Goal: Contribute content: Contribute content

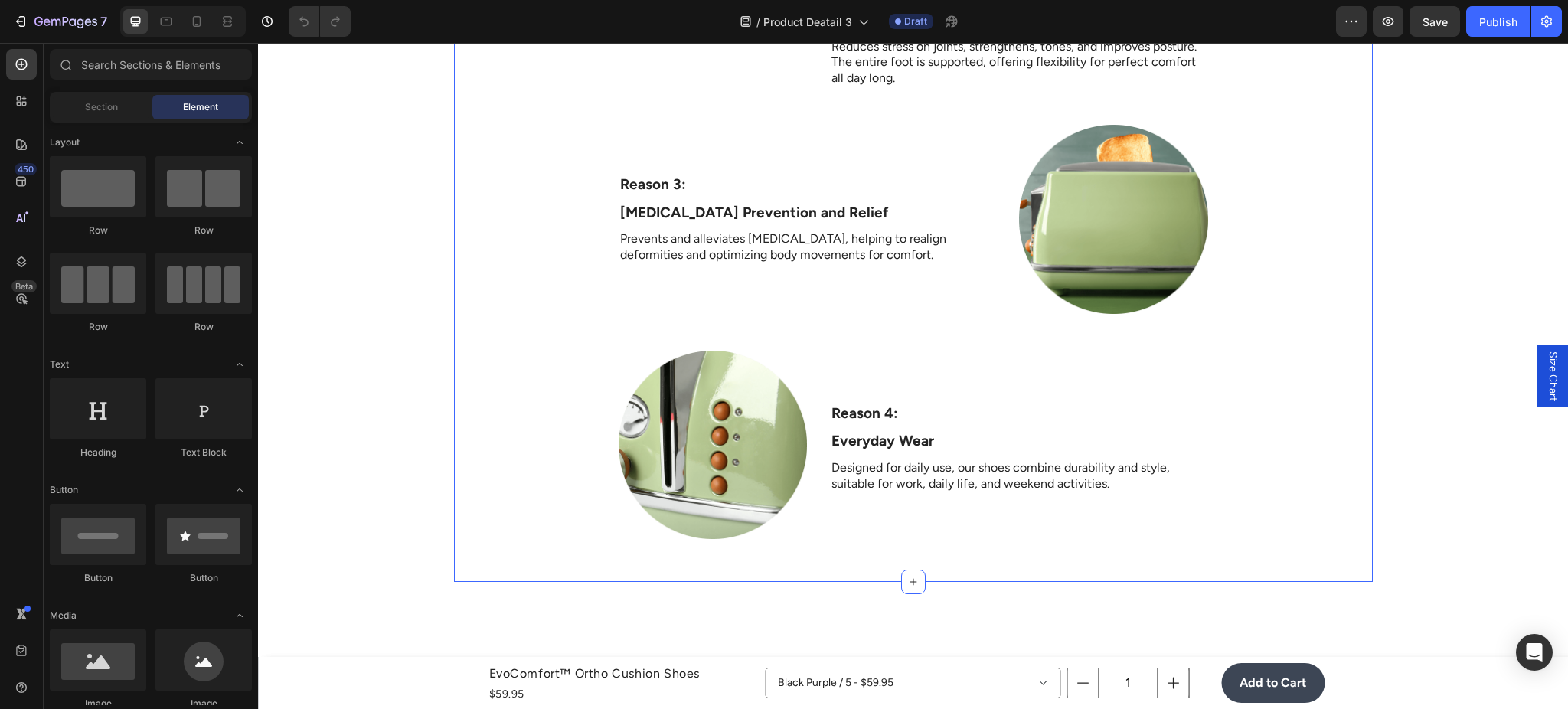
scroll to position [3674, 0]
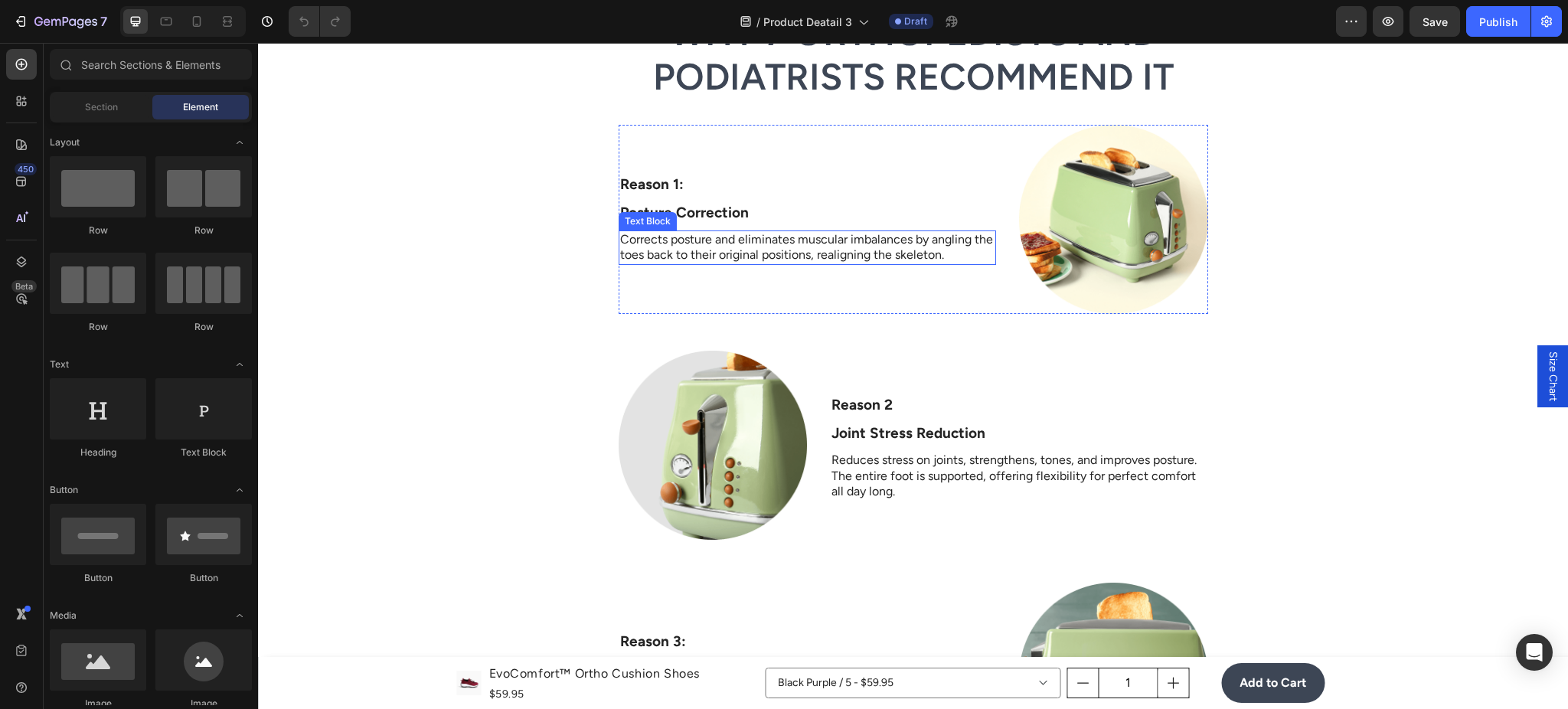
click at [815, 213] on p "Posture Correction" at bounding box center [807, 213] width 374 height 19
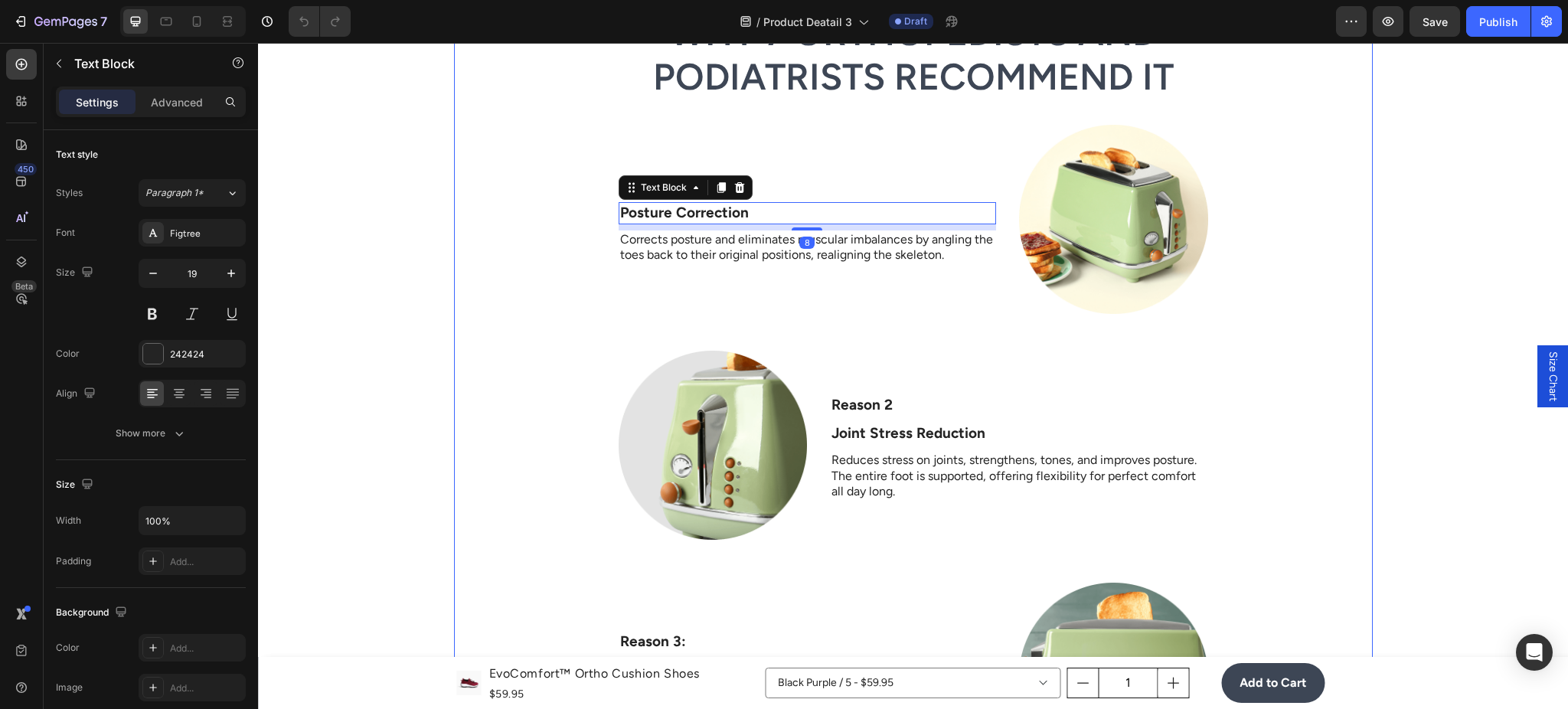
drag, startPoint x: 899, startPoint y: 322, endPoint x: 898, endPoint y: 305, distance: 17.0
click at [900, 319] on div "Why 7 Orthopedists and Podiatrists Recommend It Heading Row Reason 1: Text Bloc…" at bounding box center [913, 524] width 919 height 1030
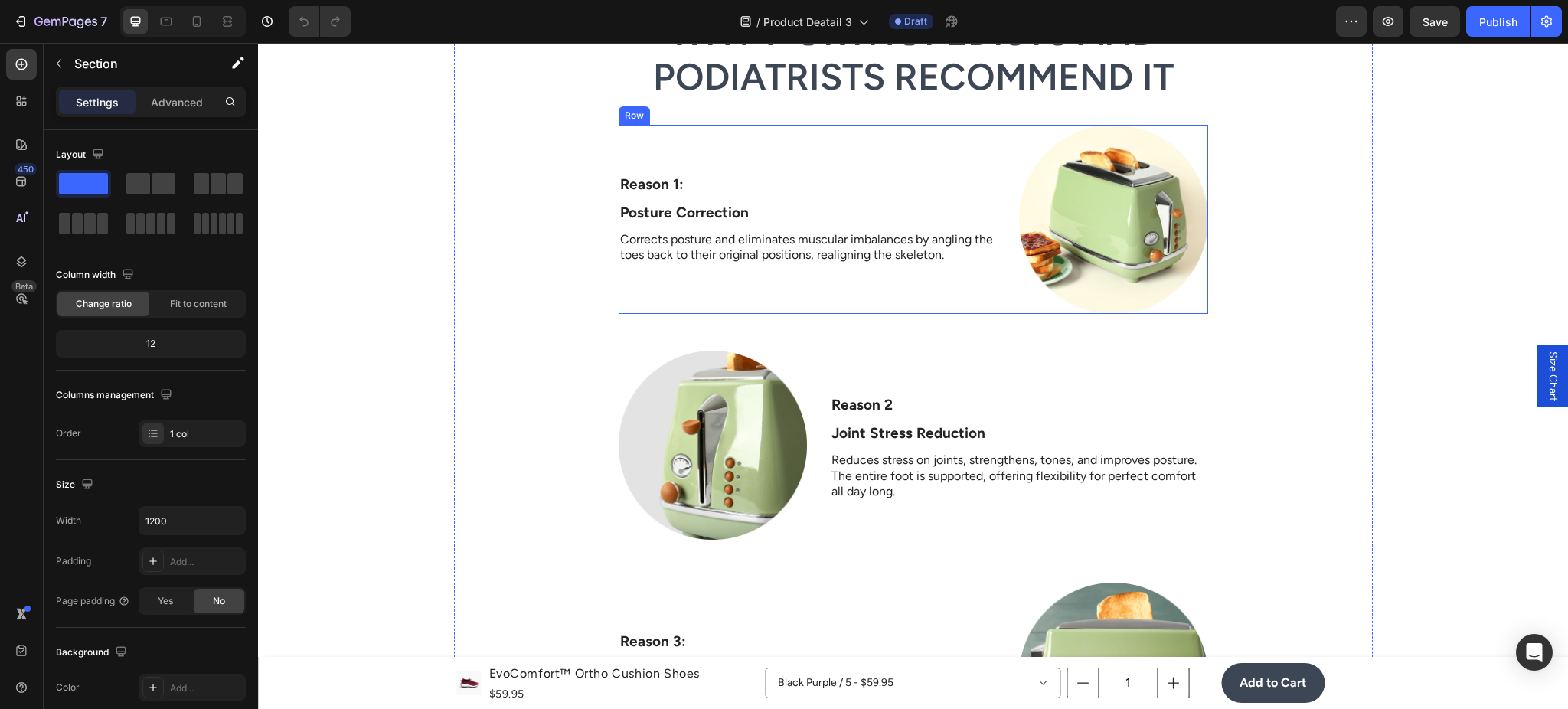
click at [898, 304] on div "Reason 1: Text Block Posture Correction Text Block Corrects posture and elimina…" at bounding box center [806, 219] width 377 height 189
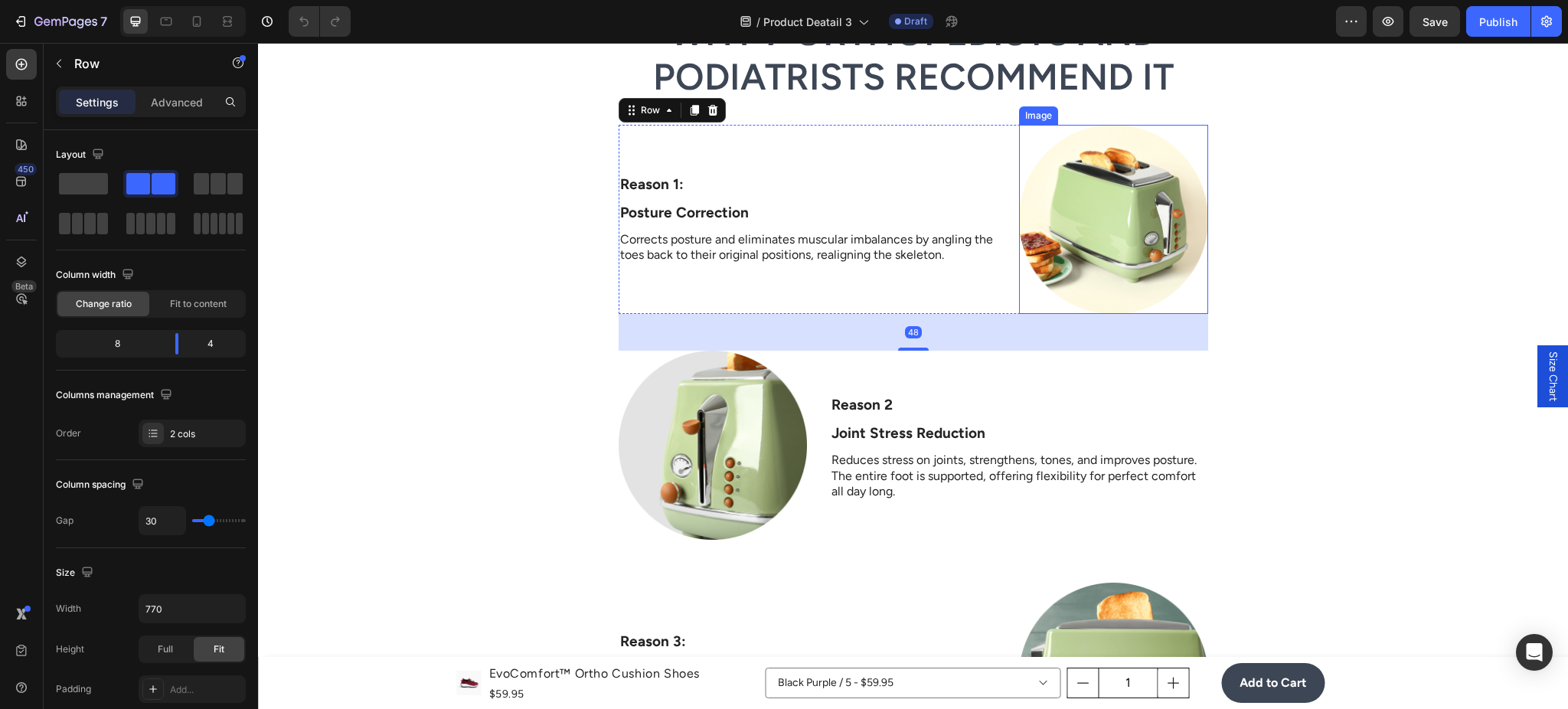
click at [1193, 229] on img at bounding box center [1113, 219] width 189 height 189
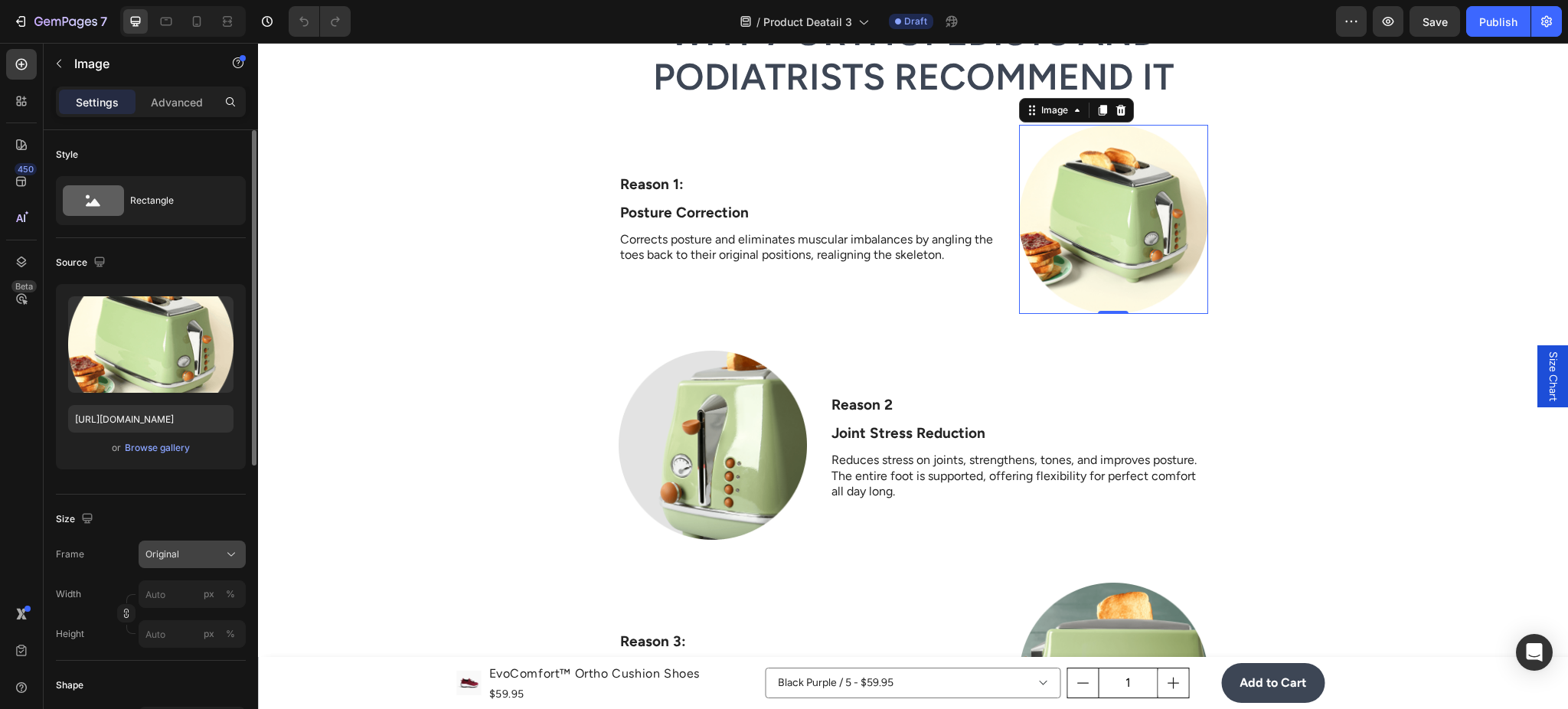
click at [203, 552] on div "Original" at bounding box center [182, 554] width 75 height 14
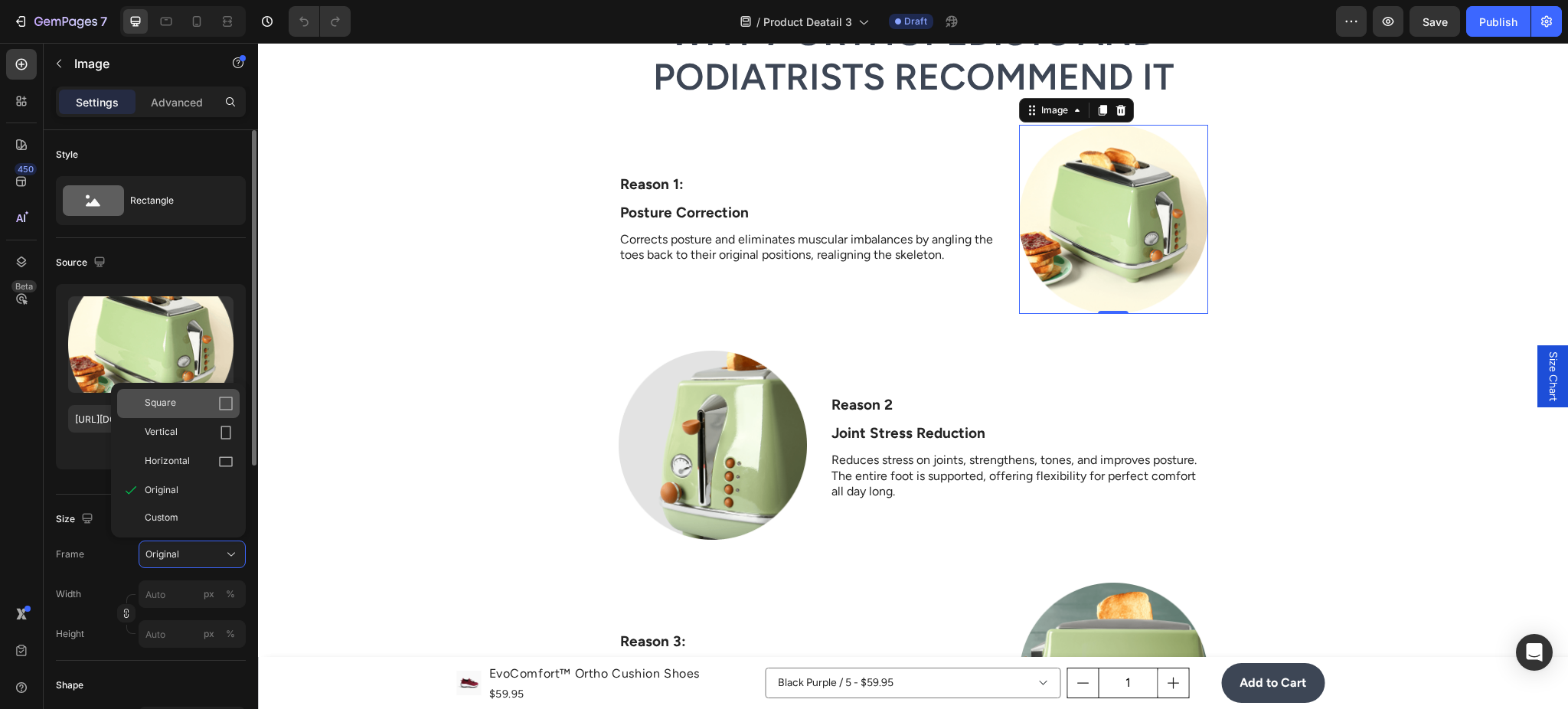
click at [203, 394] on div "Square" at bounding box center [178, 403] width 123 height 29
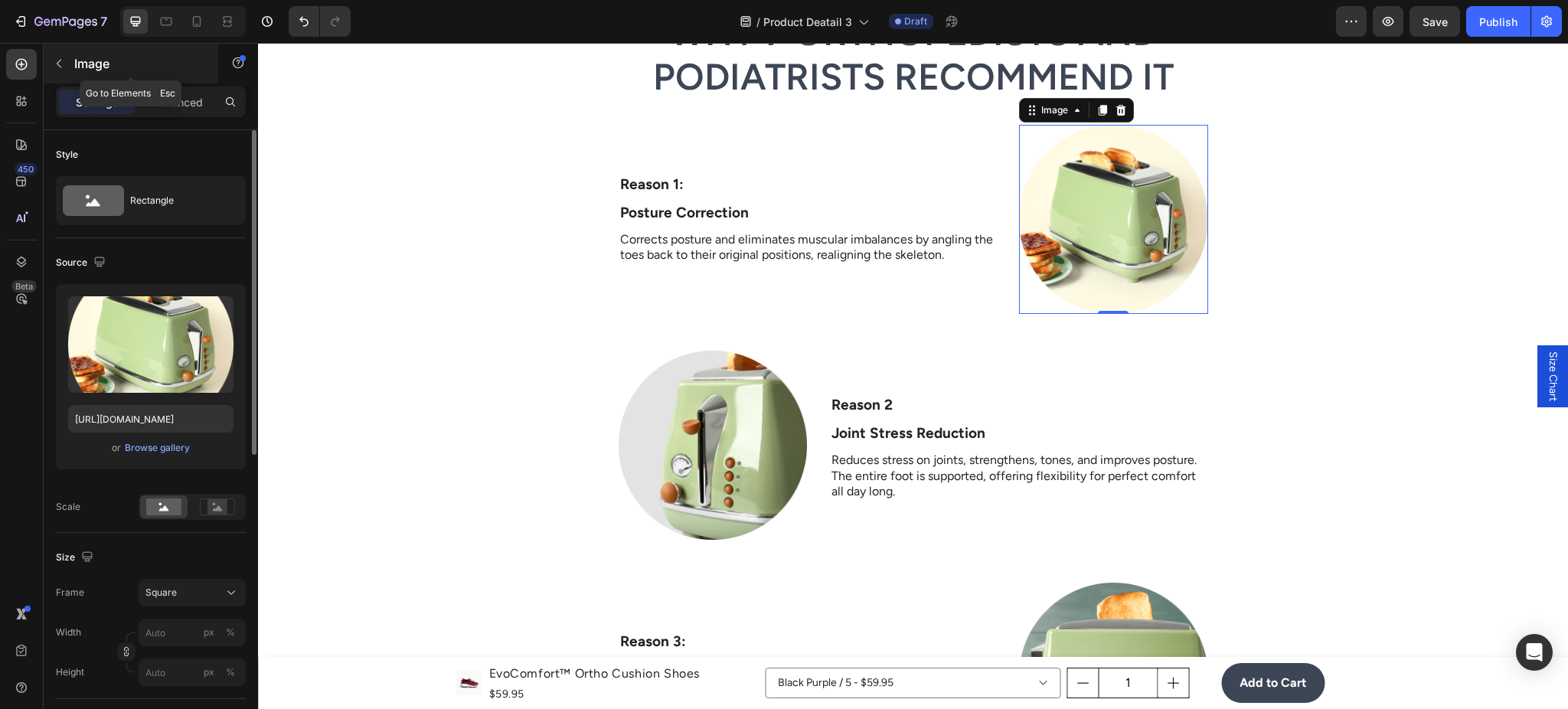
click at [57, 74] on button "button" at bounding box center [59, 64] width 24 height 24
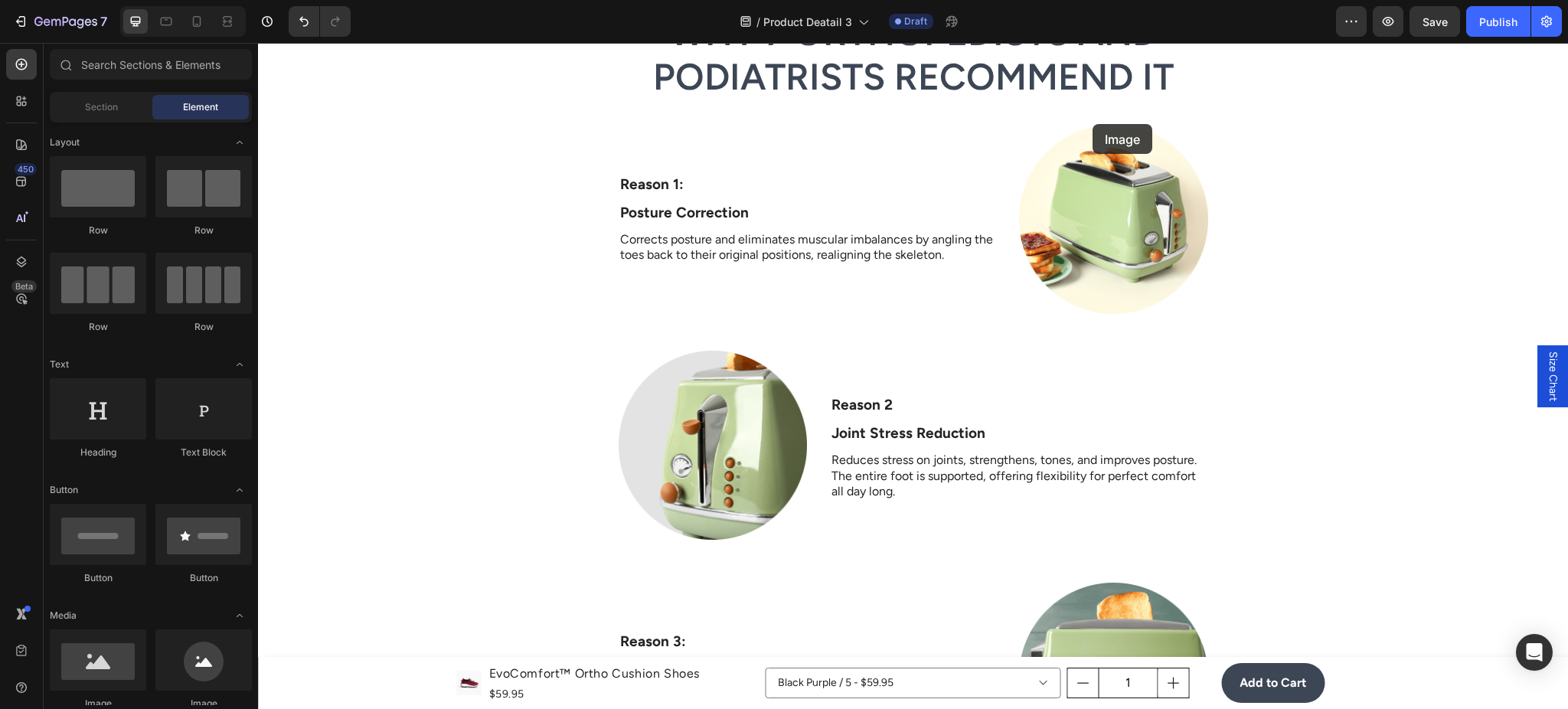
scroll to position [3762, 0]
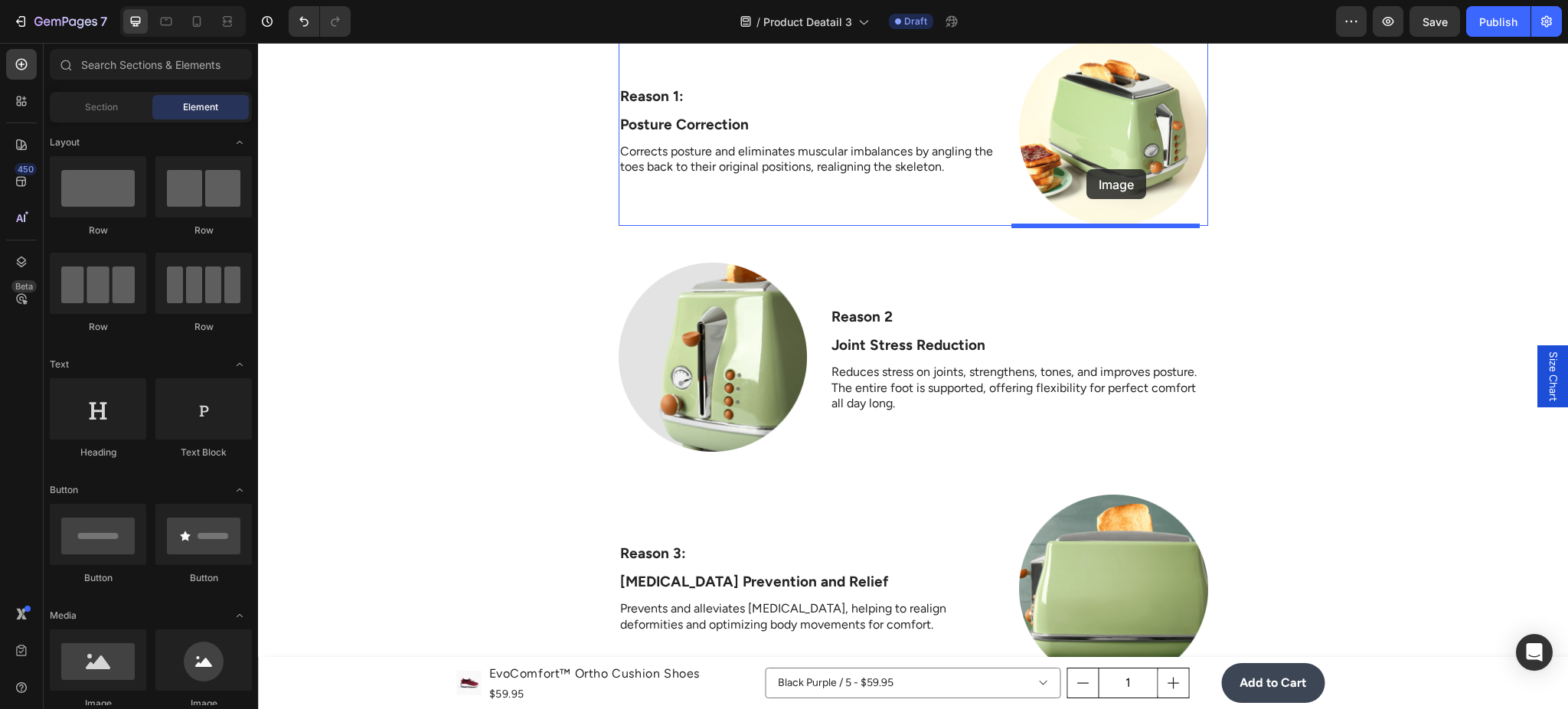
drag, startPoint x: 379, startPoint y: 685, endPoint x: 1089, endPoint y: 170, distance: 877.1
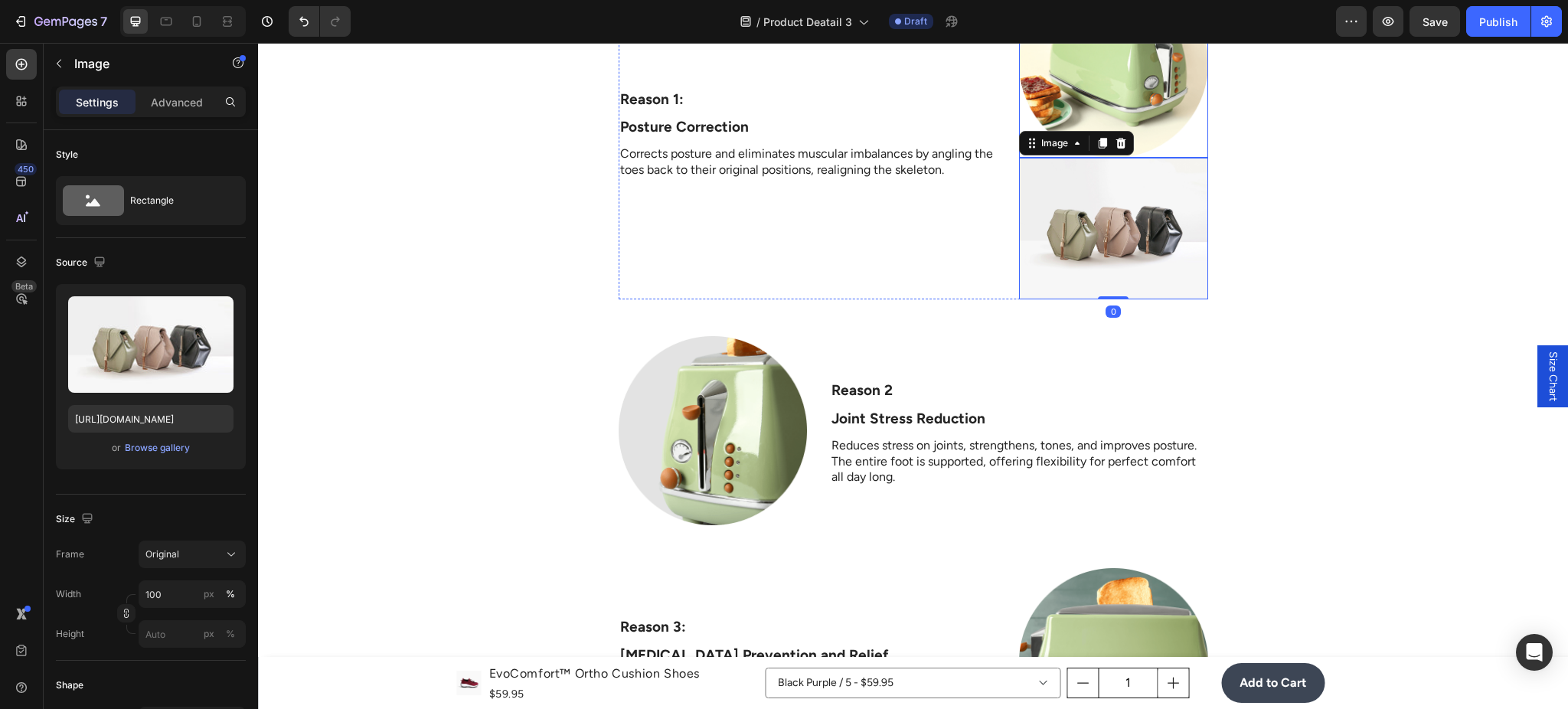
scroll to position [3560, 0]
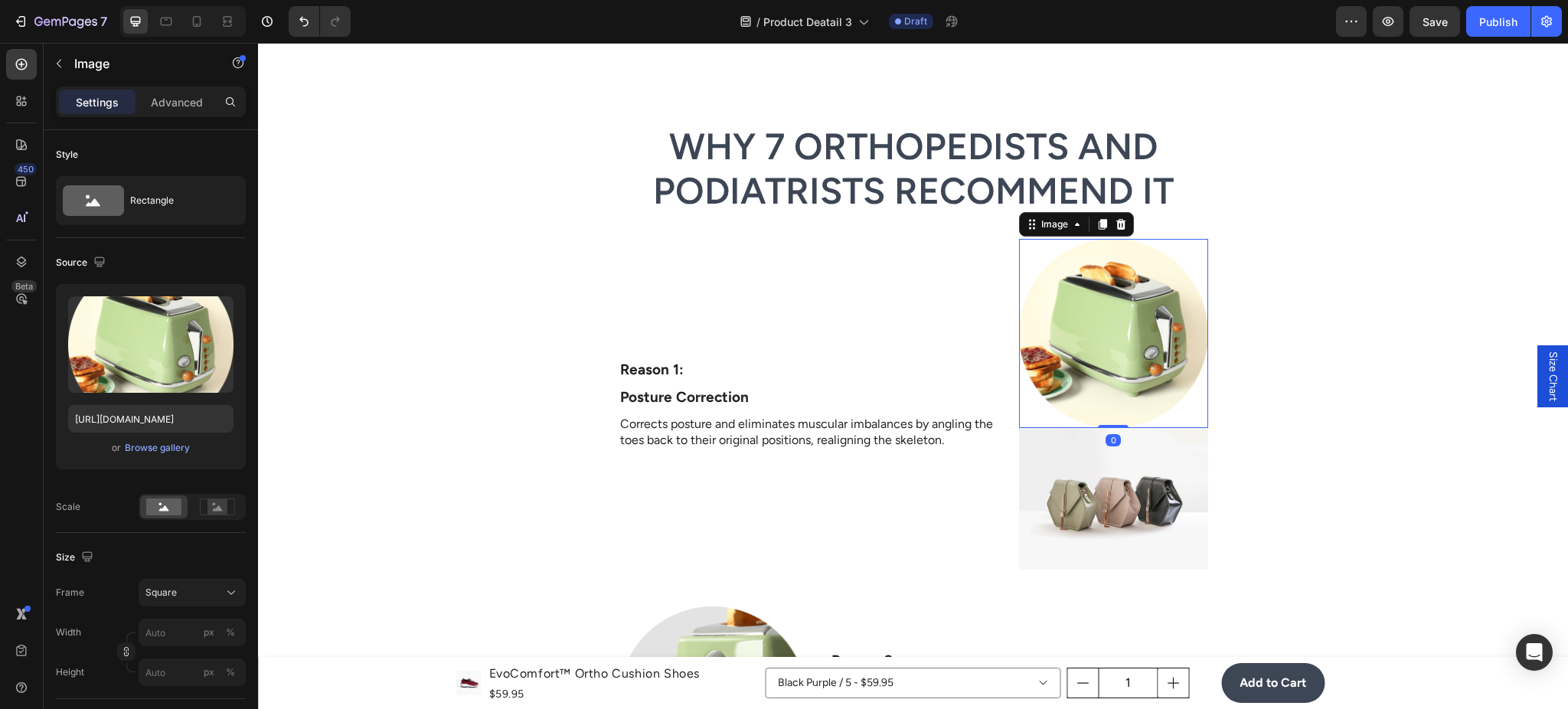
click at [1131, 265] on img at bounding box center [1113, 333] width 189 height 189
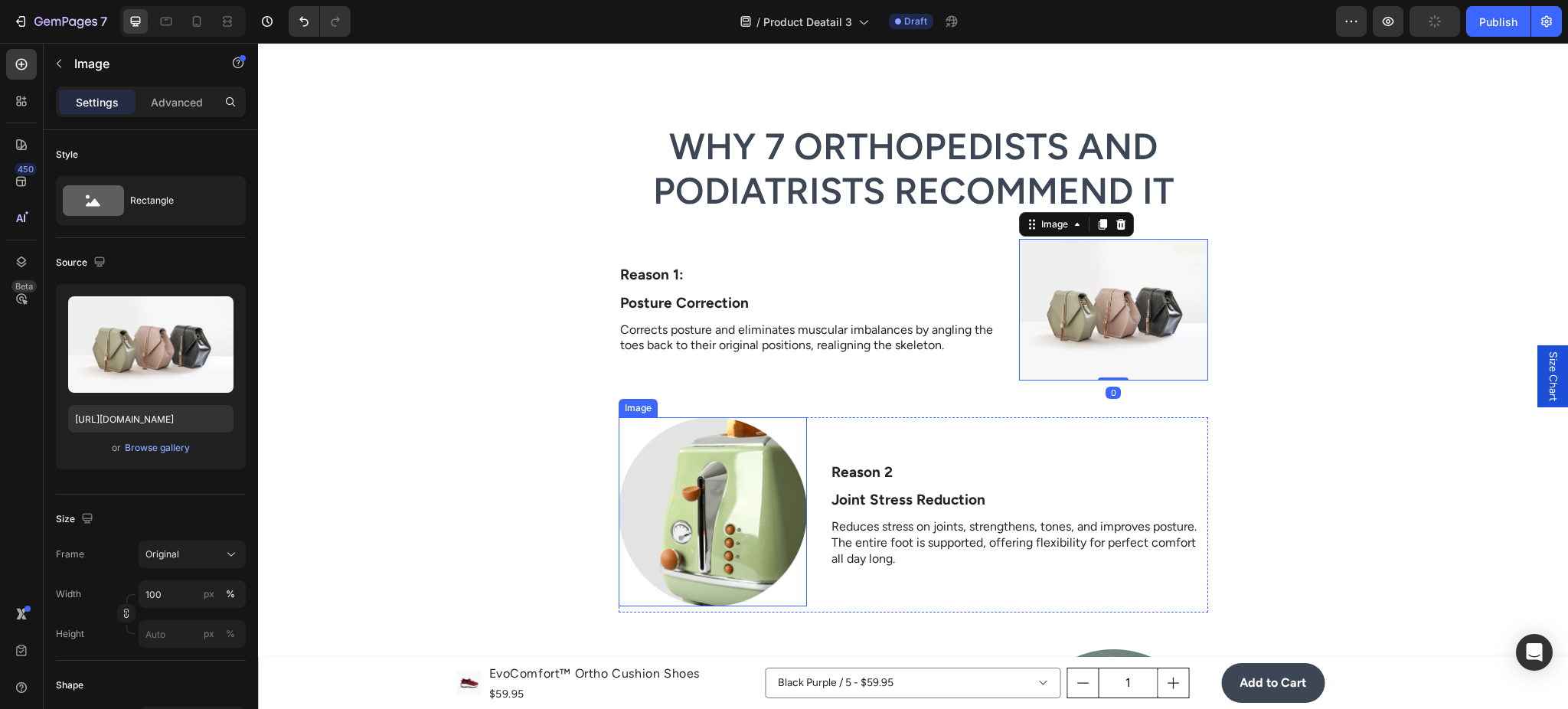
click at [693, 441] on img at bounding box center [713, 512] width 189 height 189
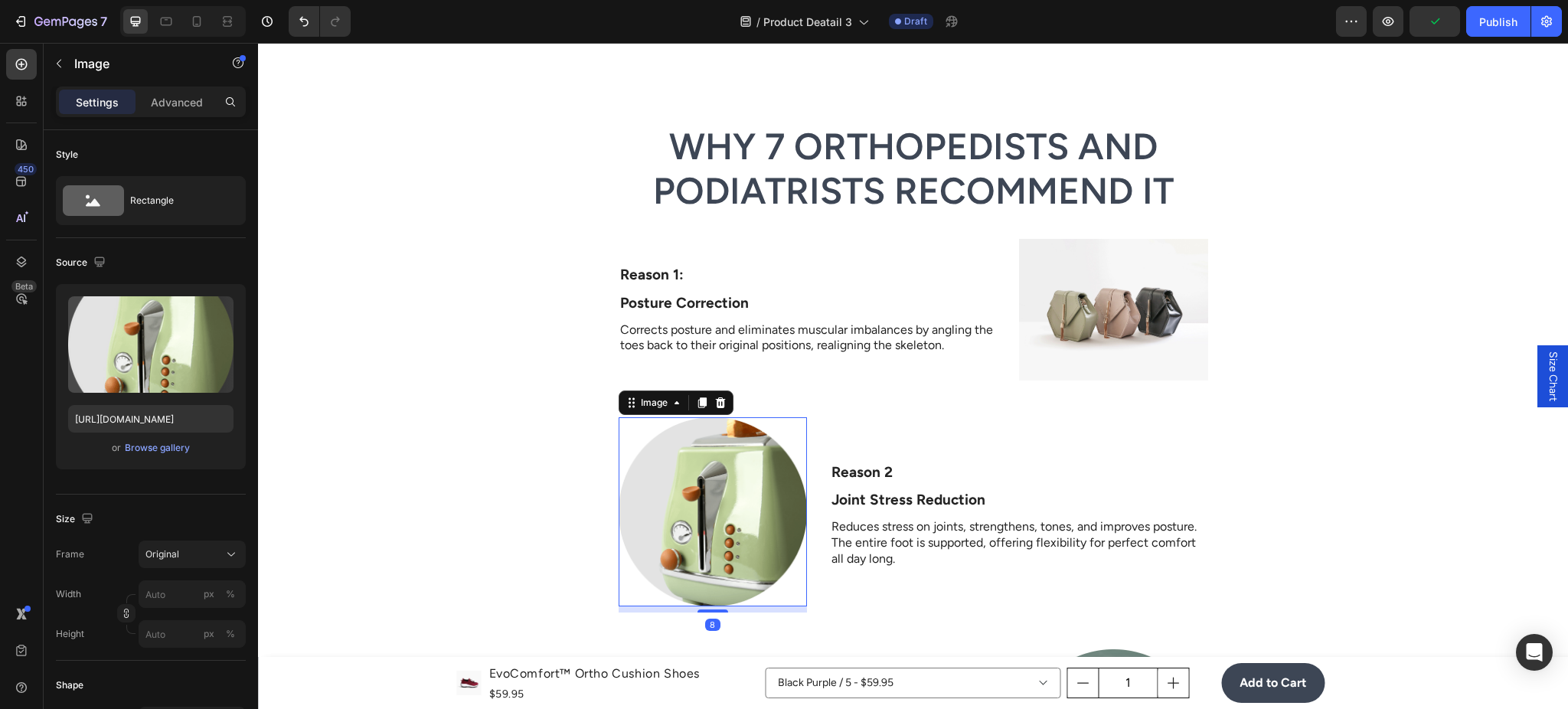
click at [715, 413] on div "Image" at bounding box center [675, 402] width 115 height 24
click at [714, 409] on div at bounding box center [720, 403] width 19 height 19
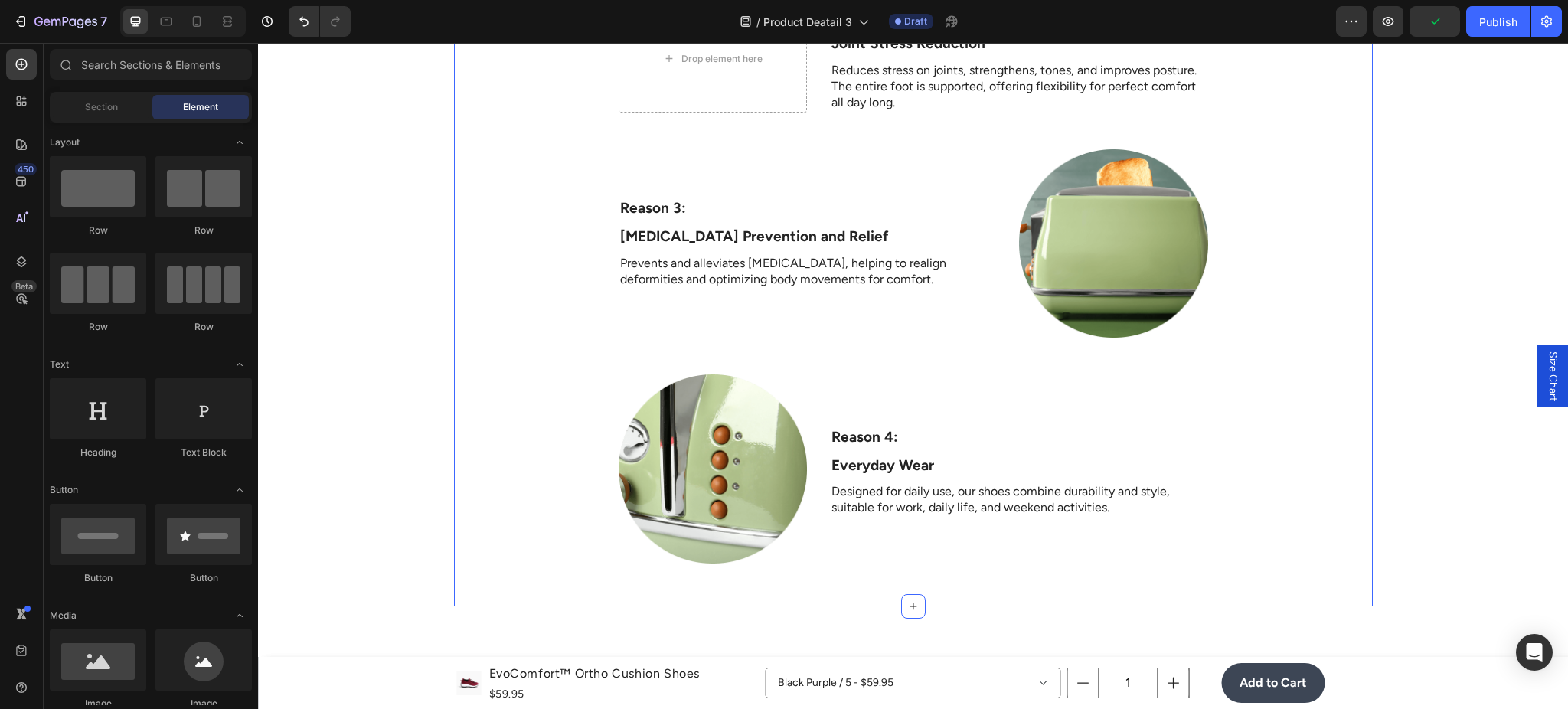
scroll to position [3696, 0]
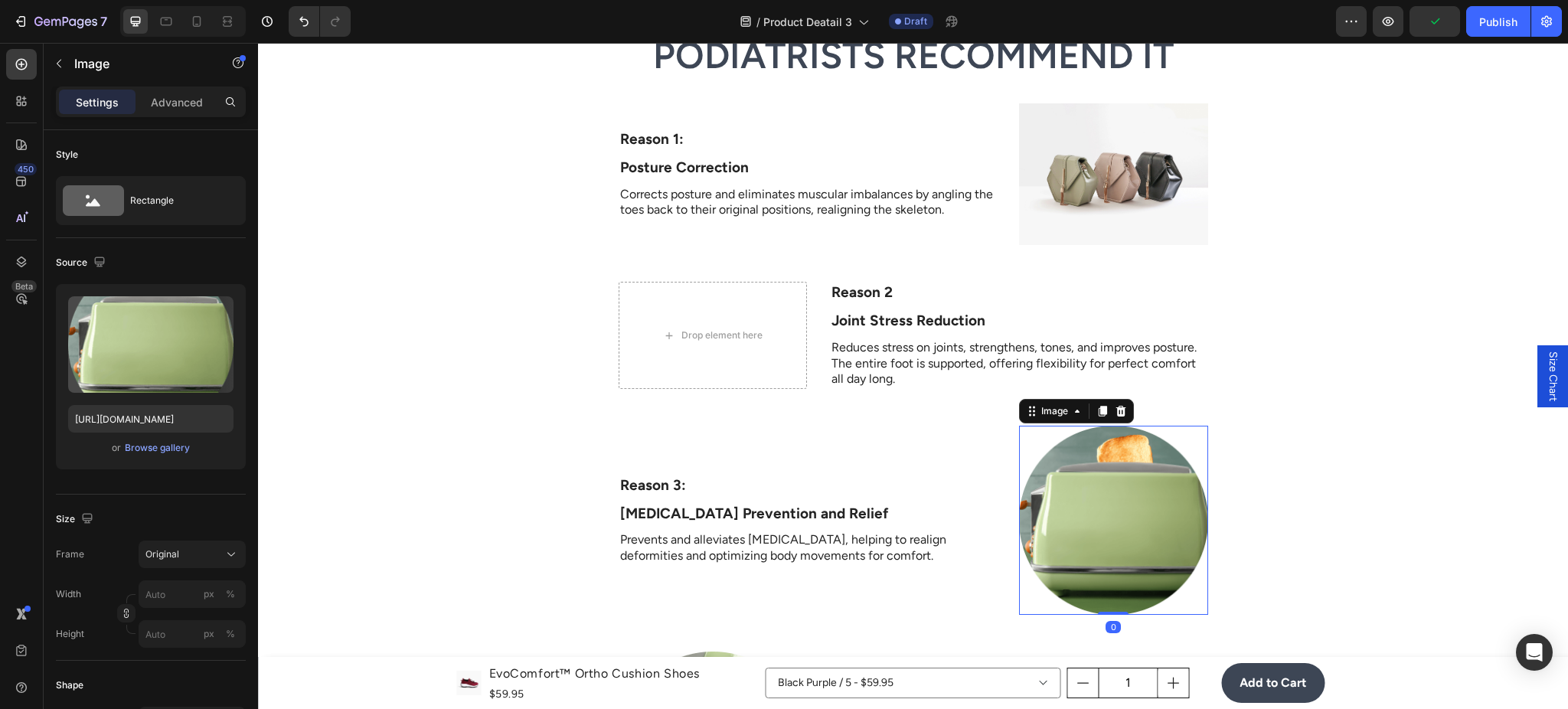
click at [1056, 441] on img at bounding box center [1113, 520] width 189 height 189
click at [1111, 411] on div at bounding box center [1121, 412] width 19 height 19
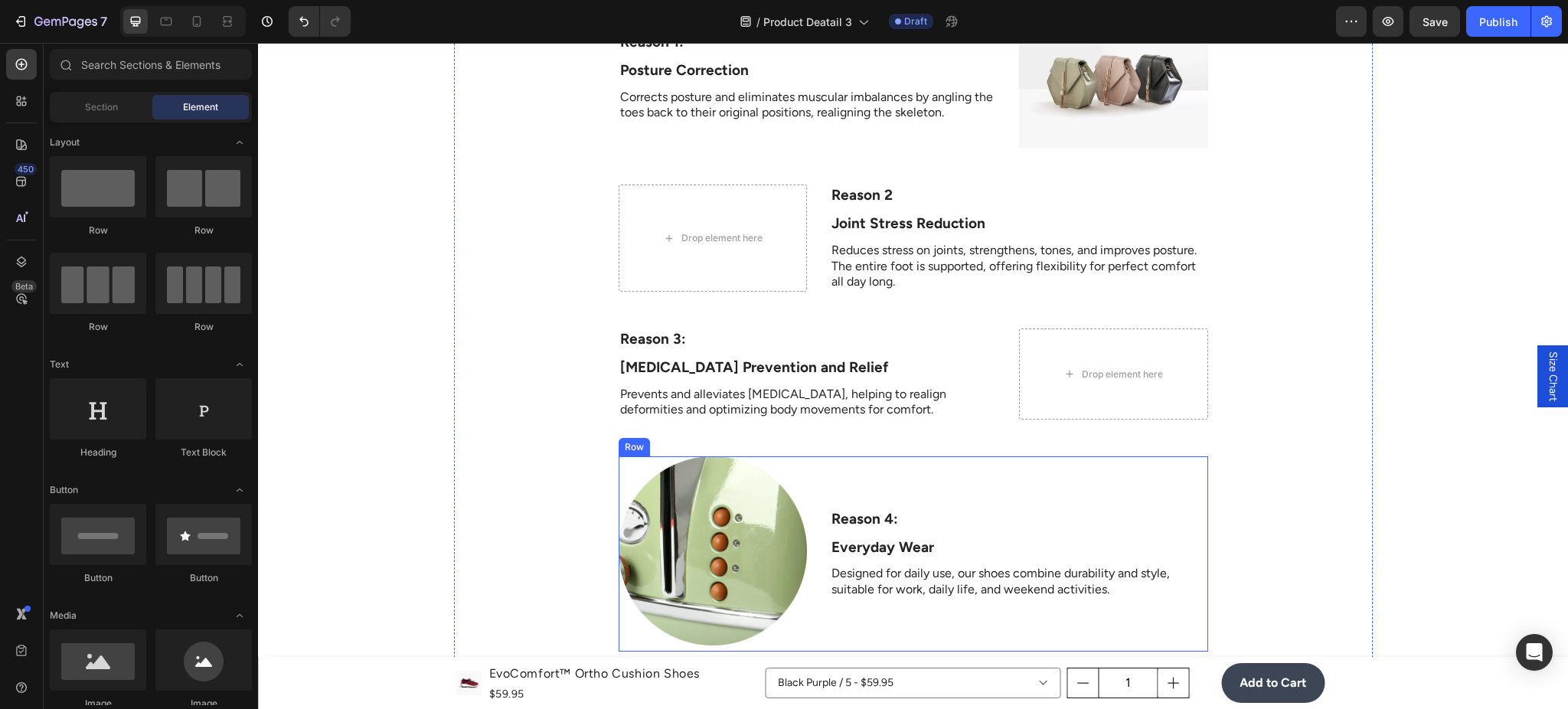
scroll to position [3969, 0]
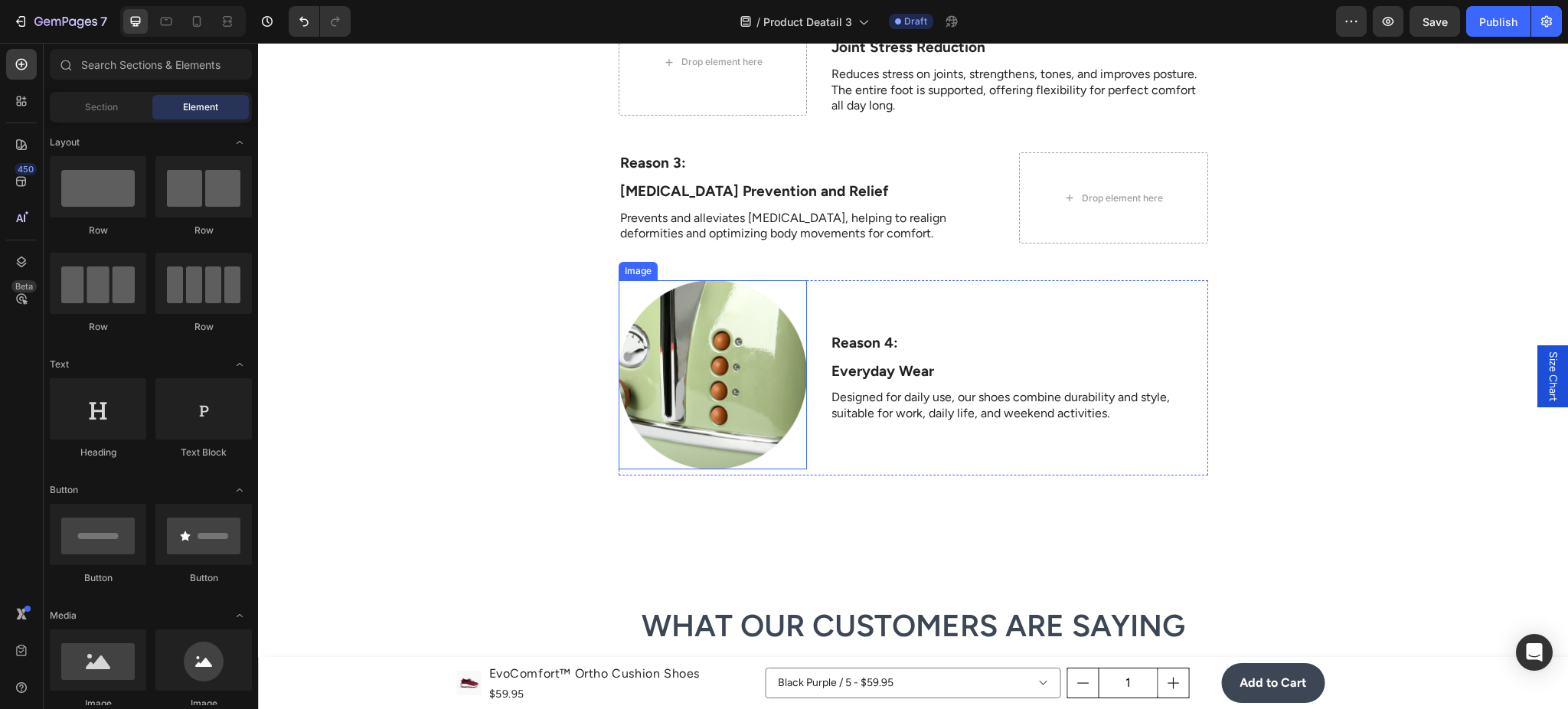
click at [719, 394] on img at bounding box center [713, 374] width 189 height 189
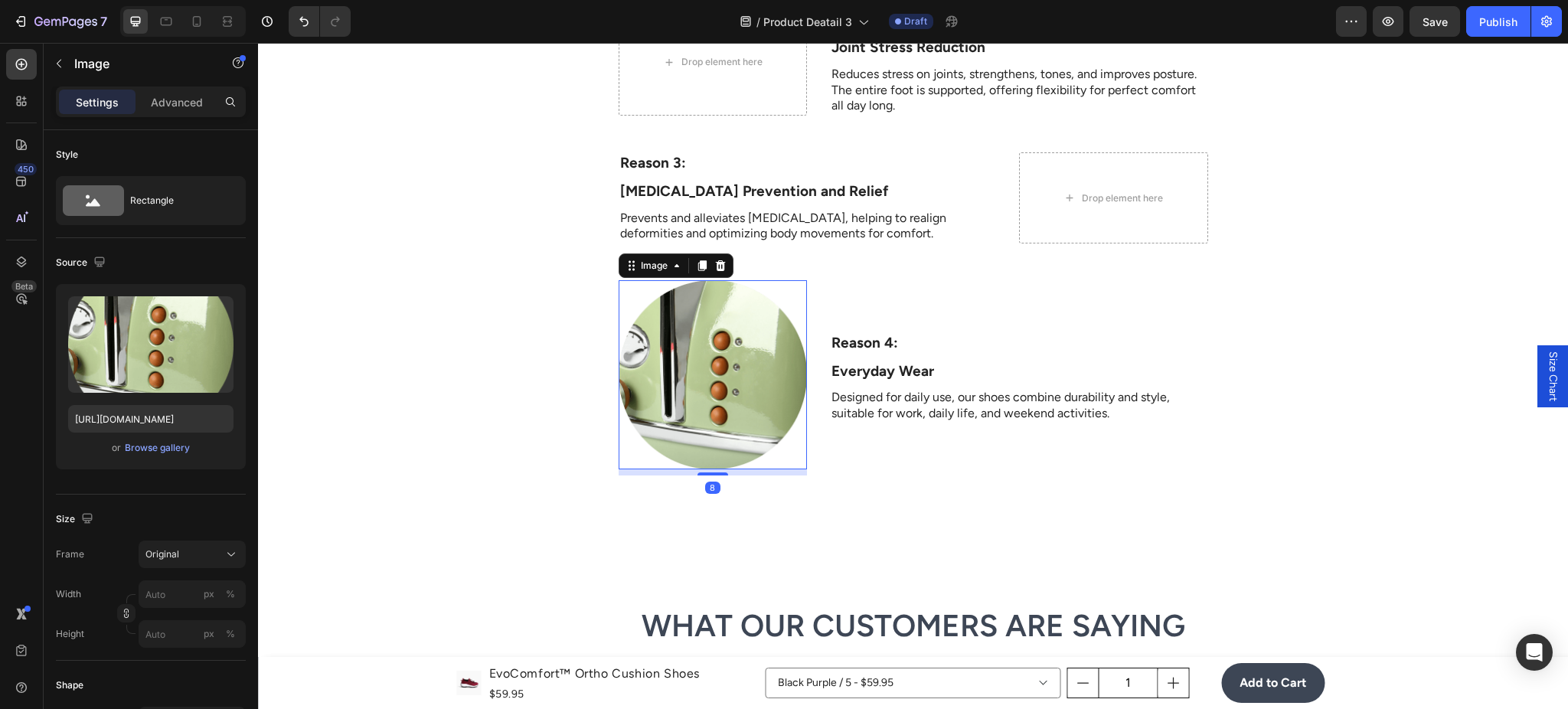
click at [717, 269] on icon at bounding box center [719, 265] width 12 height 12
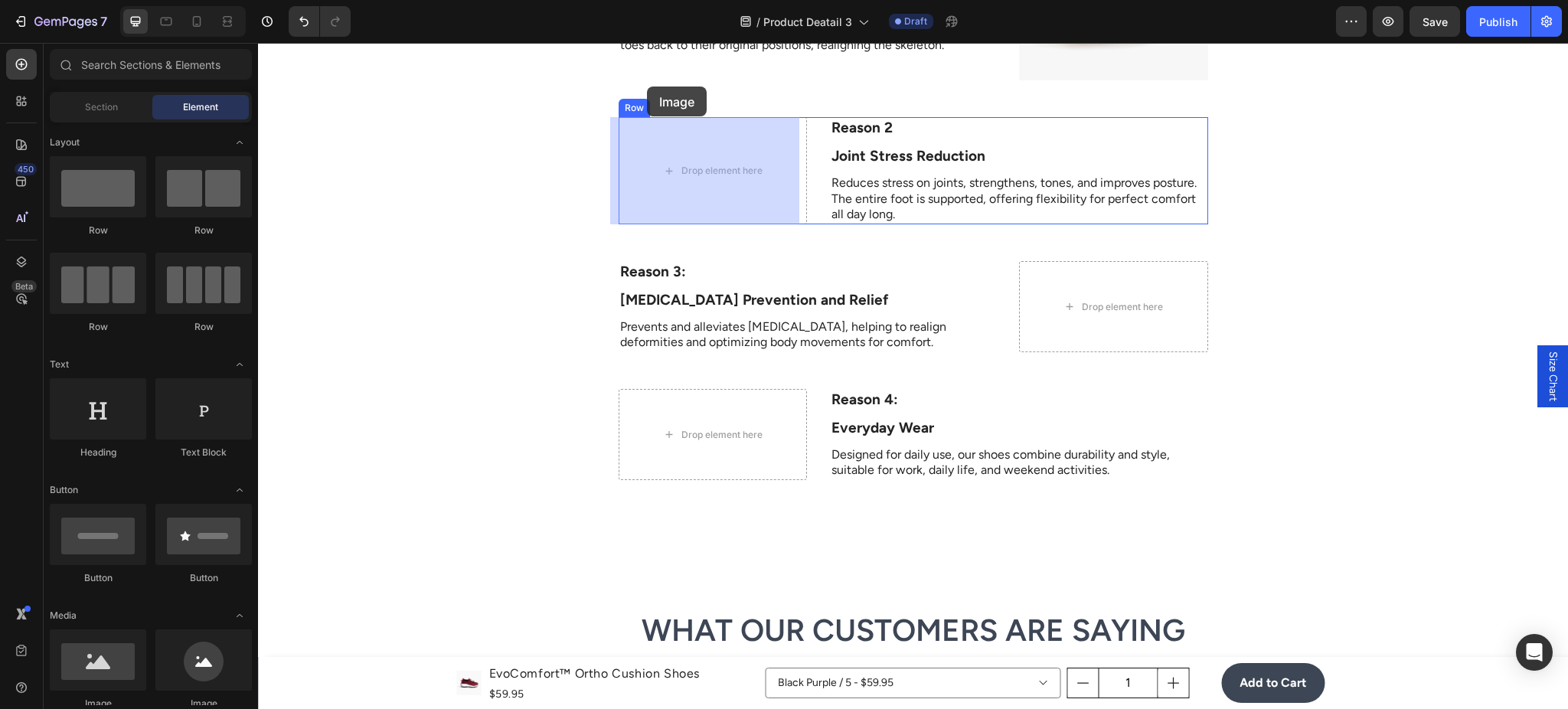
drag, startPoint x: 352, startPoint y: 686, endPoint x: 646, endPoint y: 86, distance: 668.2
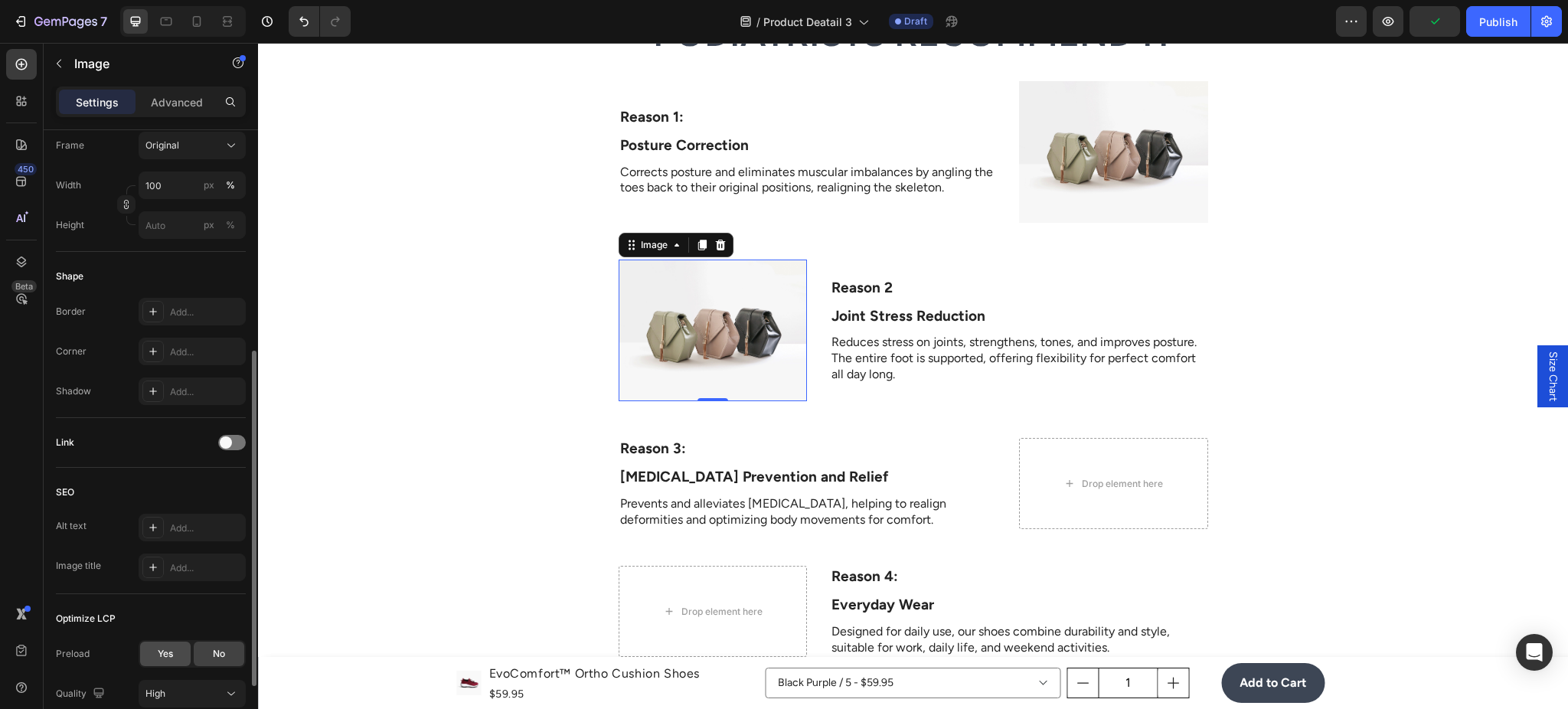
scroll to position [533, 0]
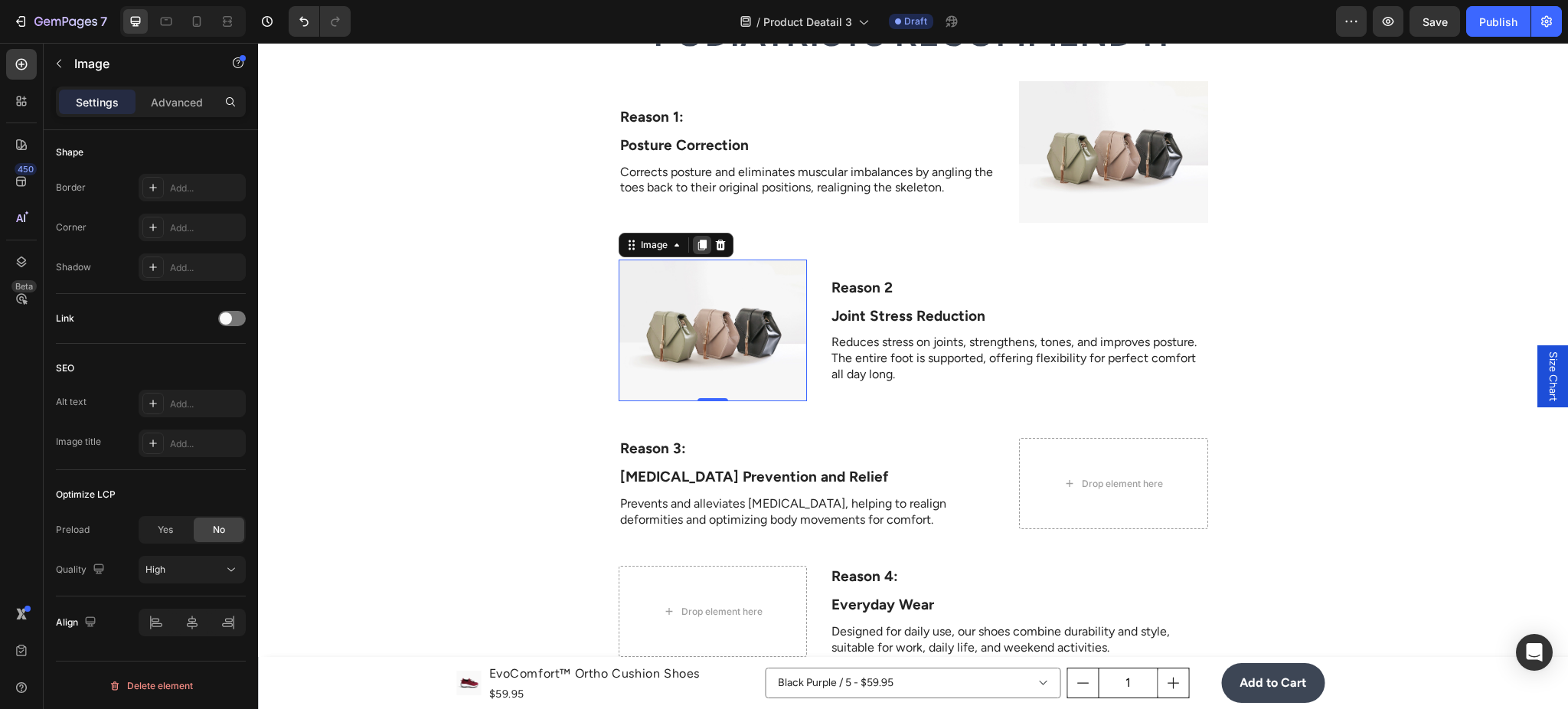
click at [702, 249] on div at bounding box center [703, 245] width 19 height 19
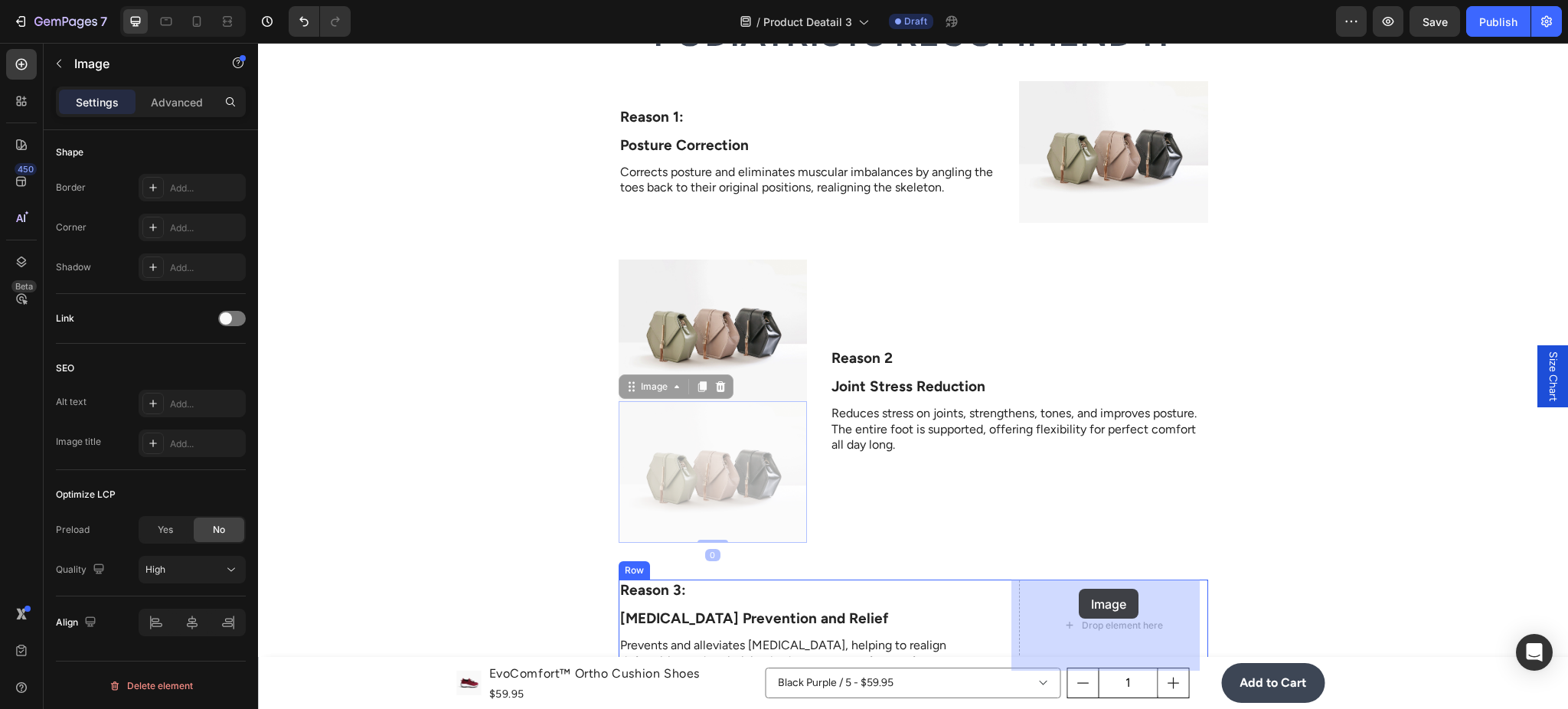
drag, startPoint x: 634, startPoint y: 391, endPoint x: 1080, endPoint y: 591, distance: 488.8
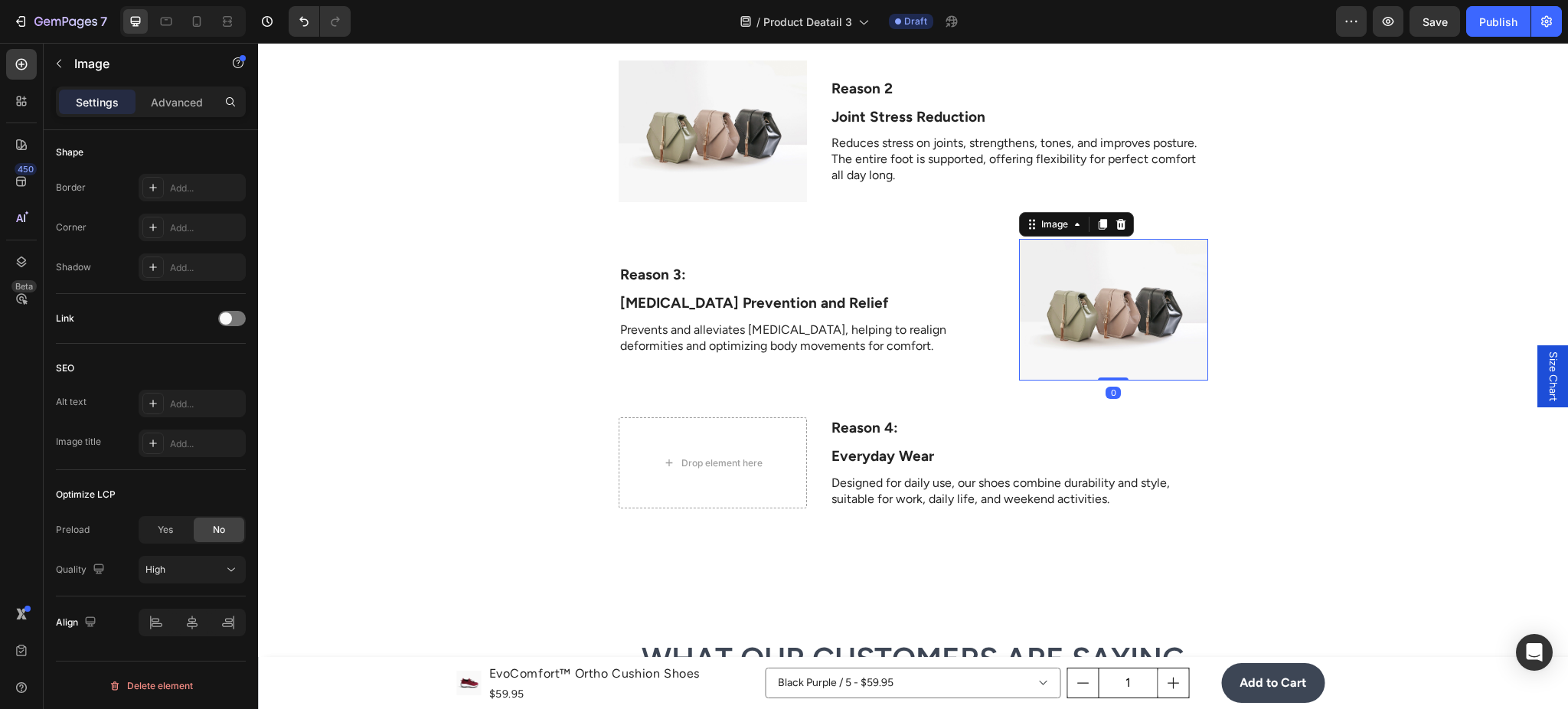
scroll to position [3854, 0]
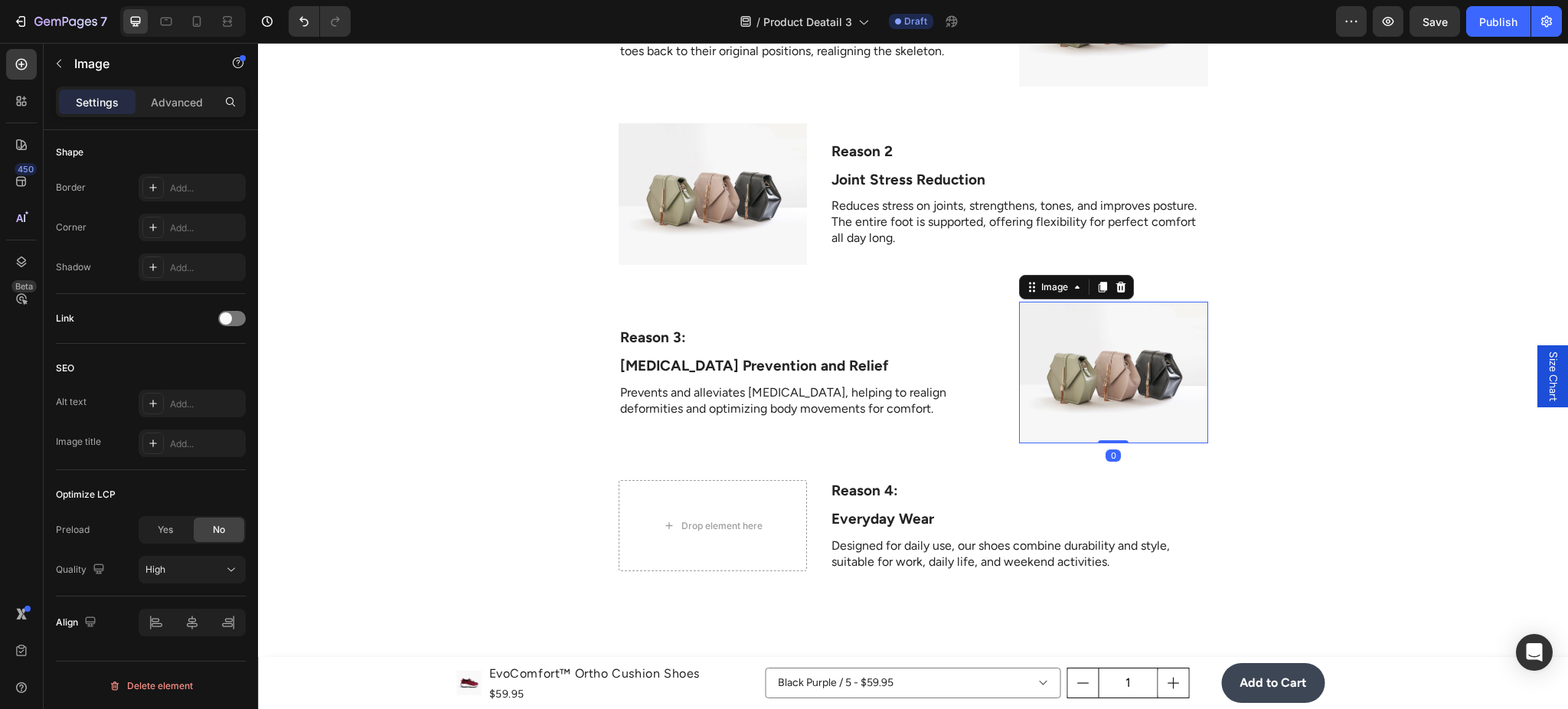
click at [1100, 277] on div "Image" at bounding box center [1076, 287] width 115 height 24
click at [1096, 284] on icon at bounding box center [1102, 286] width 12 height 12
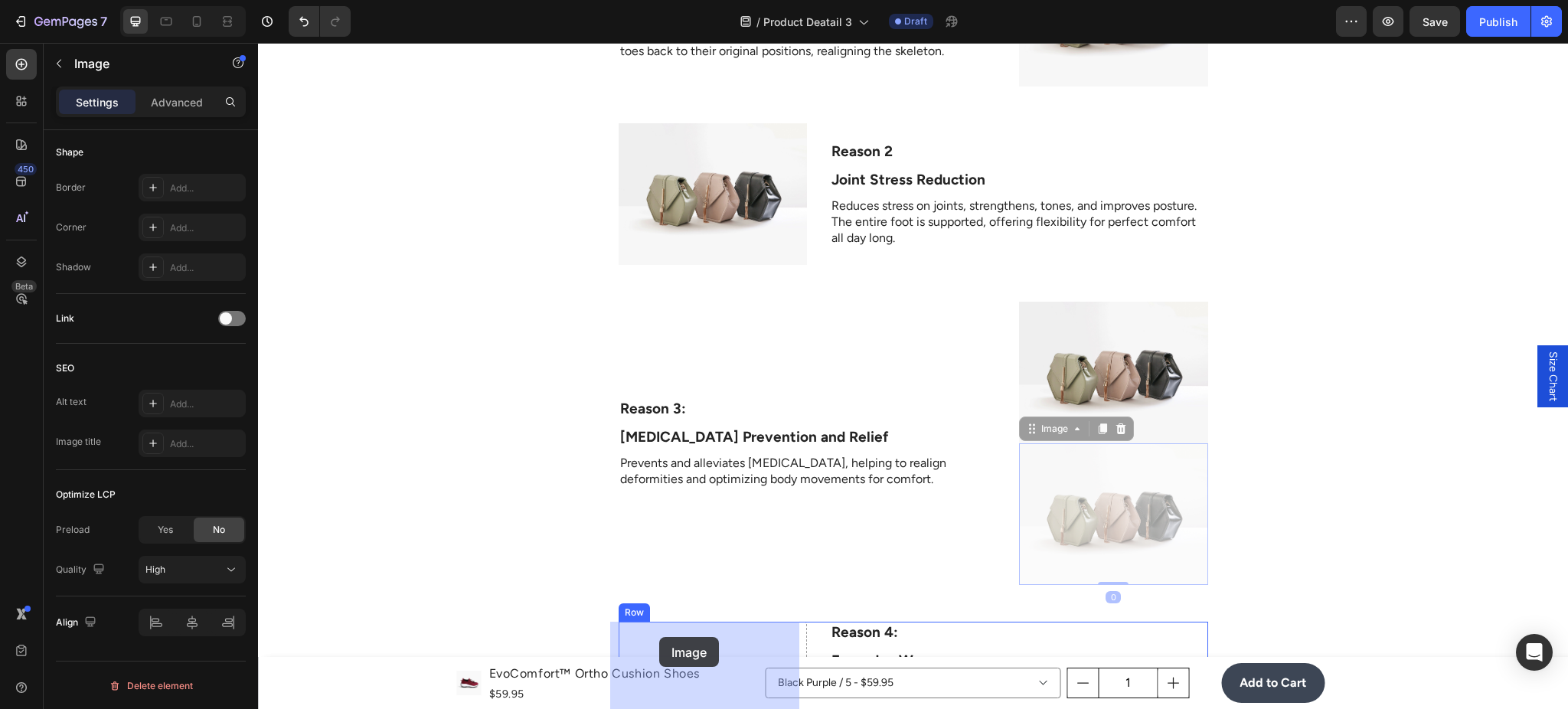
drag, startPoint x: 1035, startPoint y: 436, endPoint x: 660, endPoint y: 637, distance: 425.5
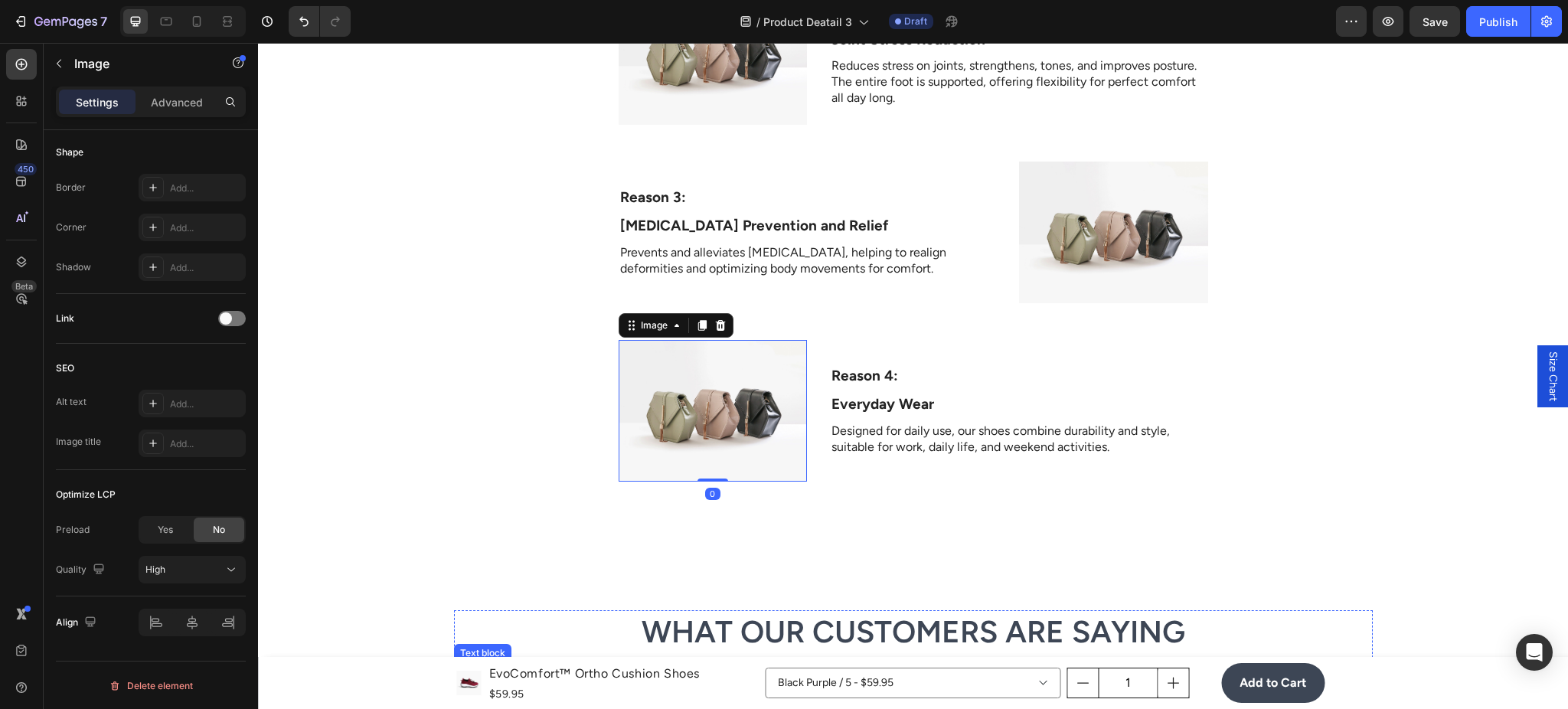
scroll to position [4126, 0]
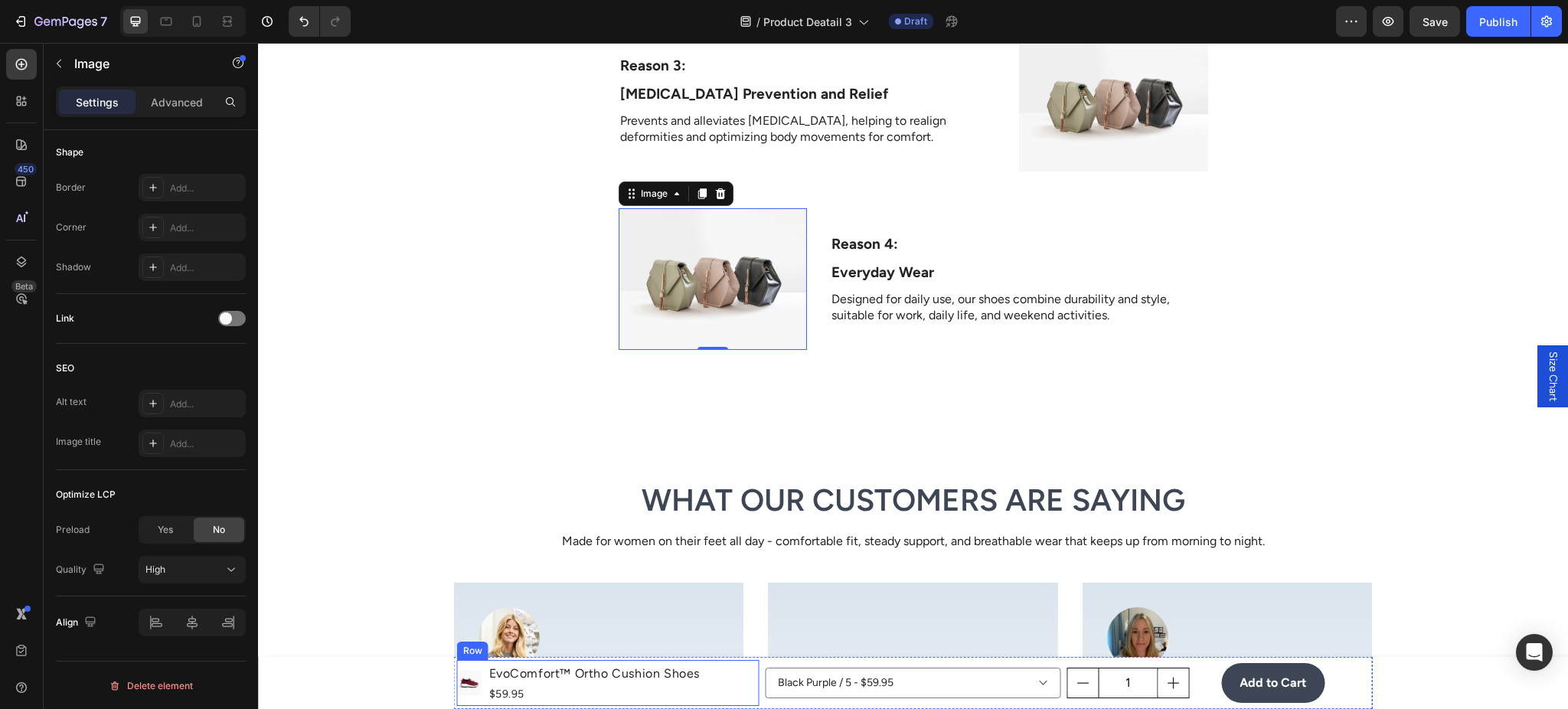
click at [750, 665] on div "Product Images EvoComfort™ Ortho Cushion Shoes Product Title $59.95 Product Pri…" at bounding box center [608, 682] width 302 height 46
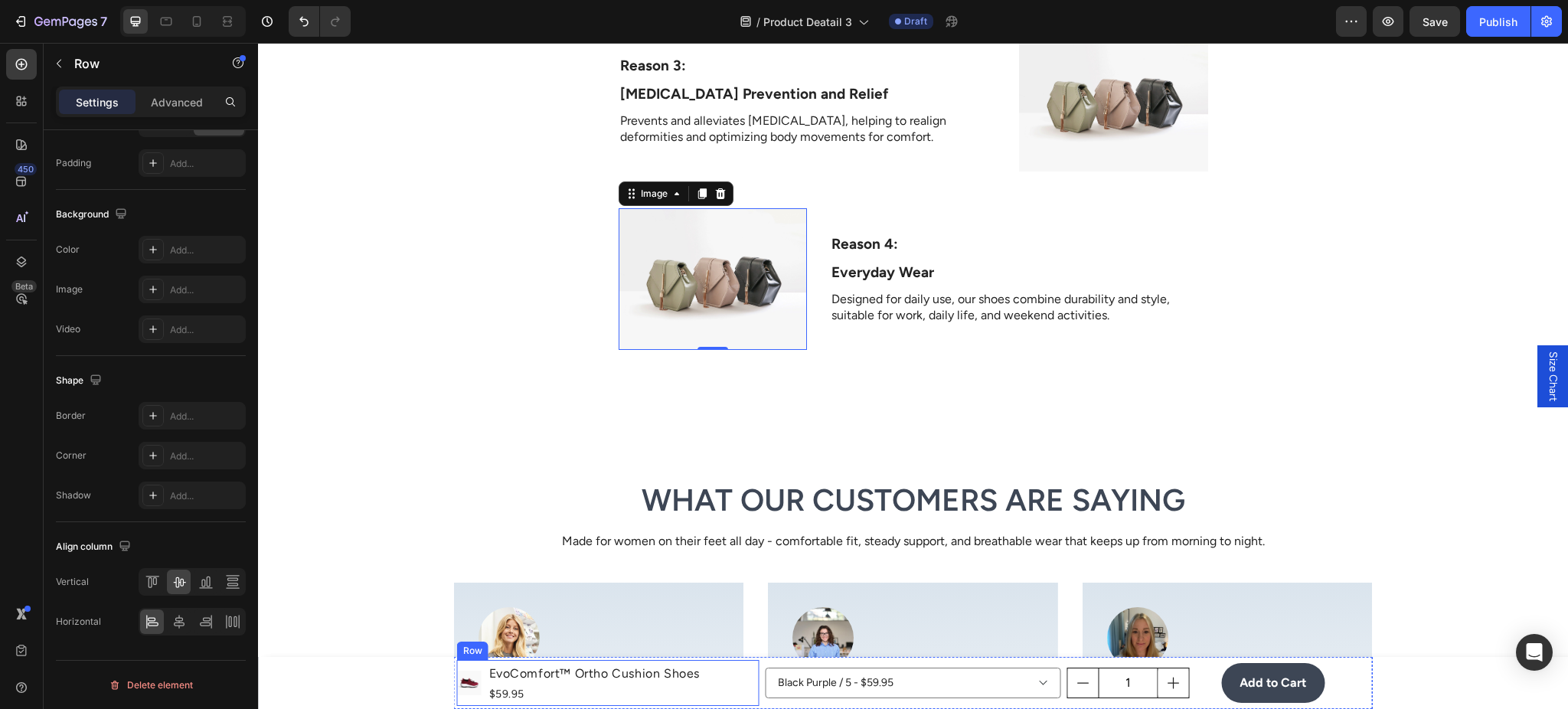
scroll to position [0, 0]
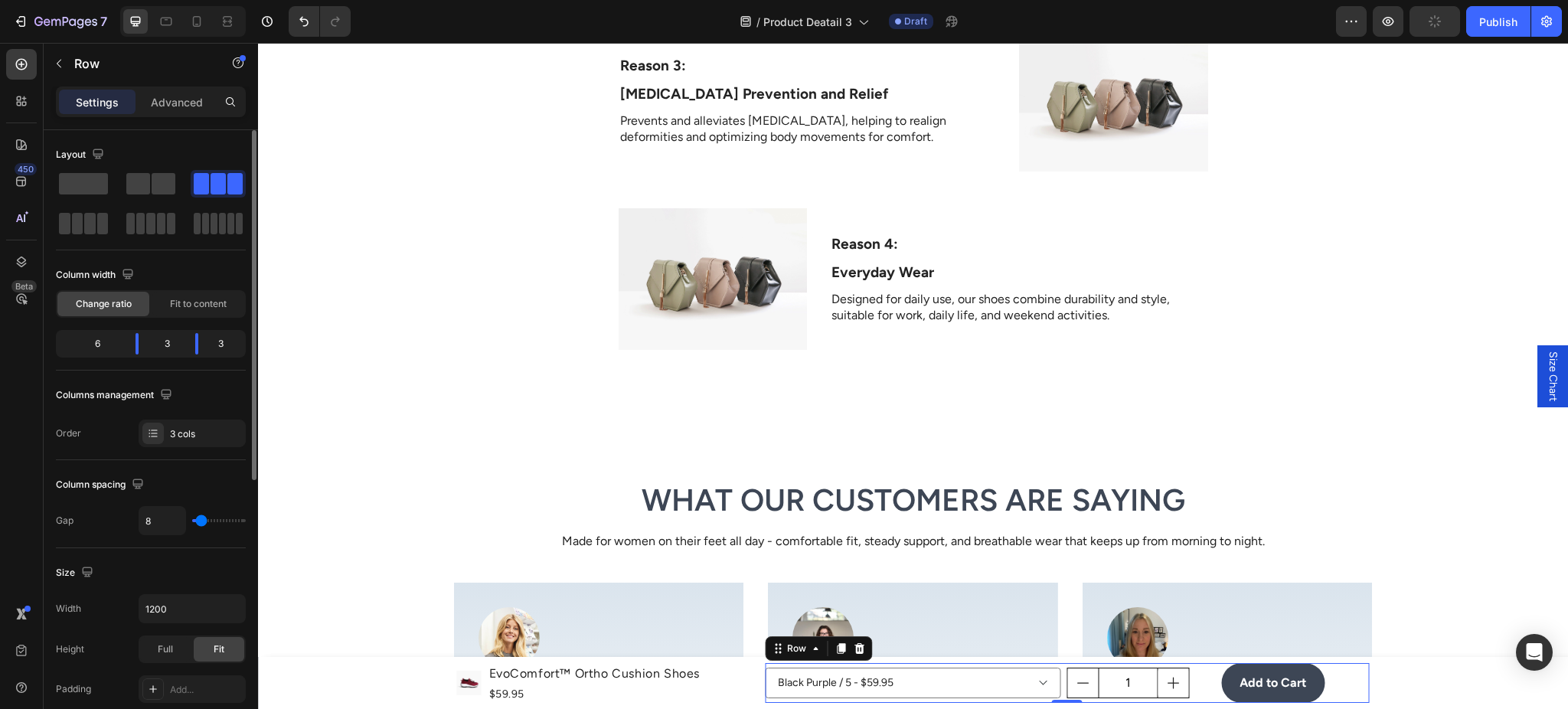
click at [764, 665] on div "Black Purple / 5 - $59.95 Black Purple / 5.5 - $59.95 Black Purple / 6 - $59.95…" at bounding box center [912, 683] width 297 height 40
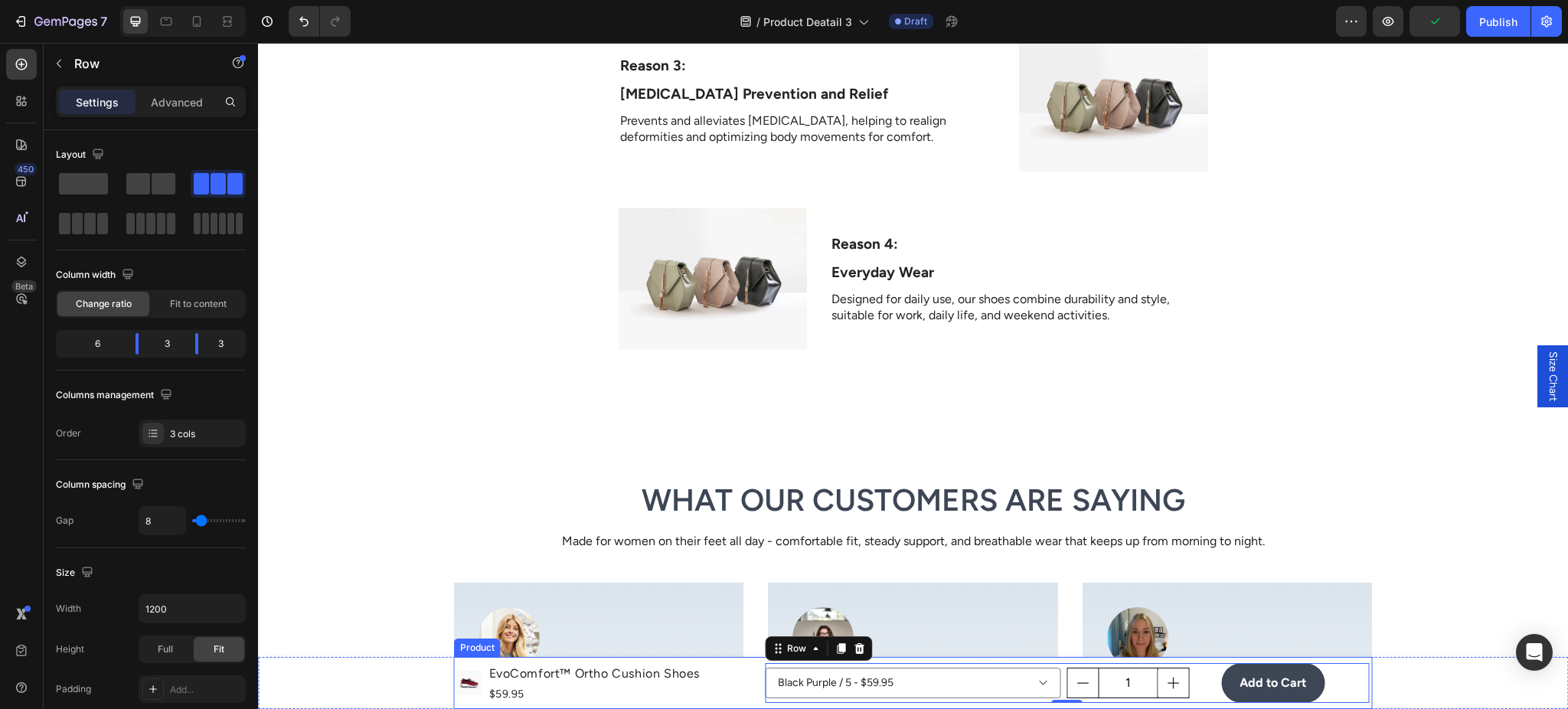
click at [751, 658] on div "Product Images EvoComfort™ Ortho Cushion Shoes Product Title $59.95 Product Pri…" at bounding box center [913, 683] width 919 height 52
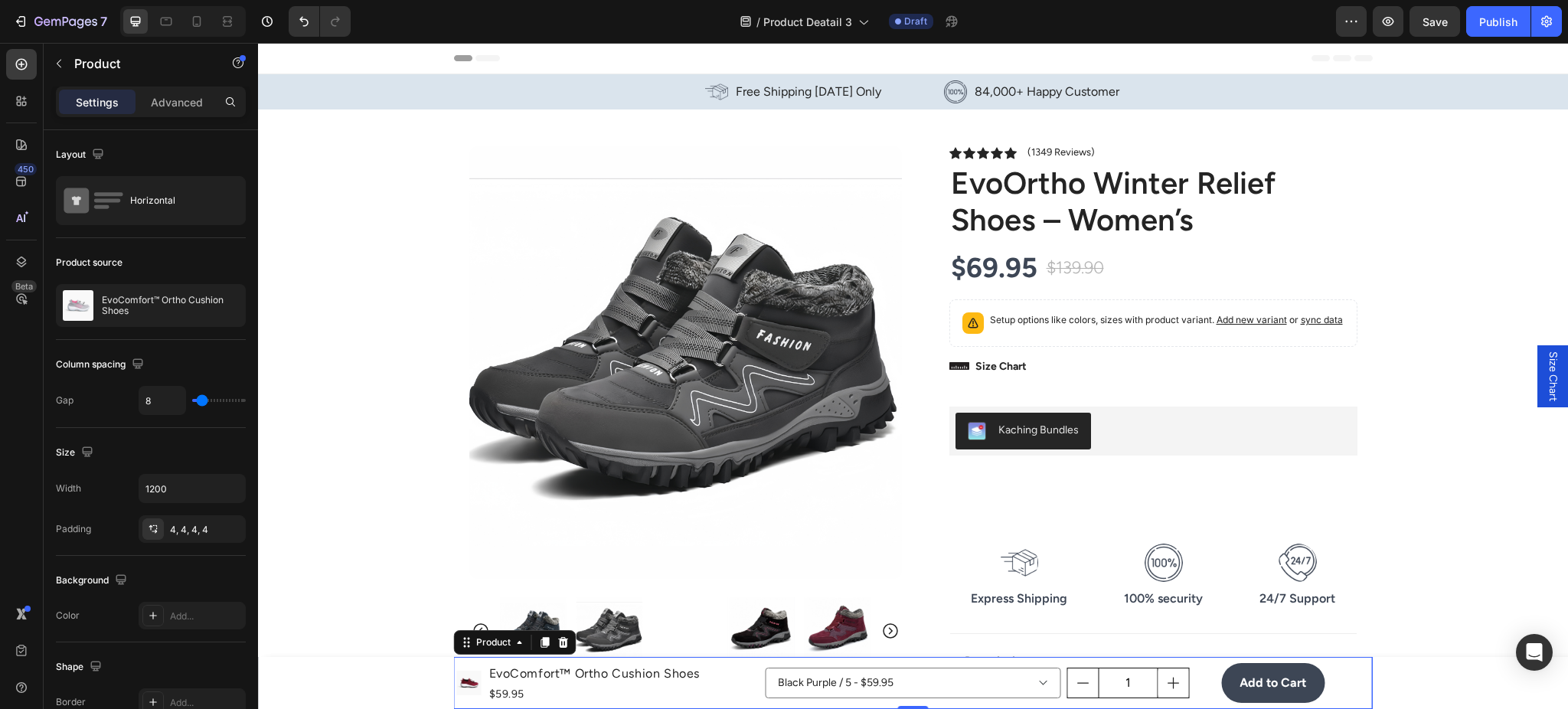
click at [209, 32] on div at bounding box center [196, 22] width 24 height 24
click at [200, 27] on icon at bounding box center [196, 22] width 15 height 15
type input "0"
type input "100%"
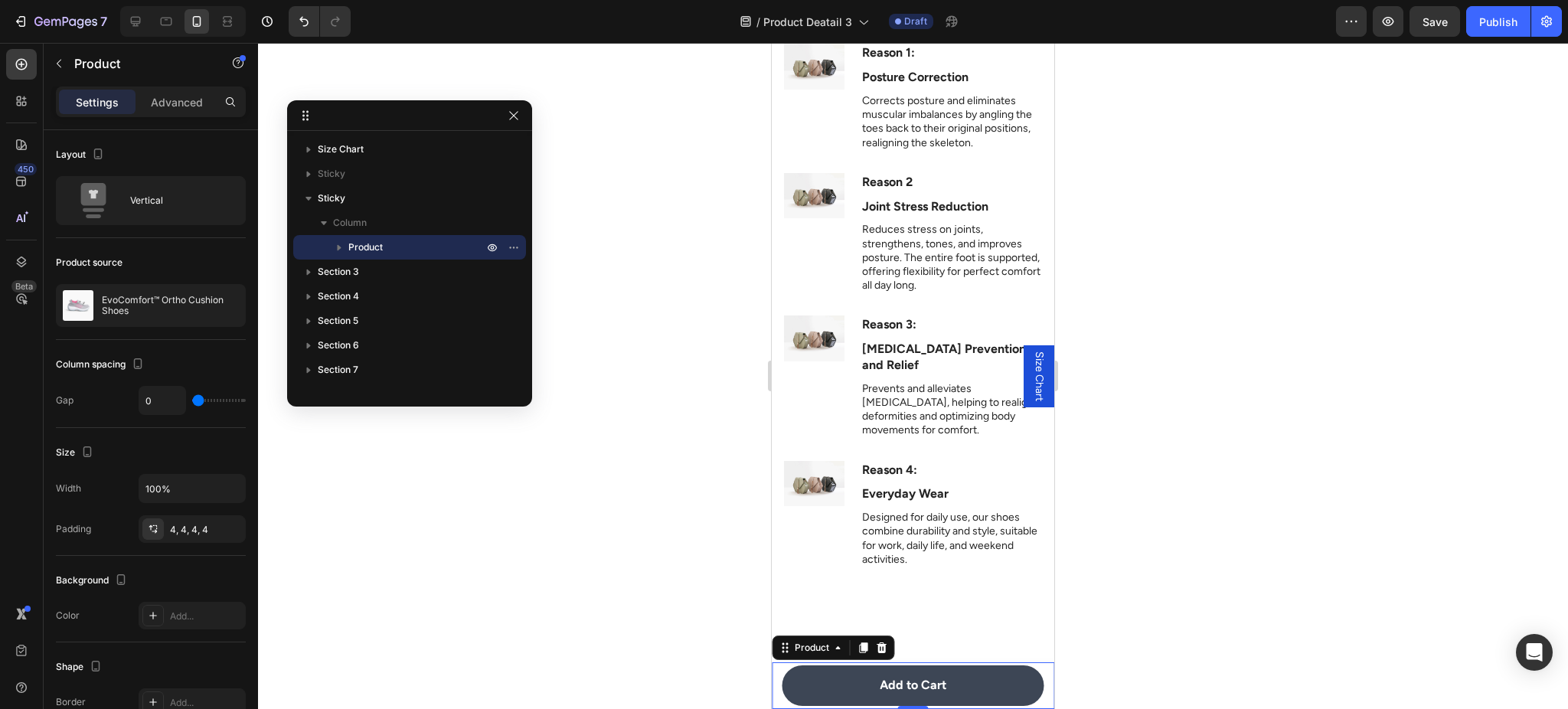
scroll to position [4104, 0]
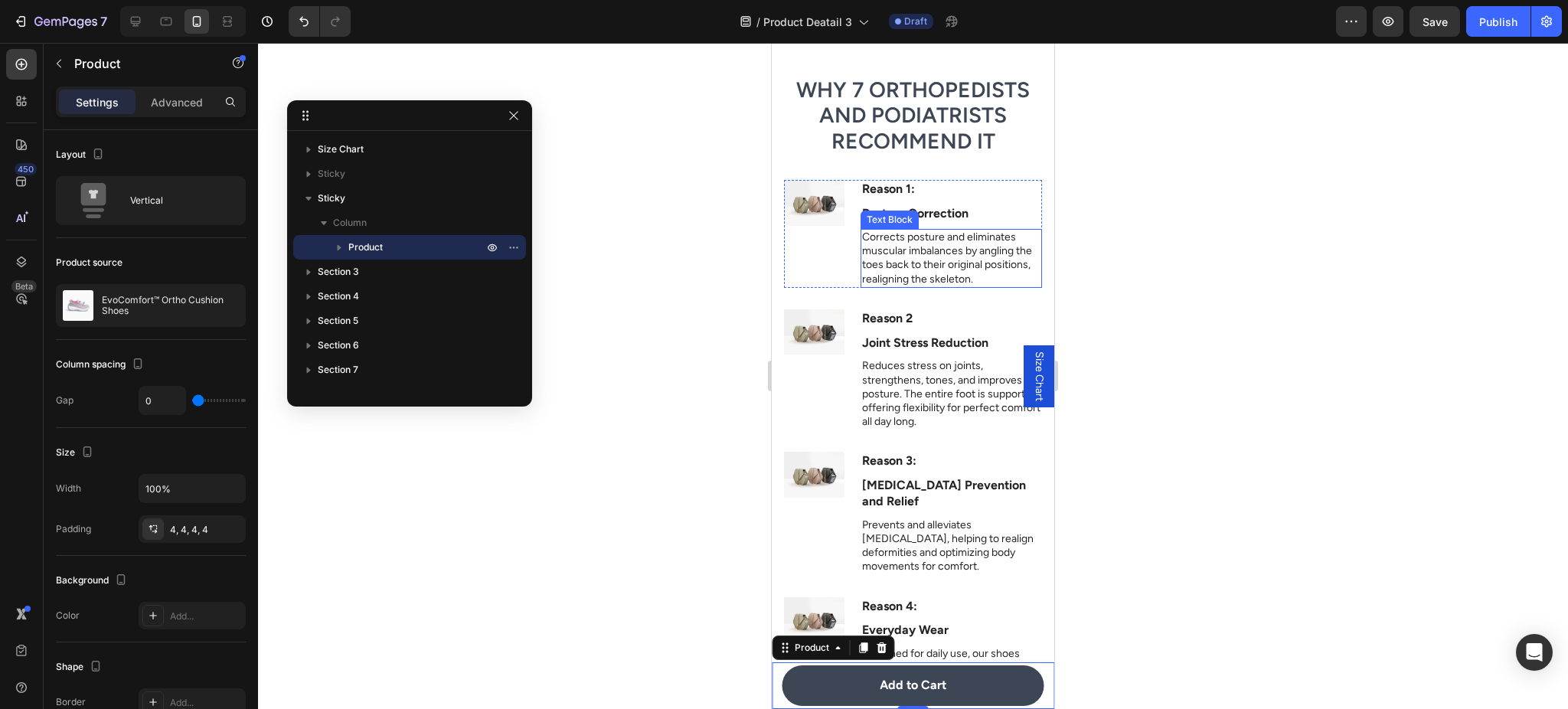
click at [900, 253] on p "Corrects posture and eliminates muscular imbalances by angling the toes back to…" at bounding box center [951, 258] width 179 height 56
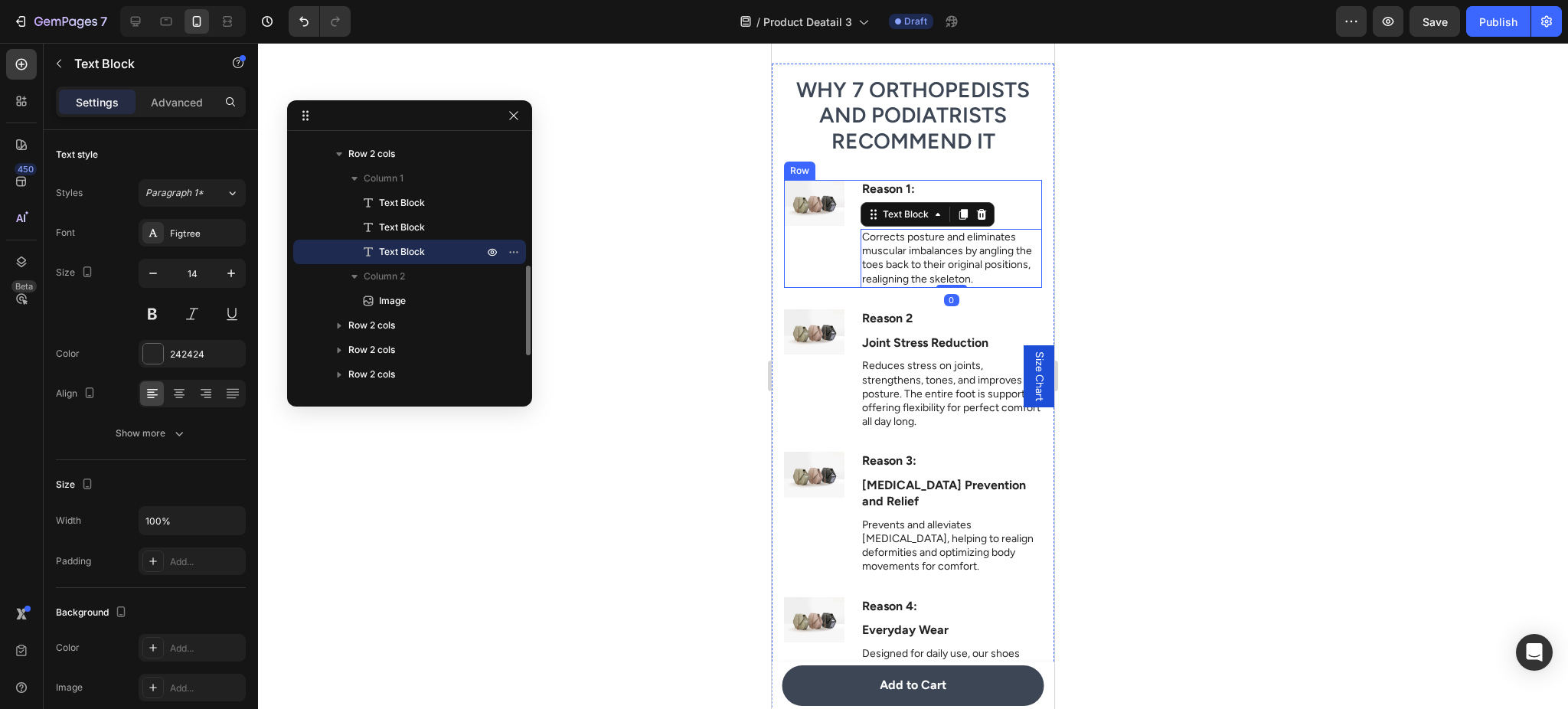
click at [815, 263] on div "Image" at bounding box center [814, 233] width 61 height 108
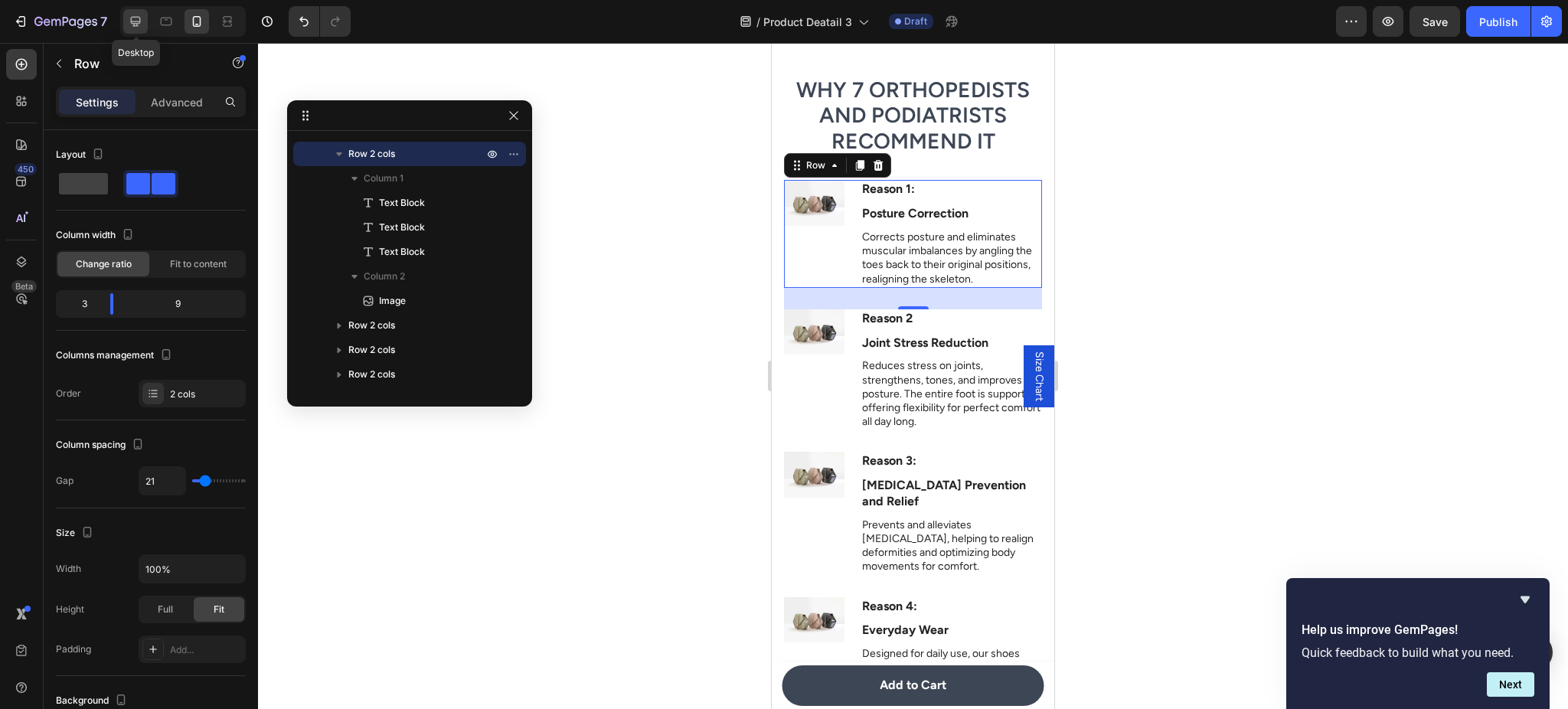
click at [142, 22] on icon at bounding box center [136, 22] width 15 height 15
type input "30"
type input "770"
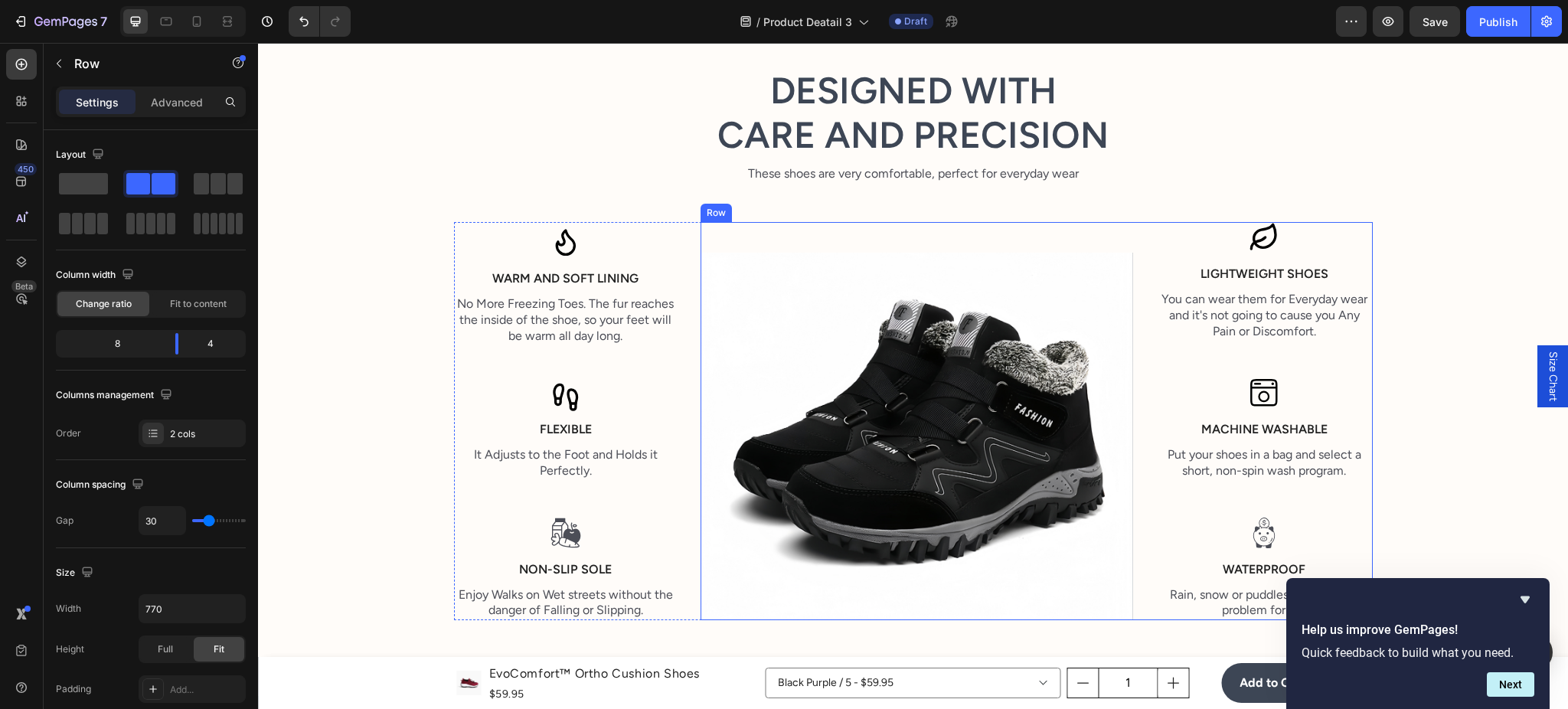
scroll to position [2505, 0]
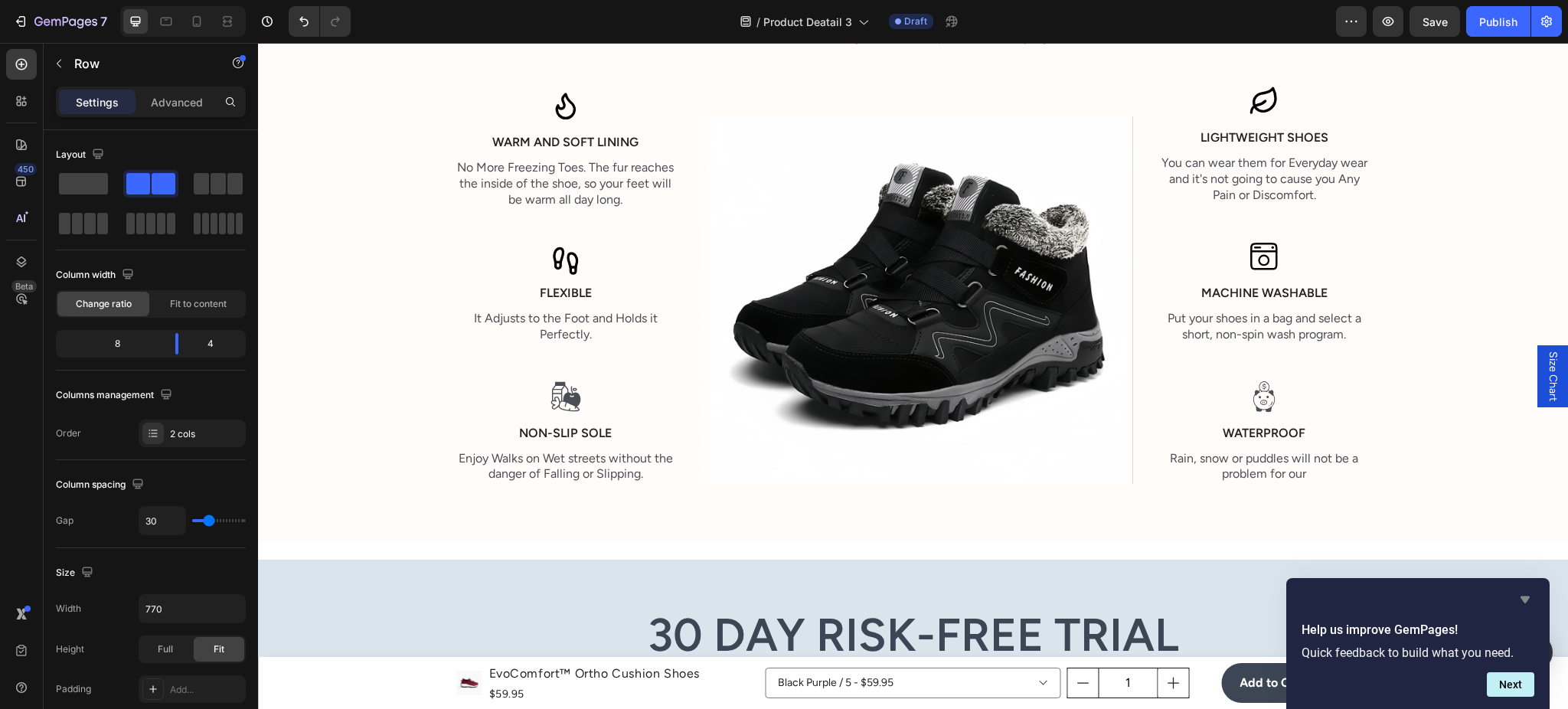
click at [1523, 595] on icon "Hide survey" at bounding box center [1525, 600] width 19 height 19
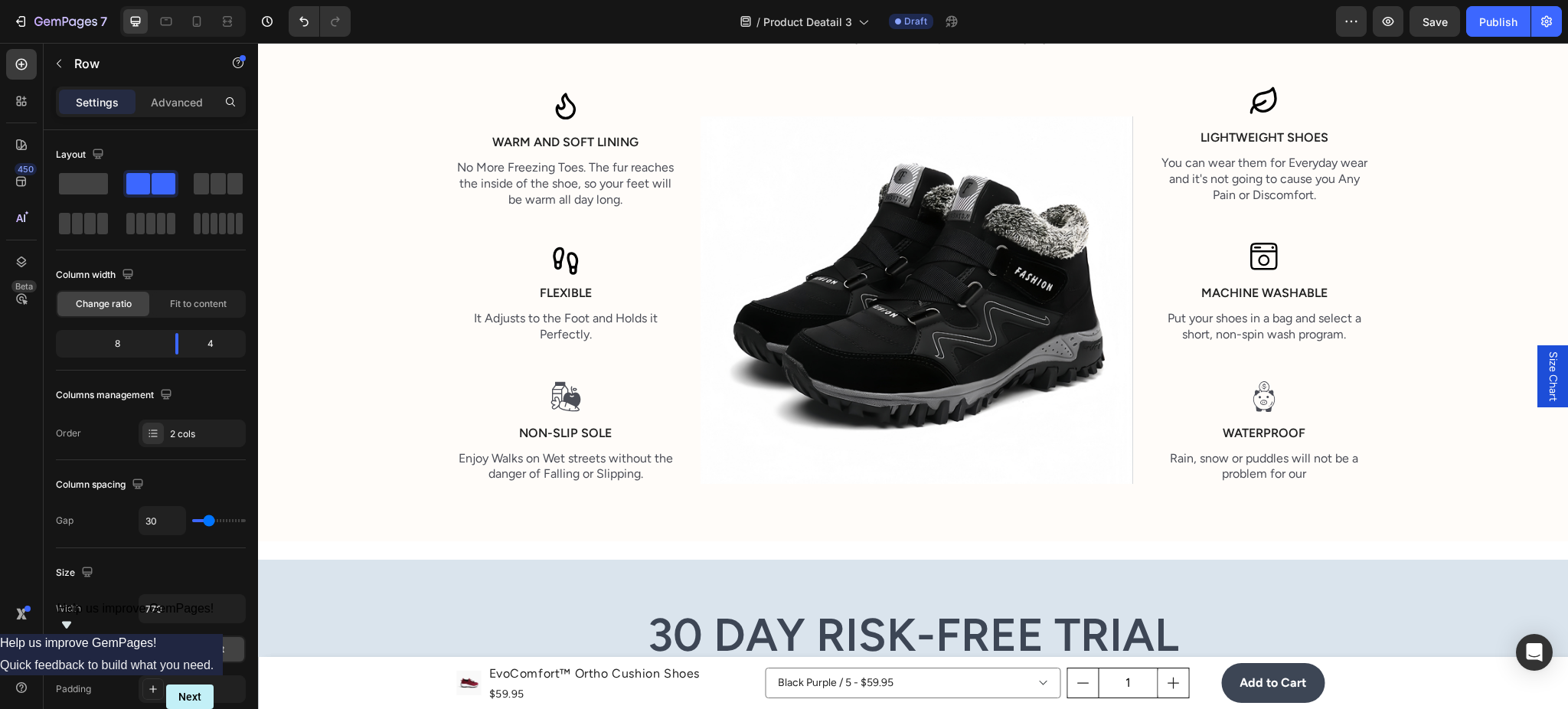
click at [1464, 675] on div "Product Images EvoComfort™ Ortho Cushion Shoes Product Title $59.95 Product Pri…" at bounding box center [913, 683] width 1310 height 52
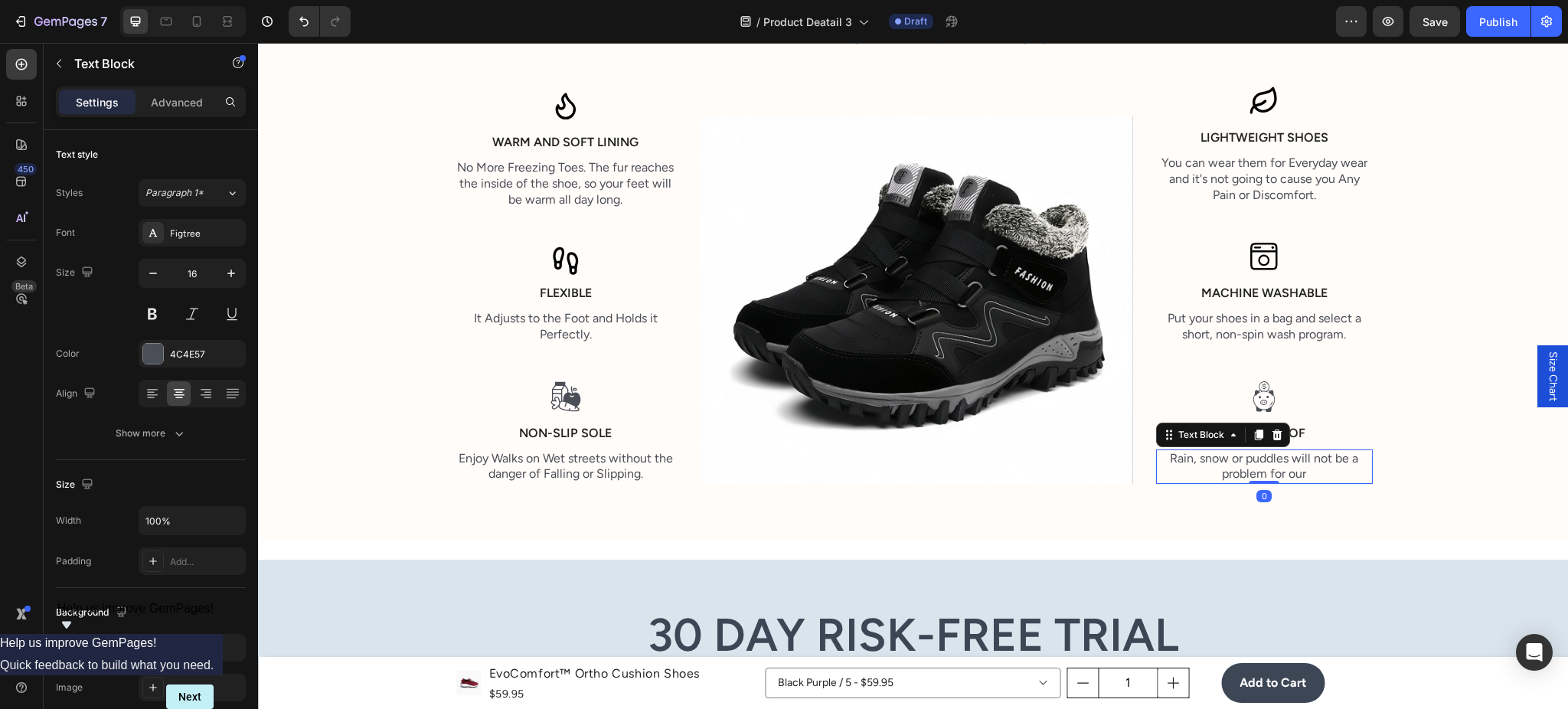
click at [1256, 457] on p "Rain, snow or puddles will not be a problem for our" at bounding box center [1264, 467] width 213 height 32
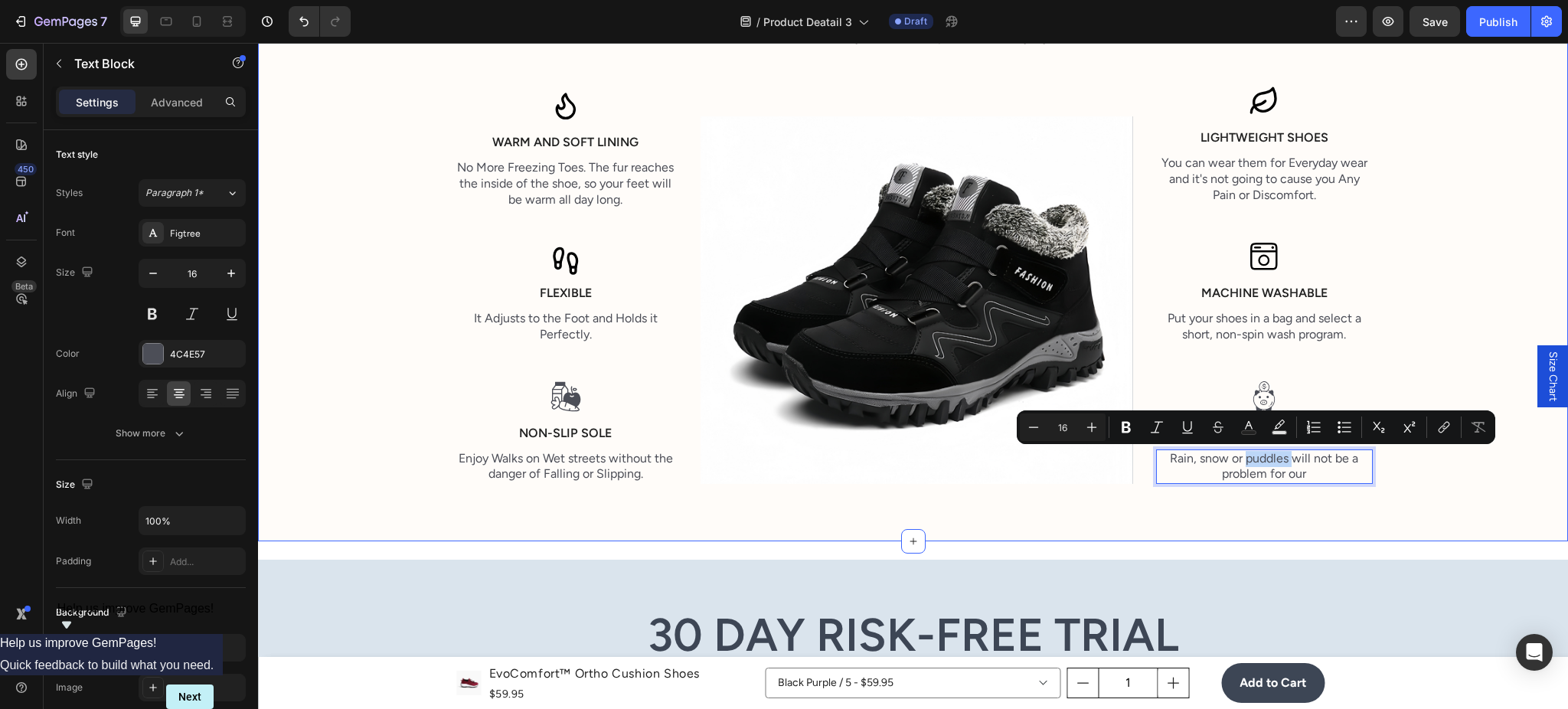
click at [1503, 371] on div "Designed with Care and Precision Heading These shoes are very comfortable, perf…" at bounding box center [913, 213] width 1287 height 565
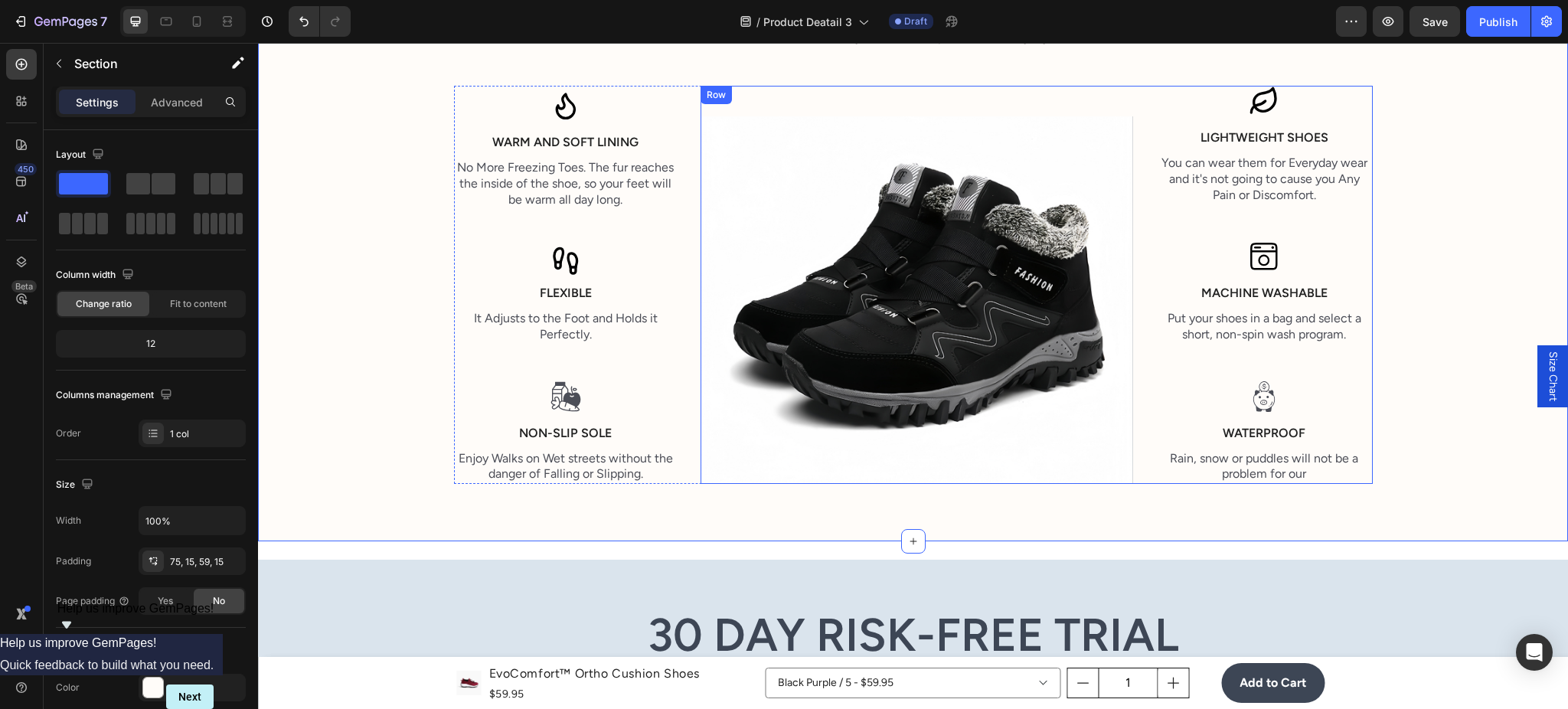
click at [1270, 427] on p "Waterproof" at bounding box center [1264, 433] width 213 height 16
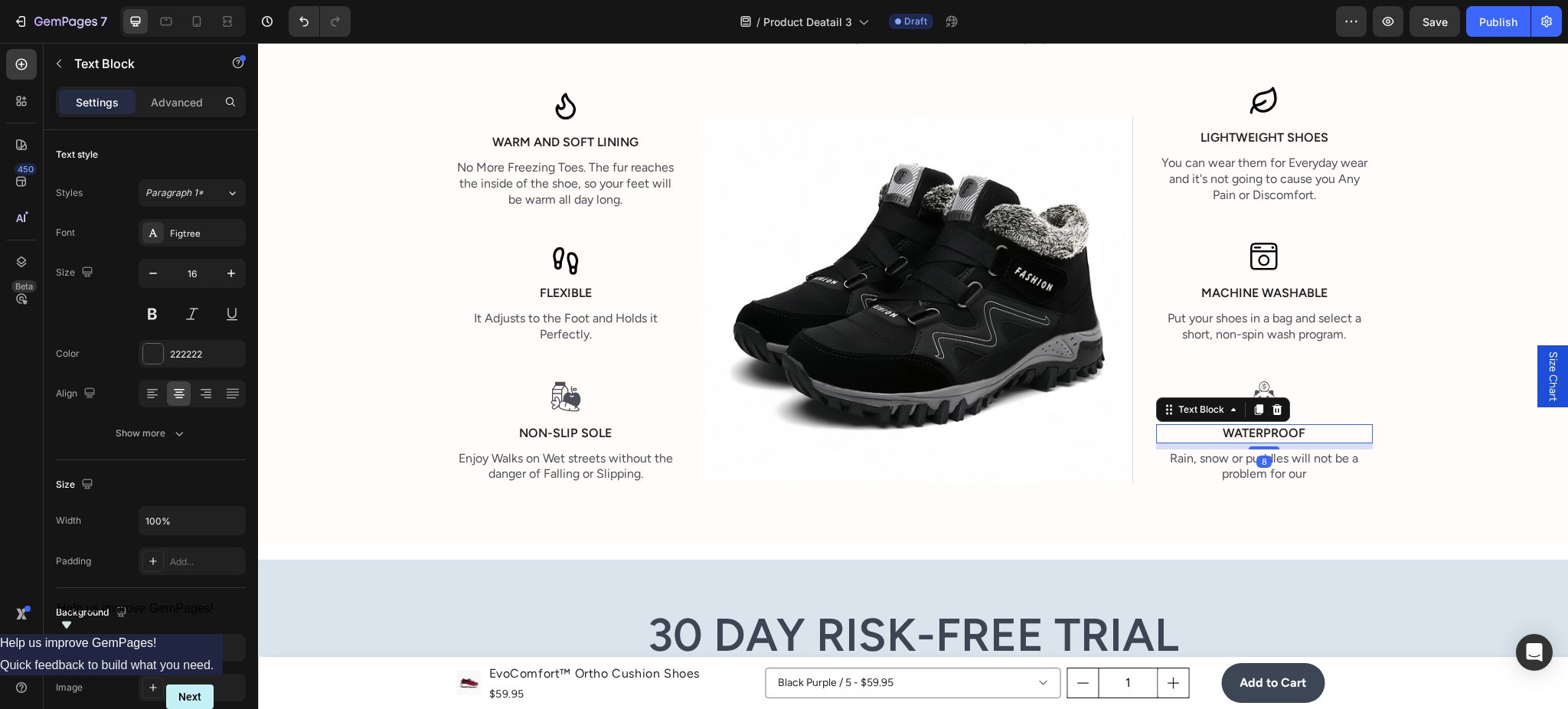
click at [1270, 427] on p "Waterproof" at bounding box center [1264, 433] width 213 height 16
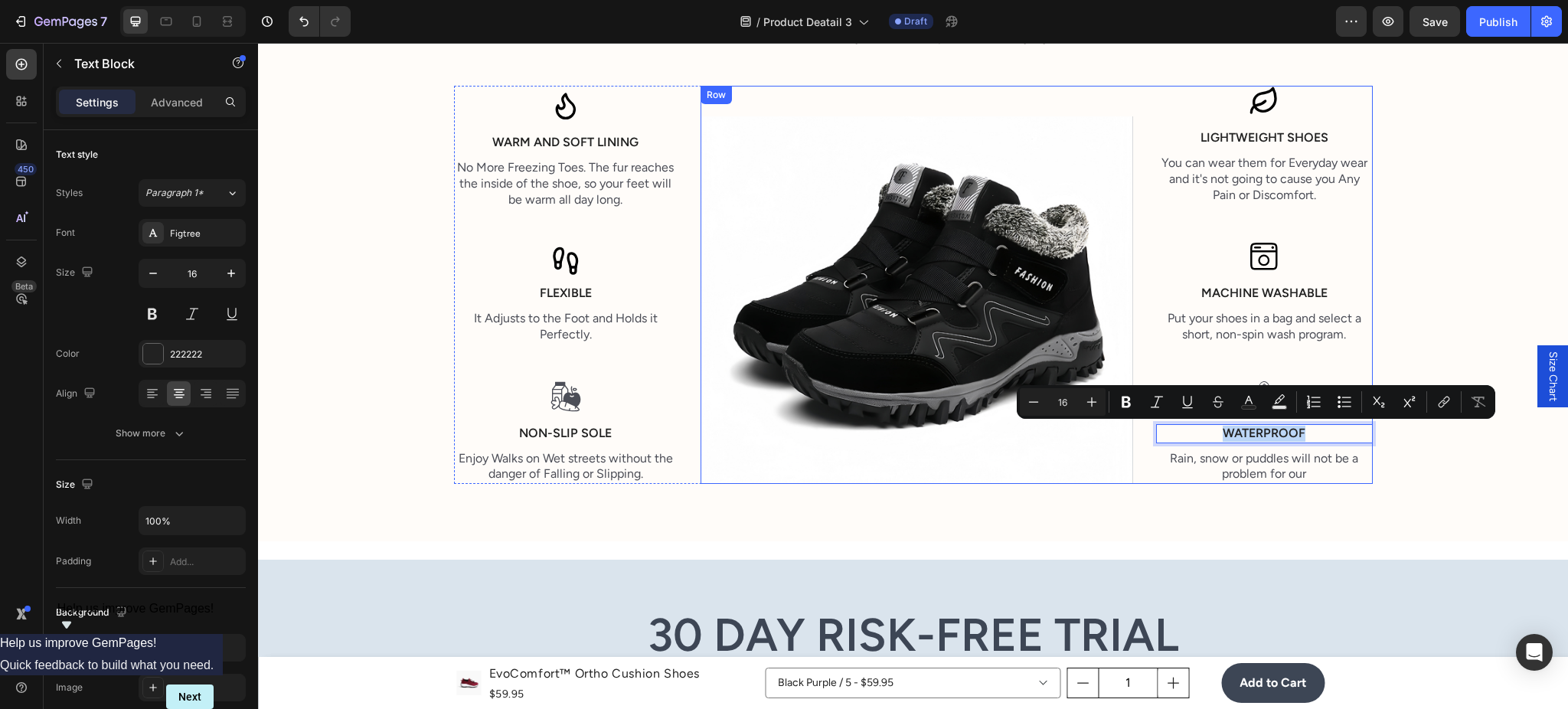
click at [1208, 449] on div "Rain, snow or puddles will not be a problem for our" at bounding box center [1265, 467] width 217 height 36
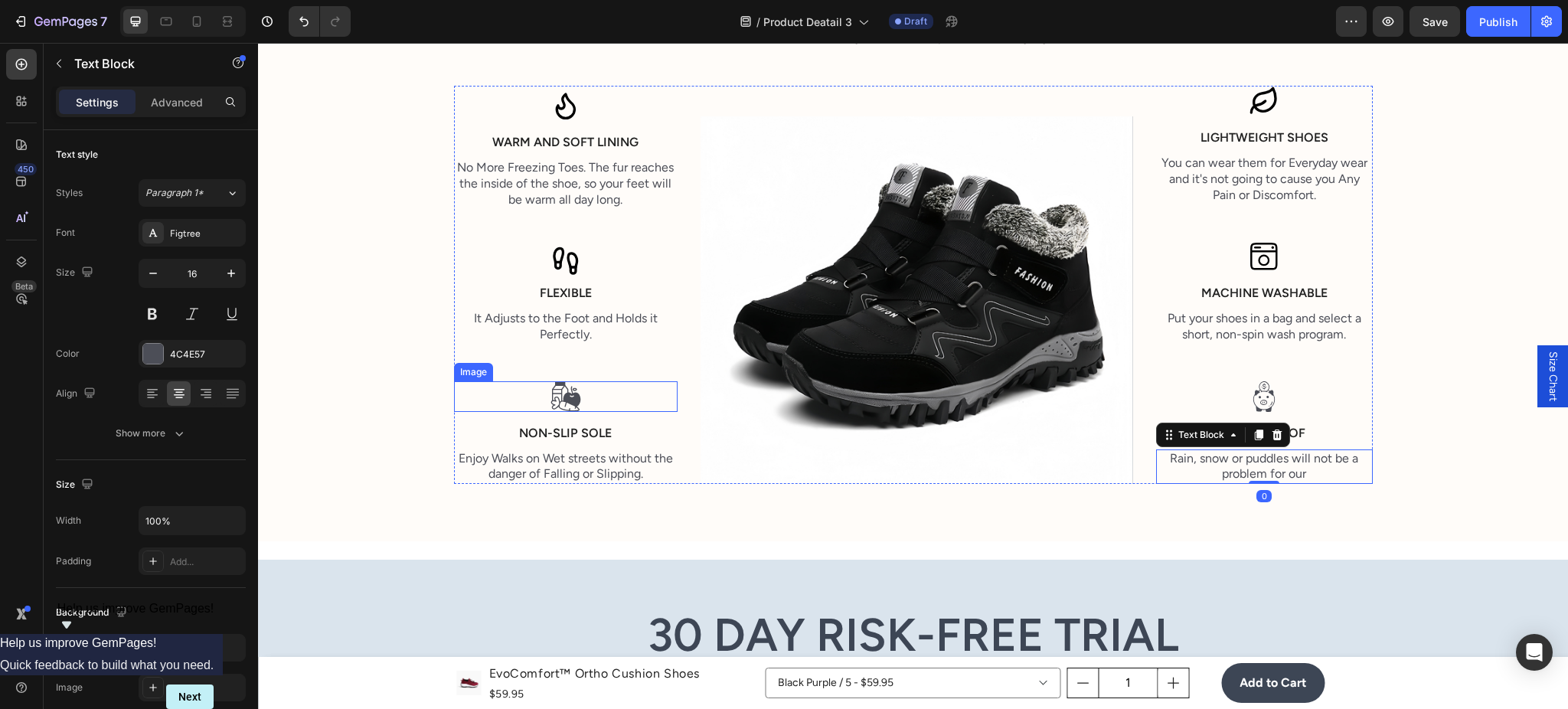
click at [559, 407] on img at bounding box center [565, 397] width 31 height 31
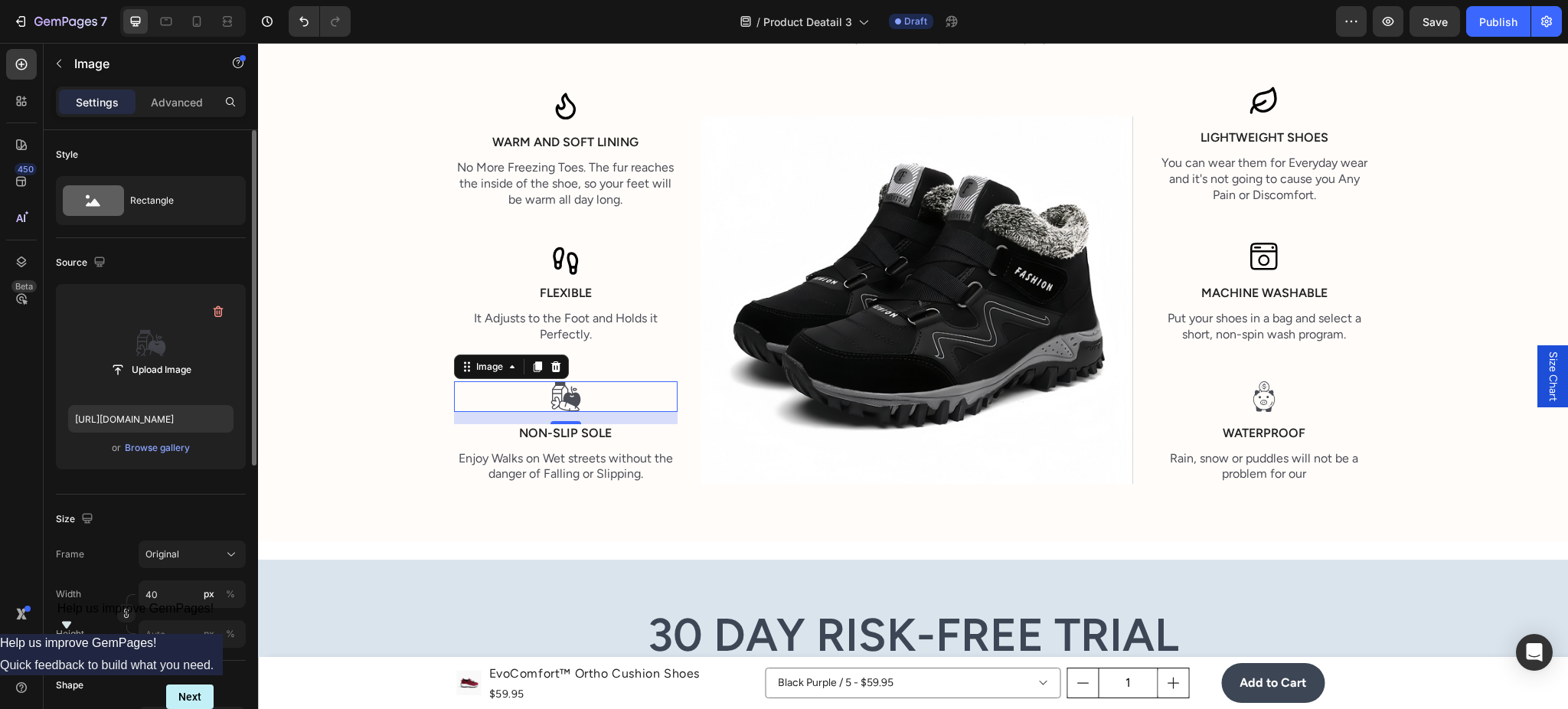
click at [166, 386] on label at bounding box center [151, 344] width 166 height 96
click at [166, 383] on input "file" at bounding box center [151, 369] width 106 height 26
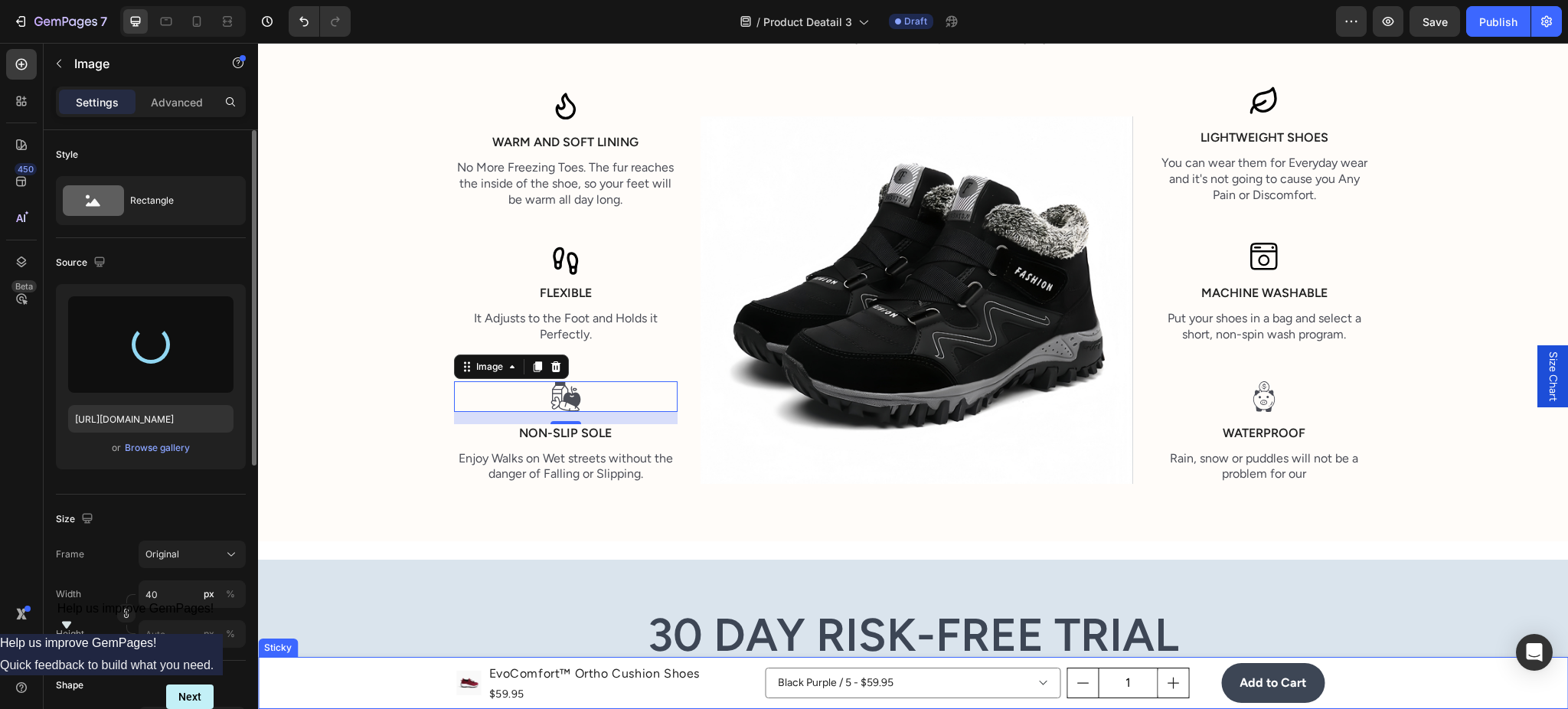
type input "[URL][DOMAIN_NAME]"
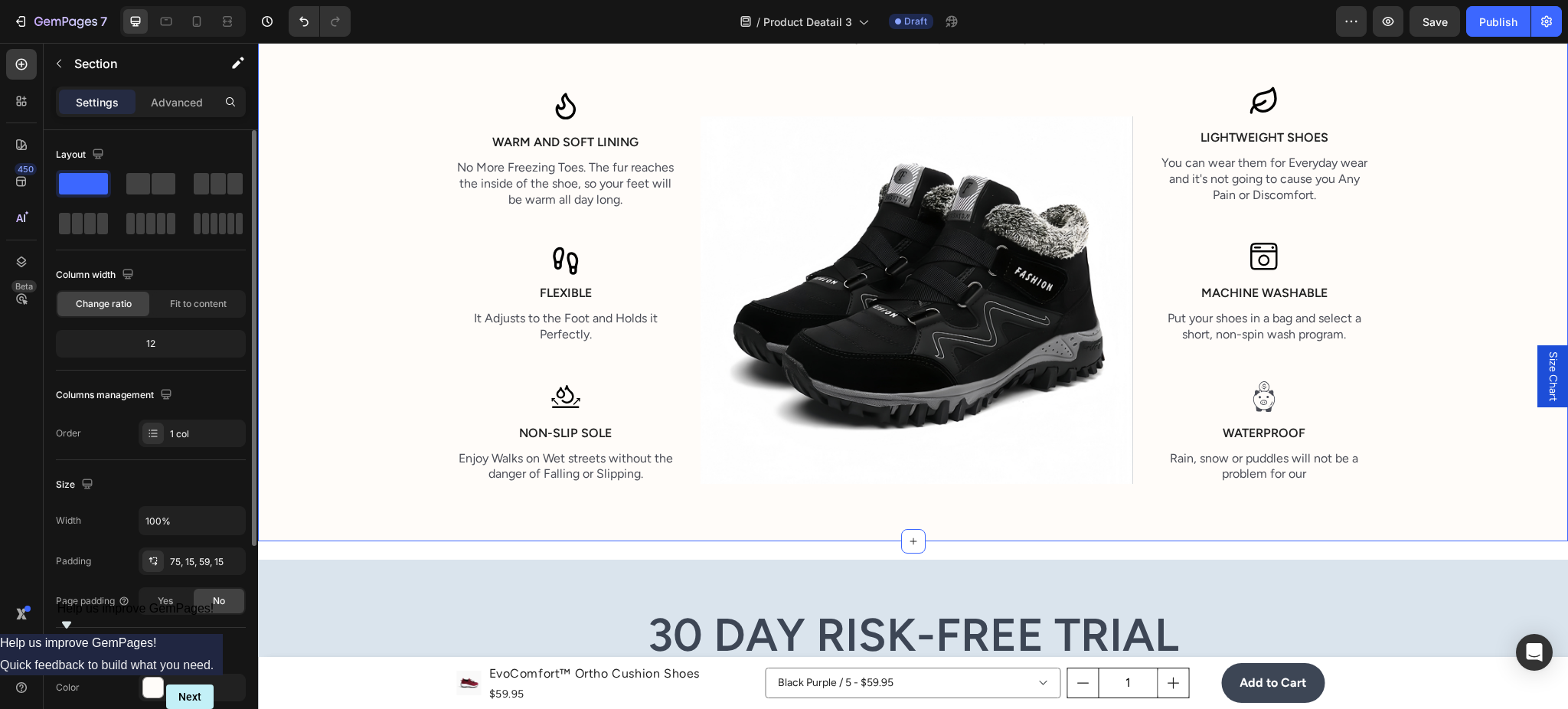
click at [745, 486] on div "Designed with Care and Precision Heading These shoes are very comfortable, perf…" at bounding box center [913, 213] width 1287 height 565
click at [1270, 426] on p "Waterproof" at bounding box center [1264, 433] width 213 height 16
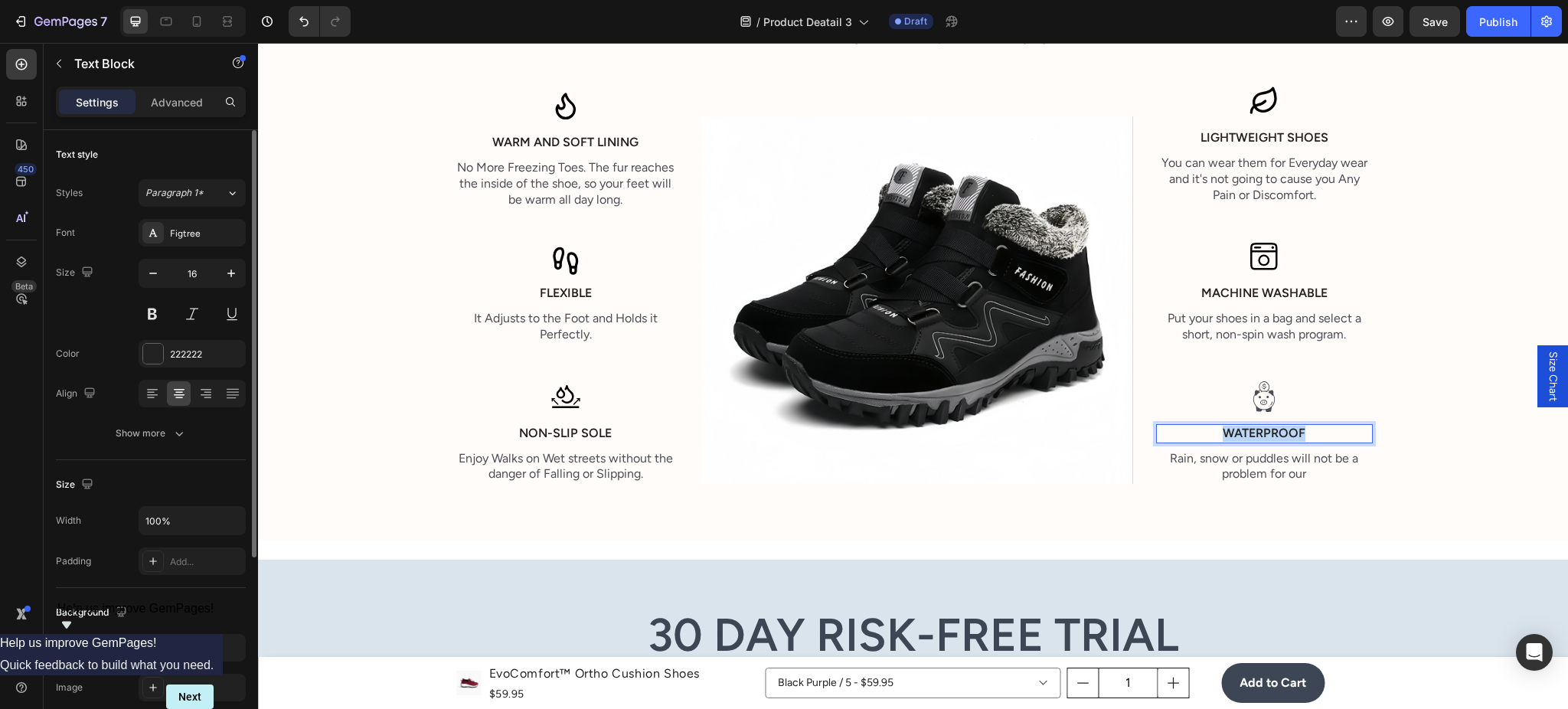
click at [1270, 426] on p "Waterproof" at bounding box center [1264, 433] width 213 height 16
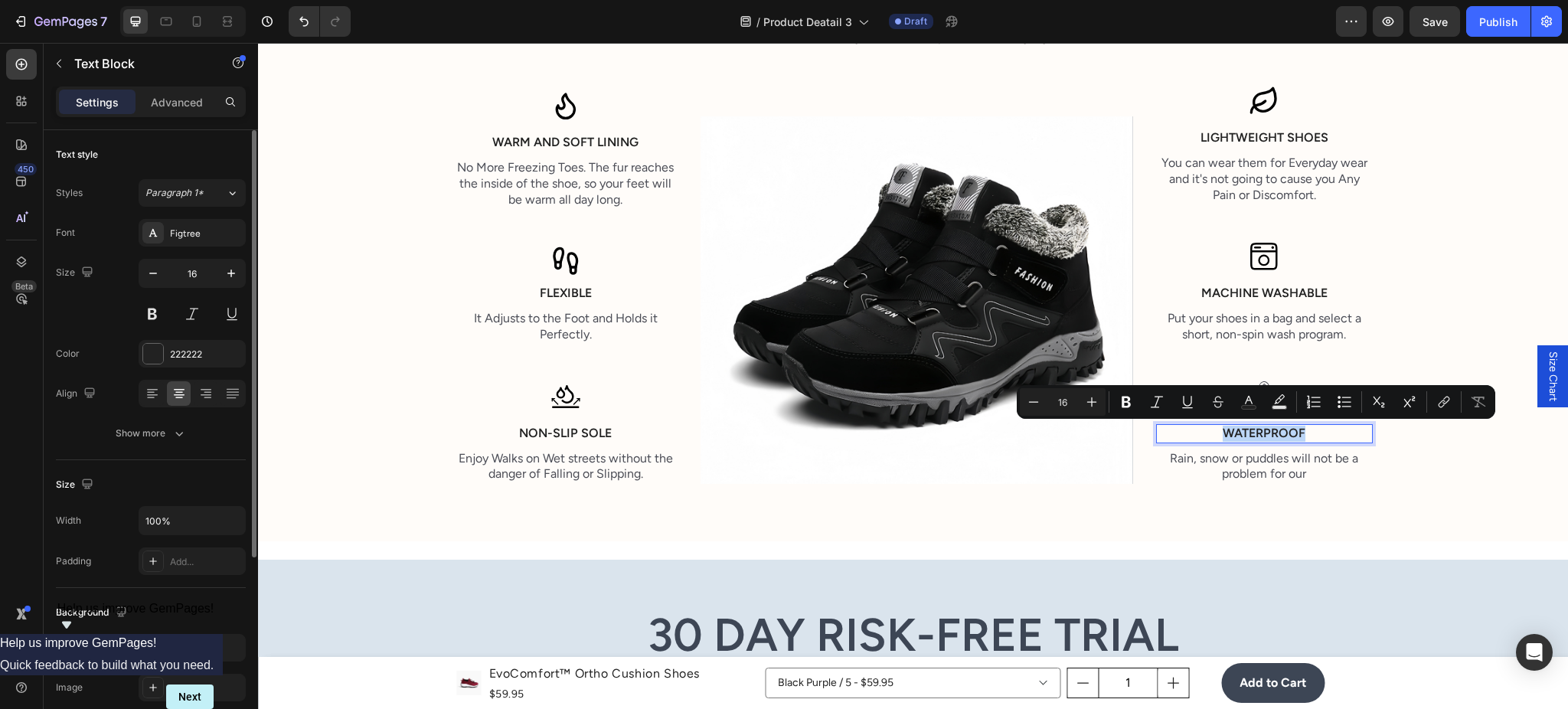
click at [1270, 426] on p "Waterproof" at bounding box center [1264, 433] width 213 height 16
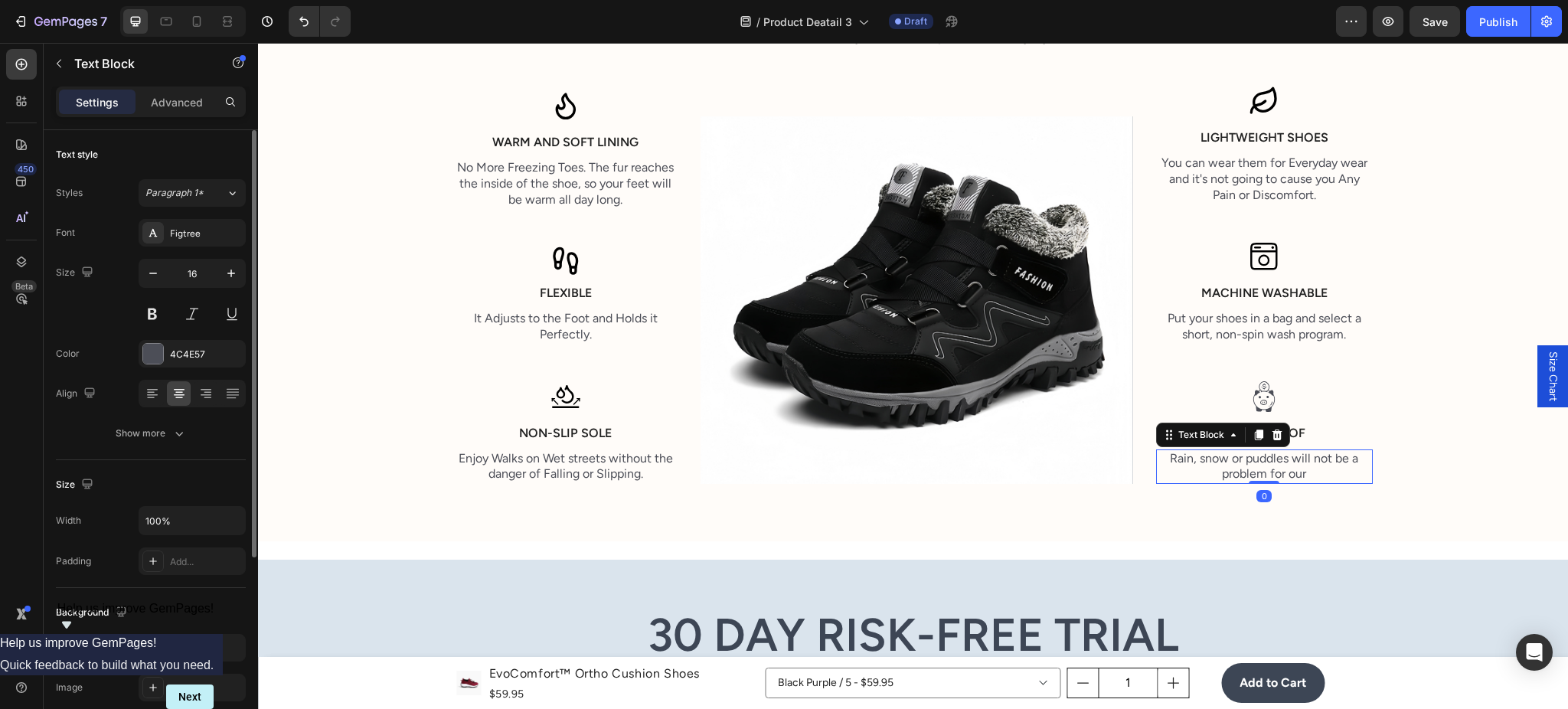
click at [1222, 460] on p "Rain, snow or puddles will not be a problem for our" at bounding box center [1264, 467] width 213 height 32
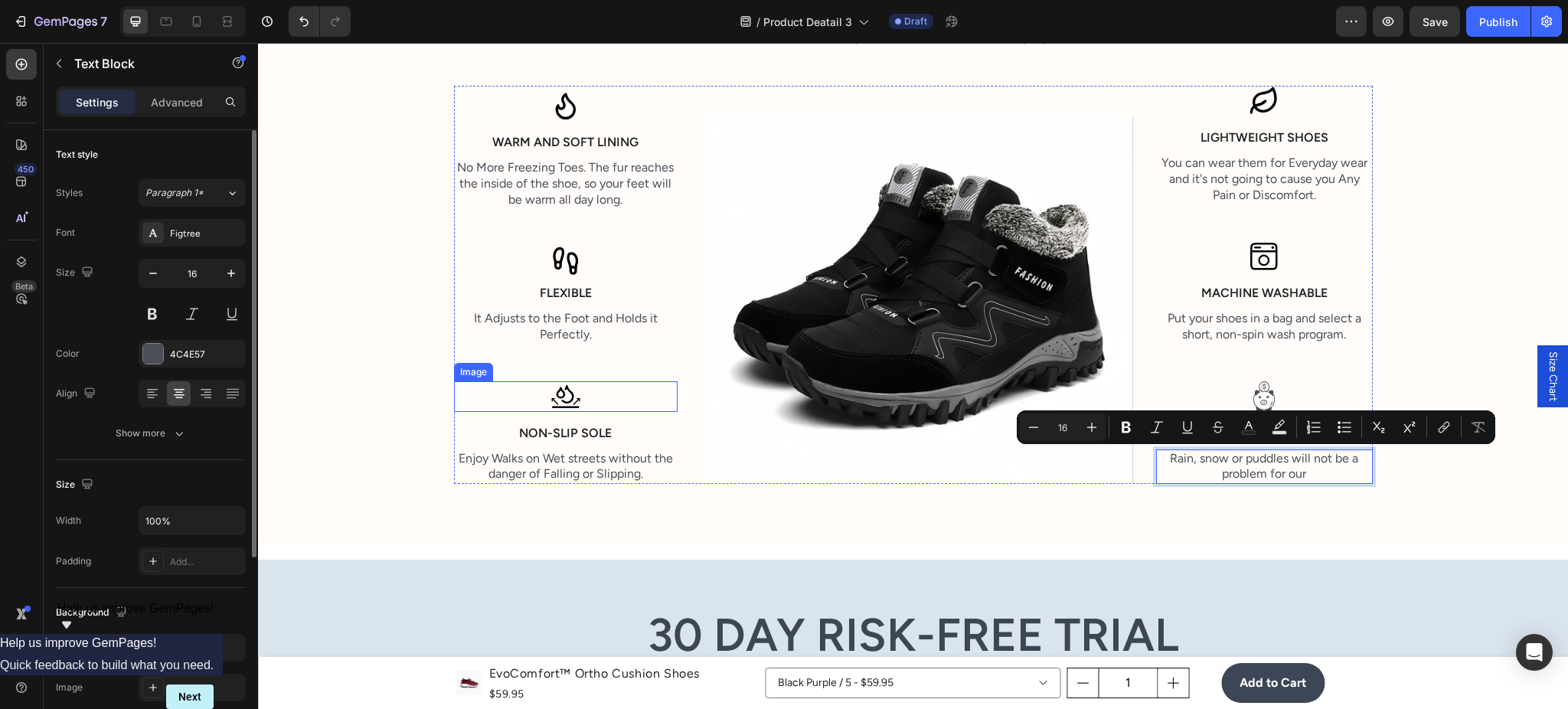
click at [587, 394] on div at bounding box center [566, 397] width 225 height 31
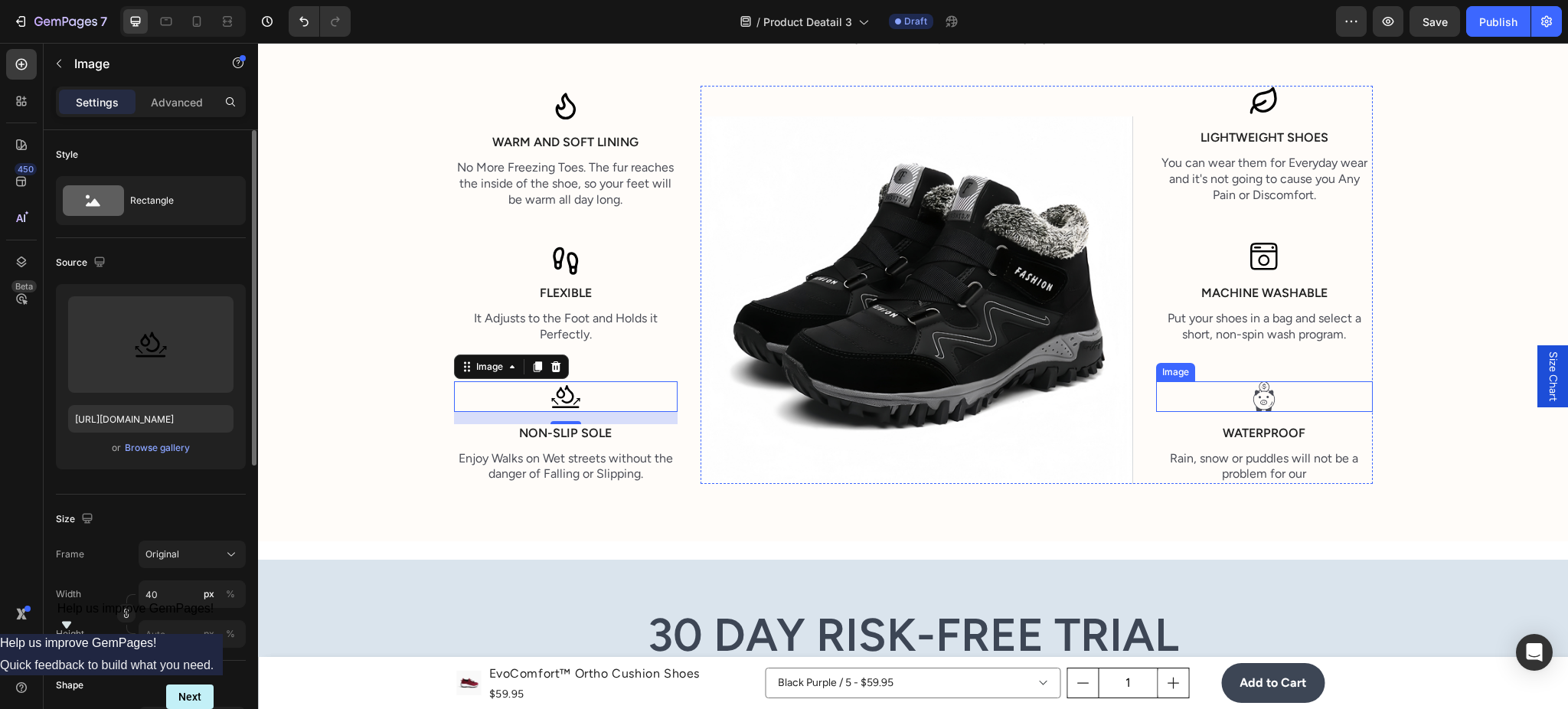
click at [1238, 398] on div at bounding box center [1265, 397] width 217 height 31
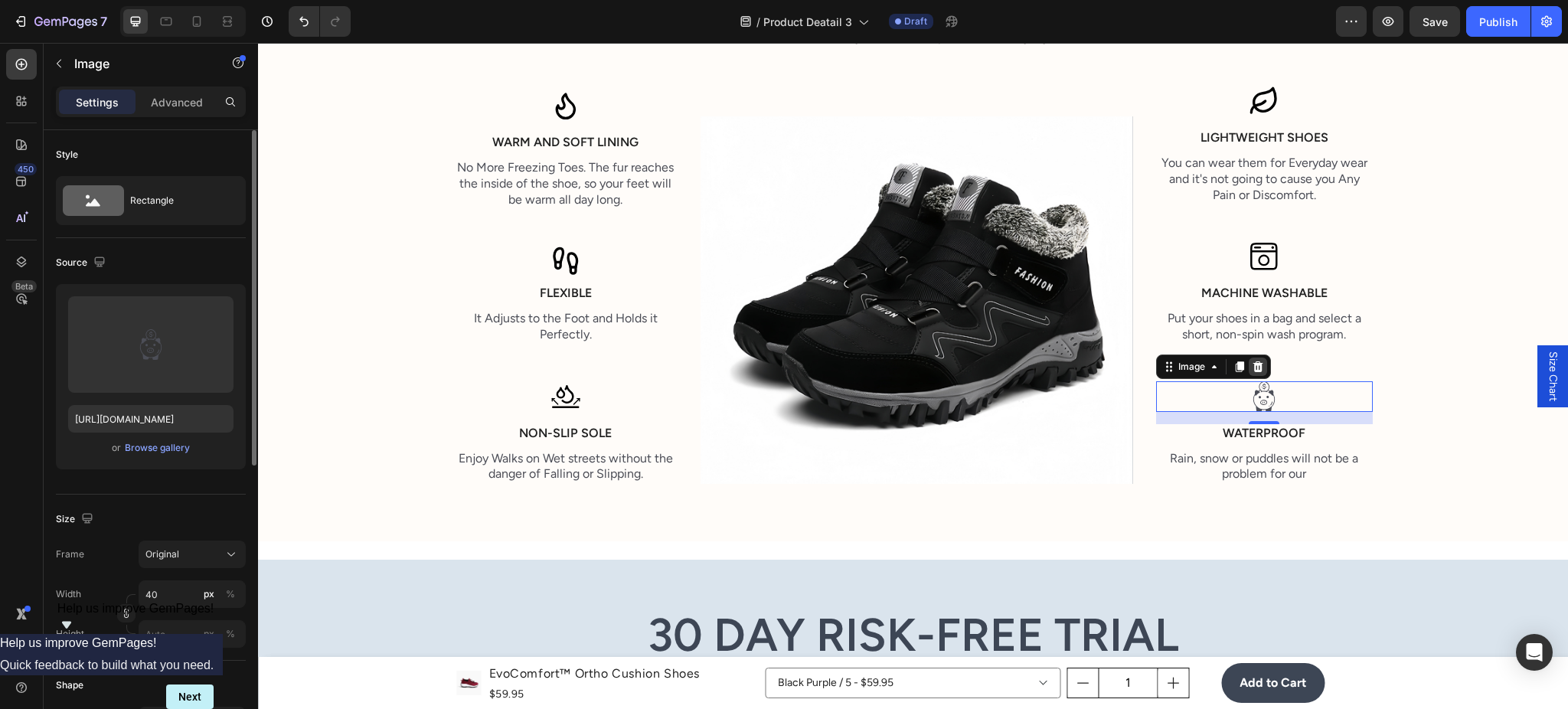
click at [1255, 369] on icon at bounding box center [1257, 366] width 12 height 12
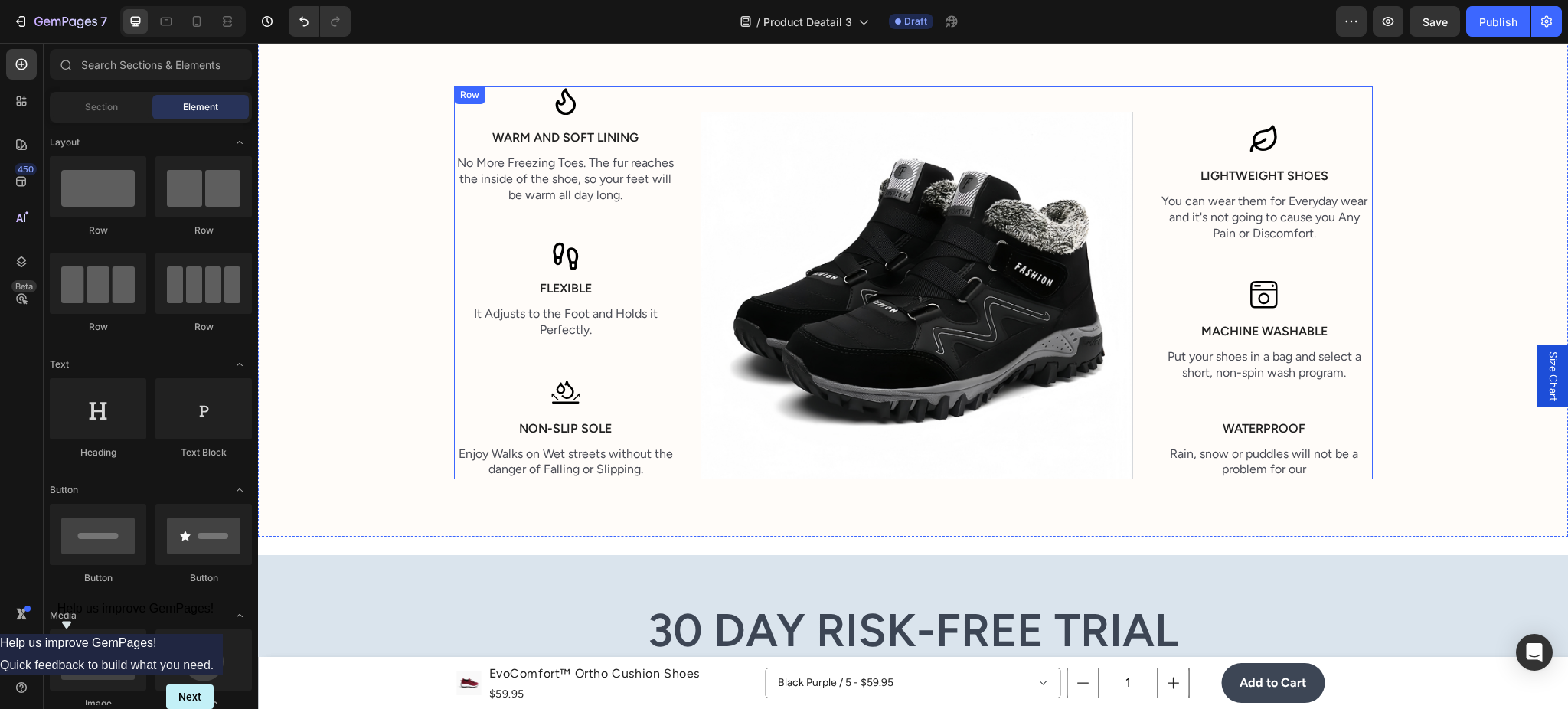
click at [574, 398] on div at bounding box center [566, 392] width 225 height 31
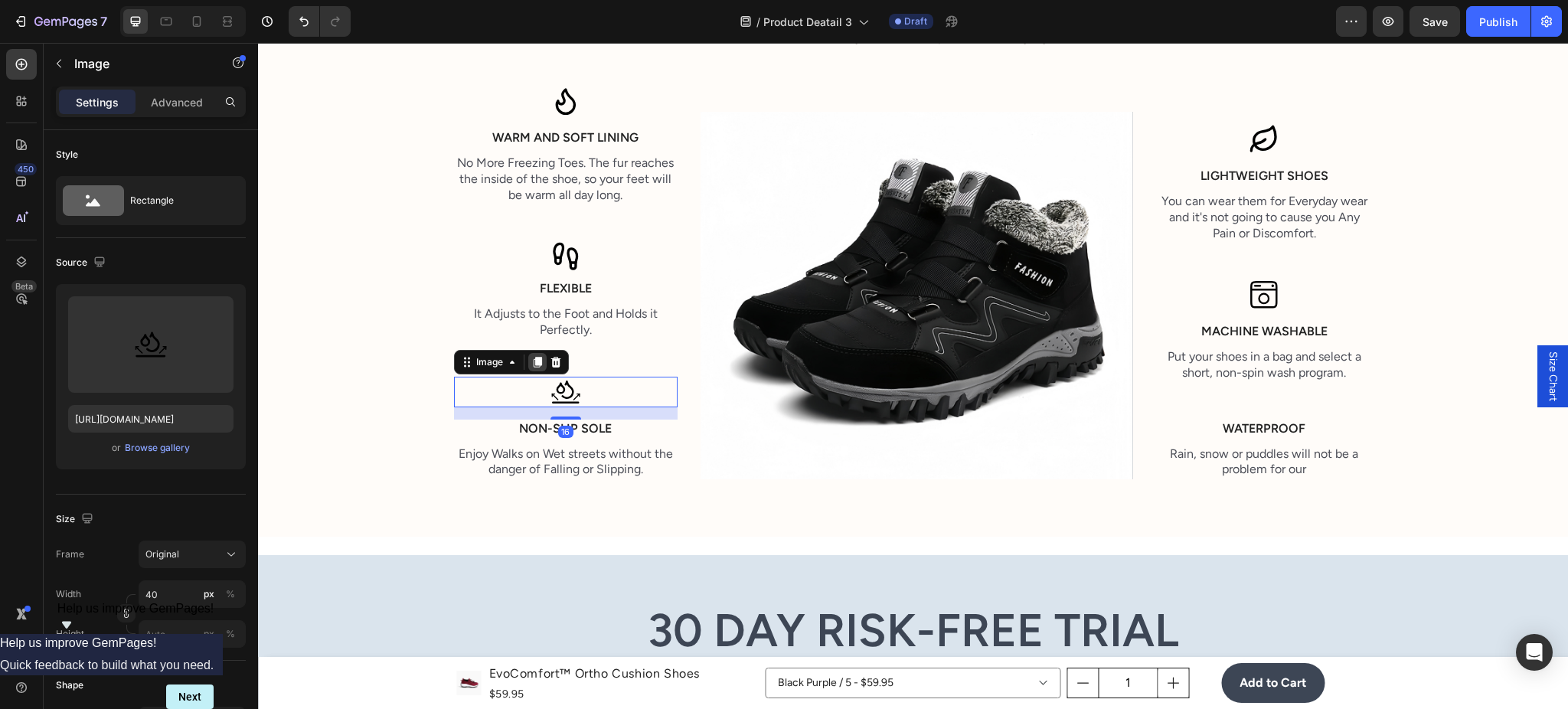
click at [533, 360] on icon at bounding box center [537, 361] width 8 height 10
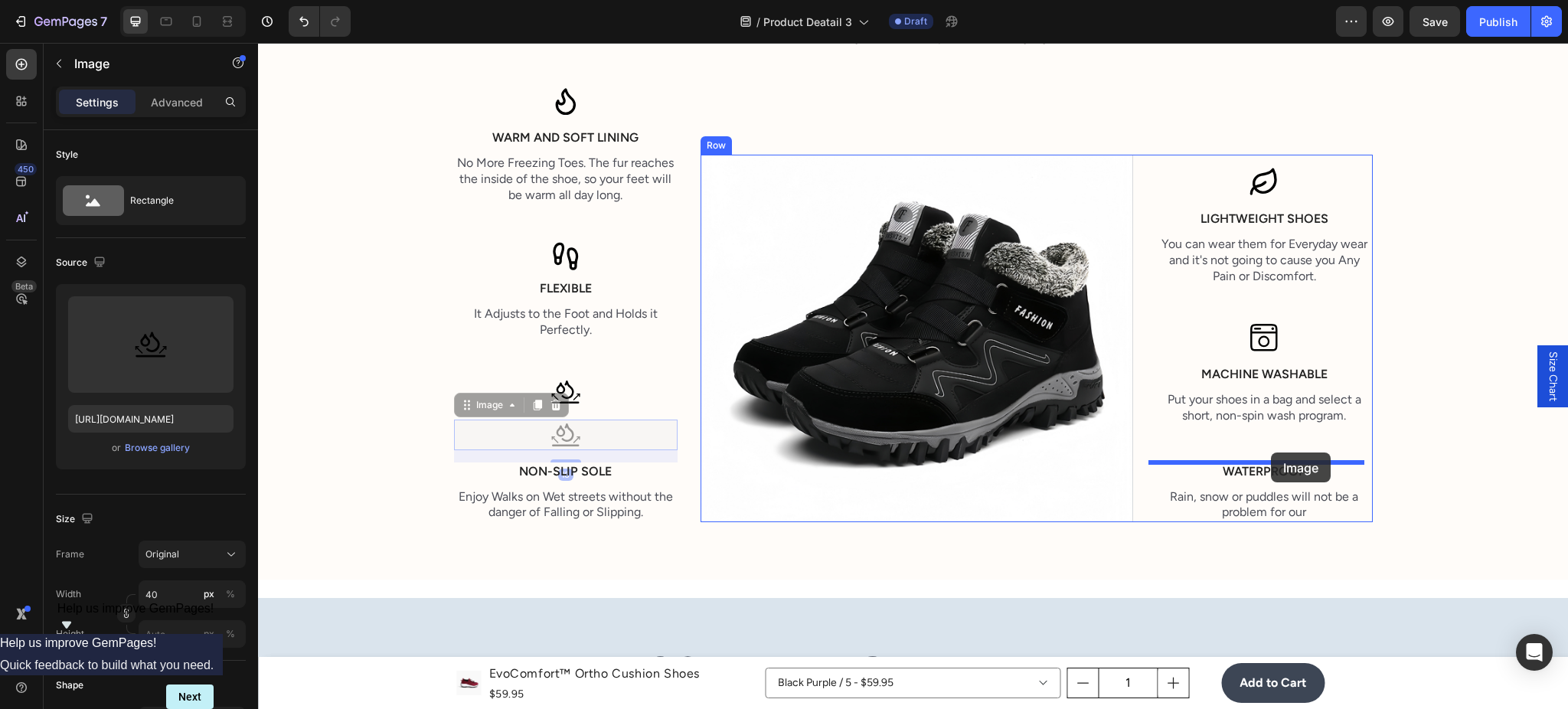
drag, startPoint x: 460, startPoint y: 410, endPoint x: 1270, endPoint y: 455, distance: 811.2
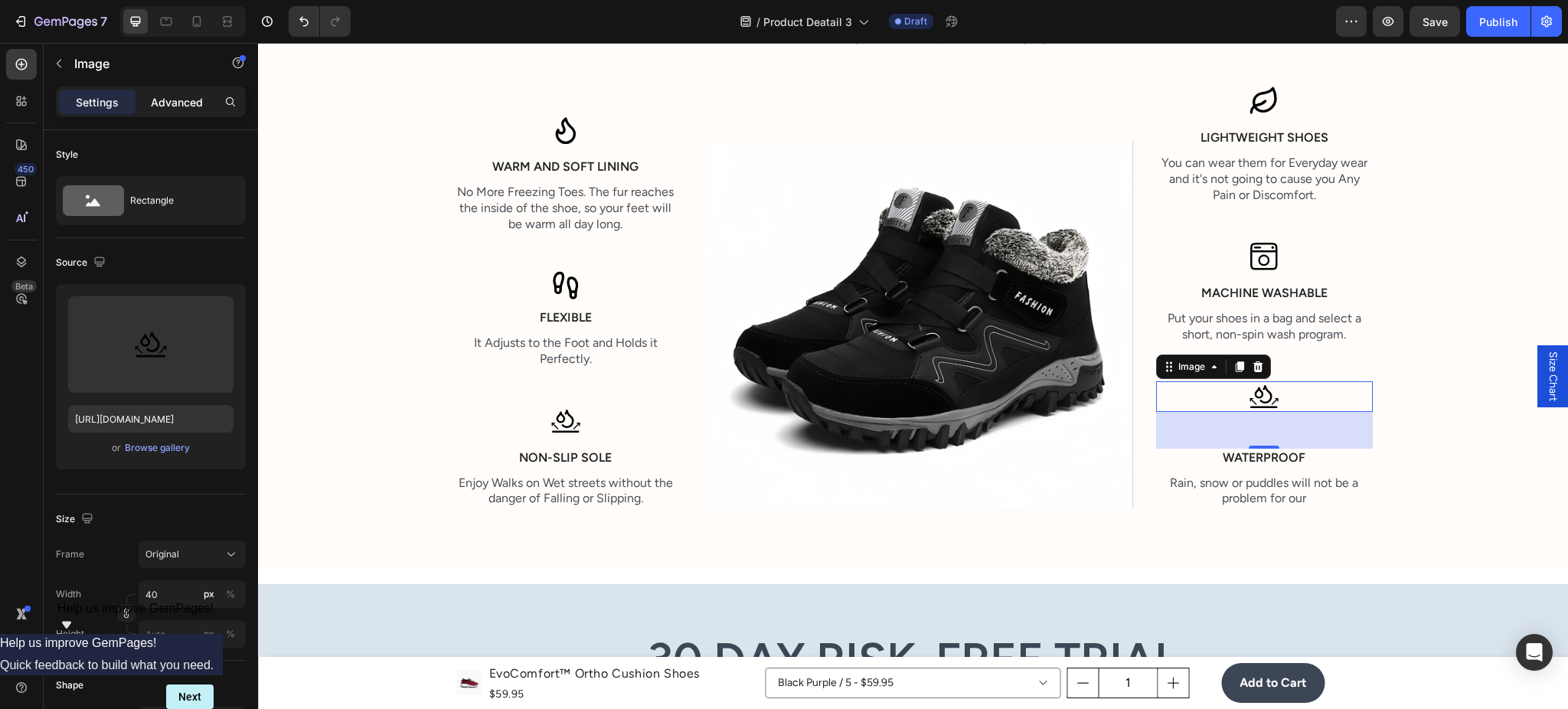
click at [169, 101] on p "Advanced" at bounding box center [177, 102] width 52 height 16
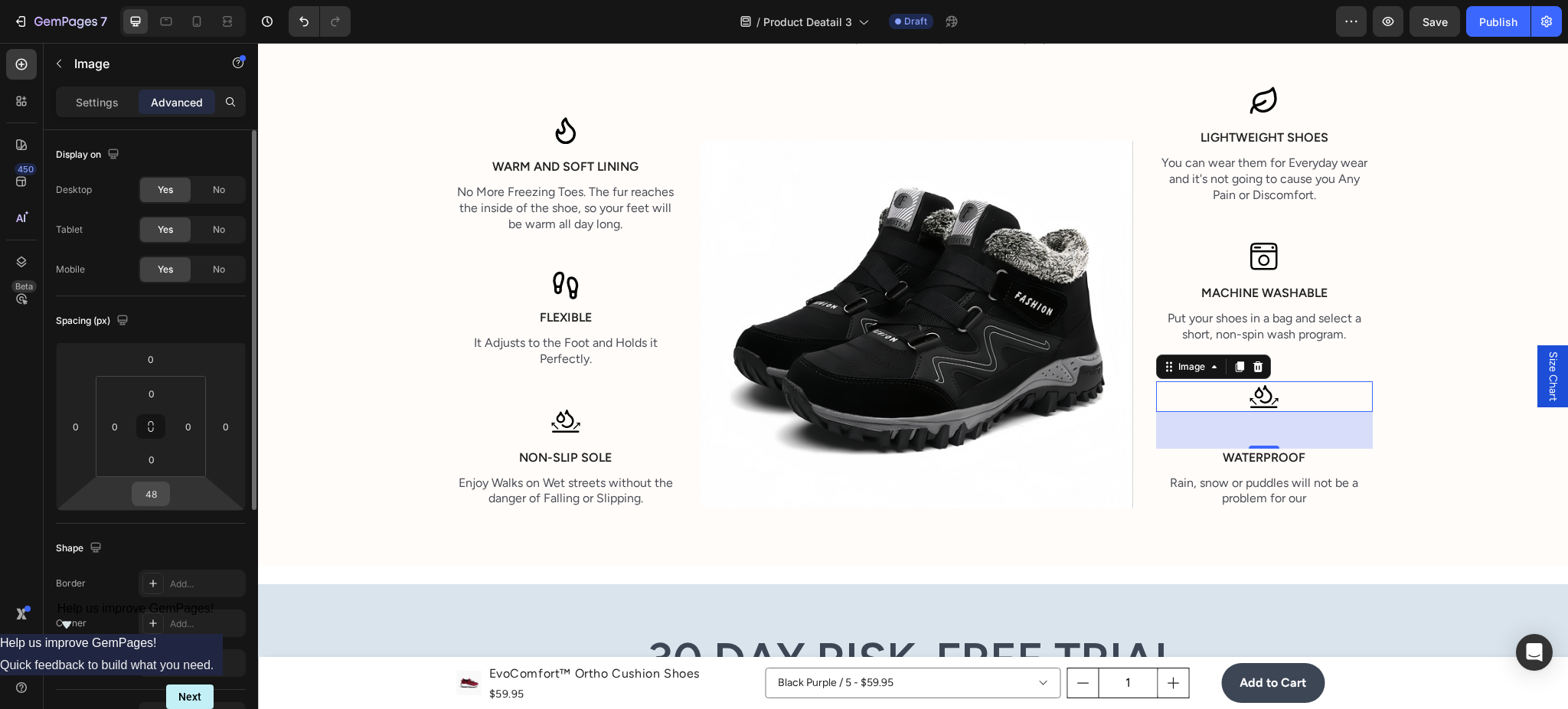
click at [160, 494] on input "48" at bounding box center [151, 494] width 31 height 23
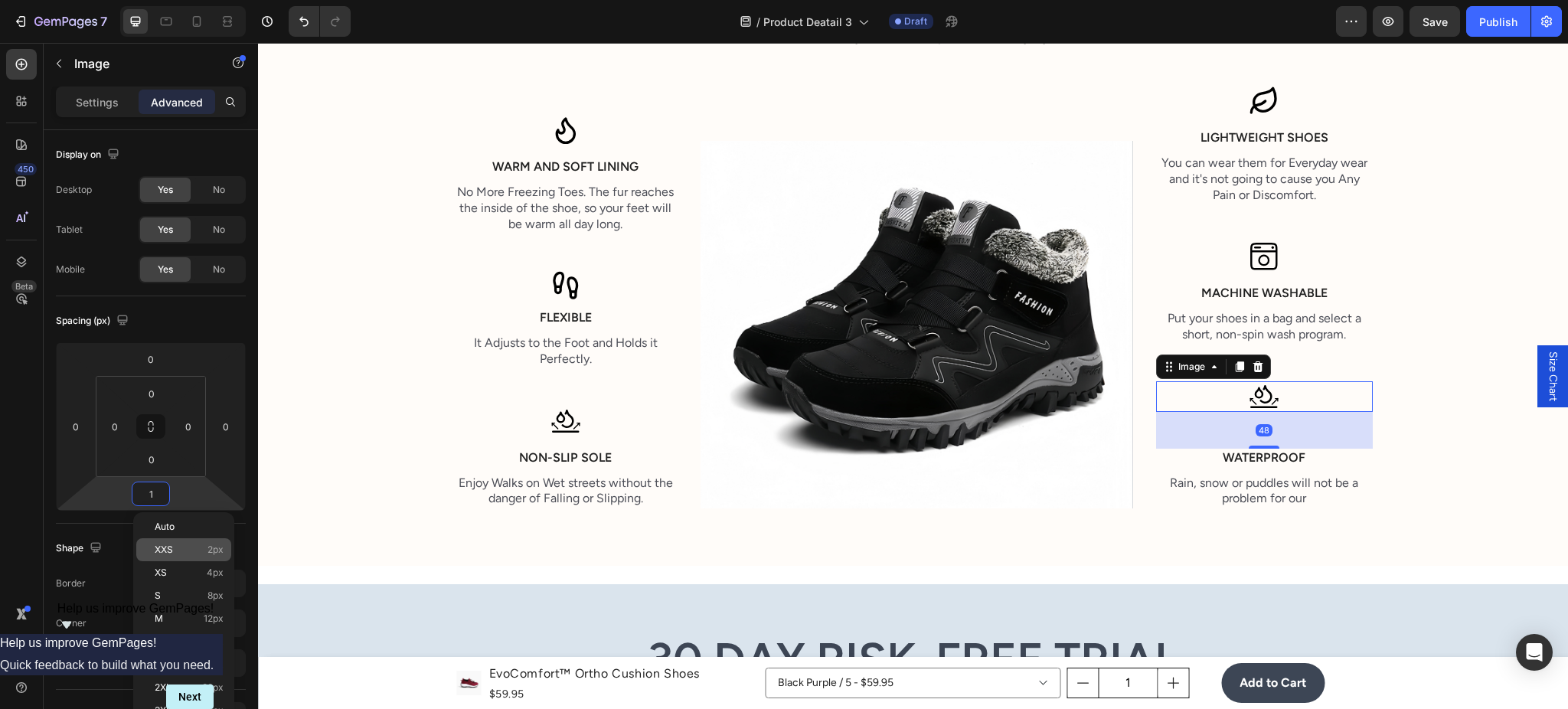
type input "16"
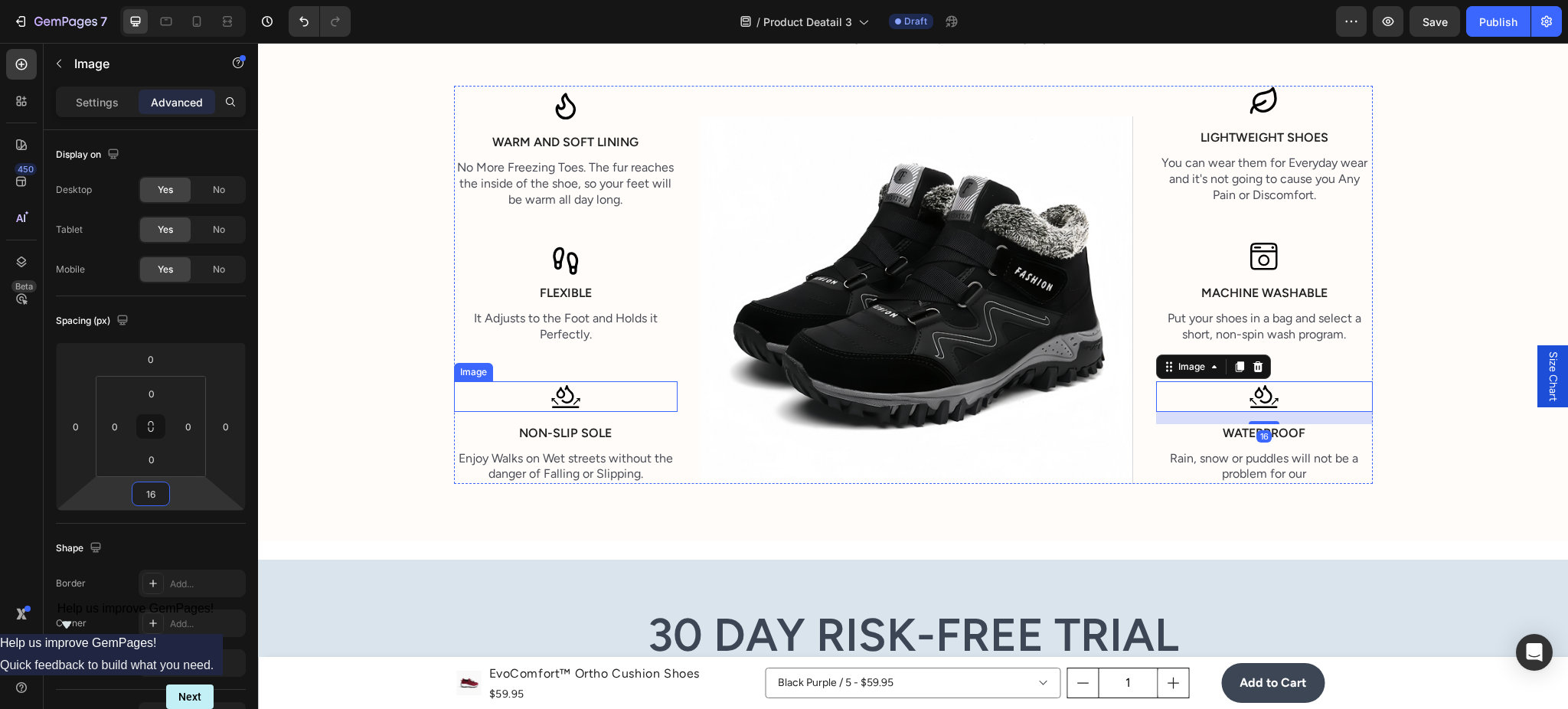
click at [575, 398] on div at bounding box center [566, 397] width 225 height 31
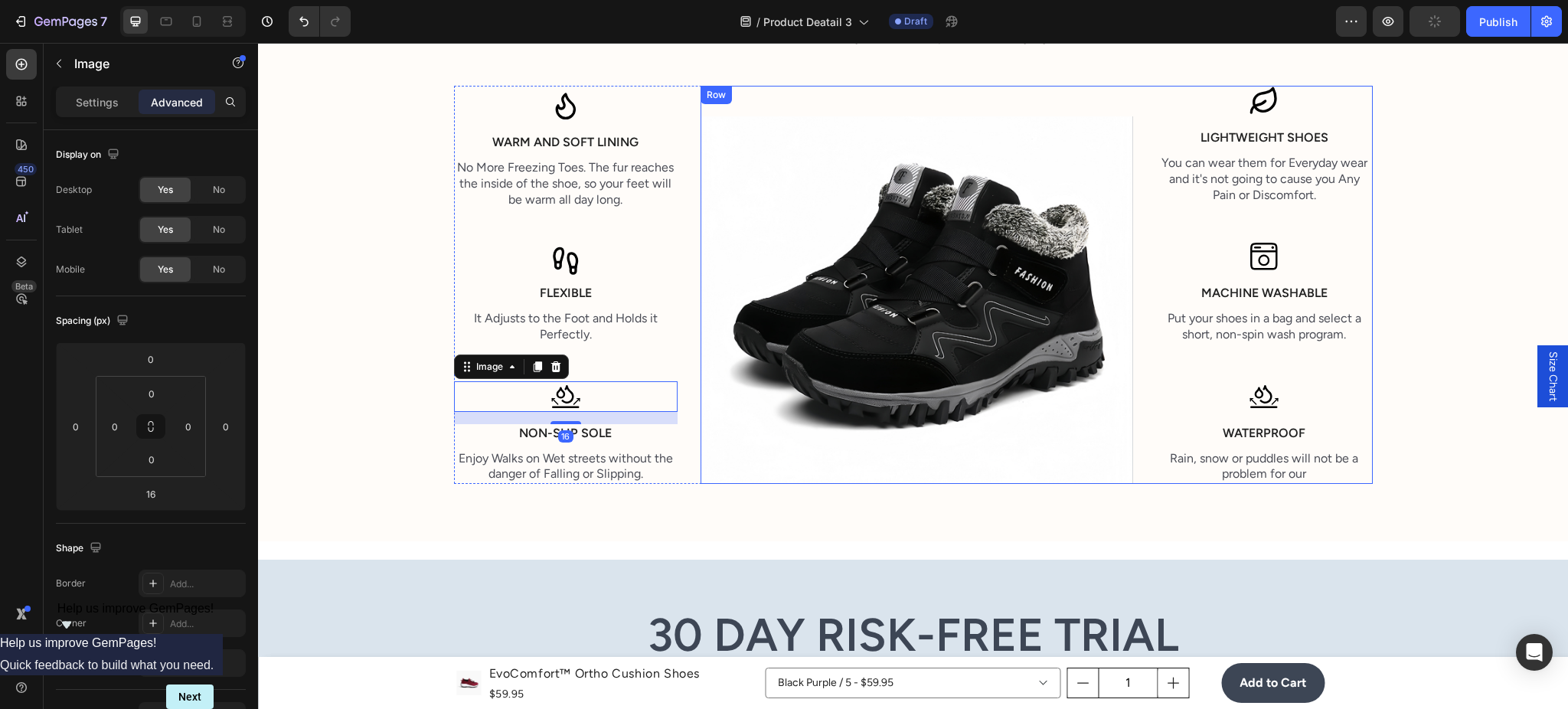
click at [1264, 390] on img at bounding box center [1264, 397] width 31 height 31
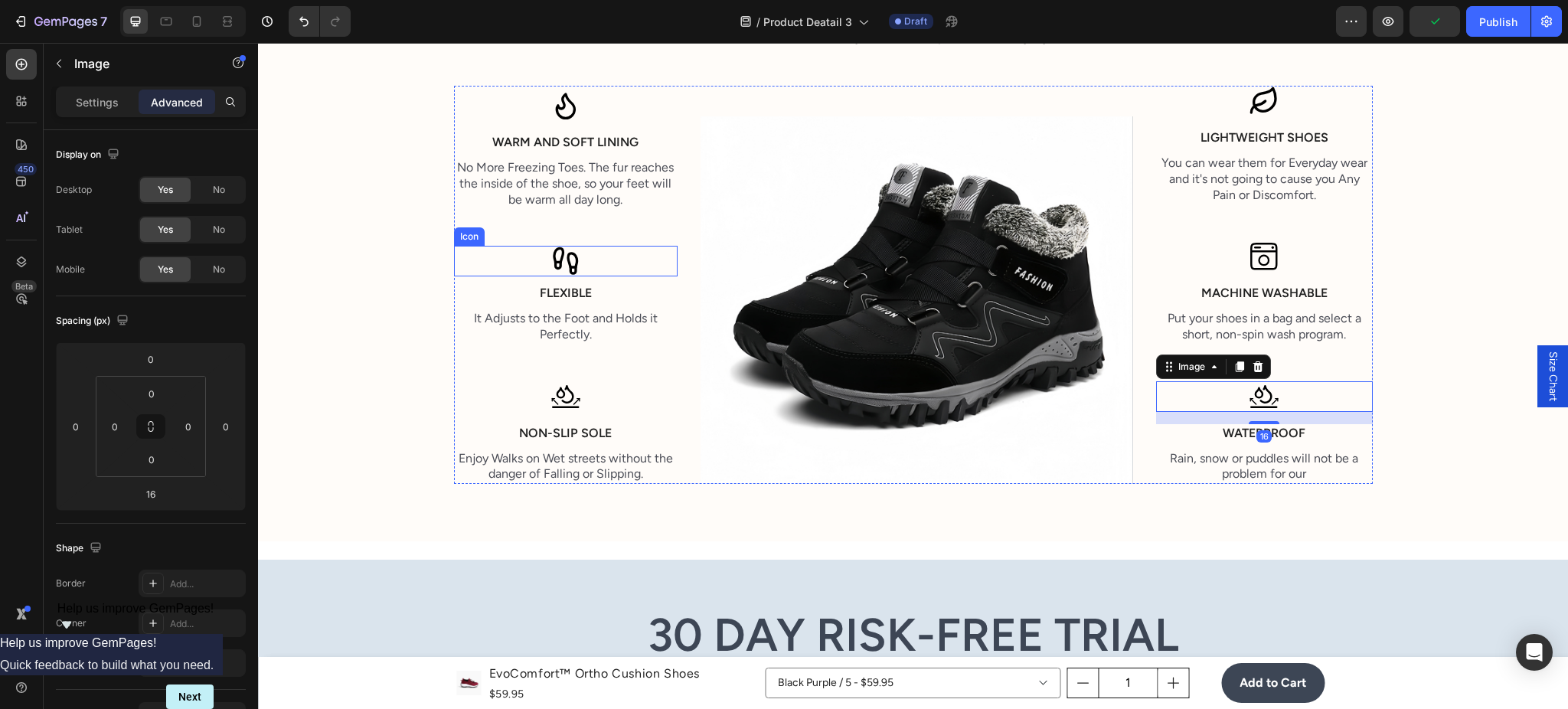
click at [580, 250] on div "Icon" at bounding box center [566, 261] width 225 height 31
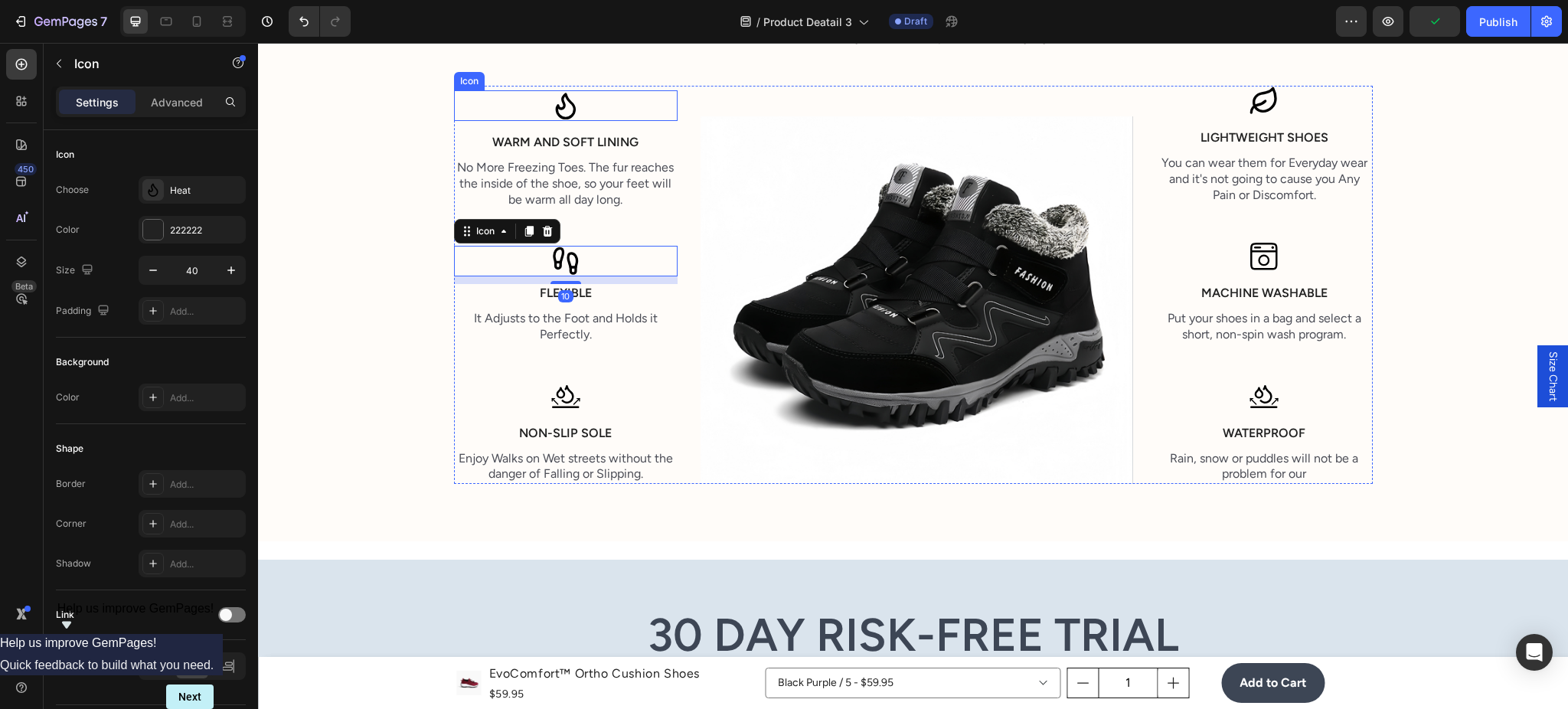
click at [579, 120] on div "Icon" at bounding box center [566, 106] width 225 height 31
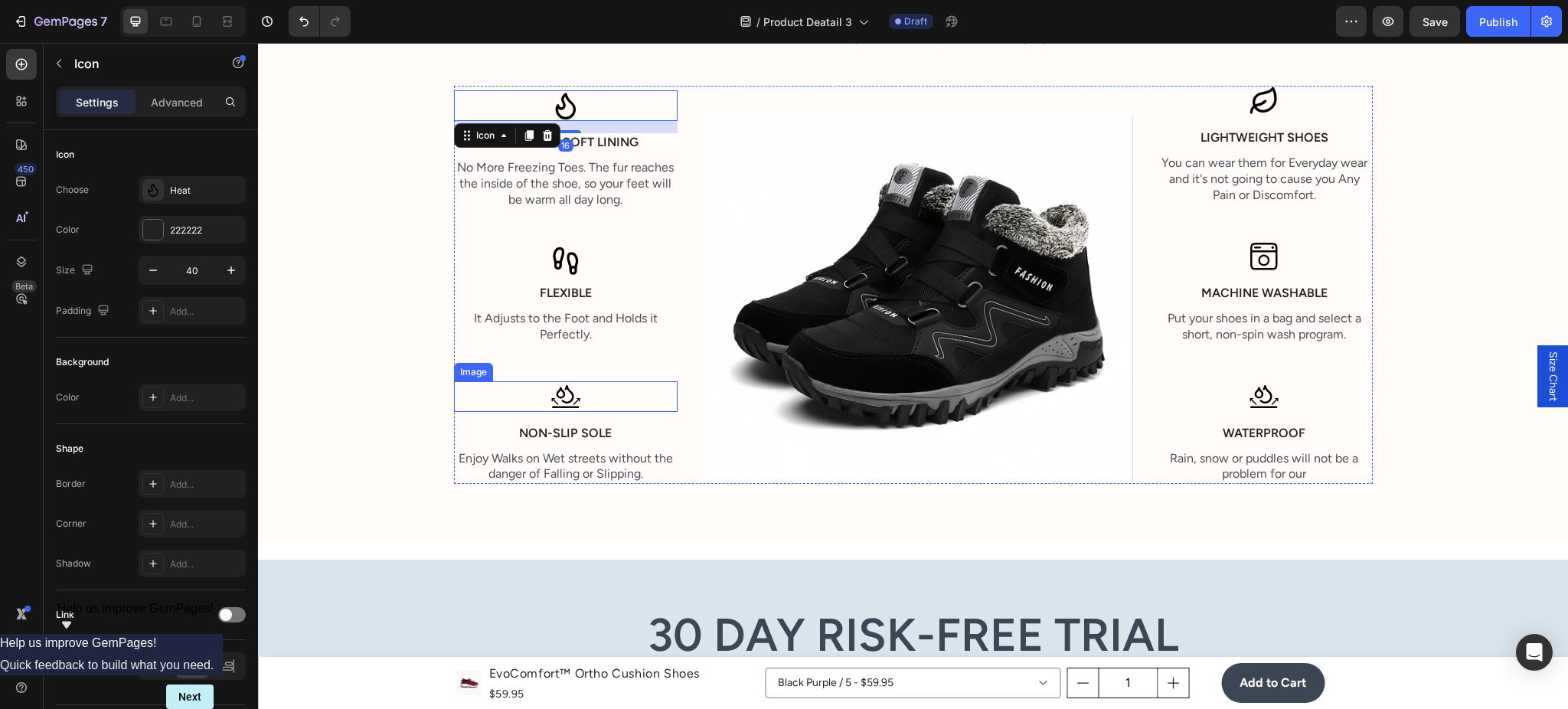
click at [560, 411] on img at bounding box center [565, 397] width 31 height 31
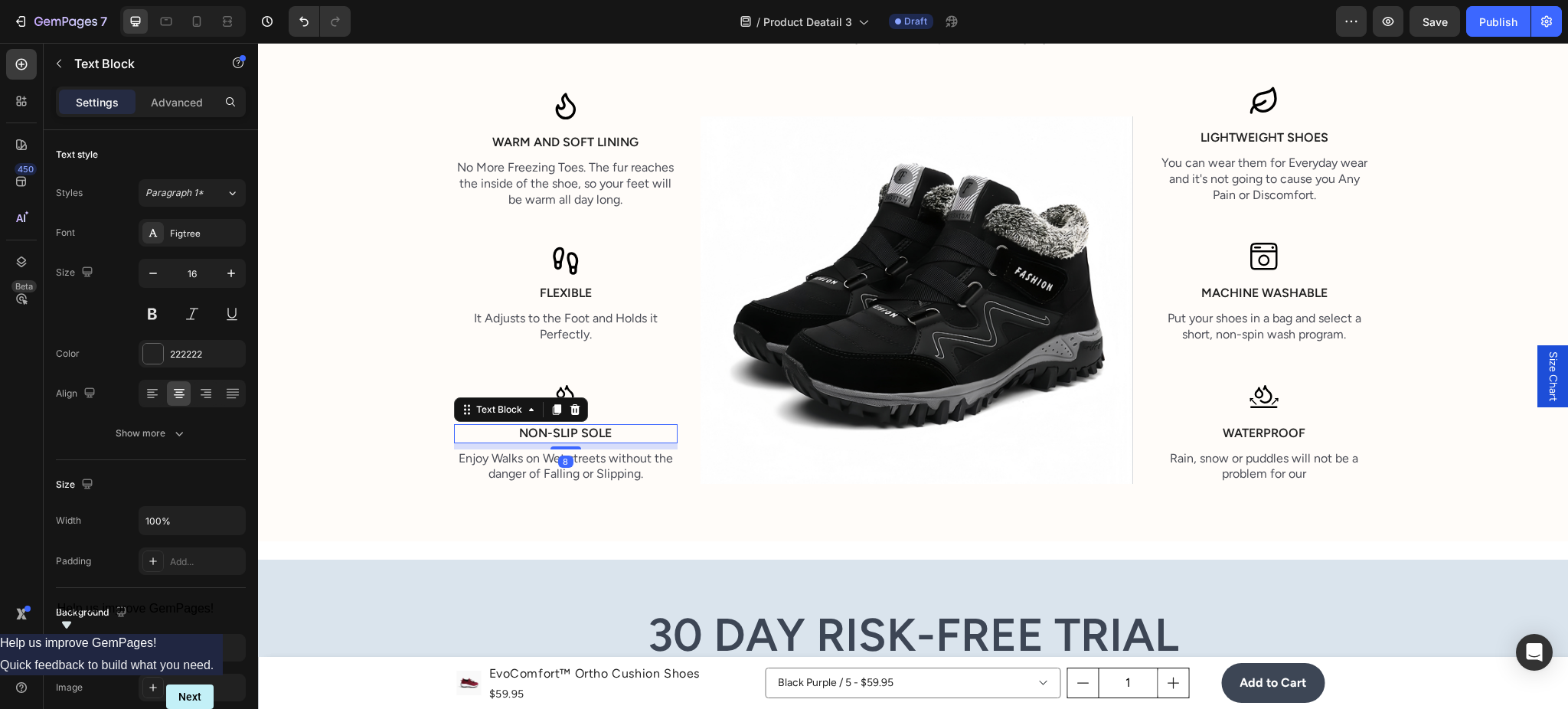
click at [581, 428] on p "Non-slip sole" at bounding box center [566, 433] width 221 height 16
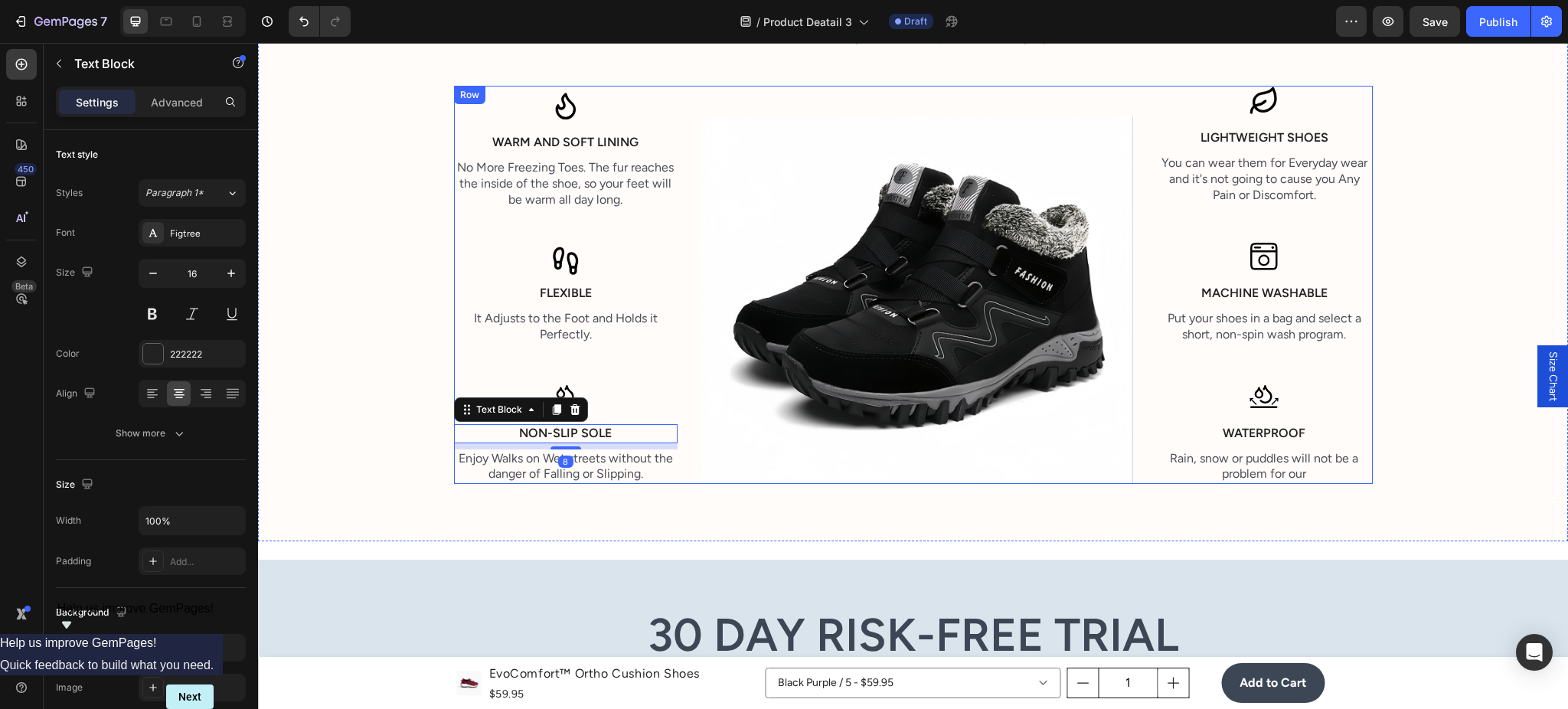
click at [682, 401] on div "Icon Warm and Soft lining Text Block No More Freezing Toes. The fur reaches the…" at bounding box center [913, 285] width 919 height 398
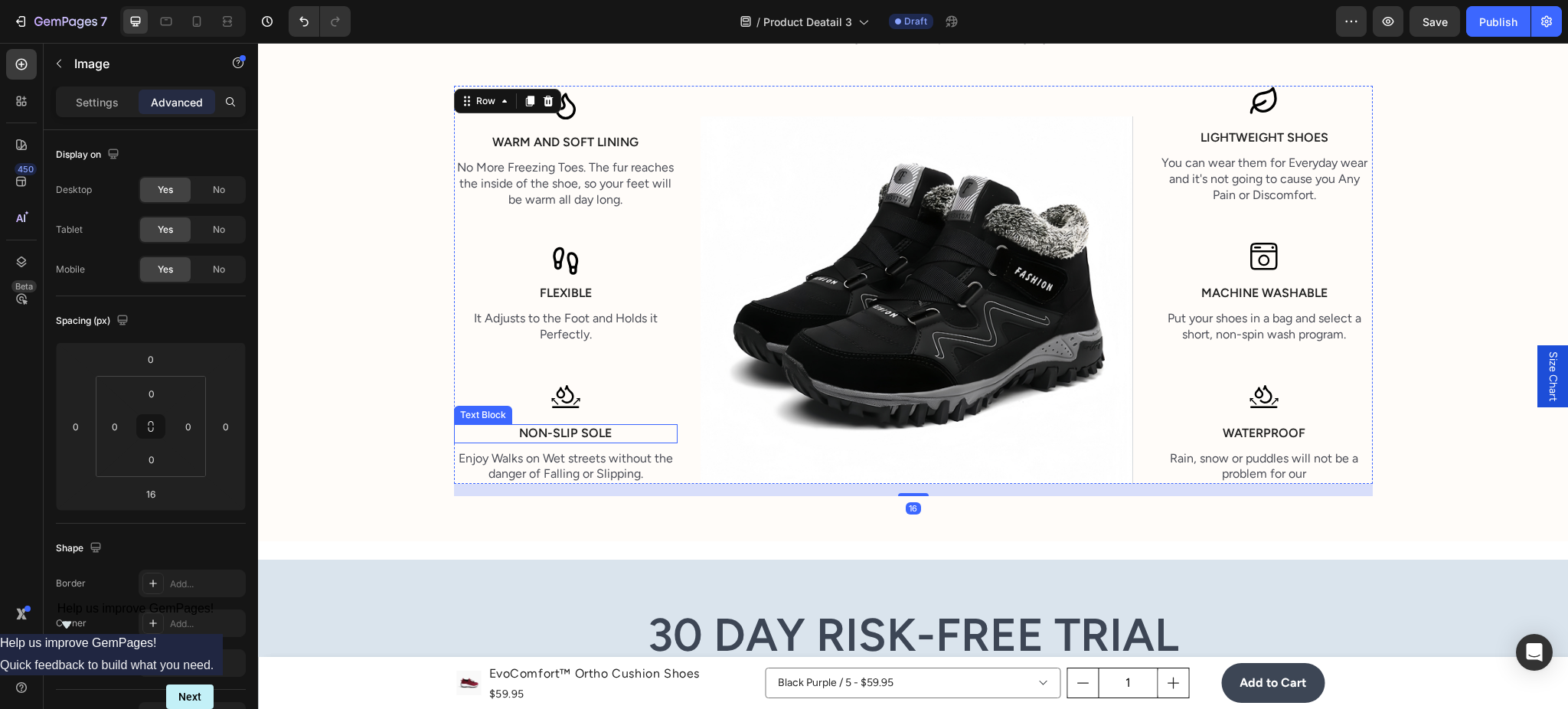
click at [579, 405] on div at bounding box center [566, 397] width 225 height 31
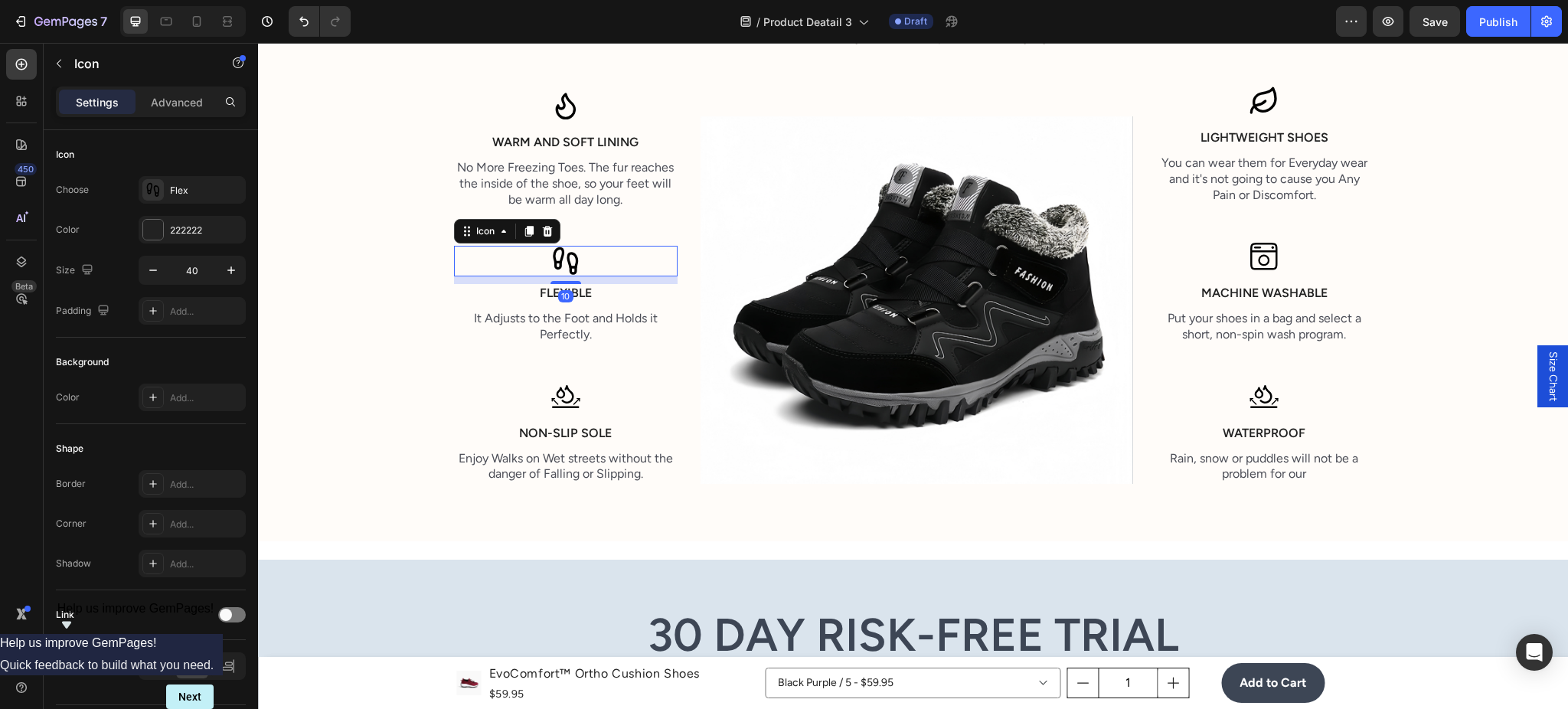
click at [581, 267] on div "Icon 10" at bounding box center [566, 261] width 225 height 31
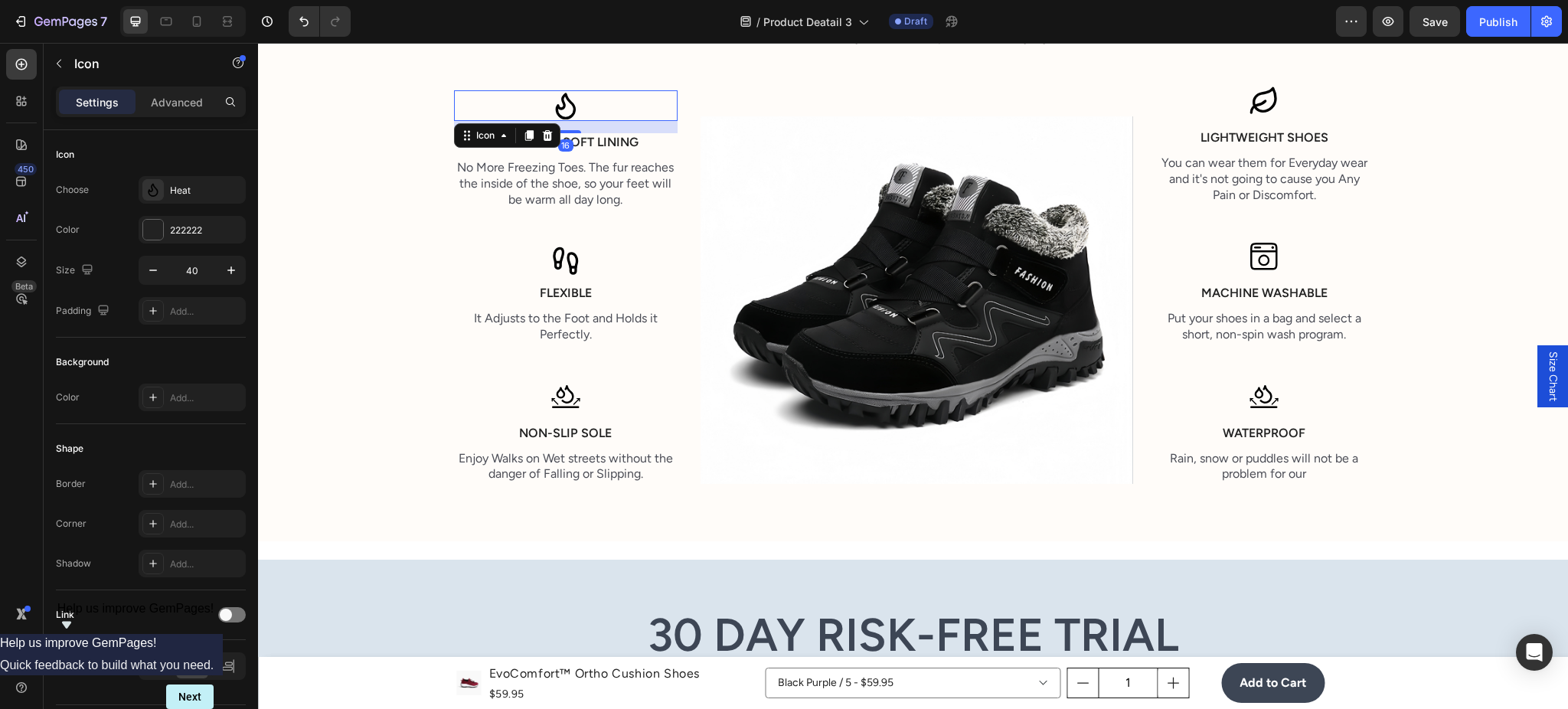
click at [571, 109] on icon at bounding box center [565, 106] width 31 height 31
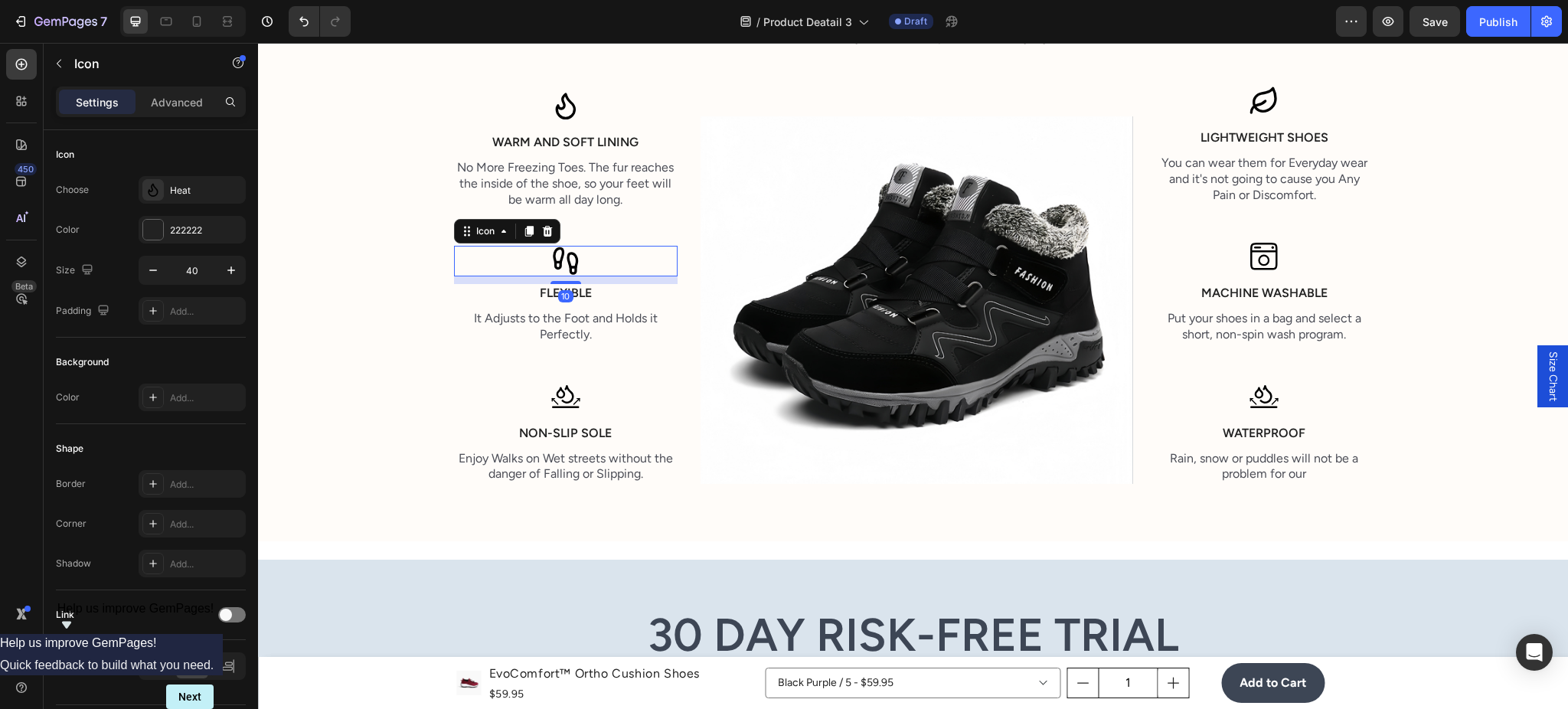
click at [568, 259] on icon at bounding box center [573, 263] width 9 height 20
click at [206, 97] on div "Advanced" at bounding box center [177, 102] width 77 height 24
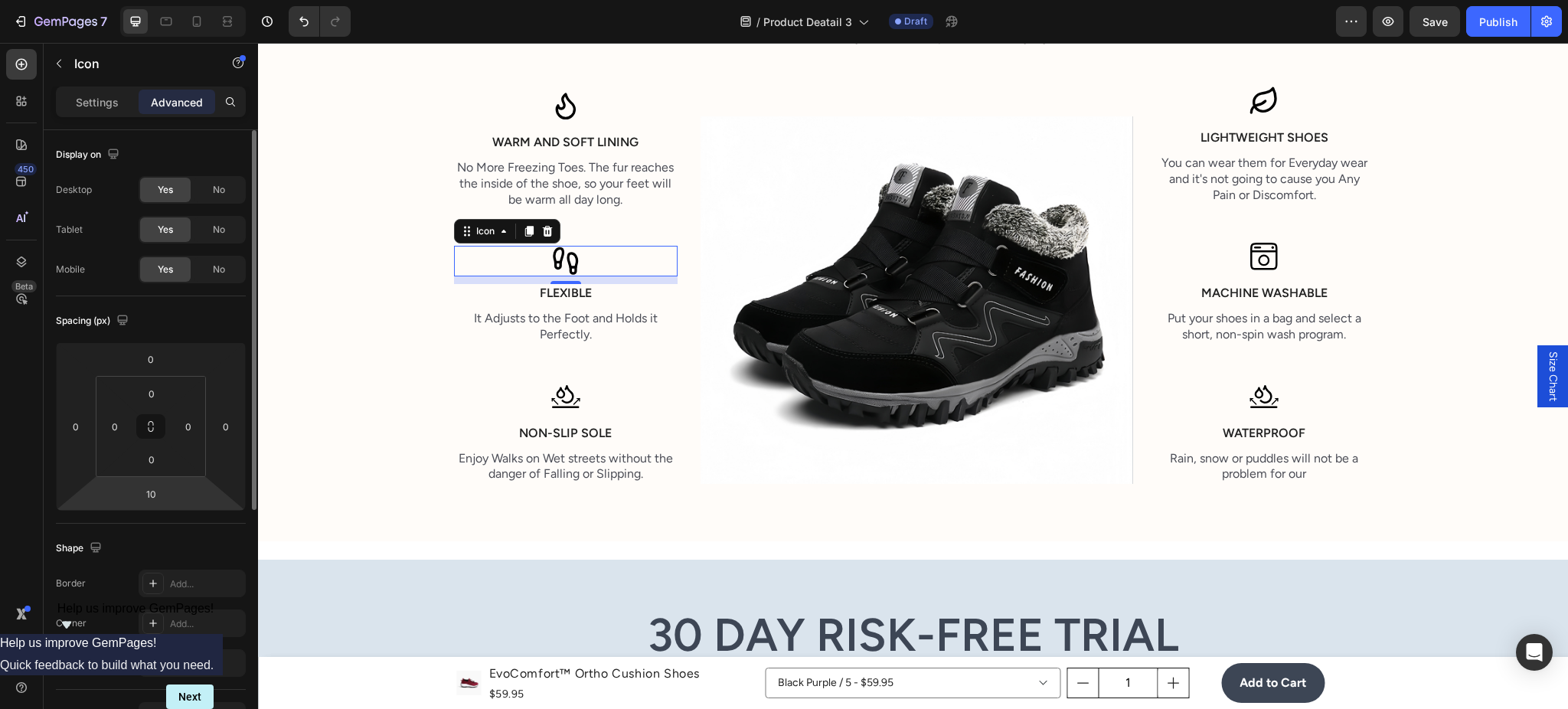
click at [164, 482] on div "10" at bounding box center [151, 494] width 38 height 24
click at [155, 496] on input "10" at bounding box center [151, 494] width 31 height 23
type input "16"
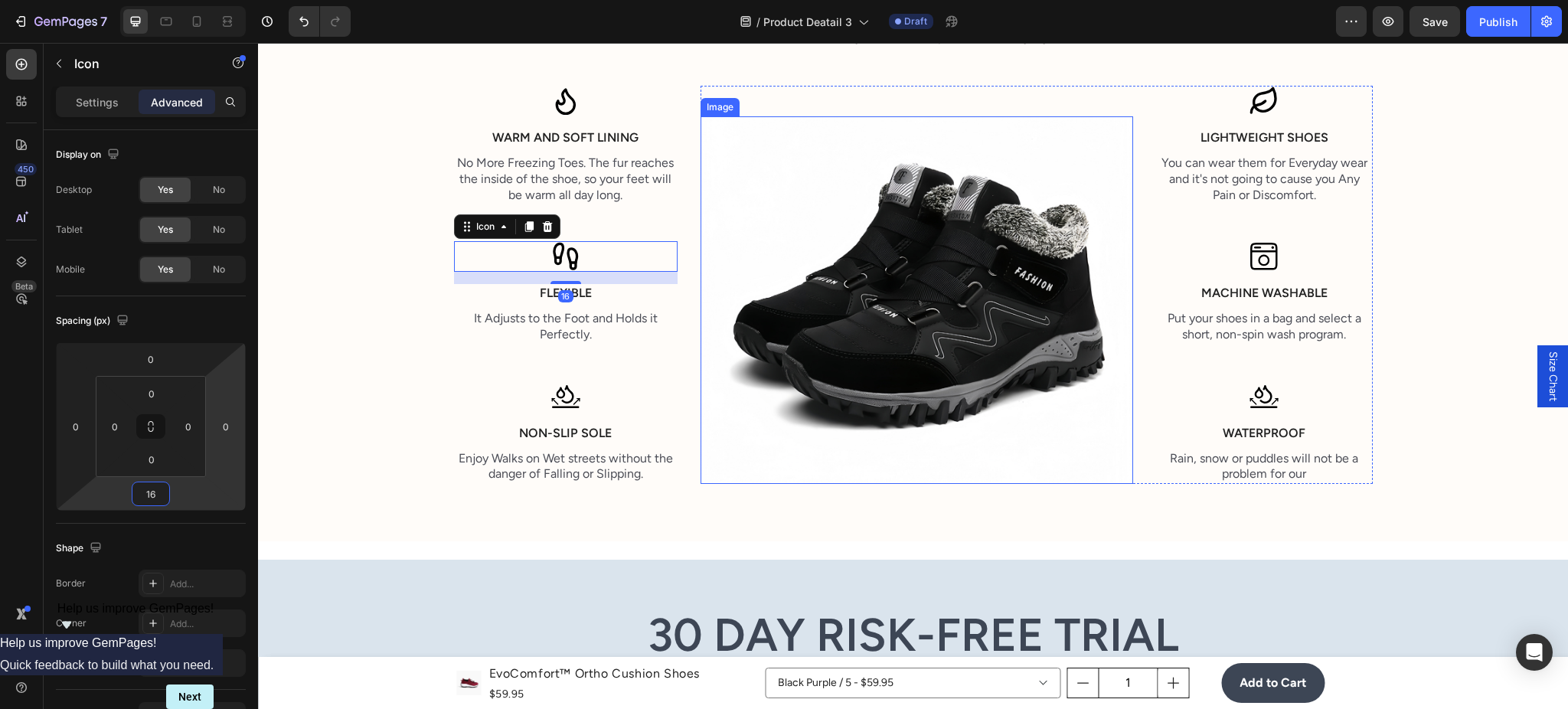
click at [1039, 429] on img at bounding box center [917, 300] width 432 height 369
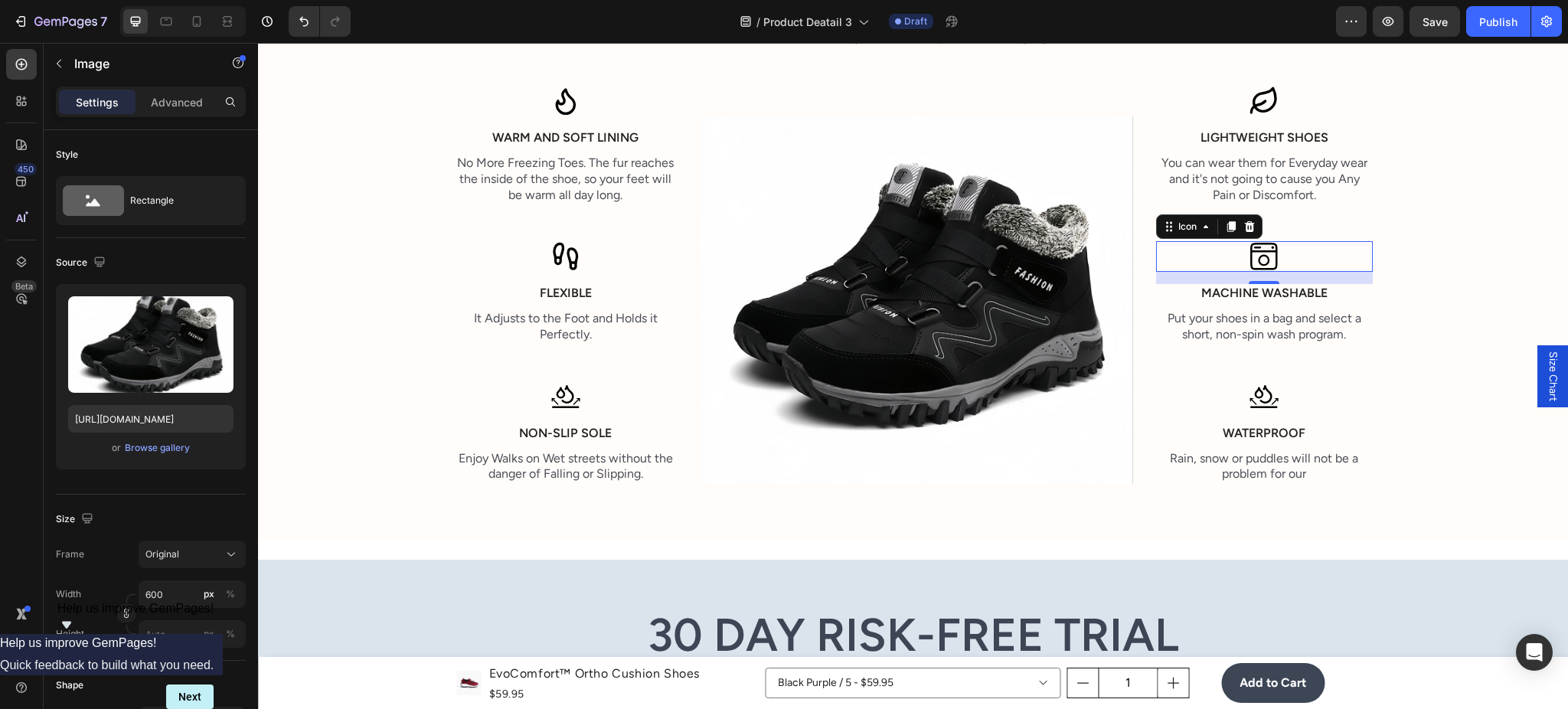
click at [1284, 253] on div "Icon 0" at bounding box center [1265, 256] width 217 height 31
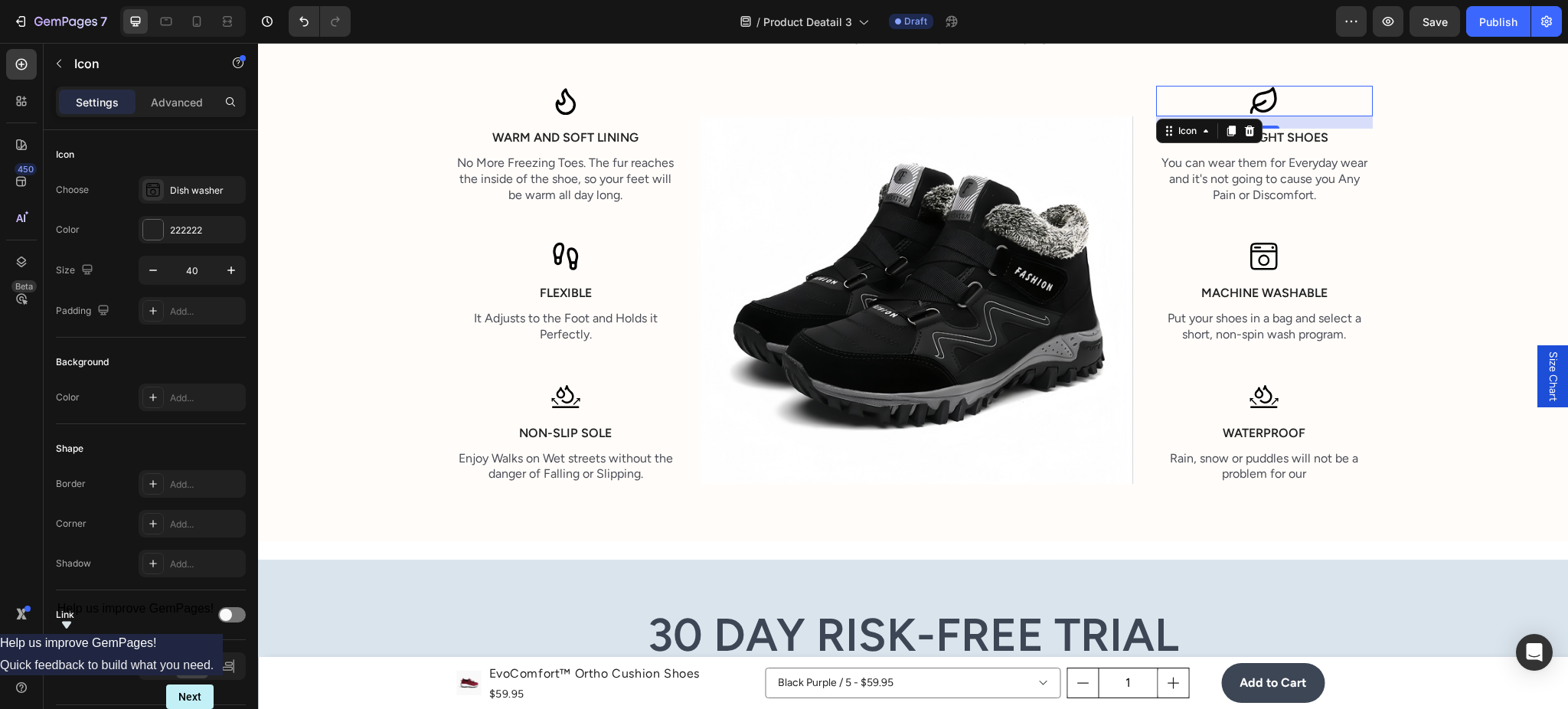
click at [1259, 94] on icon at bounding box center [1264, 101] width 31 height 31
click at [1249, 383] on img at bounding box center [1264, 397] width 31 height 31
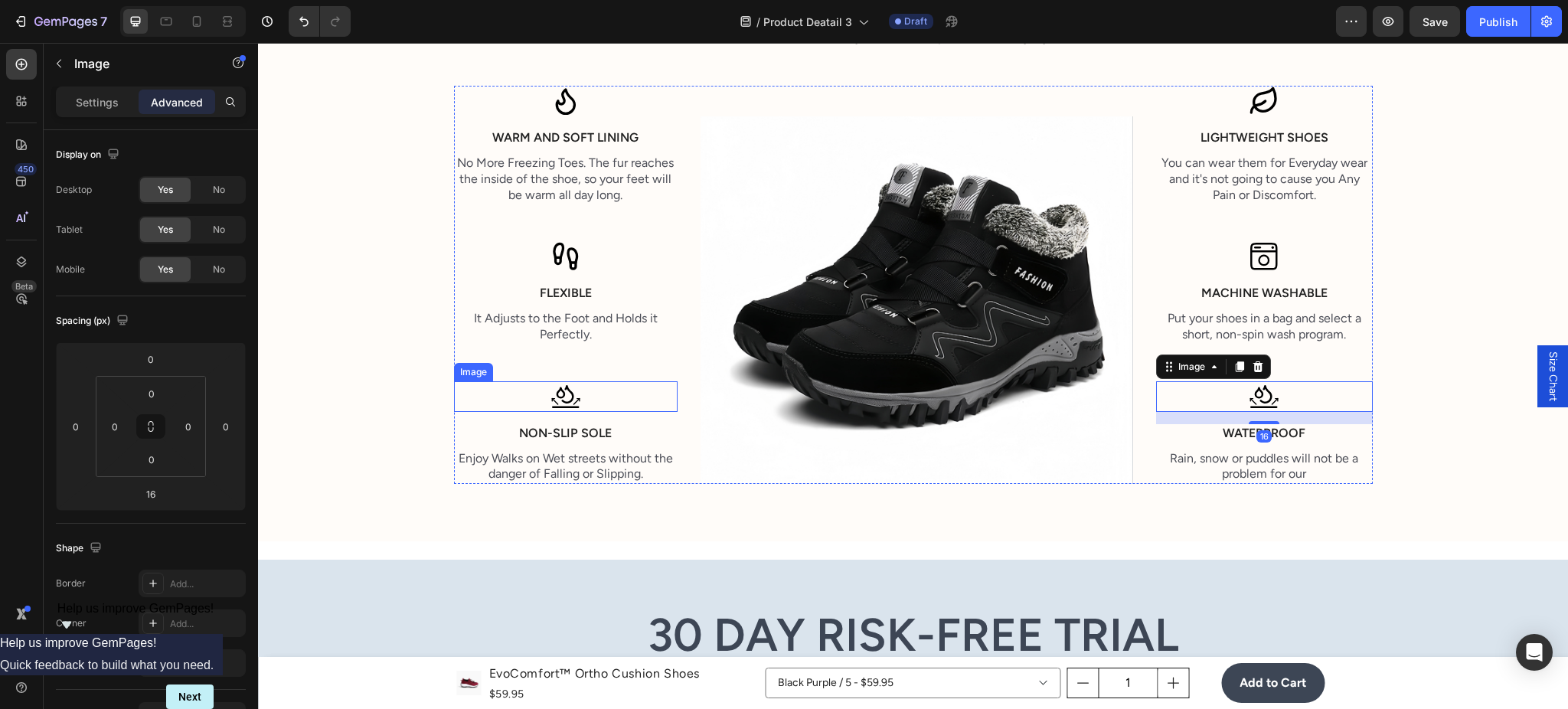
click at [534, 398] on div at bounding box center [566, 397] width 225 height 31
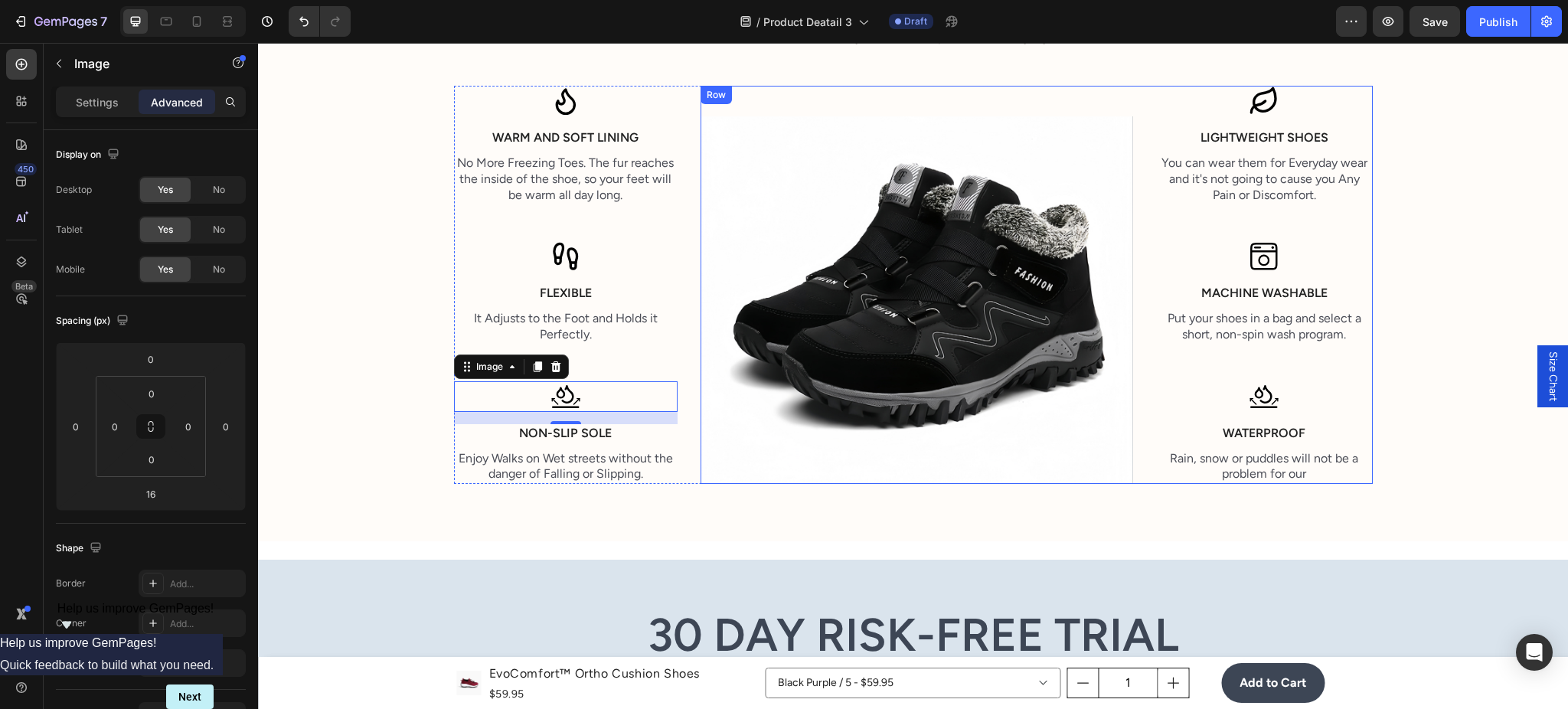
click at [1248, 412] on div "Icon Lightweight Shoes Text Block You can wear them for Everyday wear and it's …" at bounding box center [1265, 285] width 217 height 398
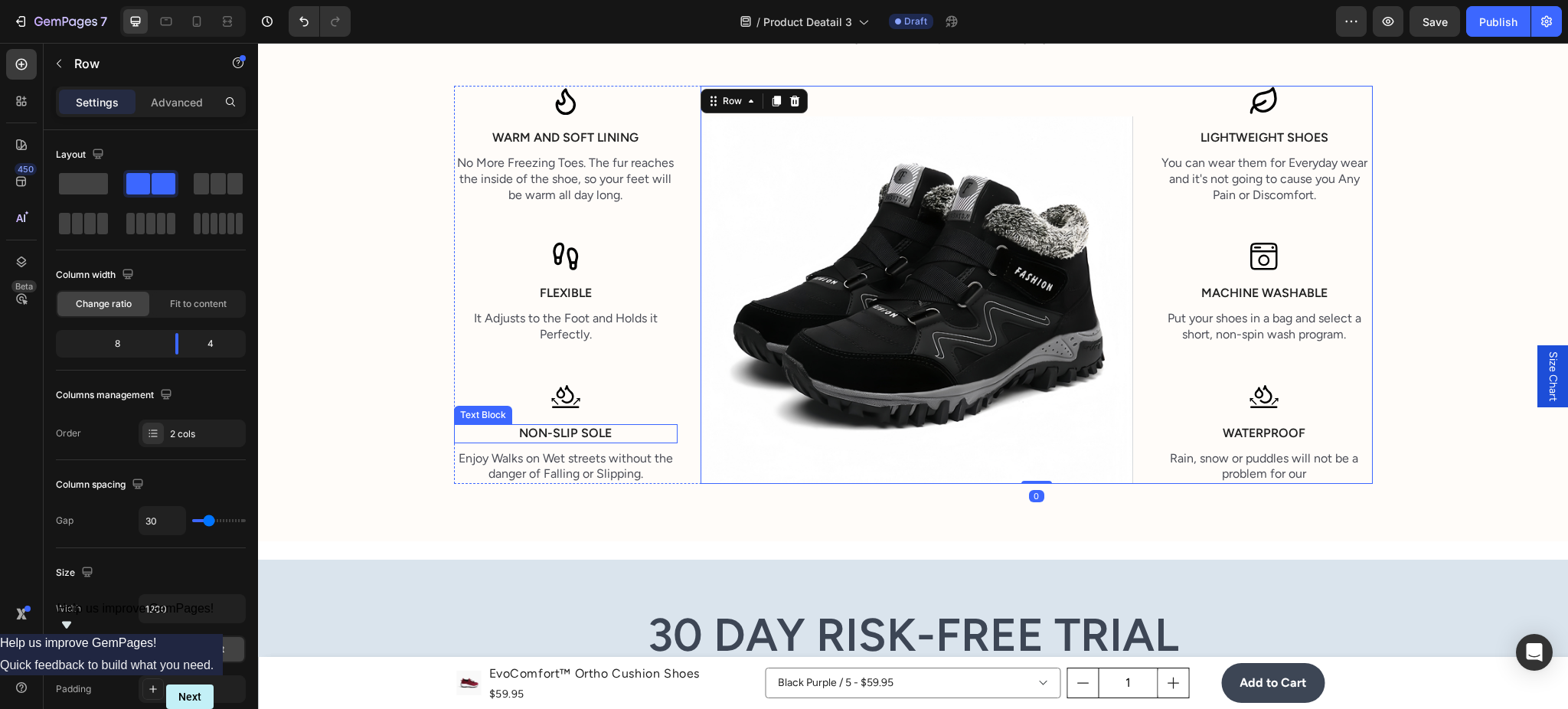
click at [572, 438] on p "Non-slip sole" at bounding box center [566, 433] width 221 height 16
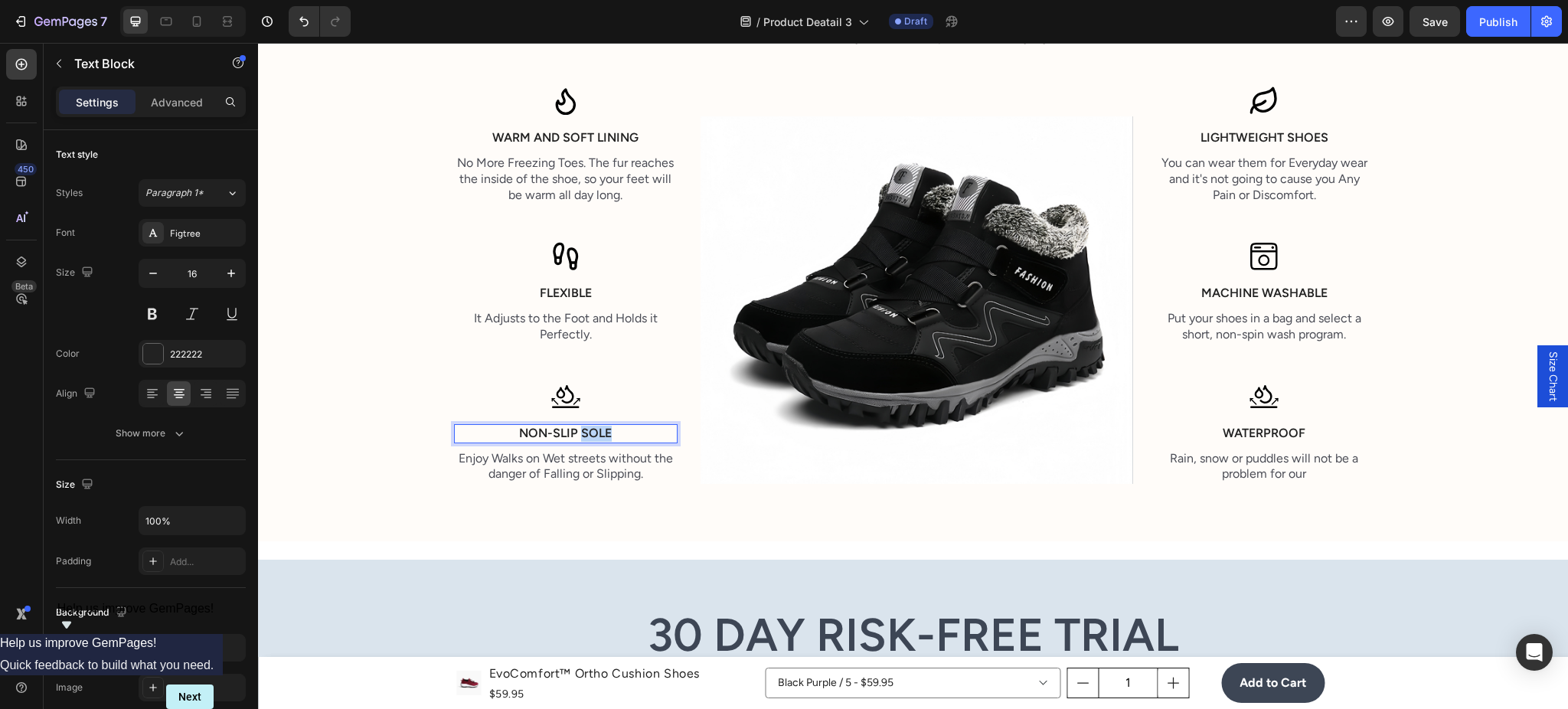
click at [572, 438] on p "Non-slip sole" at bounding box center [566, 433] width 221 height 16
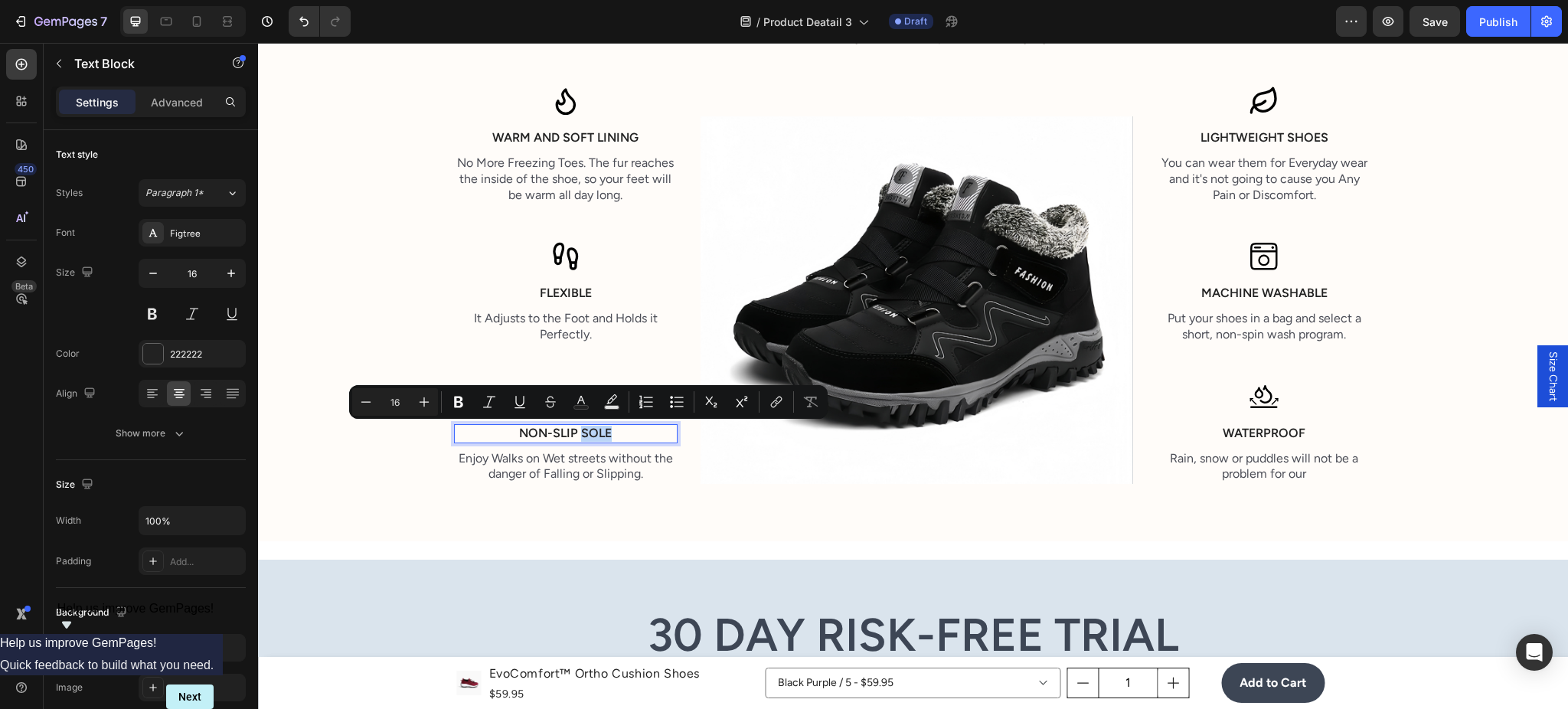
click at [610, 427] on p "Non-slip sole" at bounding box center [566, 433] width 221 height 16
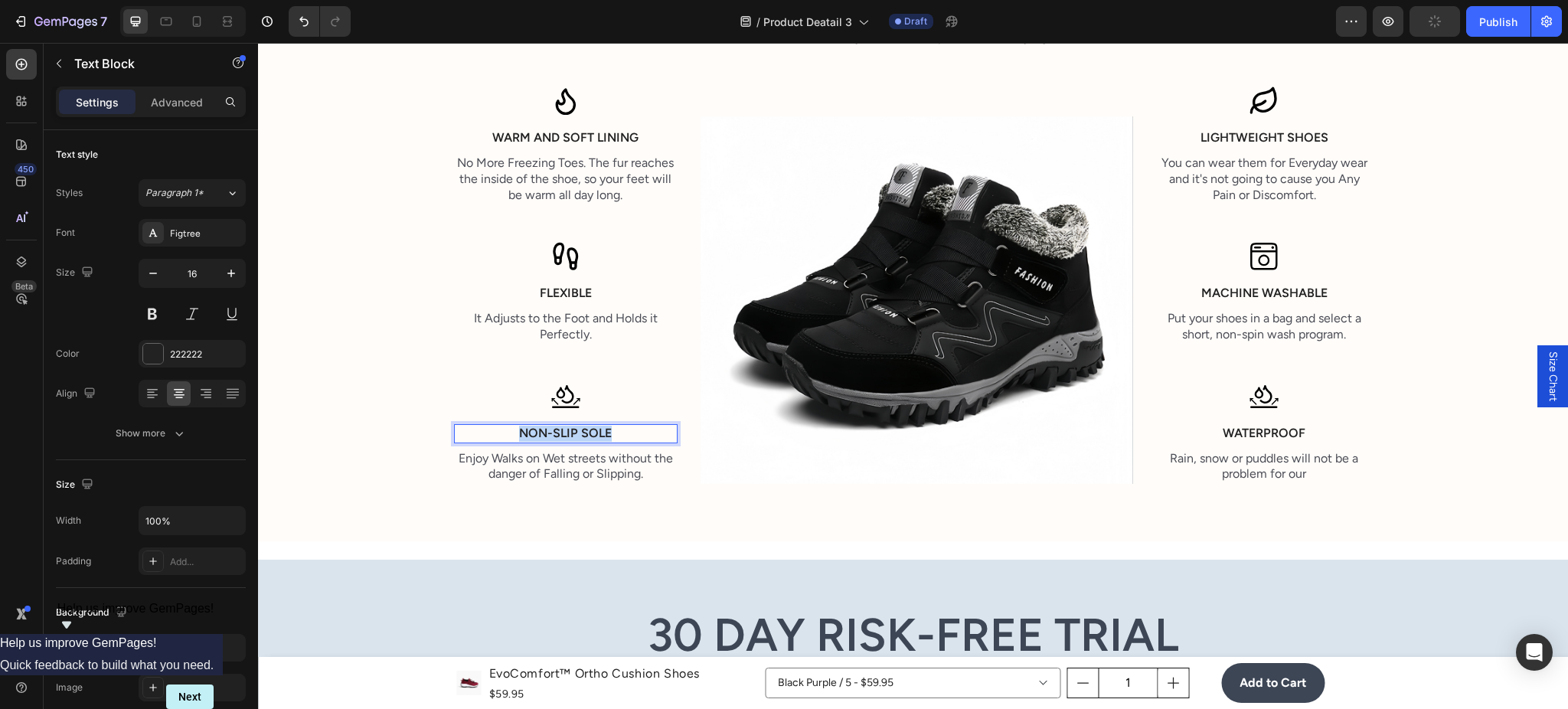
click at [610, 427] on p "Non-slip sole" at bounding box center [566, 433] width 221 height 16
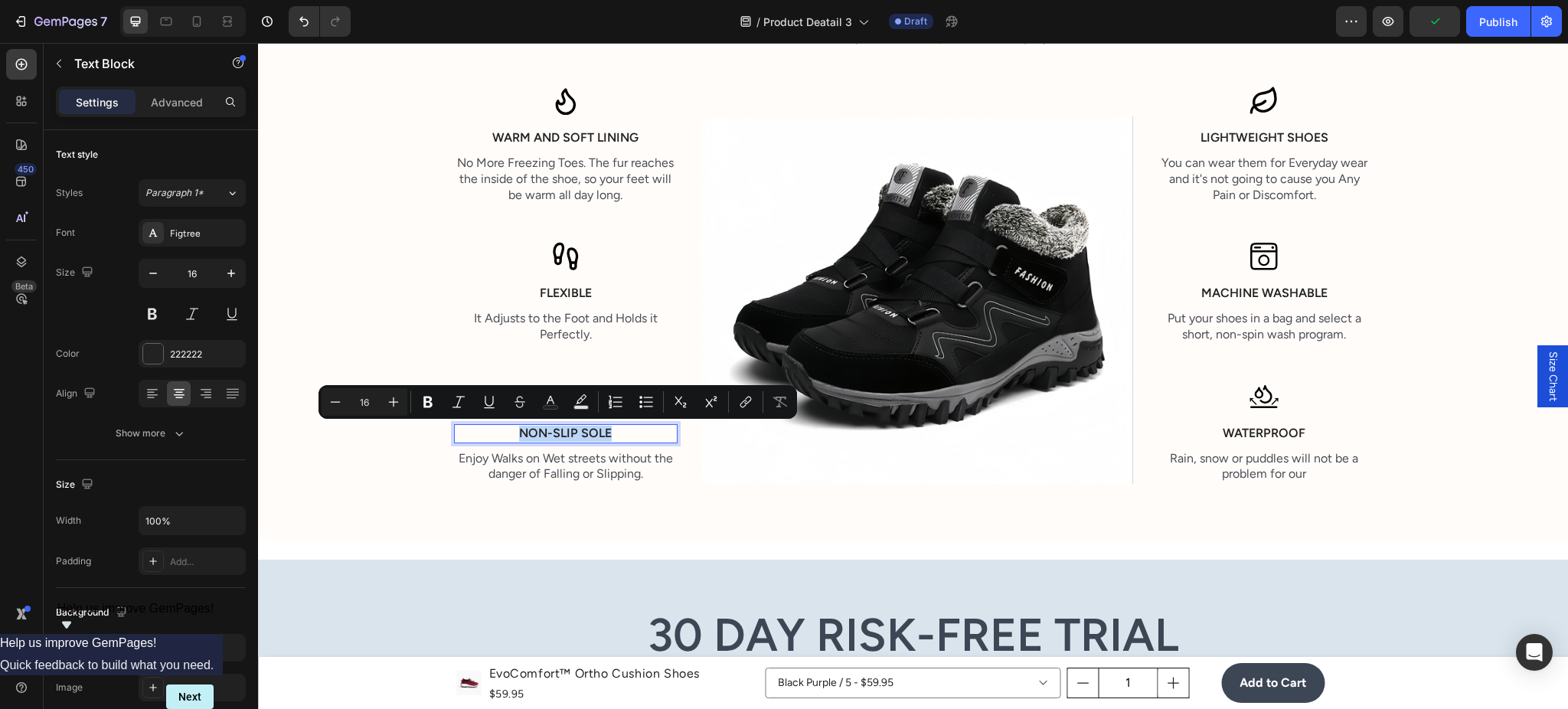
copy p "Non-slip sole"
click at [626, 476] on p "Enjoy Walks on Wet streets without the danger of Falling or Slipping." at bounding box center [566, 467] width 221 height 32
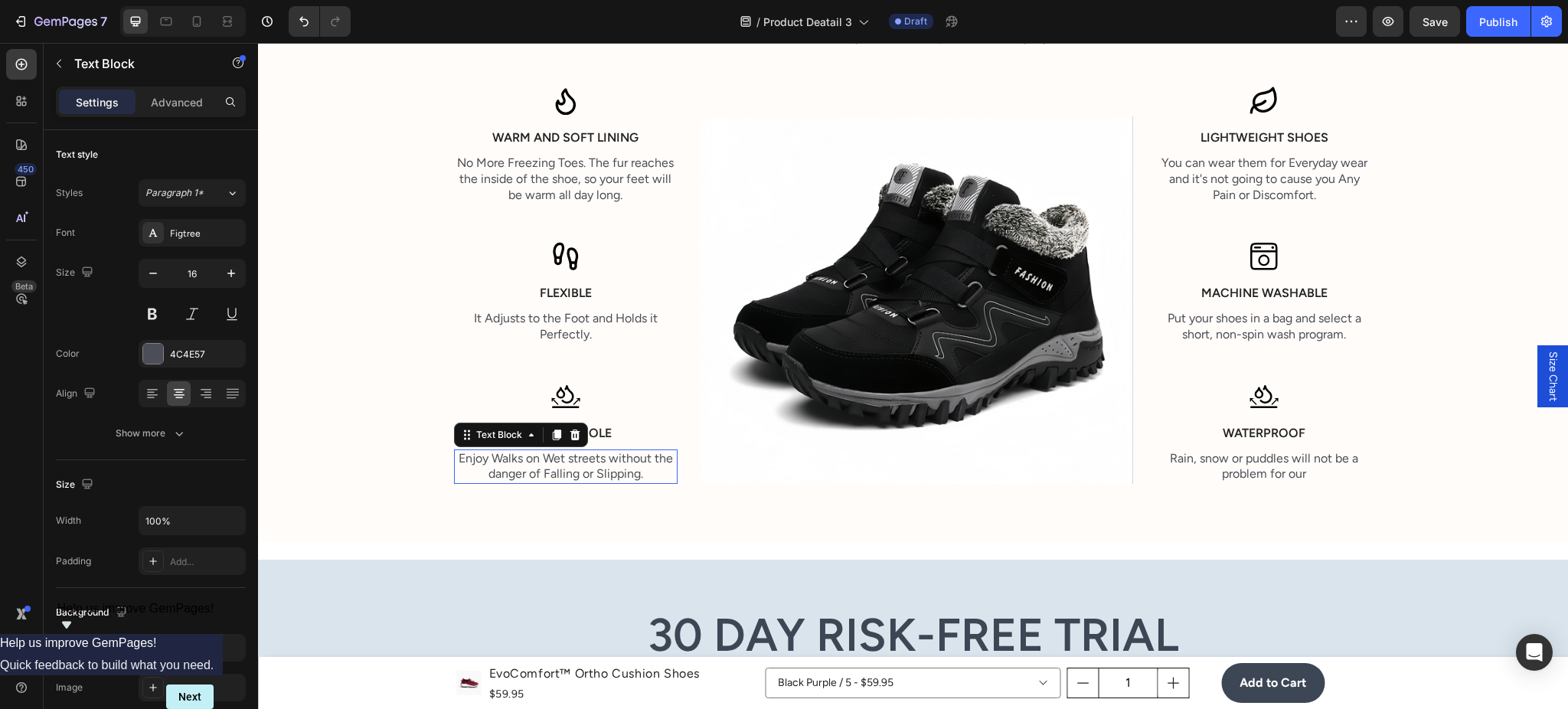
click at [625, 474] on p "Enjoy Walks on Wet streets without the danger of Falling or Slipping." at bounding box center [566, 467] width 221 height 32
copy p "Enjoy Walks on Wet streets without the danger of Falling or Slipping."
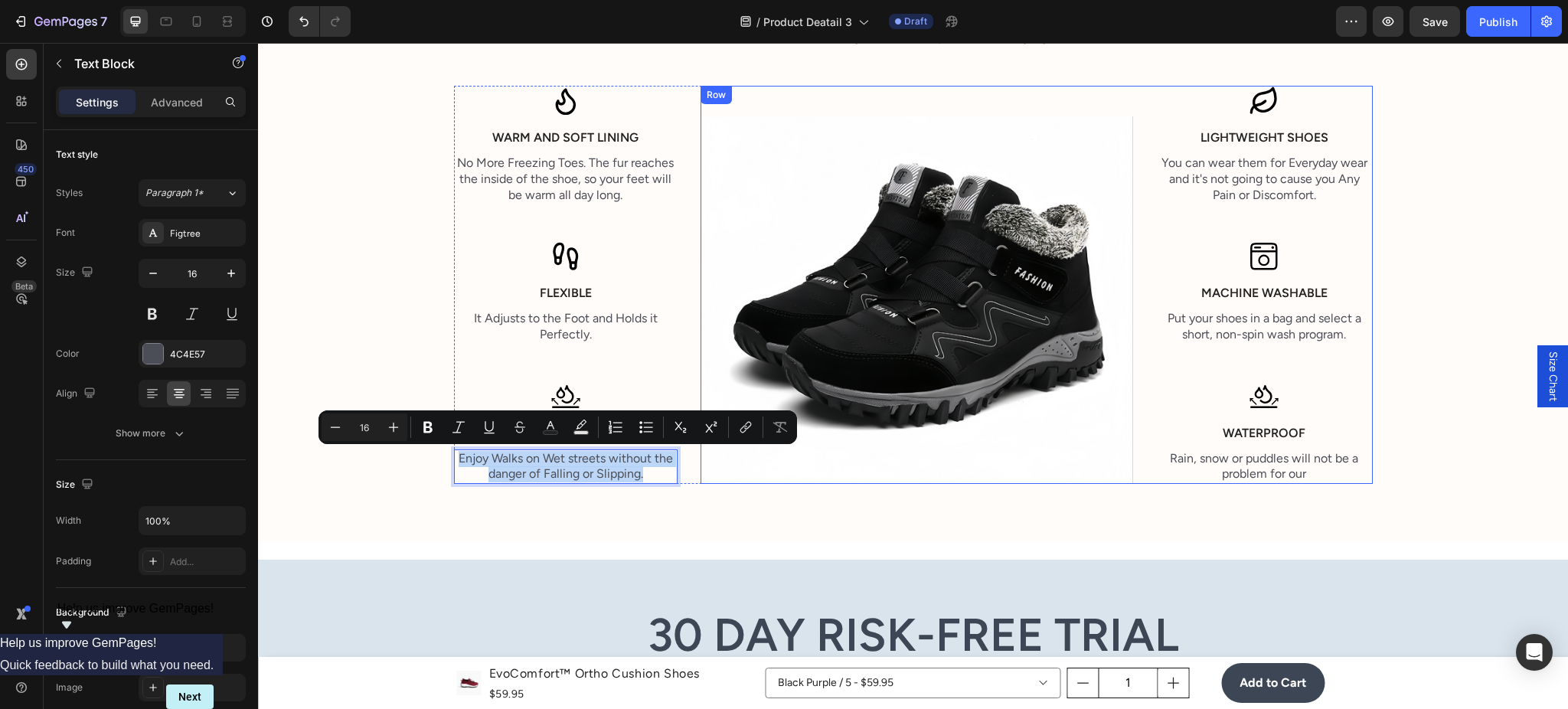
drag, startPoint x: 1256, startPoint y: 400, endPoint x: 1246, endPoint y: 404, distance: 10.8
click at [1255, 401] on img at bounding box center [1264, 397] width 31 height 31
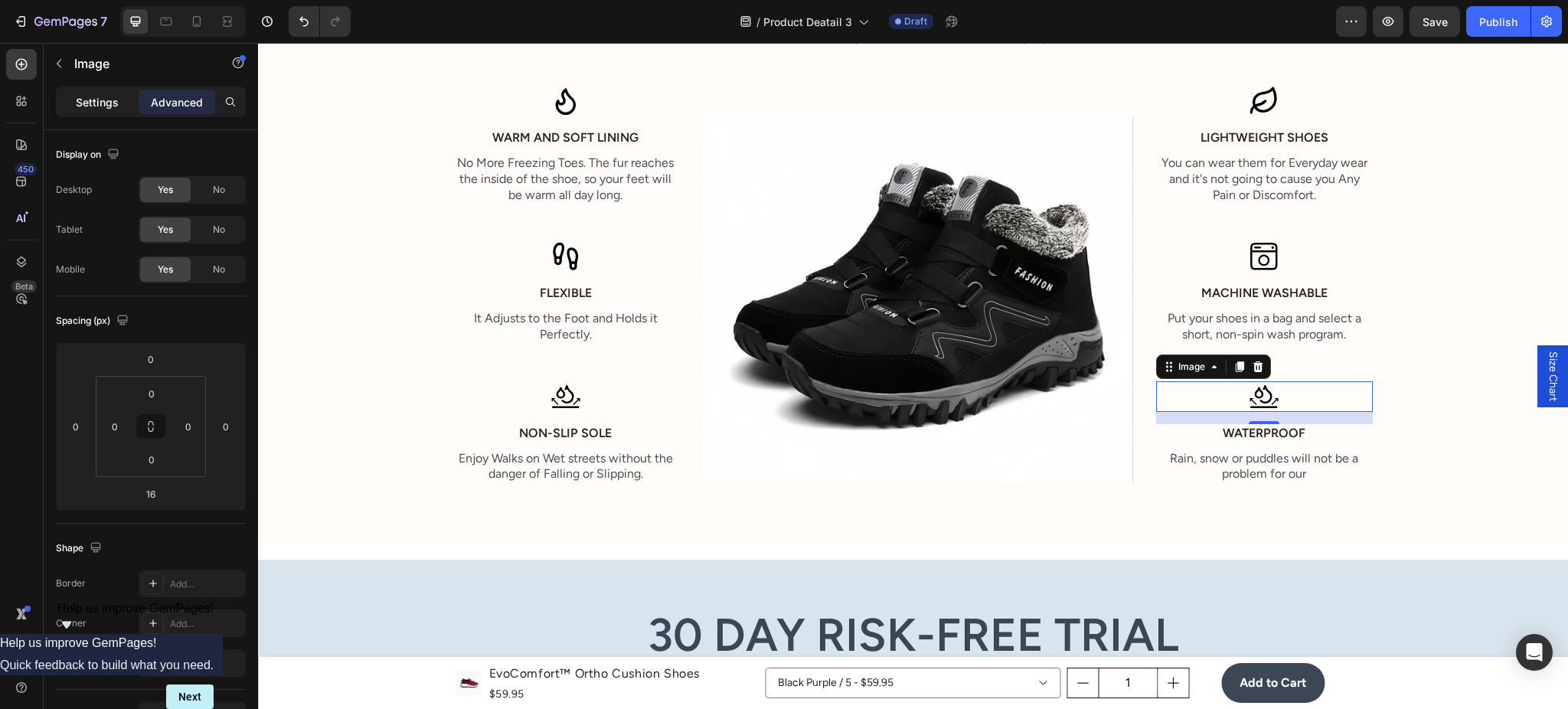
click at [93, 108] on p "Settings" at bounding box center [97, 102] width 43 height 16
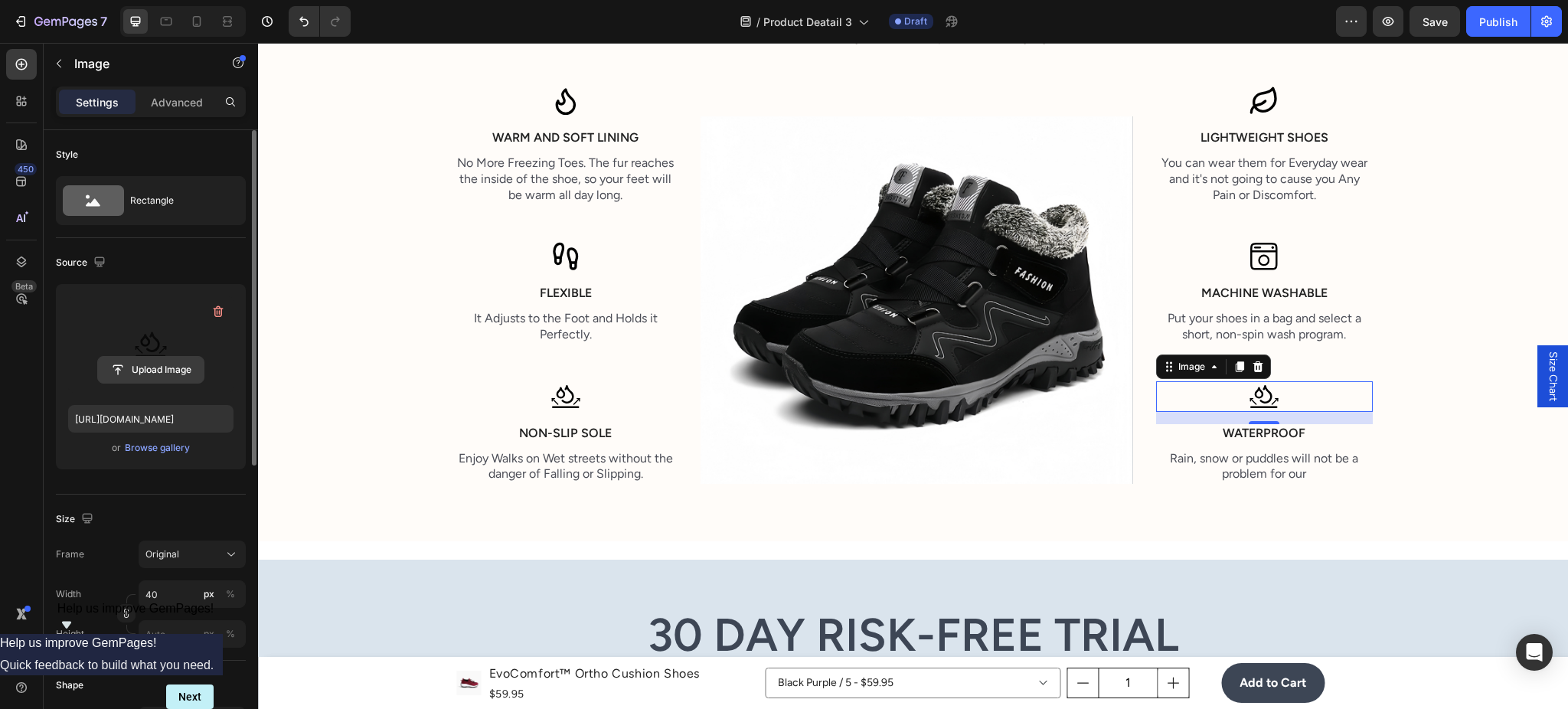
click at [132, 360] on input "file" at bounding box center [151, 369] width 106 height 26
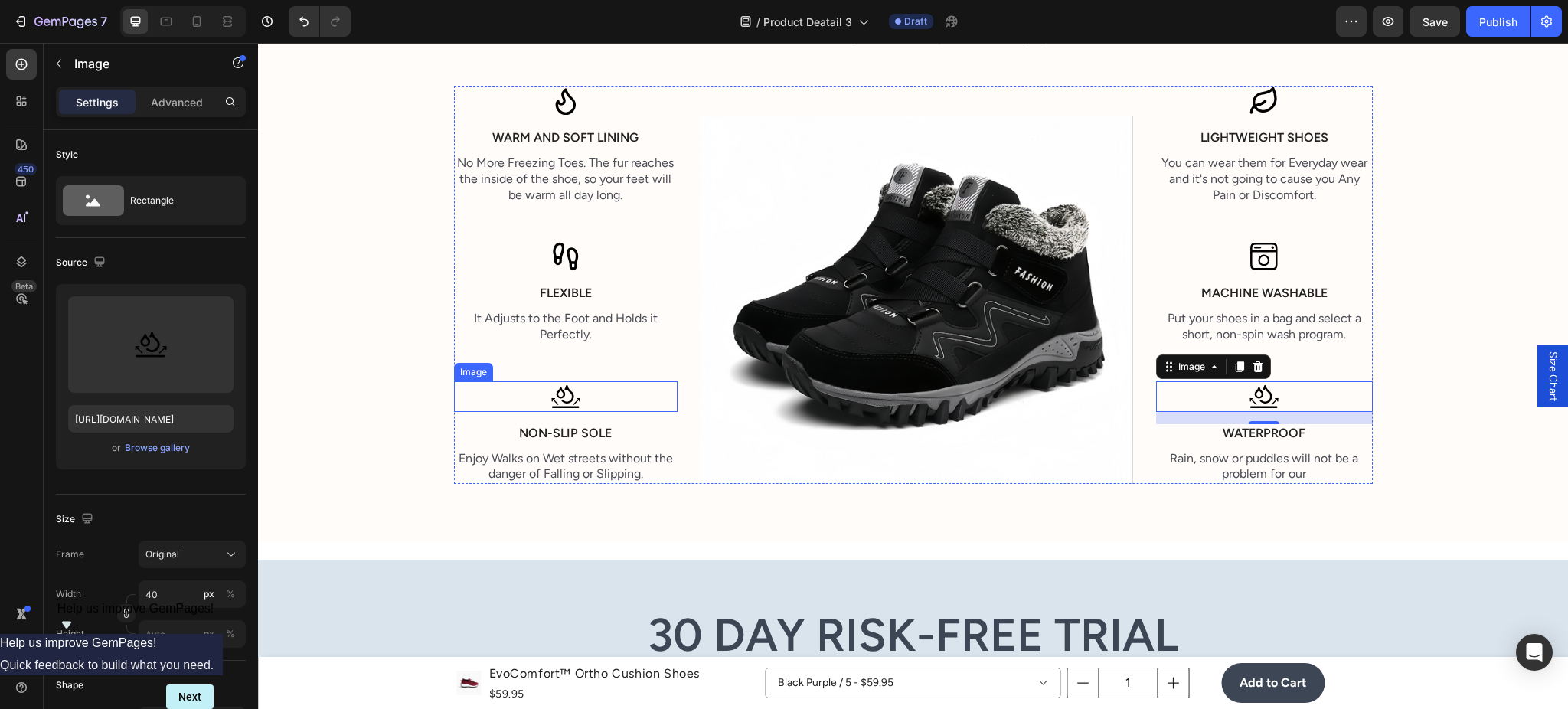
click at [559, 385] on img at bounding box center [565, 397] width 31 height 31
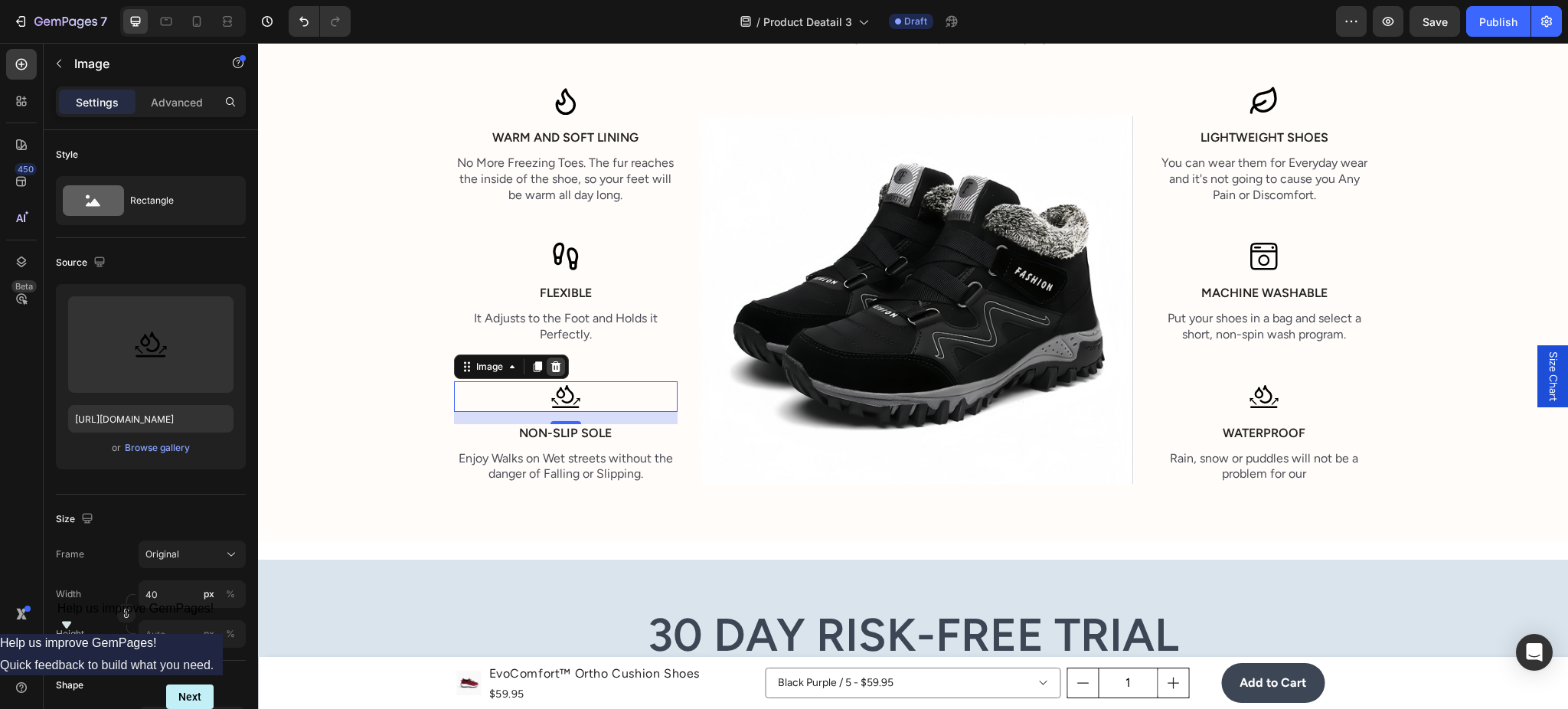
click at [554, 366] on div at bounding box center [556, 367] width 19 height 19
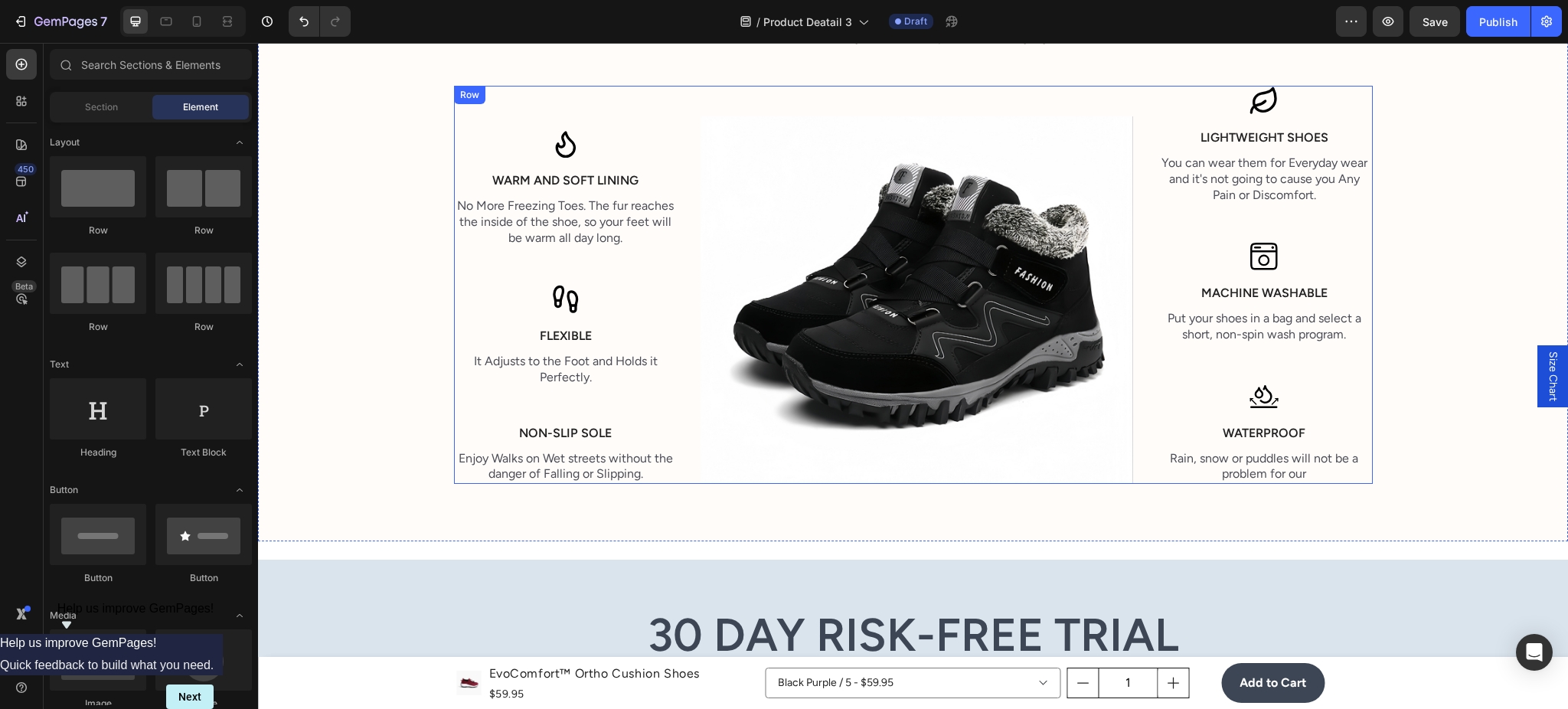
click at [559, 310] on icon at bounding box center [565, 299] width 31 height 31
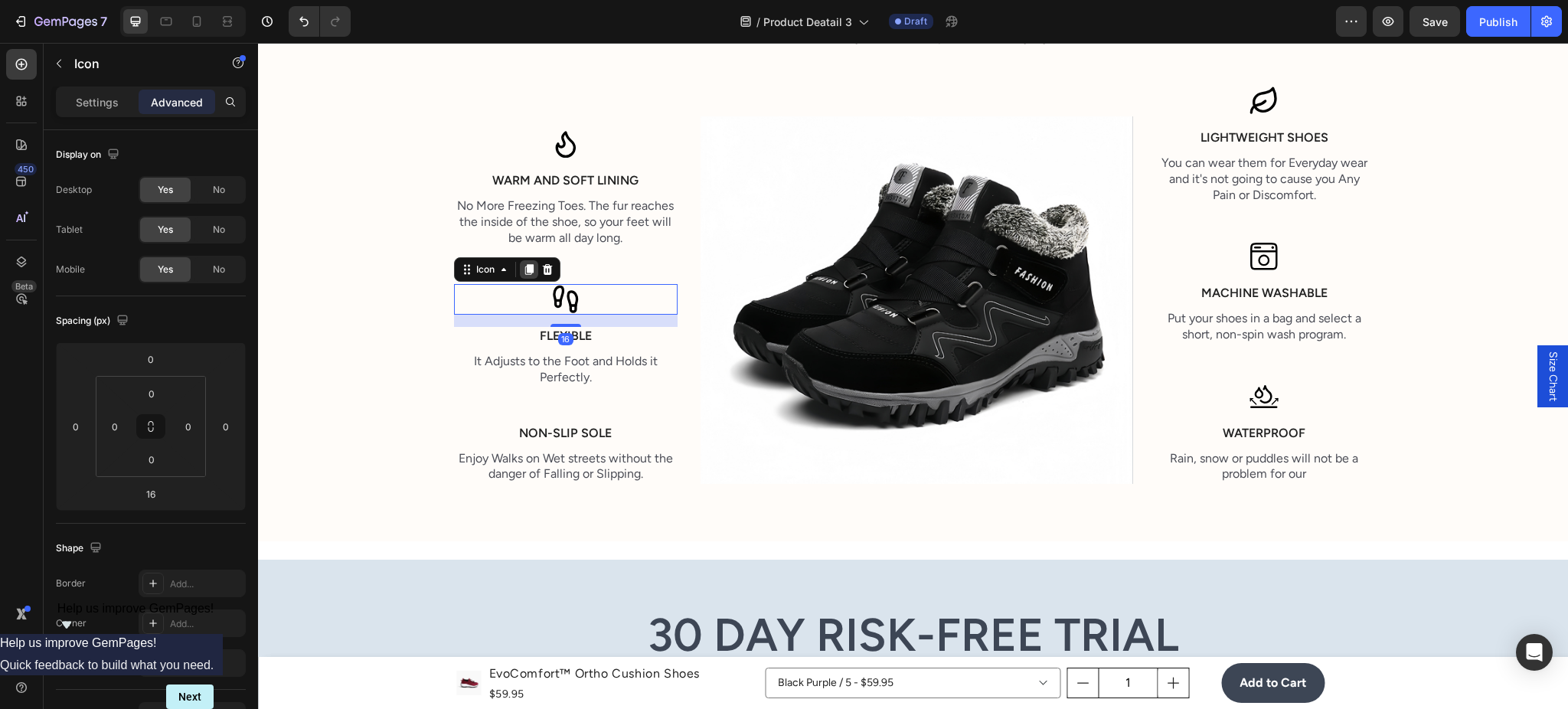
click at [525, 268] on icon at bounding box center [529, 269] width 8 height 10
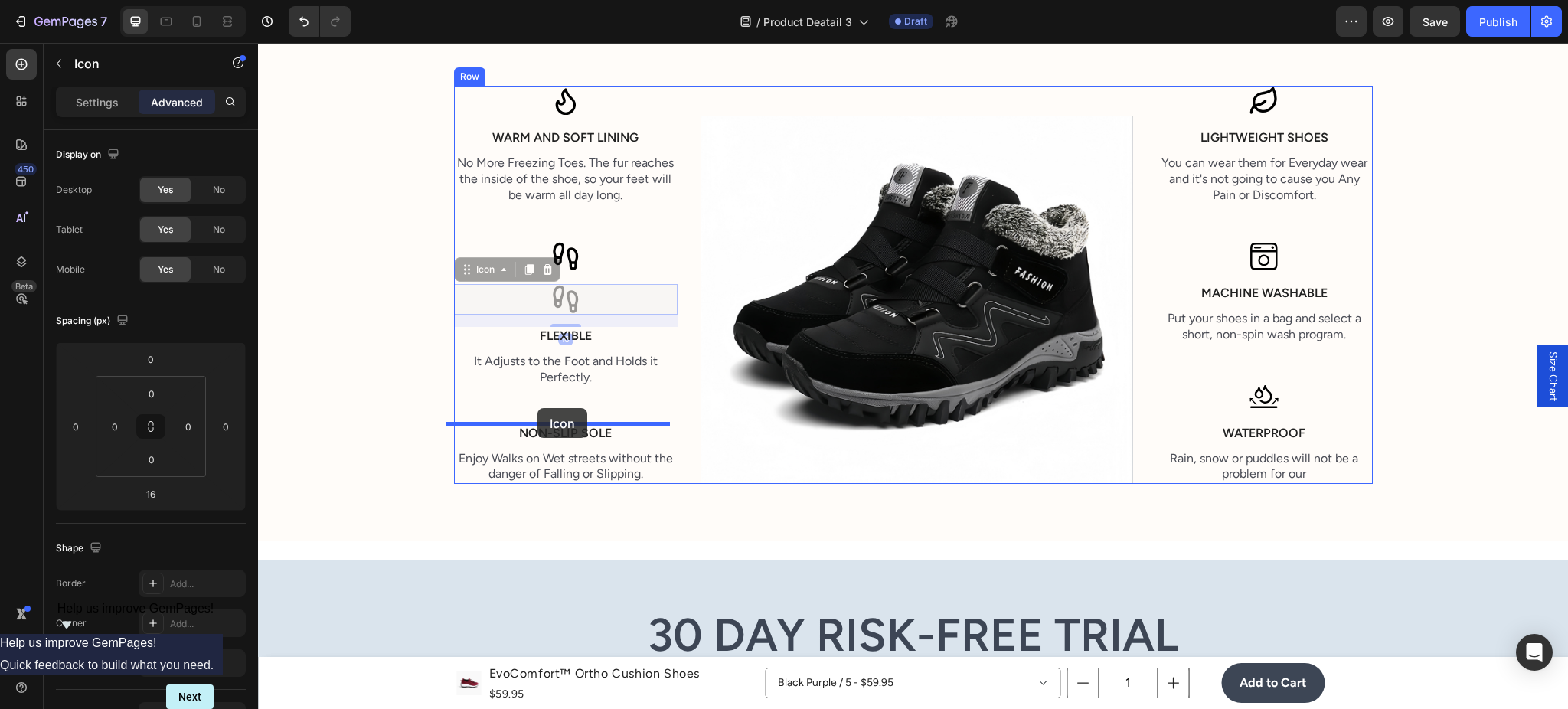
drag, startPoint x: 464, startPoint y: 265, endPoint x: 537, endPoint y: 408, distance: 160.6
type input "48"
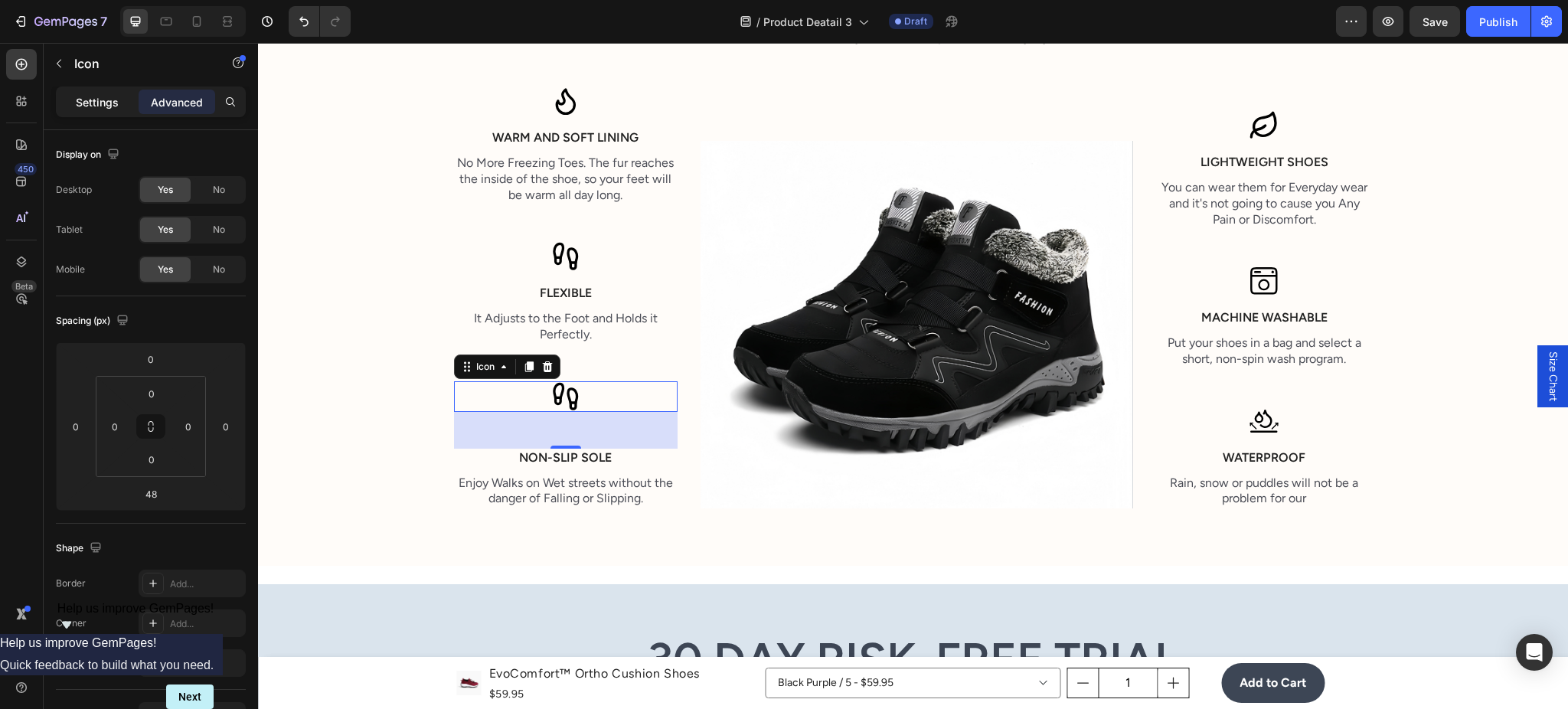
click at [111, 94] on p "Settings" at bounding box center [97, 102] width 43 height 16
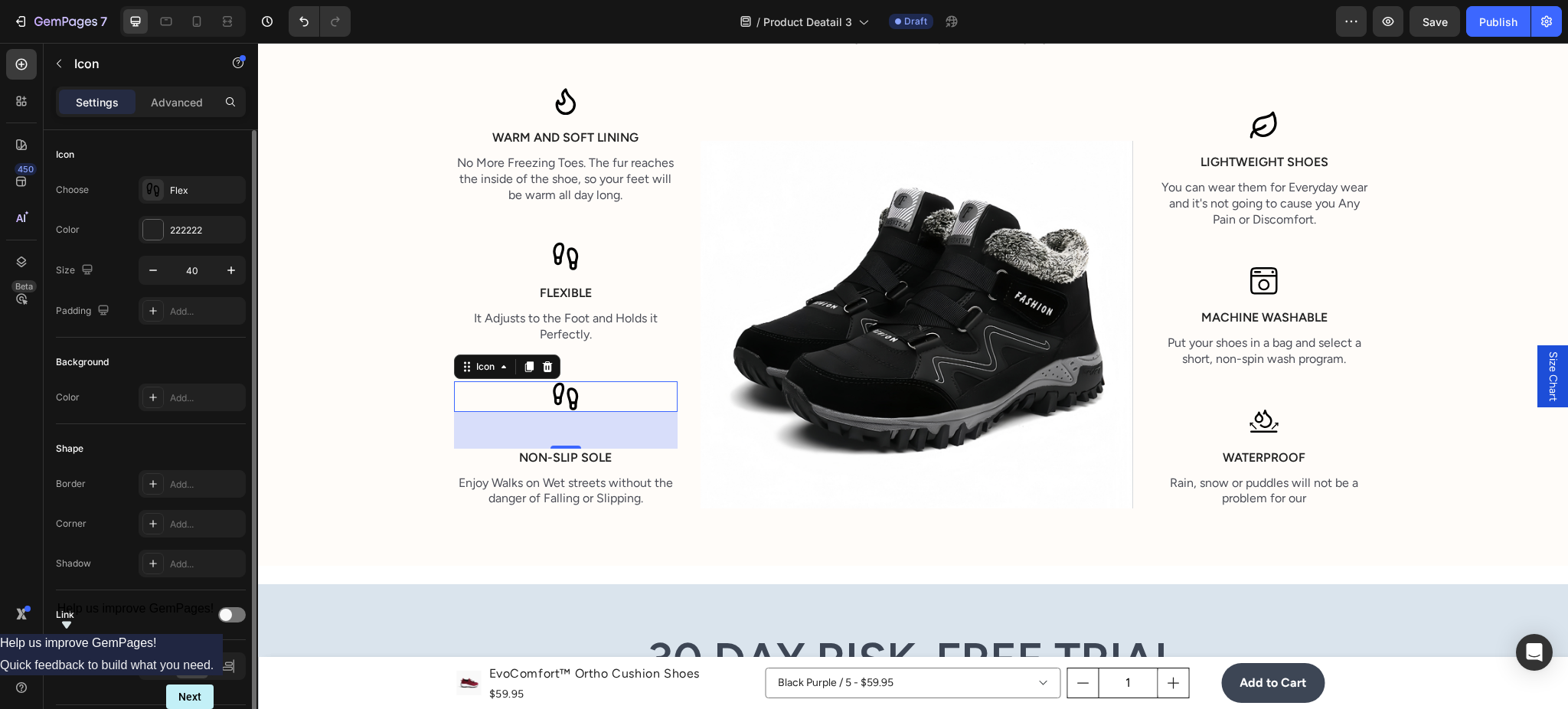
click at [178, 204] on div "Choose Flex Color 222222 Size 40 Padding Add..." at bounding box center [151, 250] width 190 height 149
click at [188, 200] on div "Flex" at bounding box center [192, 189] width 108 height 27
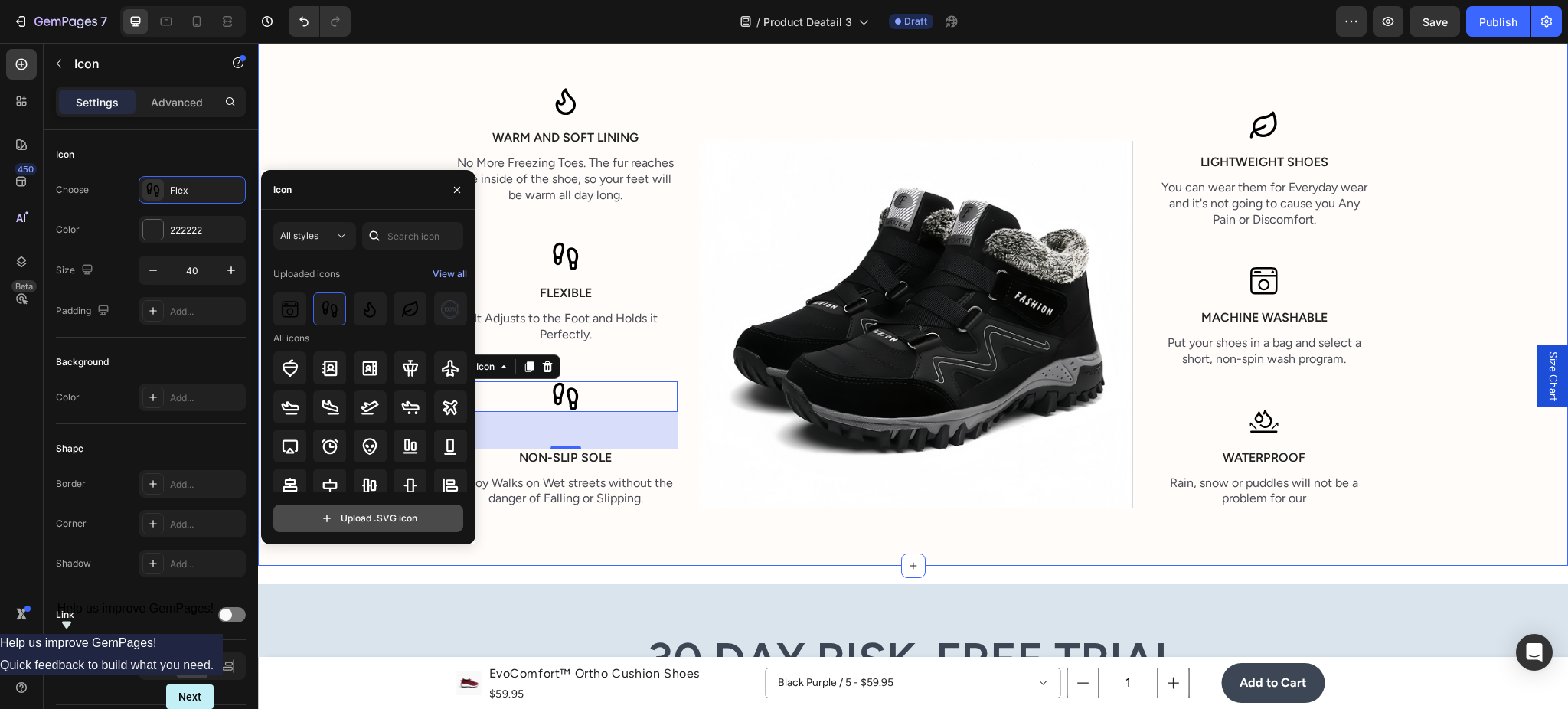
click at [375, 528] on input "file" at bounding box center [368, 518] width 188 height 26
type input "C:\fakepath\Non slip.svg"
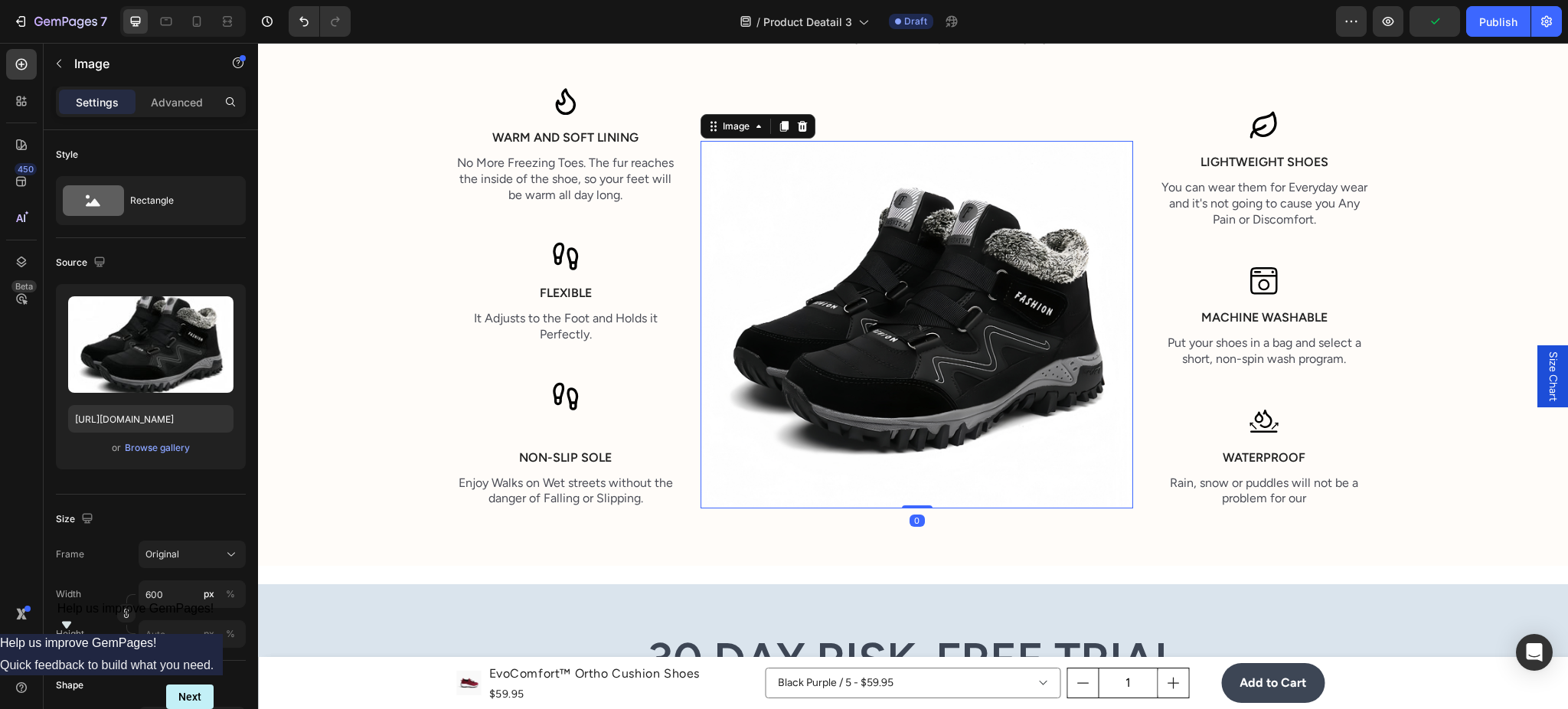
click at [701, 261] on img at bounding box center [917, 326] width 432 height 369
click at [567, 396] on icon at bounding box center [565, 397] width 31 height 31
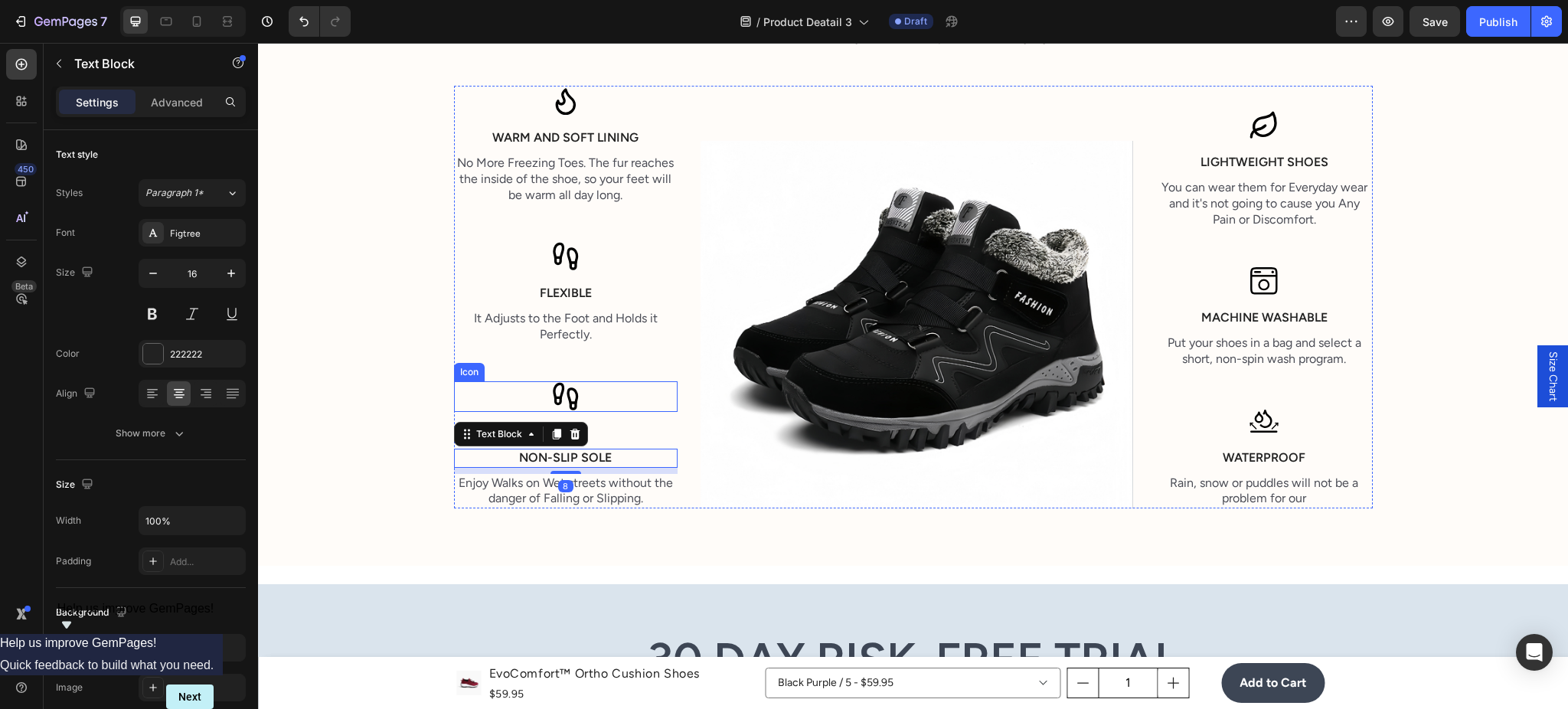
click at [601, 394] on div "Icon" at bounding box center [566, 397] width 225 height 31
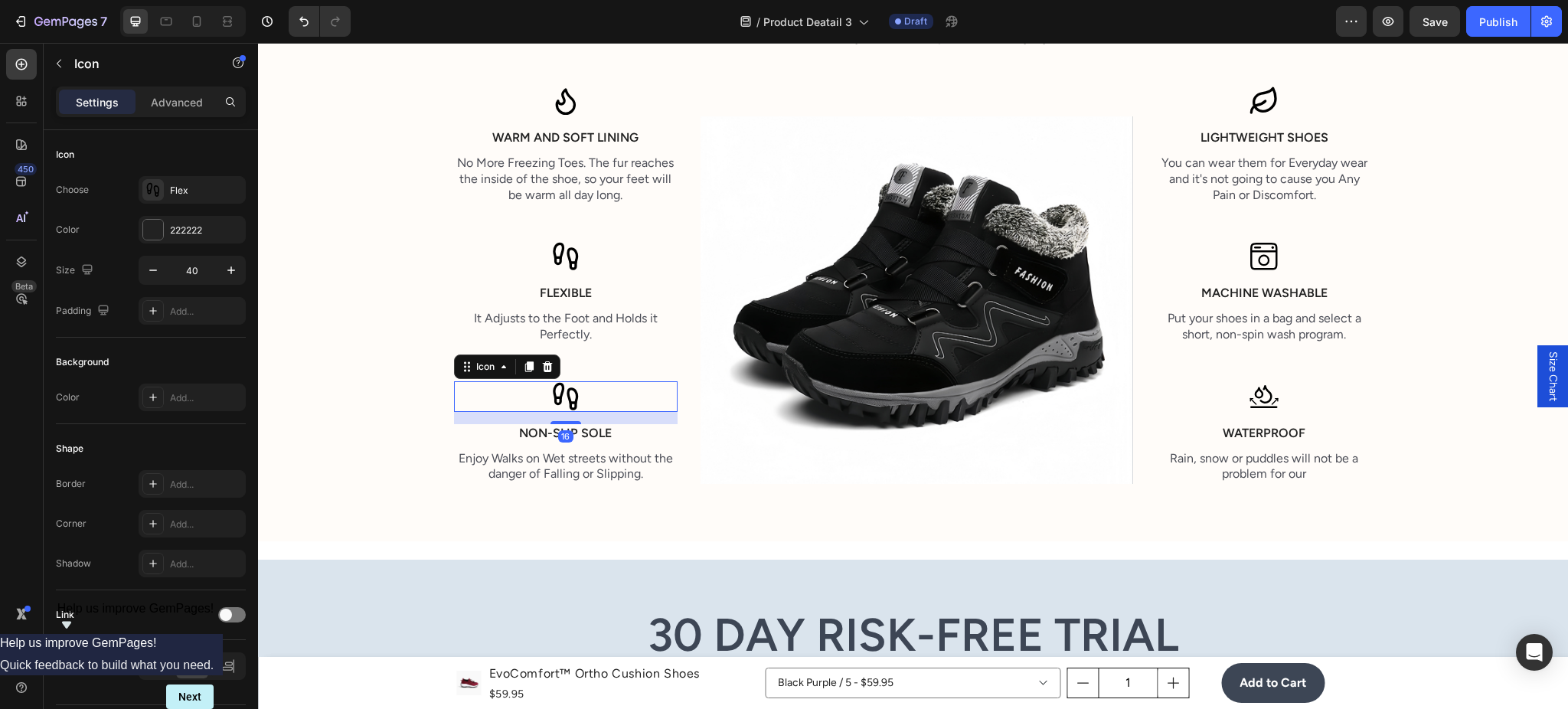
drag, startPoint x: 560, startPoint y: 447, endPoint x: 584, endPoint y: 423, distance: 33.9
click at [584, 412] on div "16" at bounding box center [566, 412] width 225 height 0
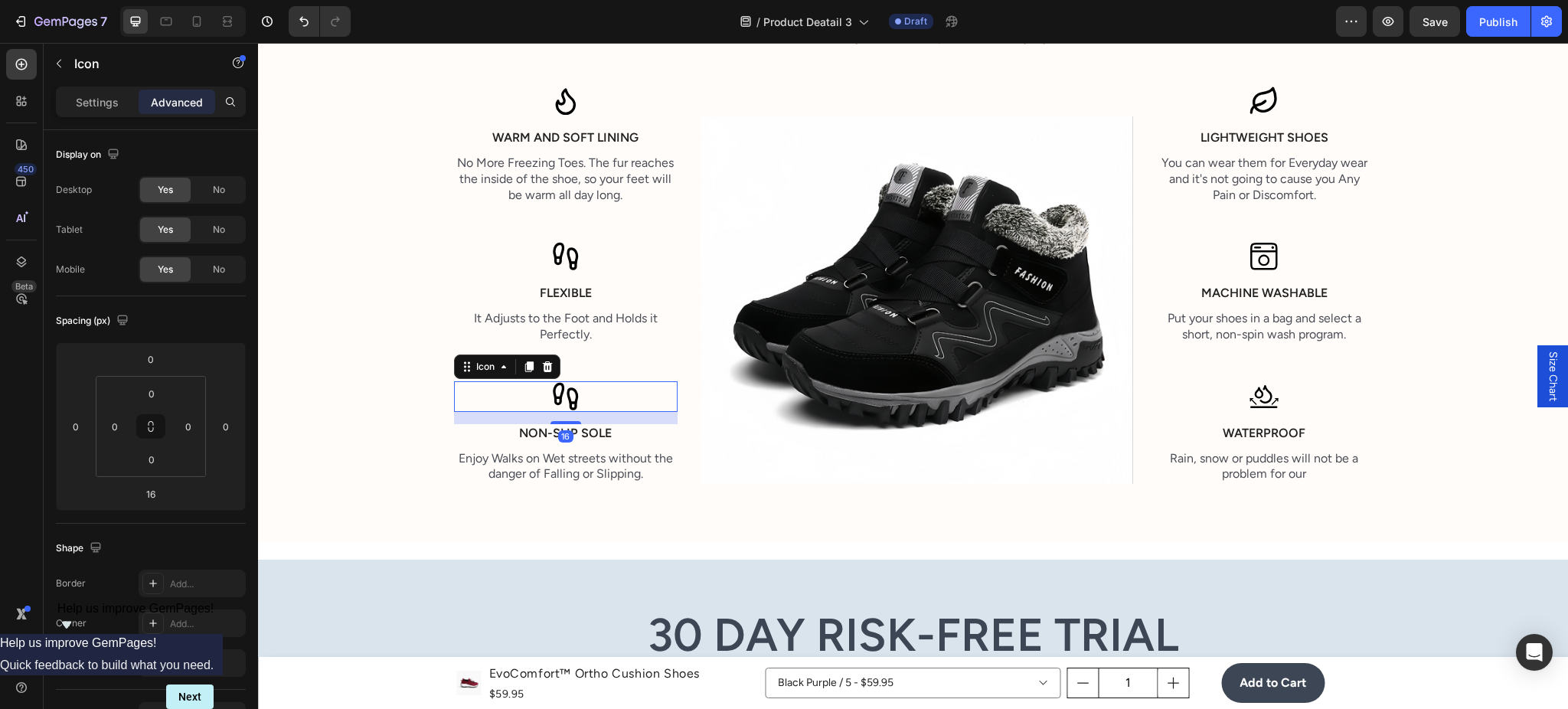
click at [554, 398] on icon at bounding box center [565, 397] width 31 height 31
click at [84, 93] on div "Settings" at bounding box center [97, 102] width 77 height 24
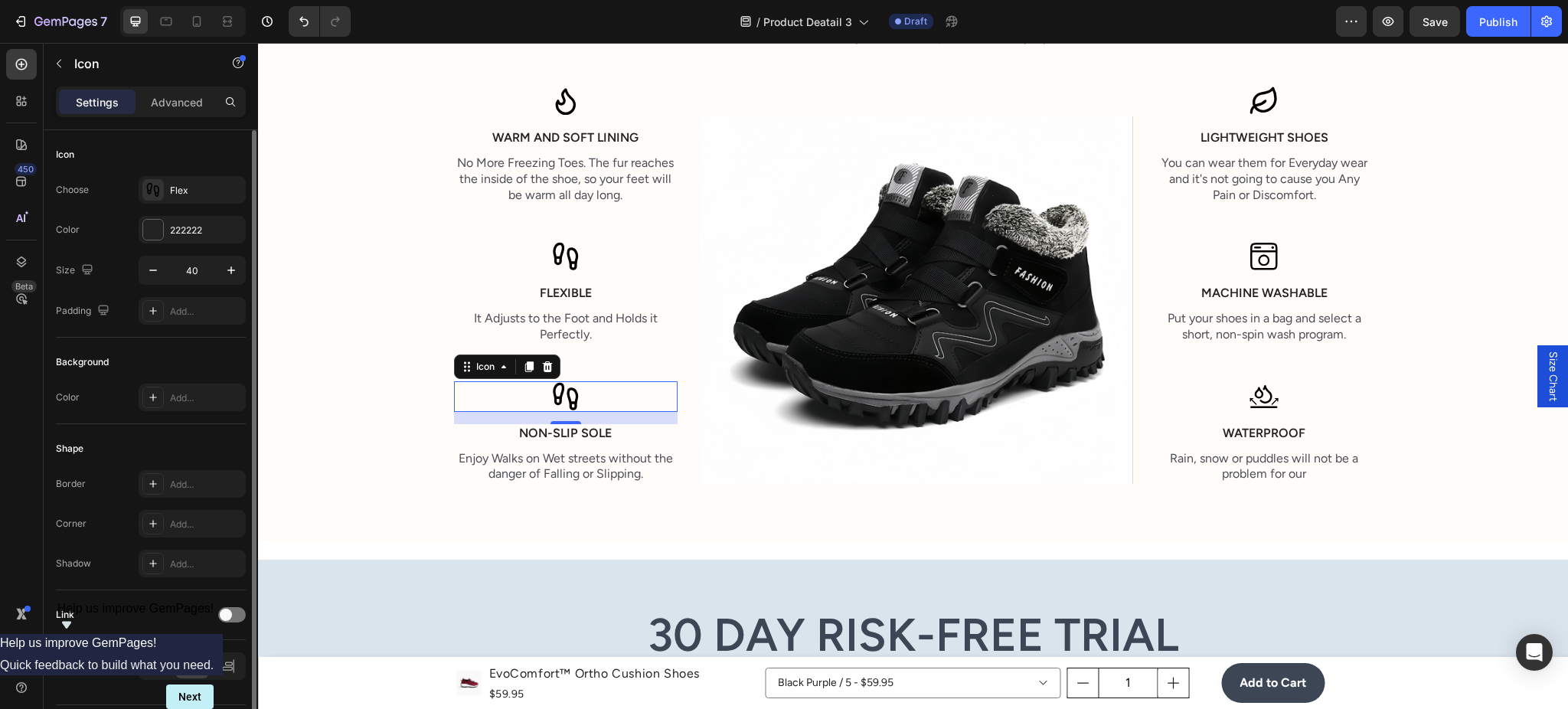
click at [203, 173] on div "Icon Choose Flex Color 222222 Size 40 Padding Add..." at bounding box center [151, 234] width 190 height 208
click at [187, 185] on div "Flex" at bounding box center [206, 190] width 72 height 14
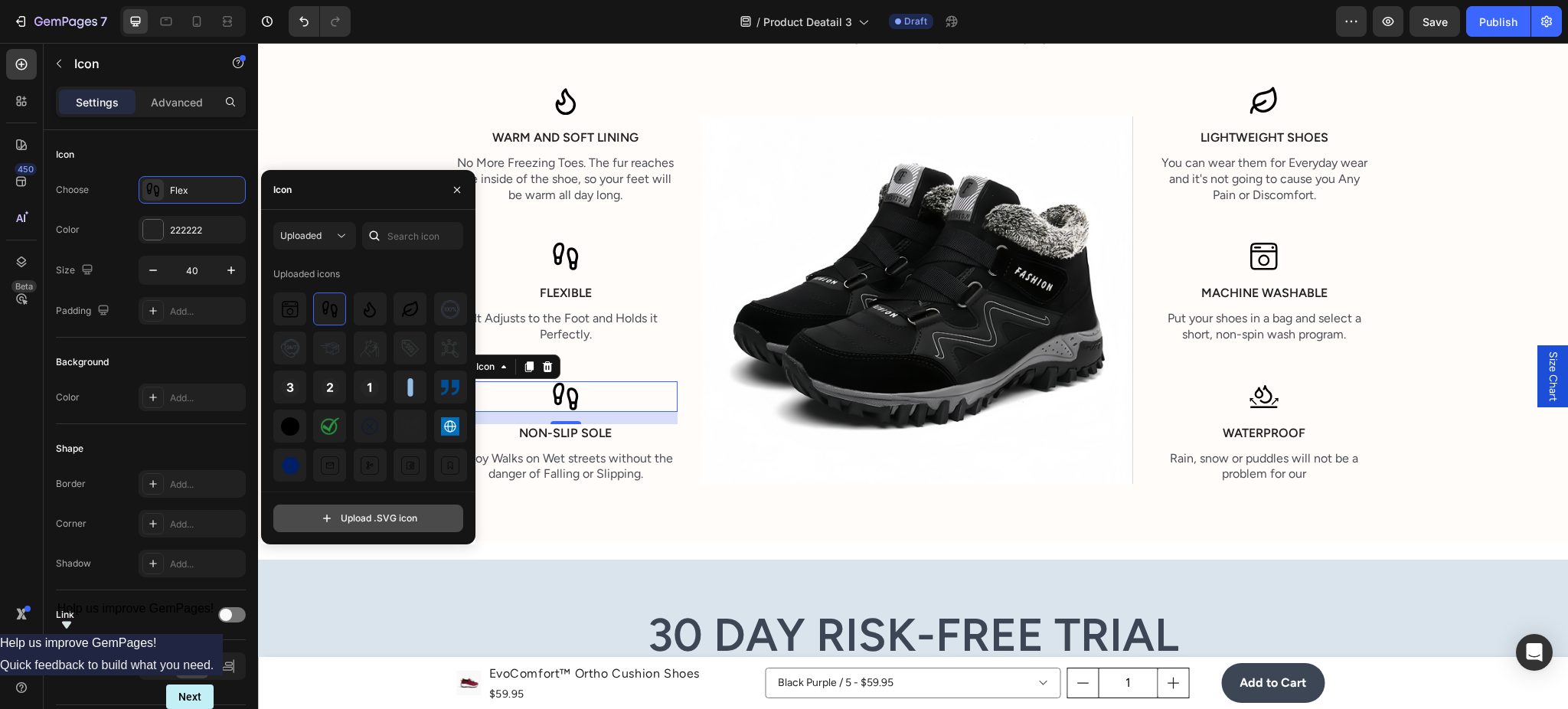
click at [356, 514] on input "file" at bounding box center [368, 518] width 188 height 26
type input "C:\fakepath\Non slip.svg"
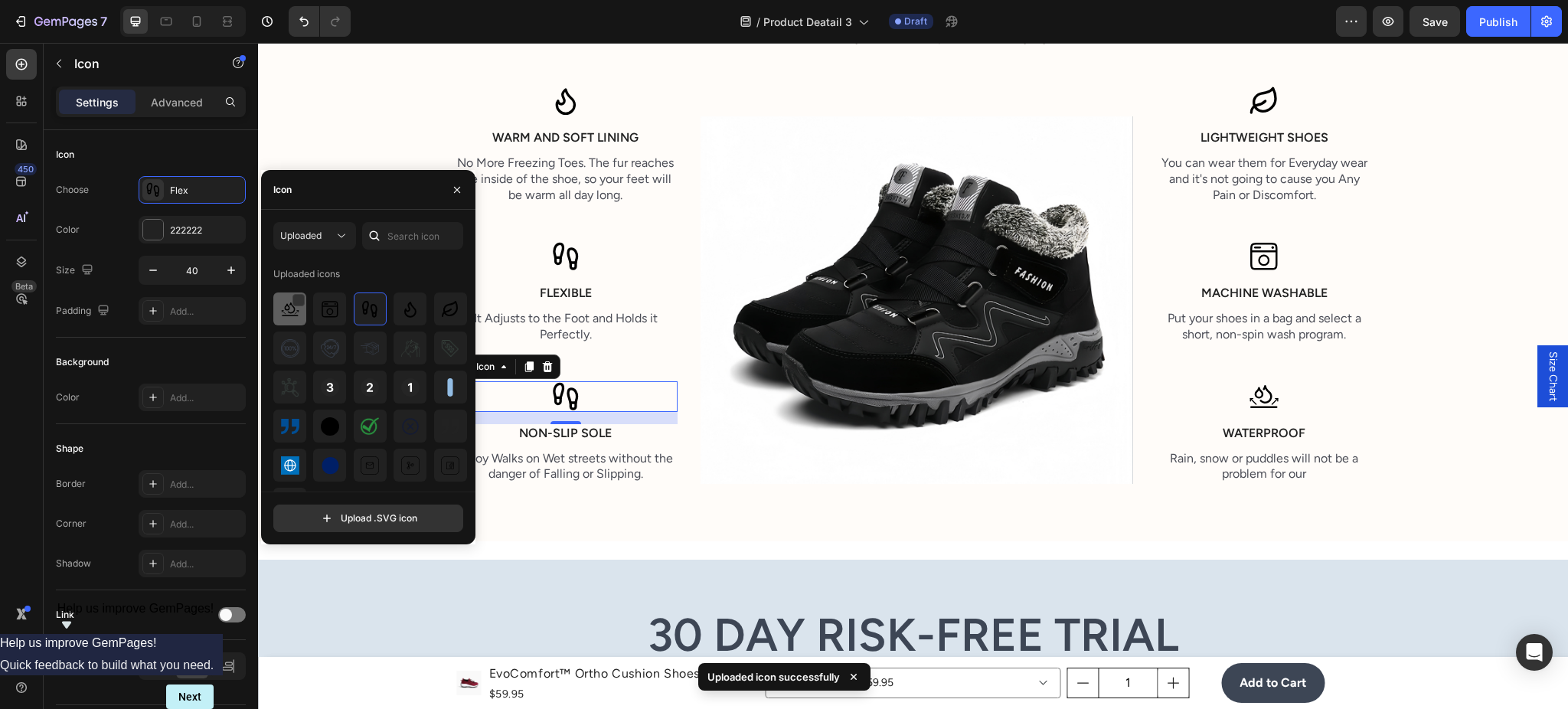
click at [289, 312] on img at bounding box center [290, 310] width 19 height 19
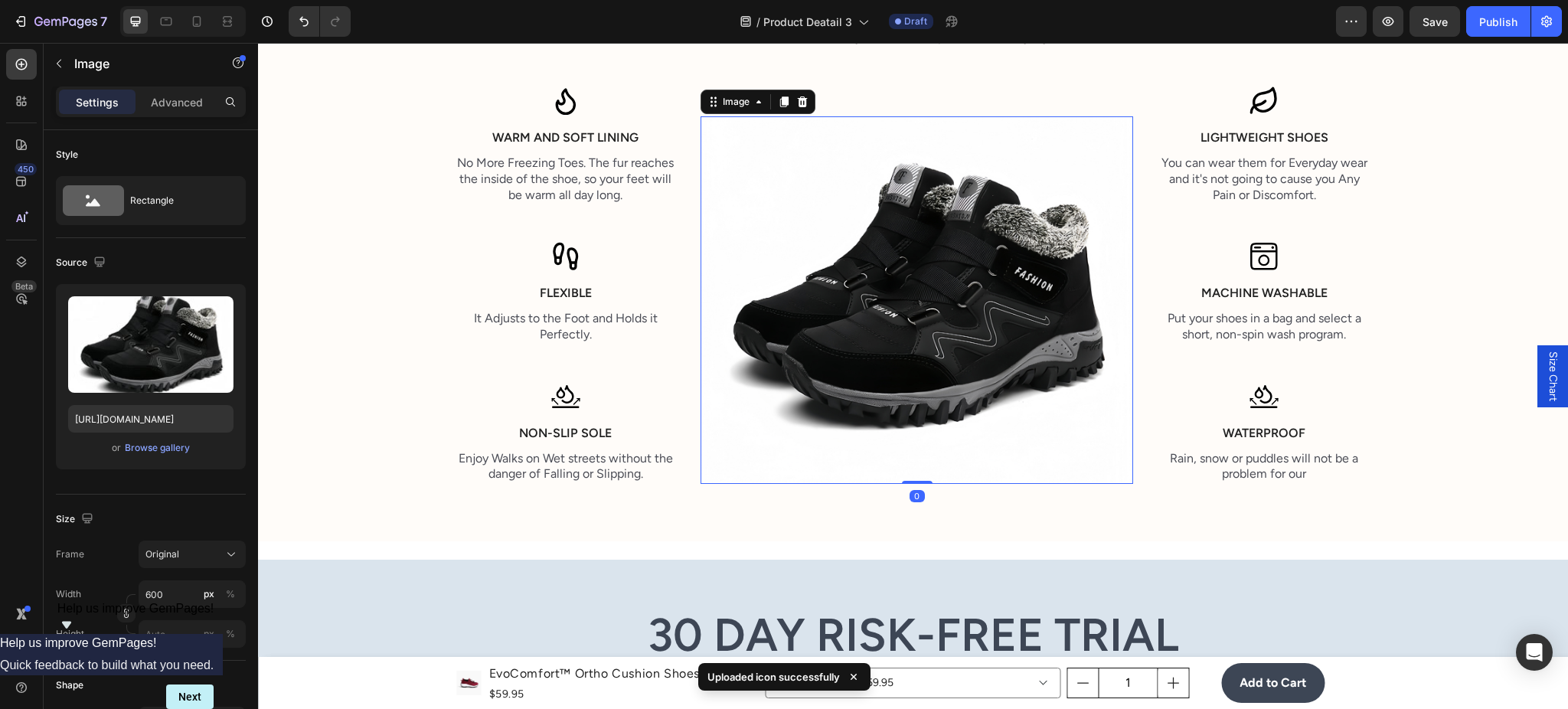
drag, startPoint x: 699, startPoint y: 455, endPoint x: 654, endPoint y: 412, distance: 62.2
click at [701, 456] on img at bounding box center [917, 300] width 432 height 369
click at [645, 396] on div "Icon" at bounding box center [566, 397] width 225 height 31
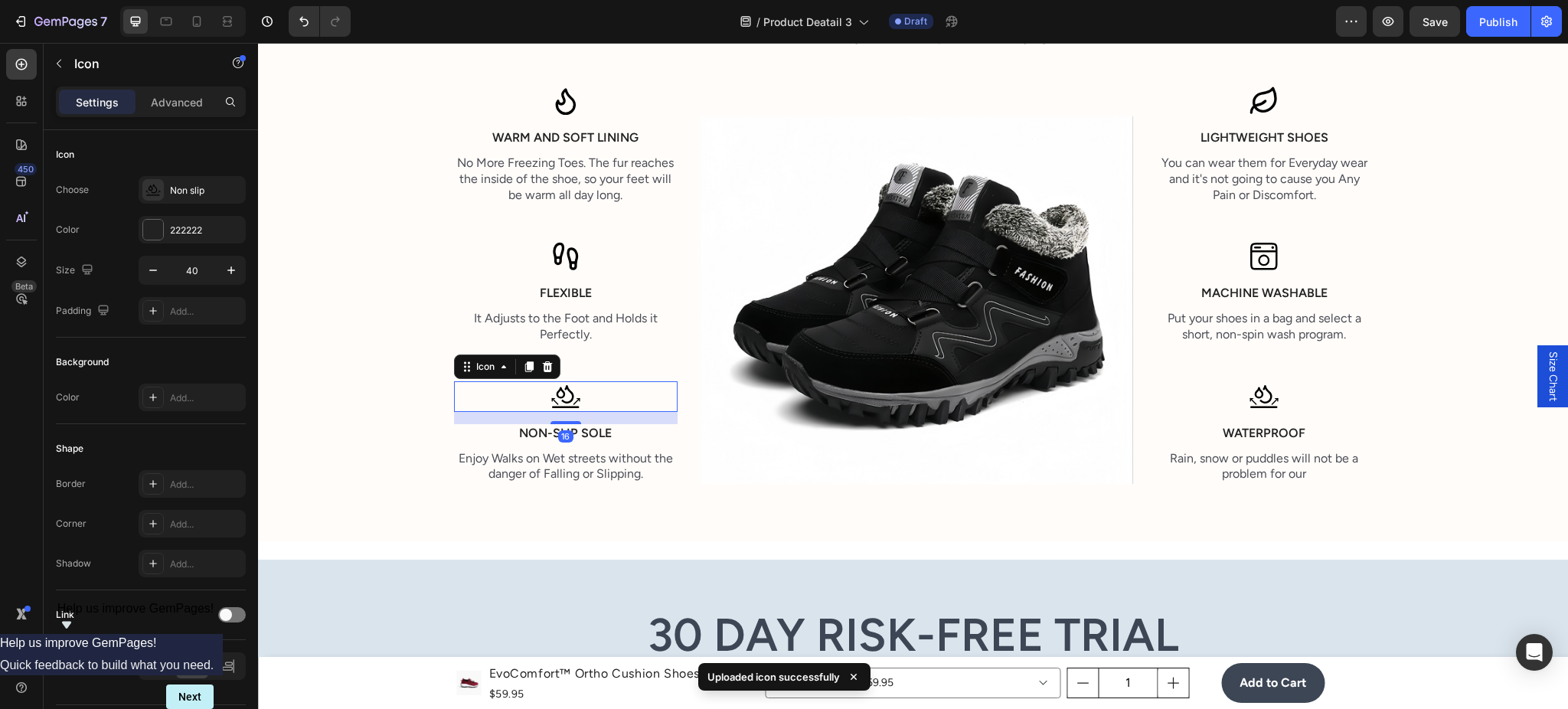
click at [518, 354] on div "Icon" at bounding box center [507, 367] width 107 height 24
click at [528, 365] on div at bounding box center [530, 367] width 19 height 19
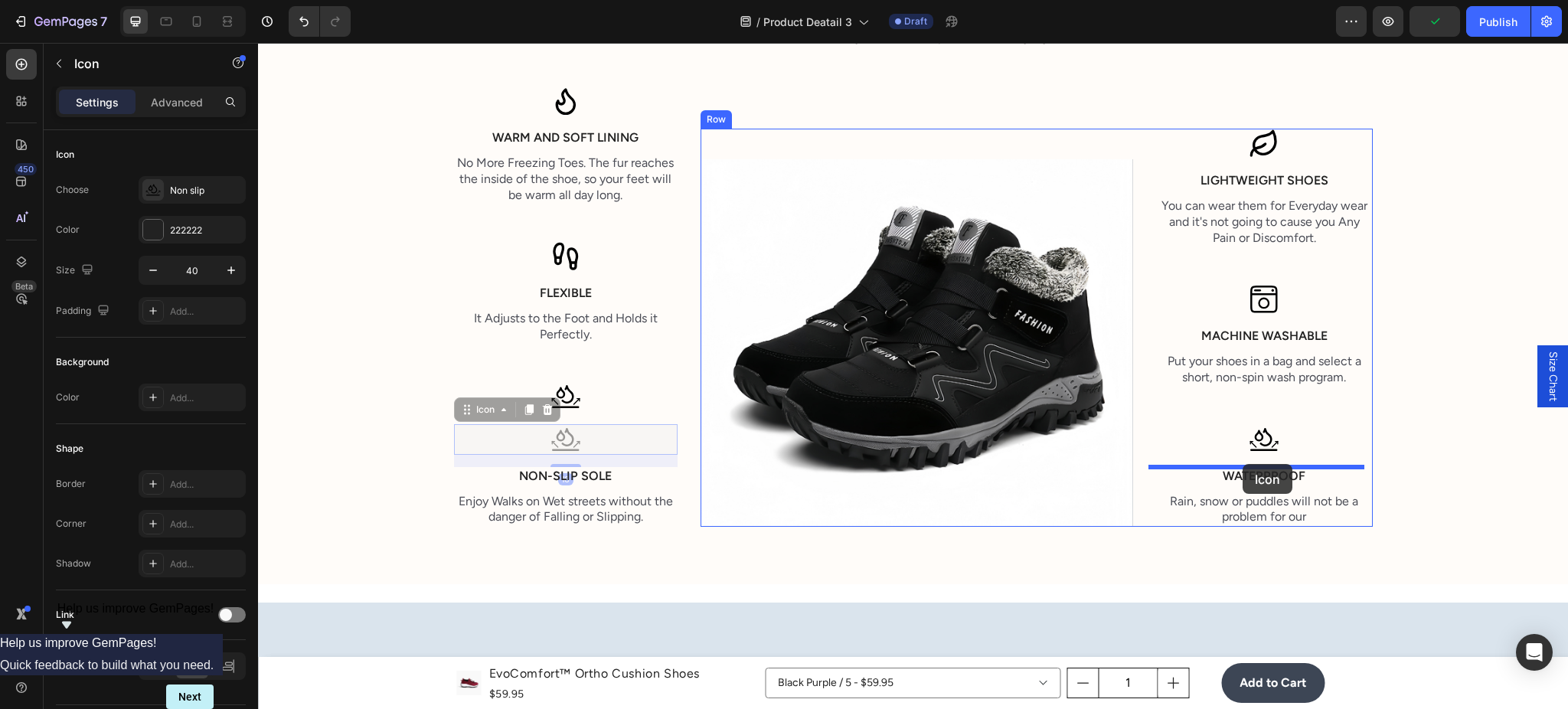
drag, startPoint x: 461, startPoint y: 414, endPoint x: 1242, endPoint y: 464, distance: 782.6
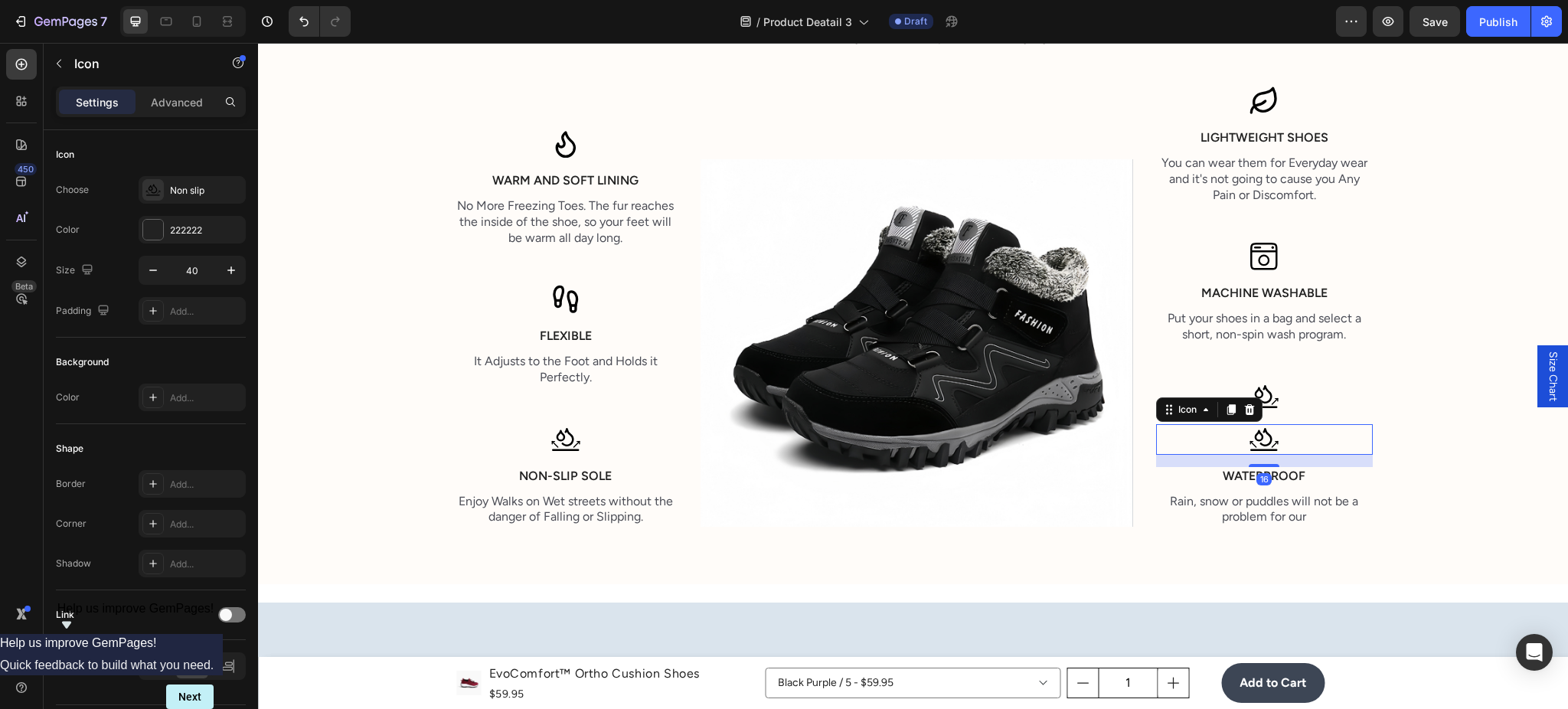
click at [1287, 397] on div at bounding box center [1265, 397] width 217 height 31
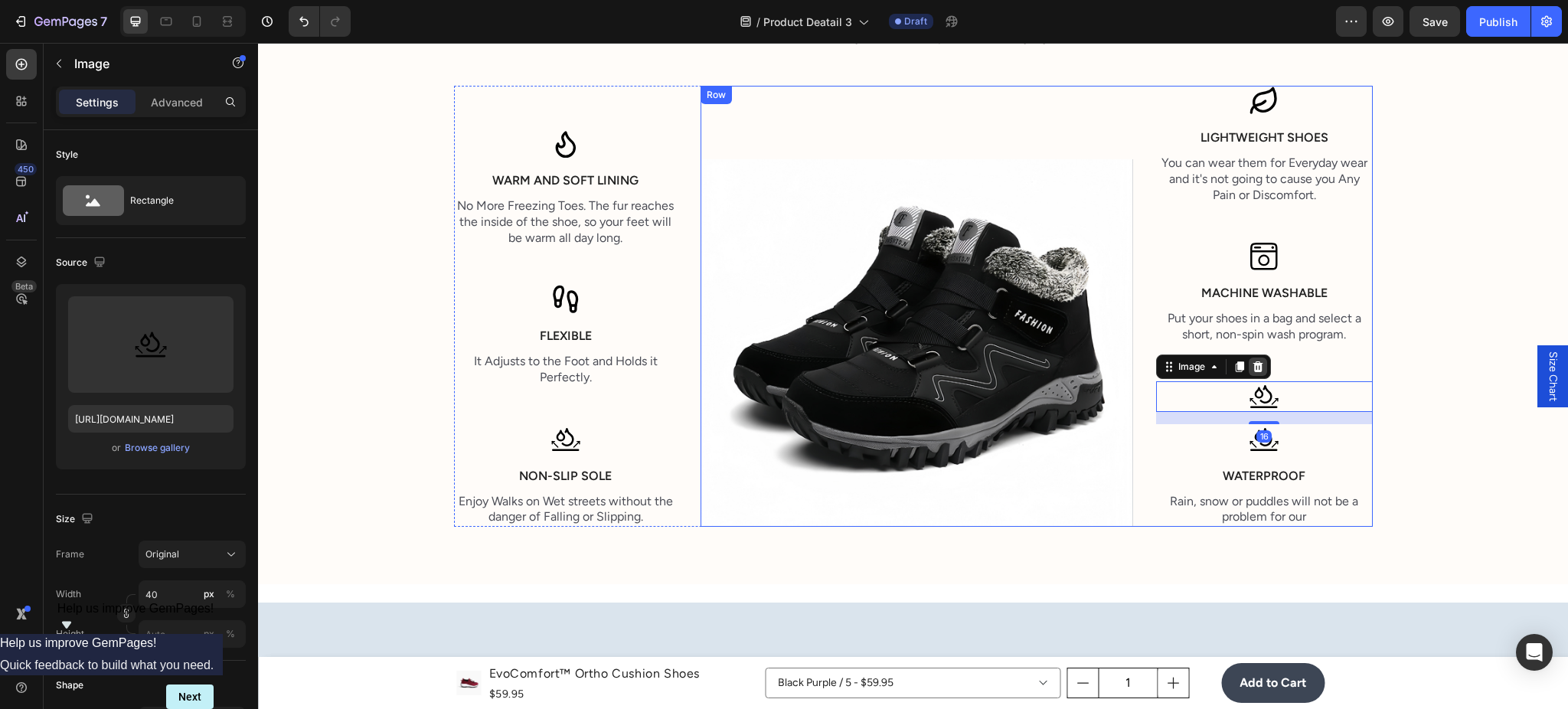
click at [1254, 369] on icon at bounding box center [1258, 366] width 10 height 10
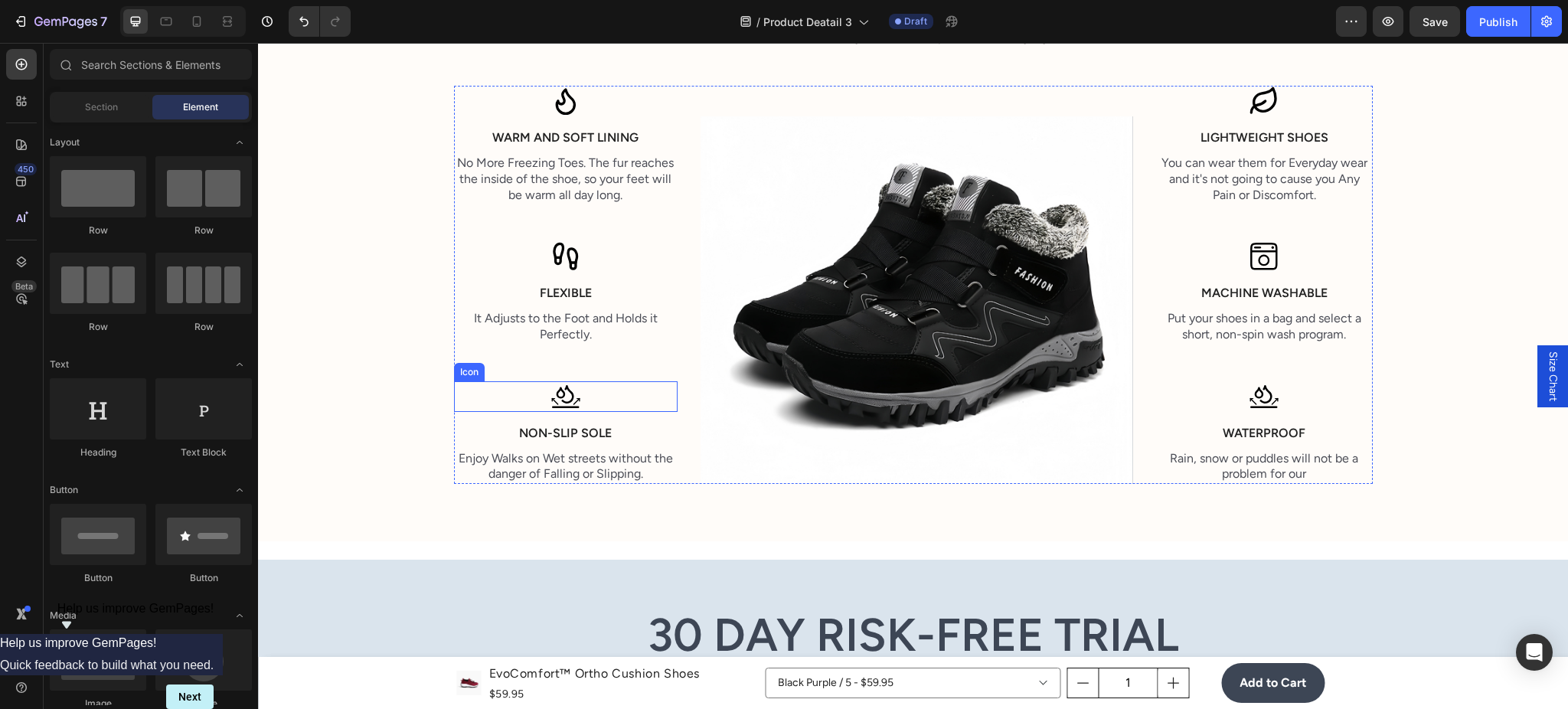
click at [550, 393] on icon at bounding box center [565, 397] width 31 height 31
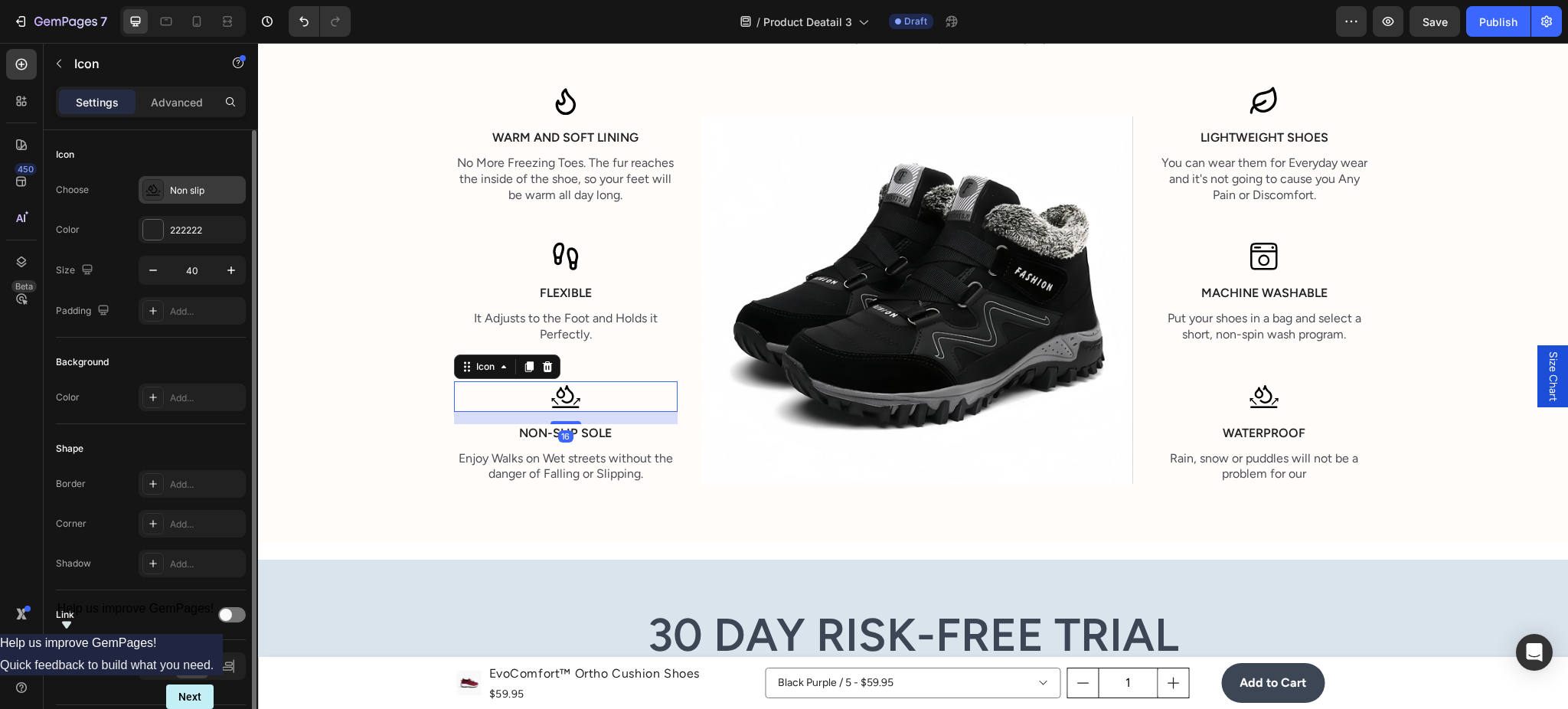
click at [178, 192] on div "Non slip" at bounding box center [206, 190] width 72 height 14
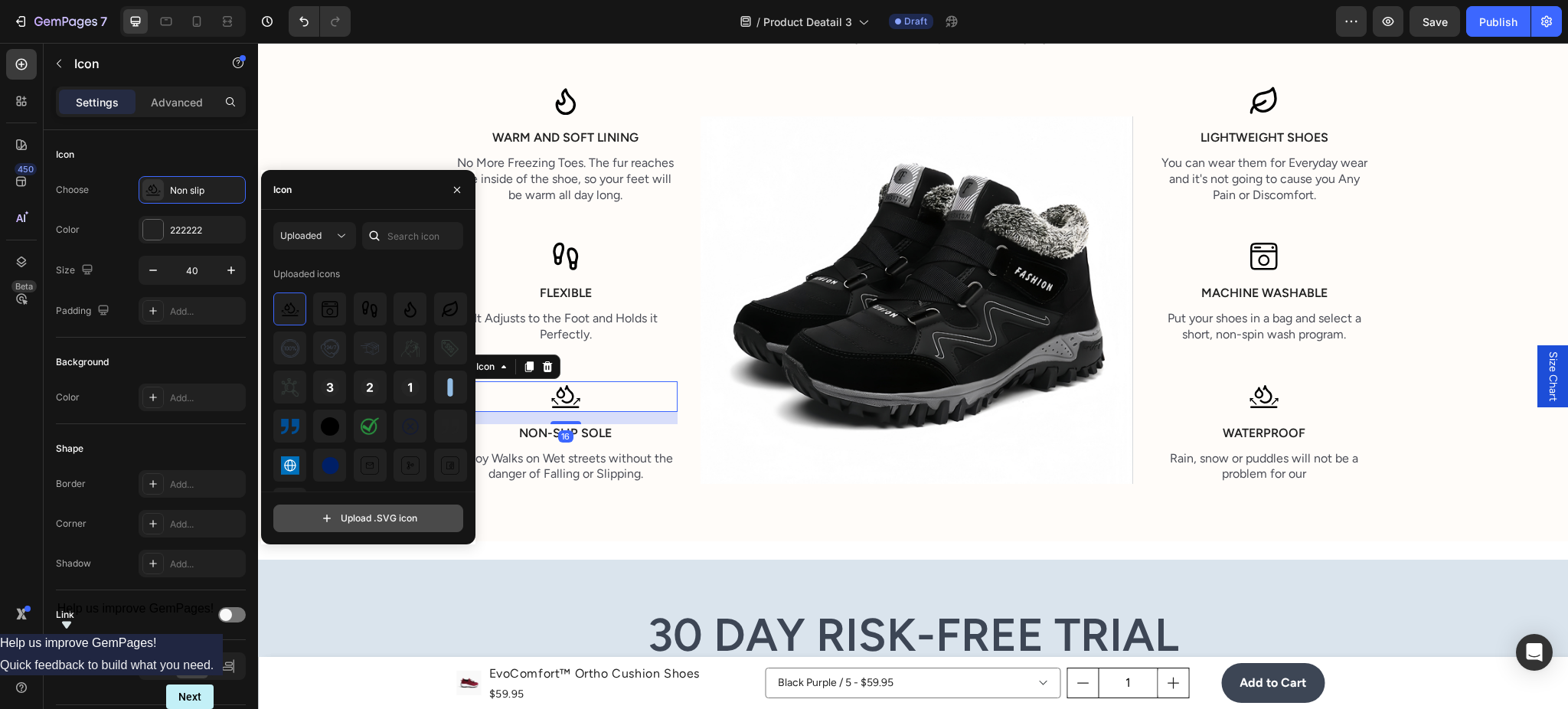
click at [382, 520] on input "file" at bounding box center [368, 518] width 188 height 26
type input "C:\fakepath\Fall.svg"
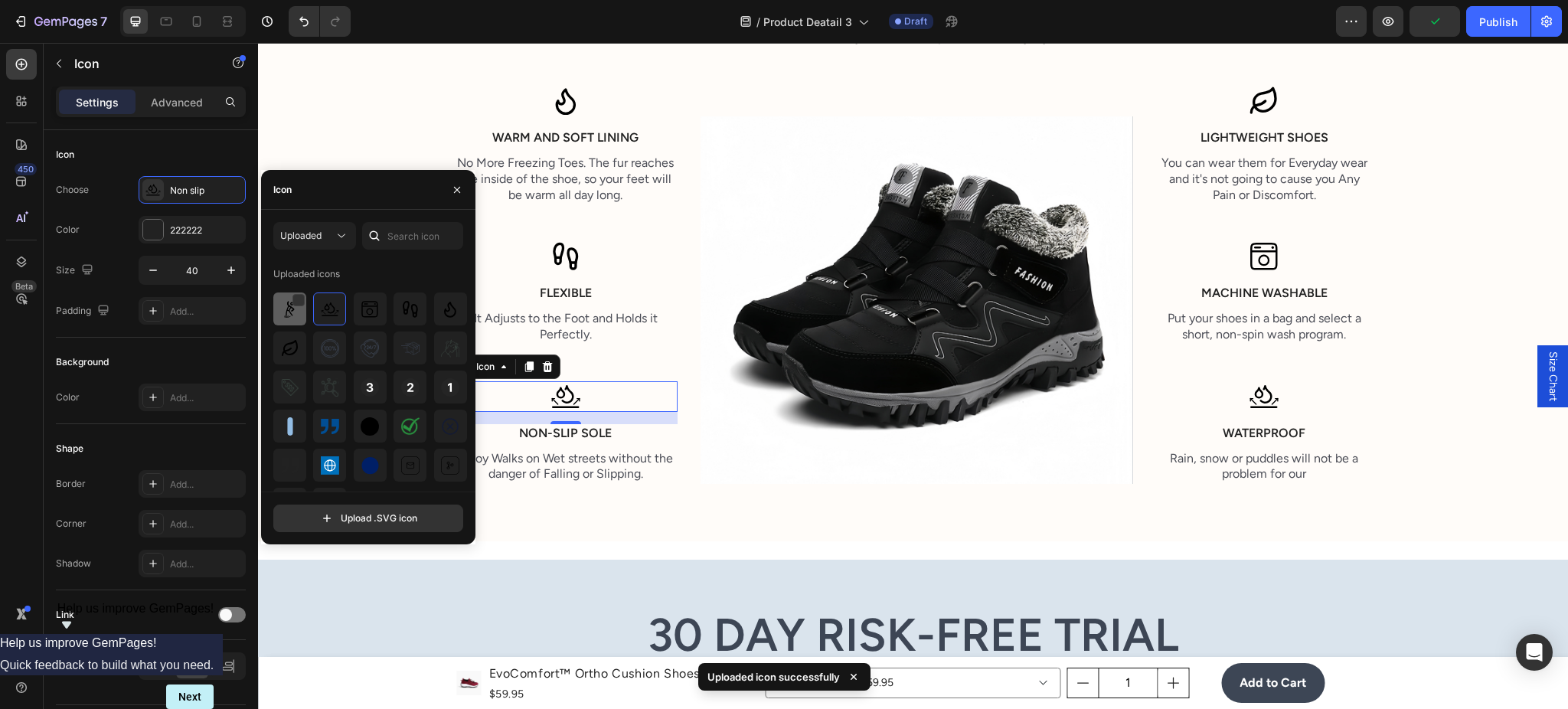
click at [297, 319] on div at bounding box center [289, 309] width 33 height 33
click at [587, 470] on p "Enjoy Walks on Wet streets without the danger of Falling or Slipping." at bounding box center [566, 467] width 221 height 32
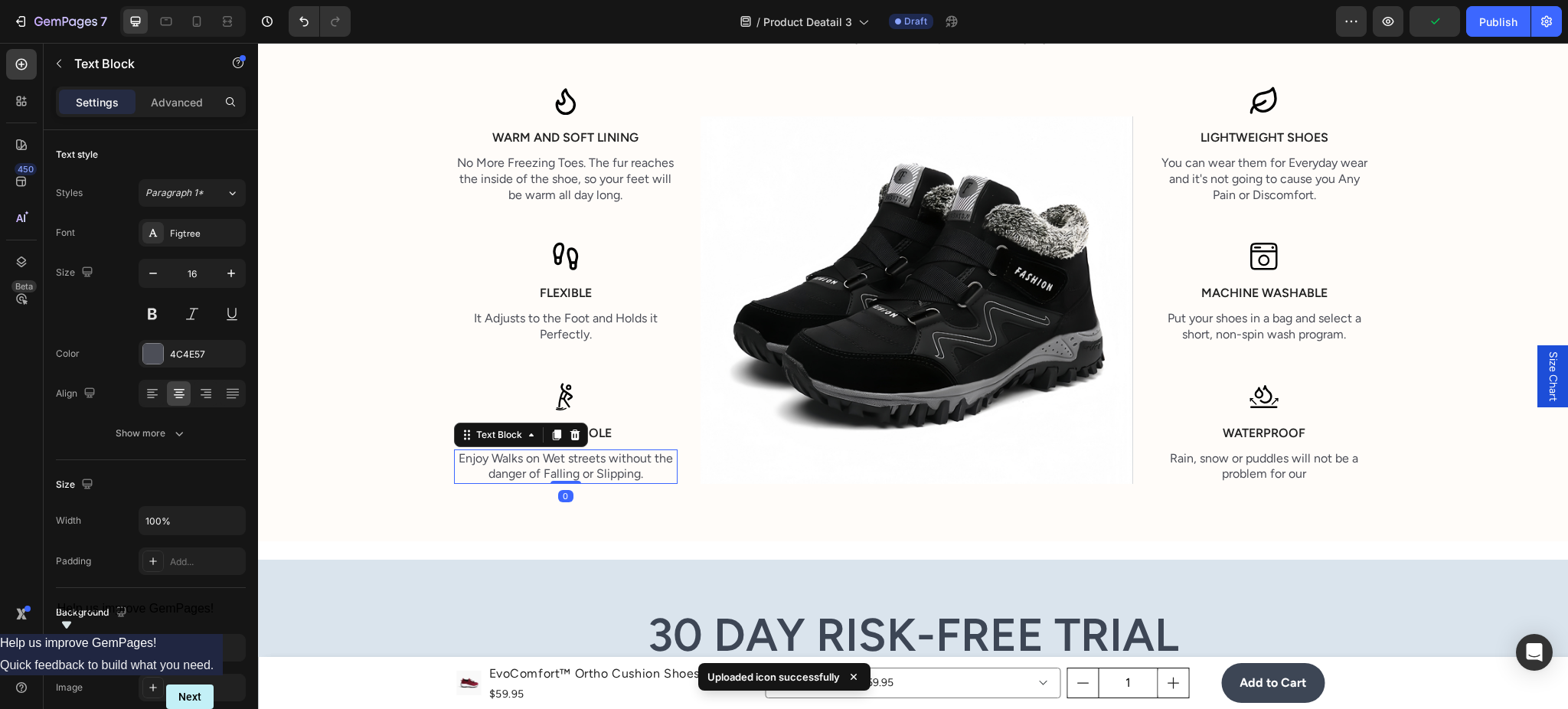
click at [616, 543] on div "Product Images EvoComfort™ Ortho Cushion Shoes Product Title $59.95 Product Pri…" at bounding box center [913, 676] width 1310 height 6215
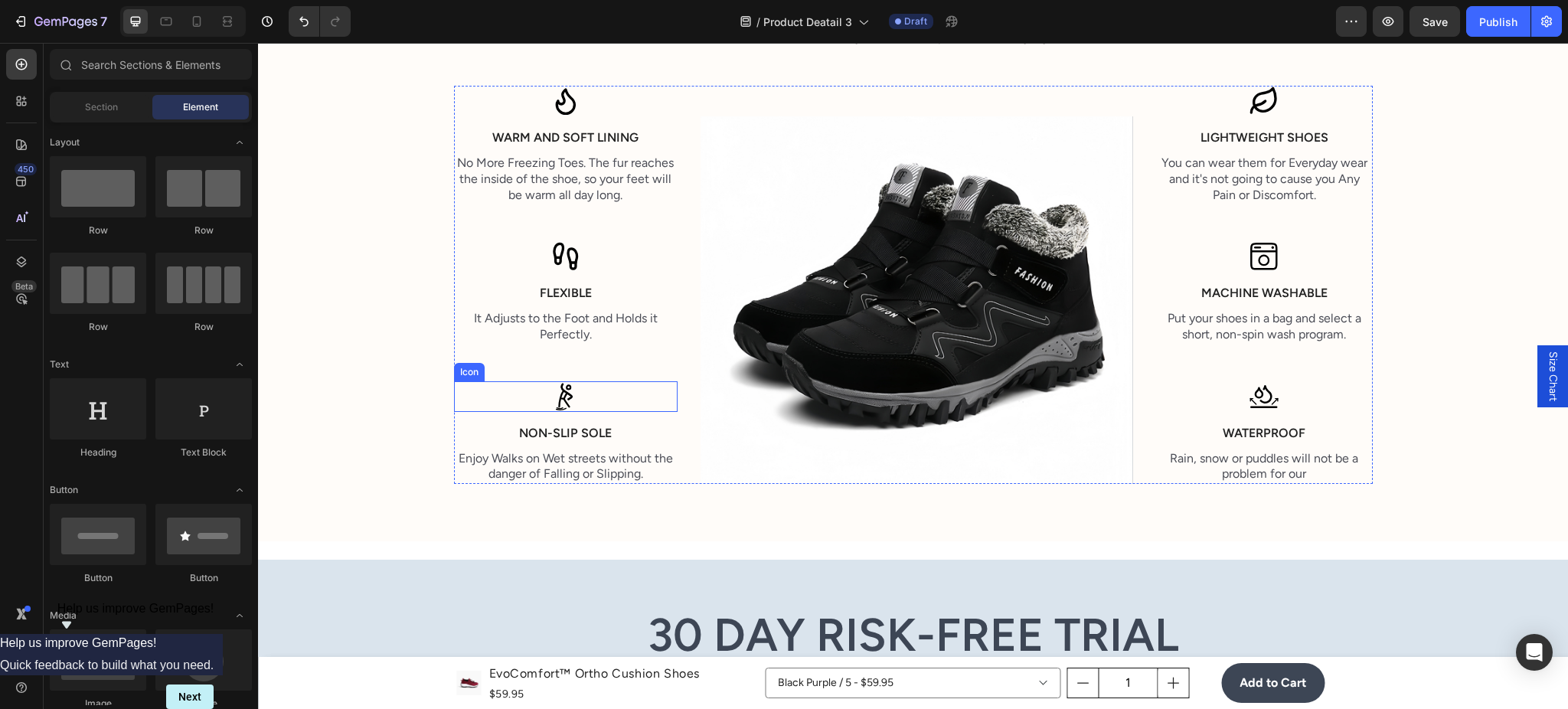
click at [559, 401] on icon at bounding box center [565, 397] width 31 height 31
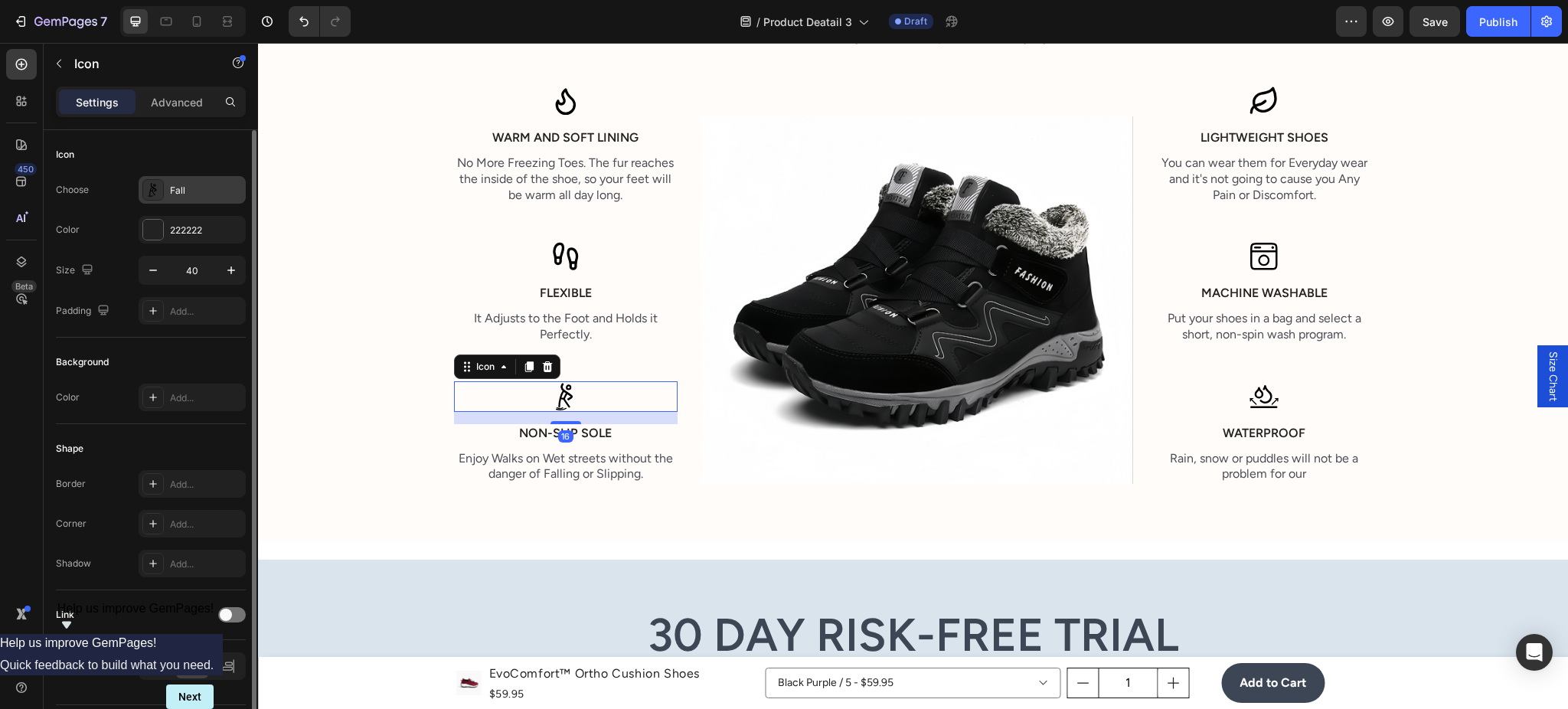
click at [165, 193] on div "Fall" at bounding box center [192, 189] width 108 height 27
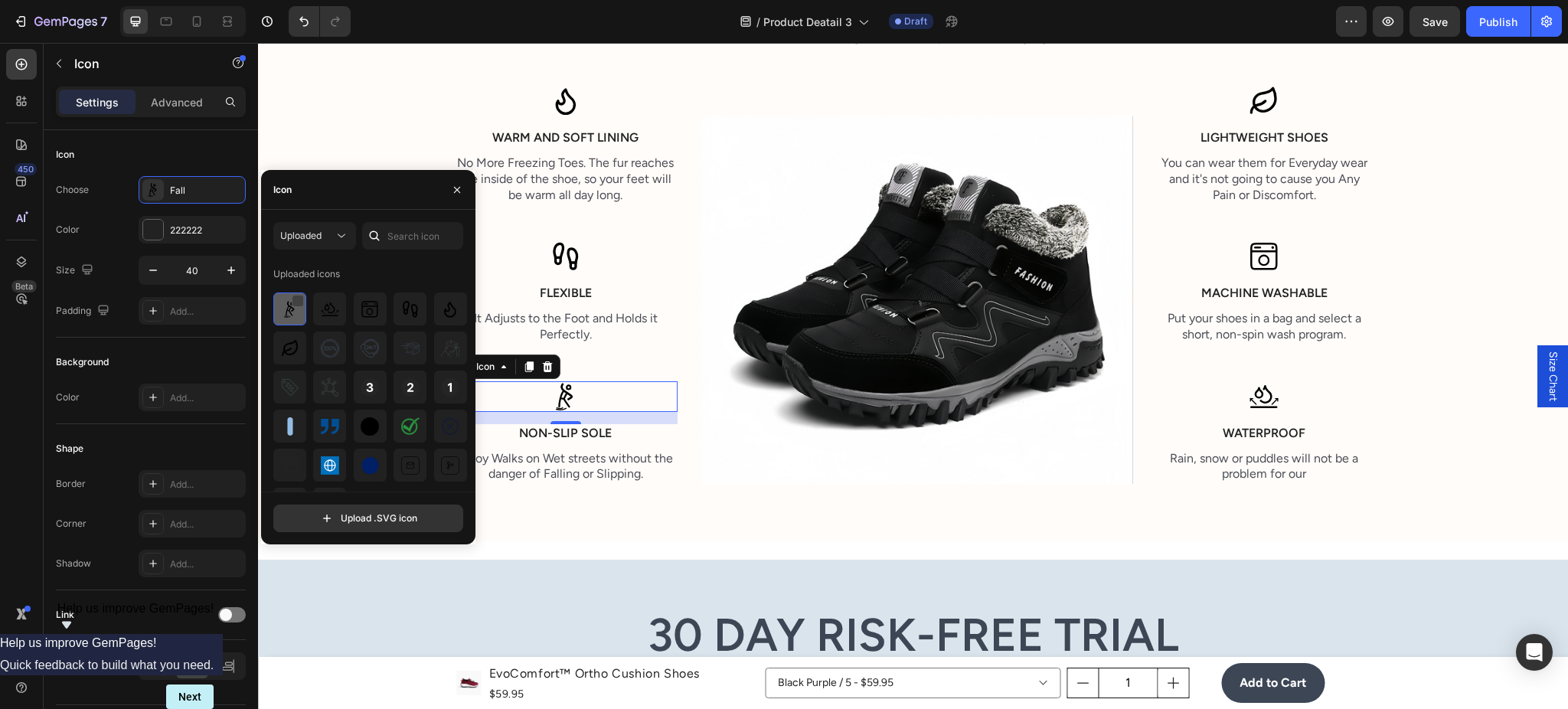
click at [296, 301] on div at bounding box center [298, 300] width 12 height 12
click at [436, 518] on div "Delete" at bounding box center [436, 520] width 28 height 19
click at [395, 518] on input "file" at bounding box center [368, 518] width 188 height 26
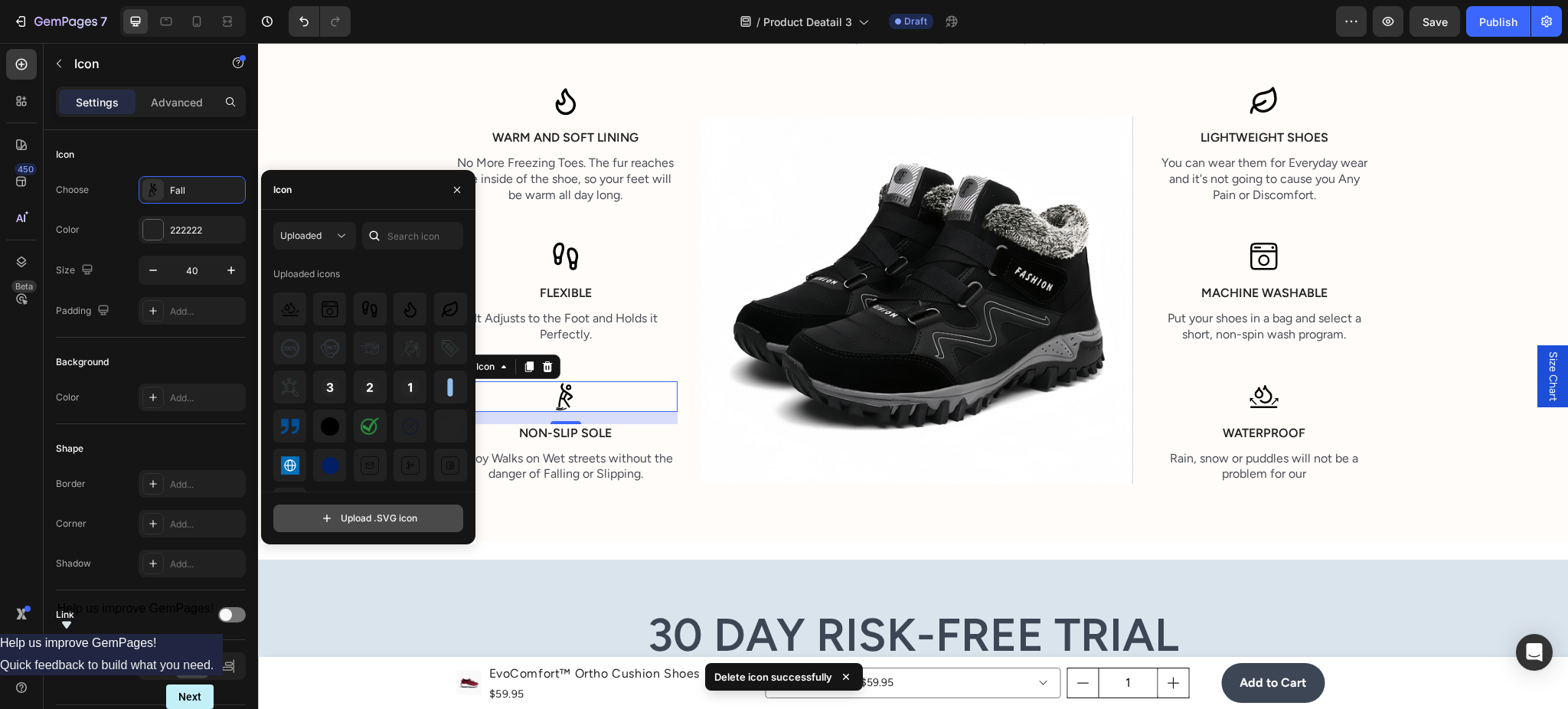
type input "C:\fakepath\Fall.svg"
click at [297, 311] on img at bounding box center [290, 310] width 19 height 19
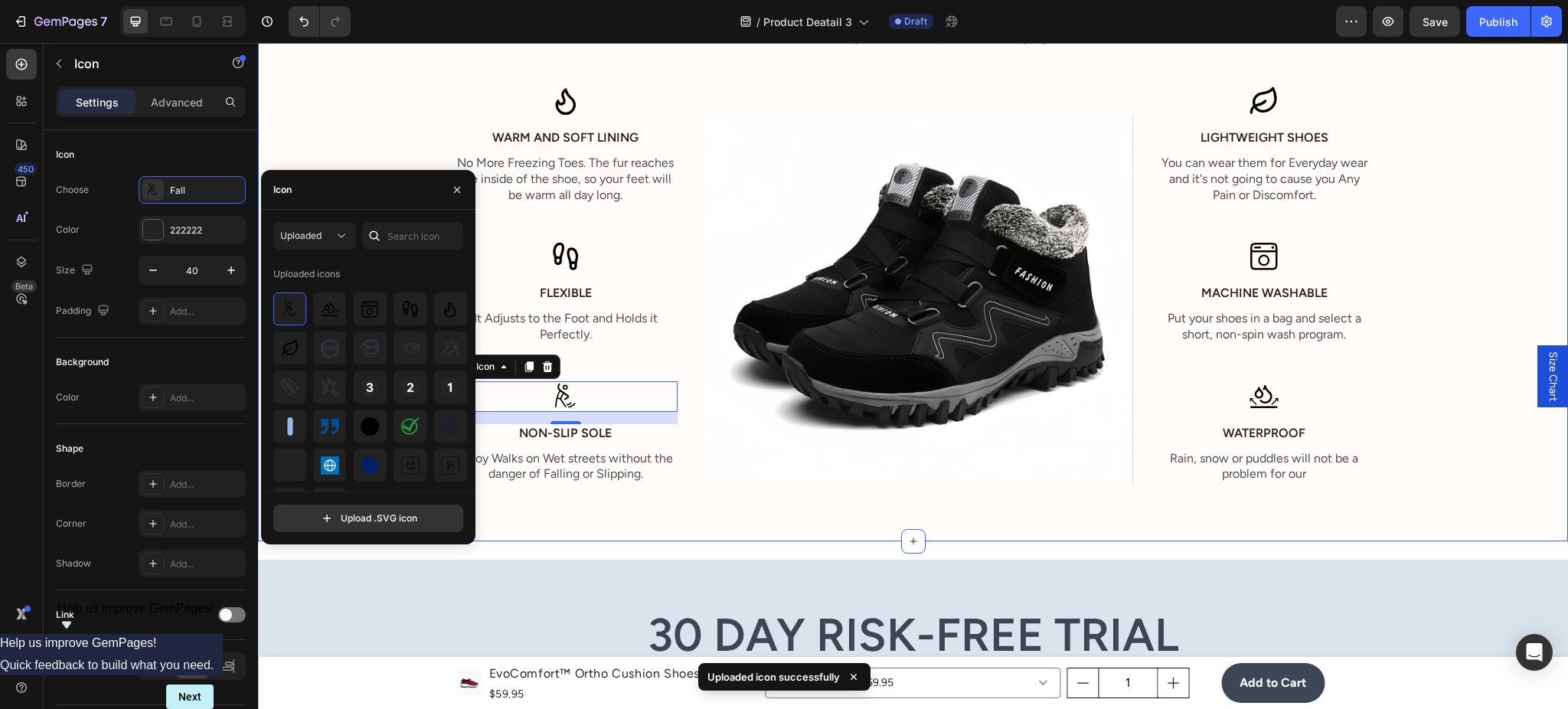
click at [717, 501] on div "Designed with Care and Precision Heading These shoes are very comfortable, perf…" at bounding box center [913, 208] width 1310 height 668
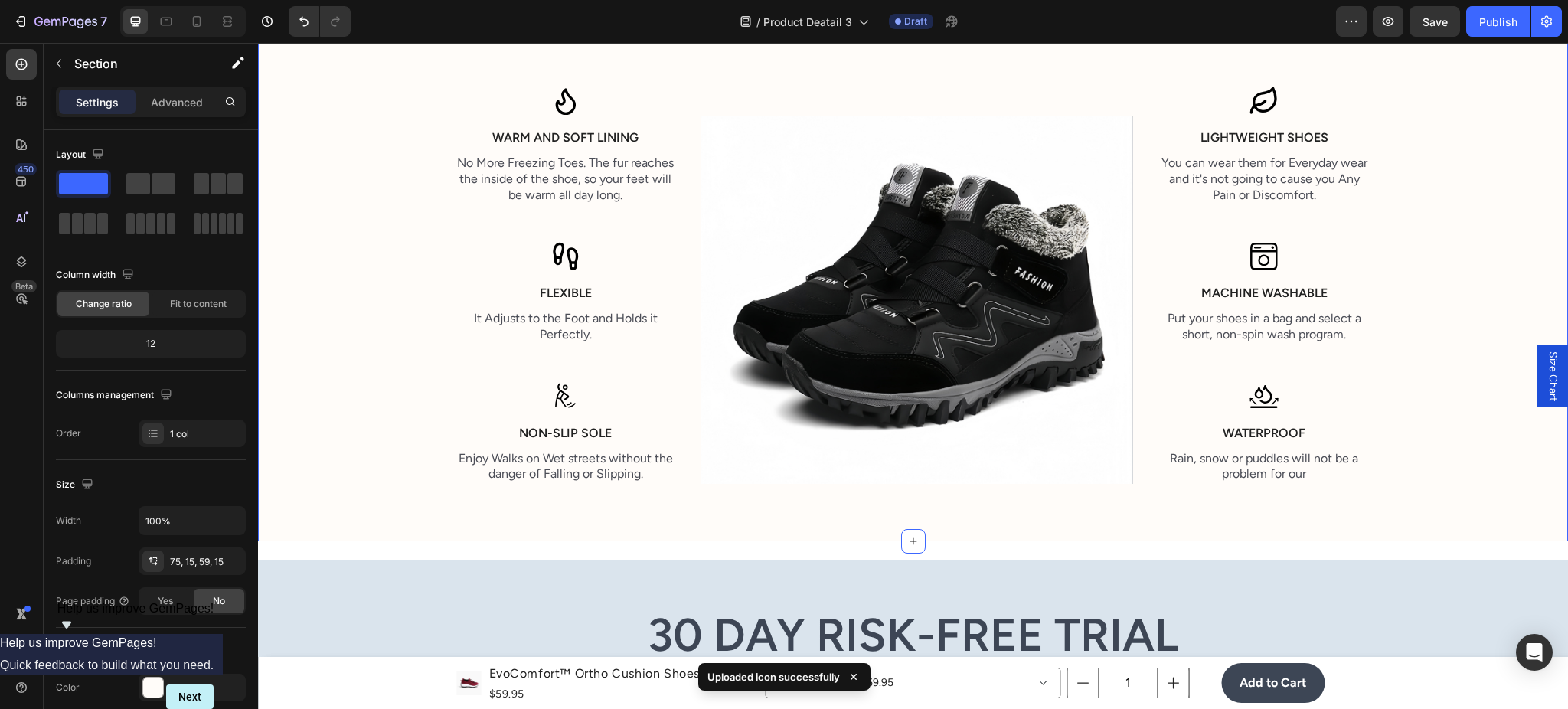
click at [359, 506] on div "Designed with Care and Precision Heading These shoes are very comfortable, perf…" at bounding box center [913, 208] width 1310 height 668
click at [574, 398] on div "Icon" at bounding box center [566, 397] width 225 height 31
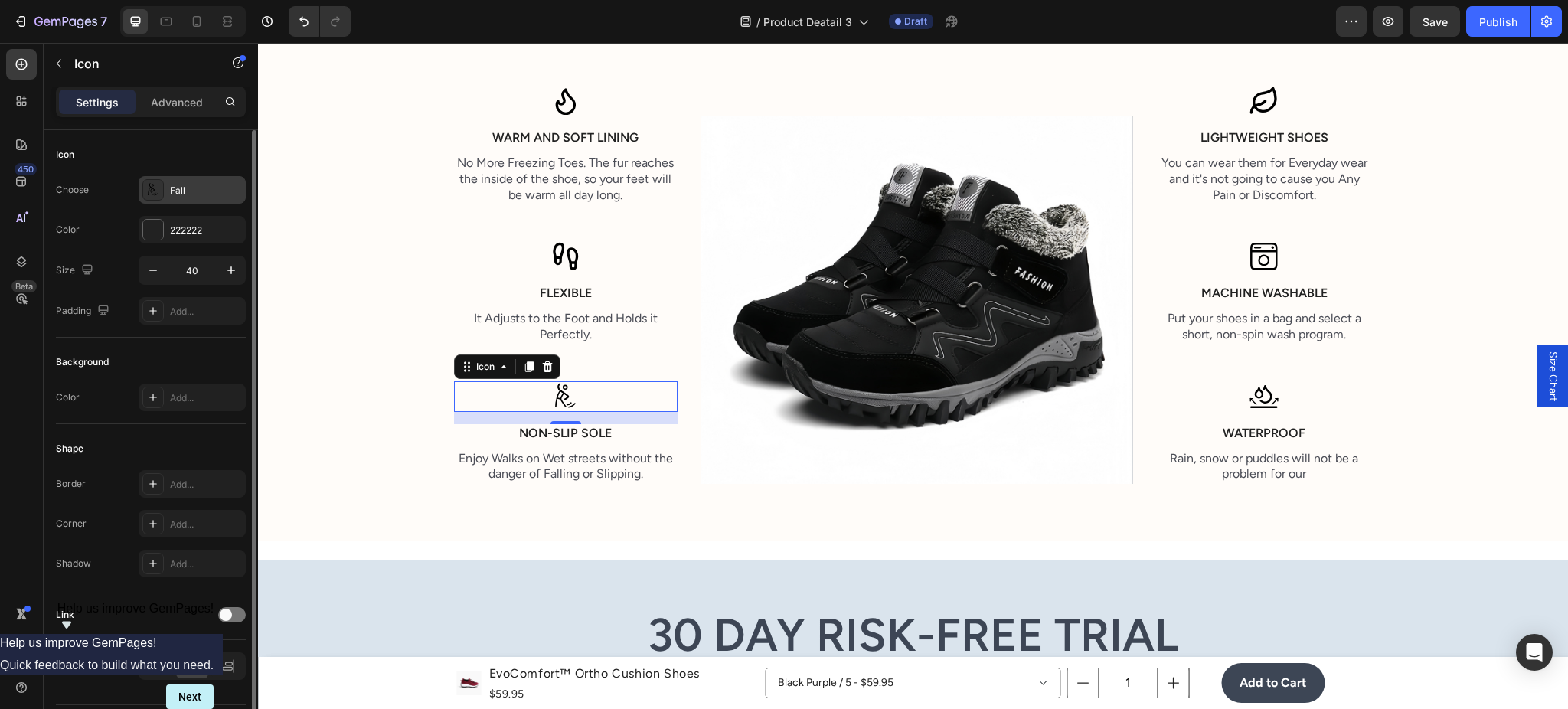
click at [153, 191] on icon at bounding box center [151, 189] width 7 height 11
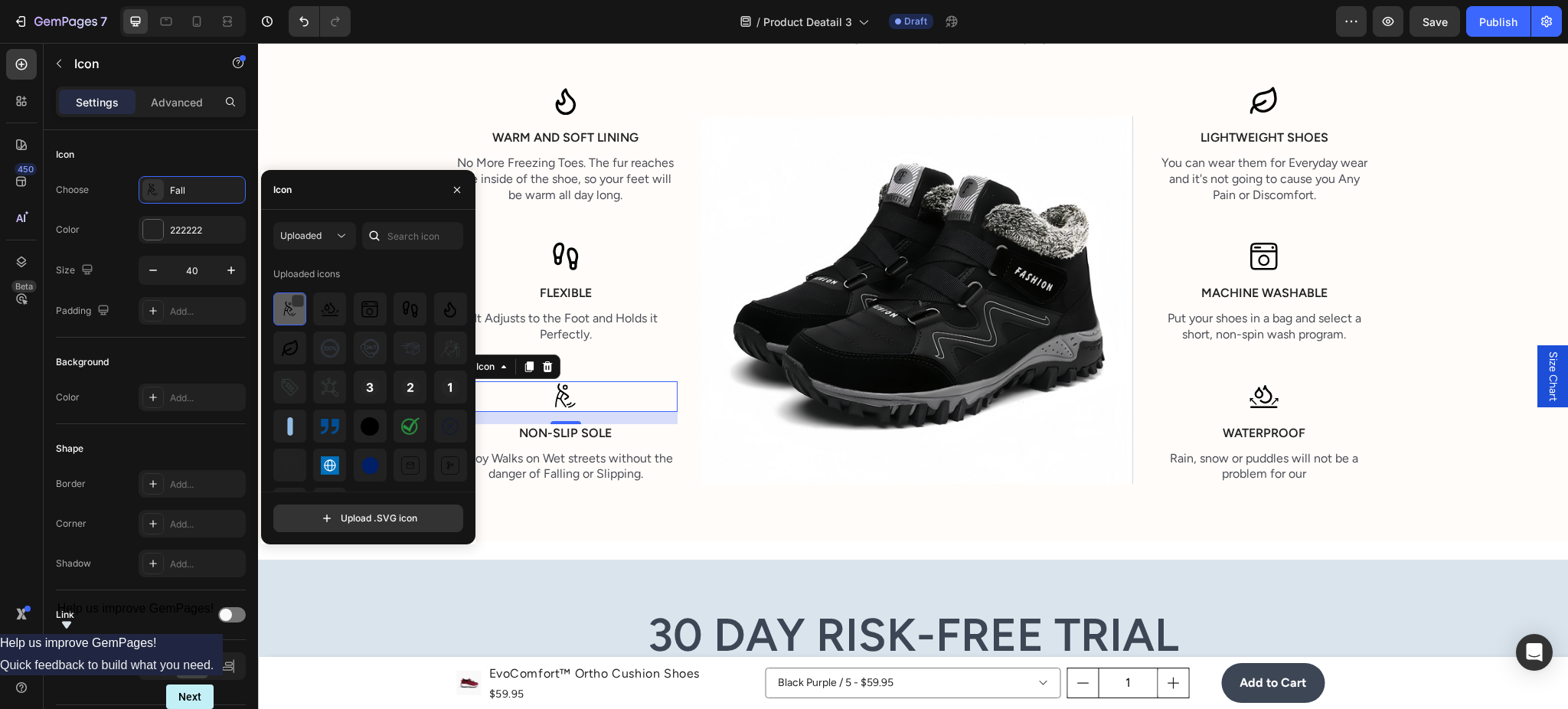
click at [300, 293] on div at bounding box center [289, 309] width 33 height 33
click at [300, 301] on div at bounding box center [298, 300] width 12 height 12
click at [438, 514] on div "Delete" at bounding box center [436, 520] width 28 height 19
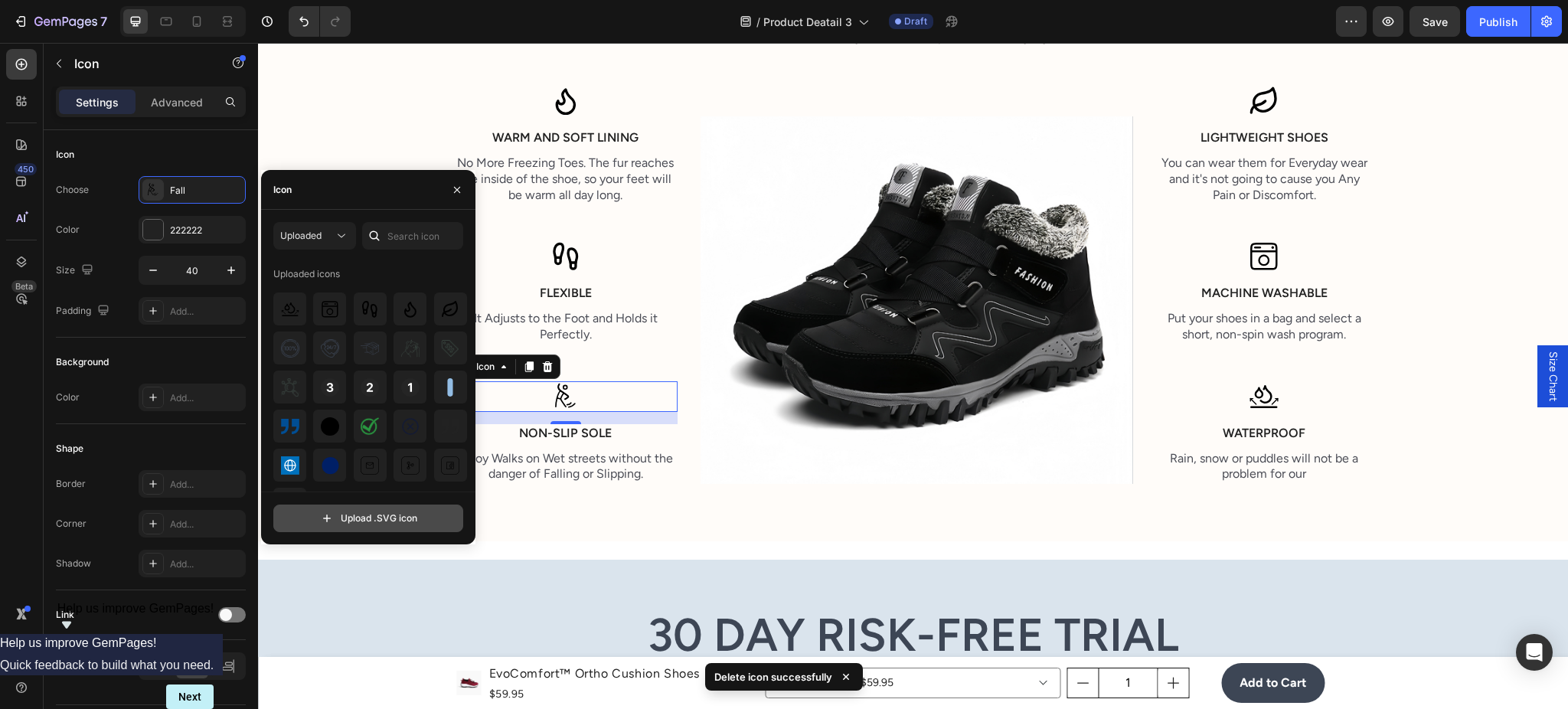
click at [407, 518] on input "file" at bounding box center [368, 518] width 188 height 26
type input "C:\fakepath\Fall.svg"
click at [283, 320] on div at bounding box center [289, 309] width 33 height 33
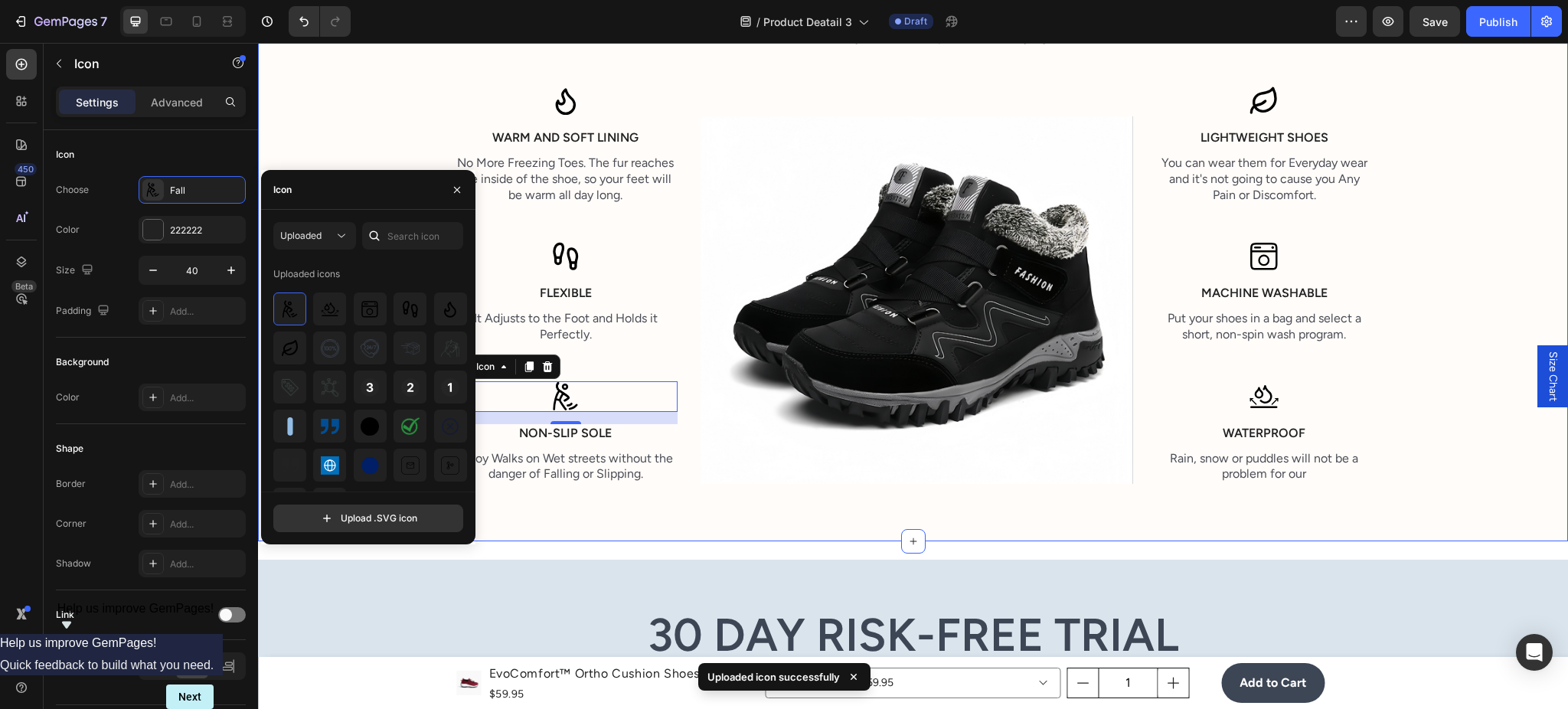
click at [634, 508] on div "Designed with Care and Precision Heading These shoes are very comfortable, perf…" at bounding box center [913, 208] width 1310 height 668
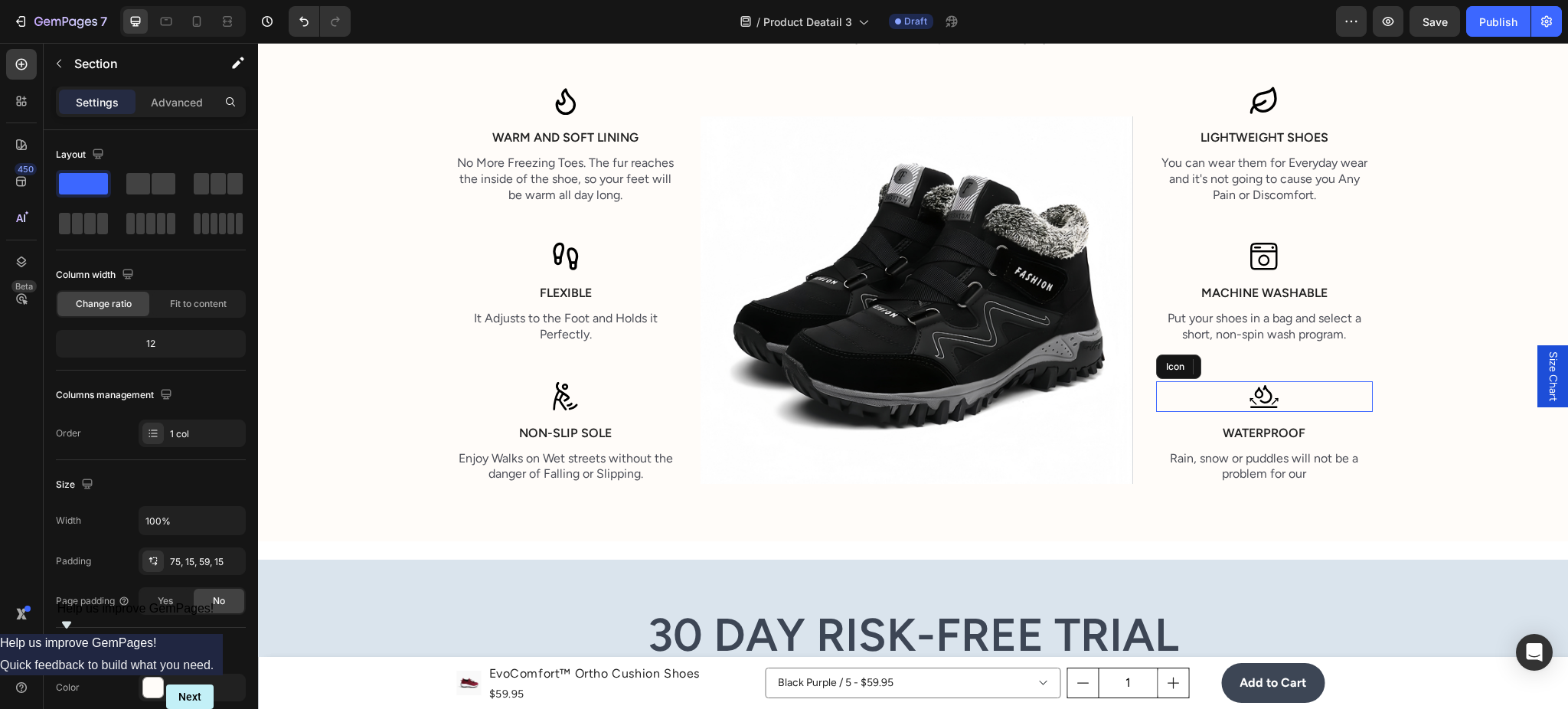
click at [1277, 395] on div "Icon" at bounding box center [1265, 397] width 217 height 31
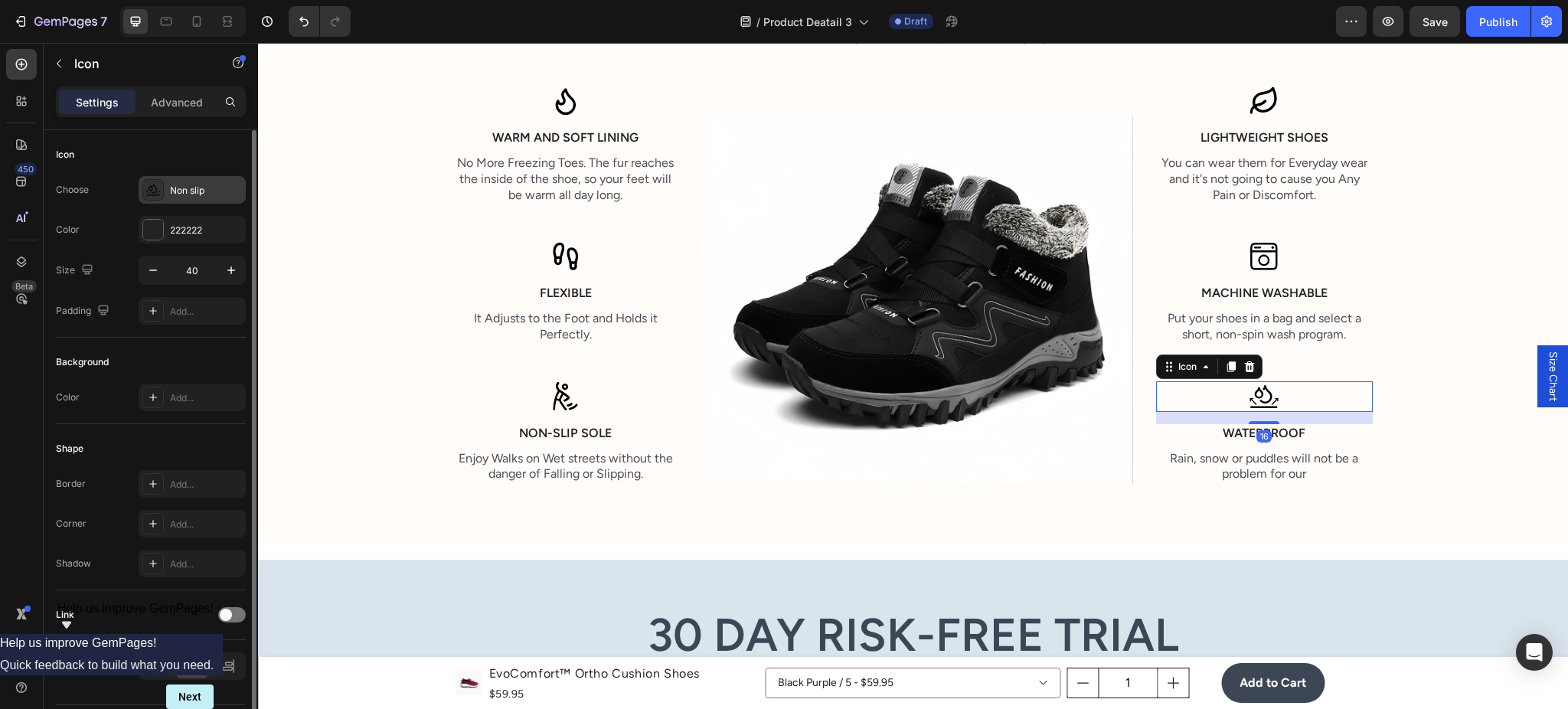
click at [179, 196] on div "Non slip" at bounding box center [192, 189] width 108 height 27
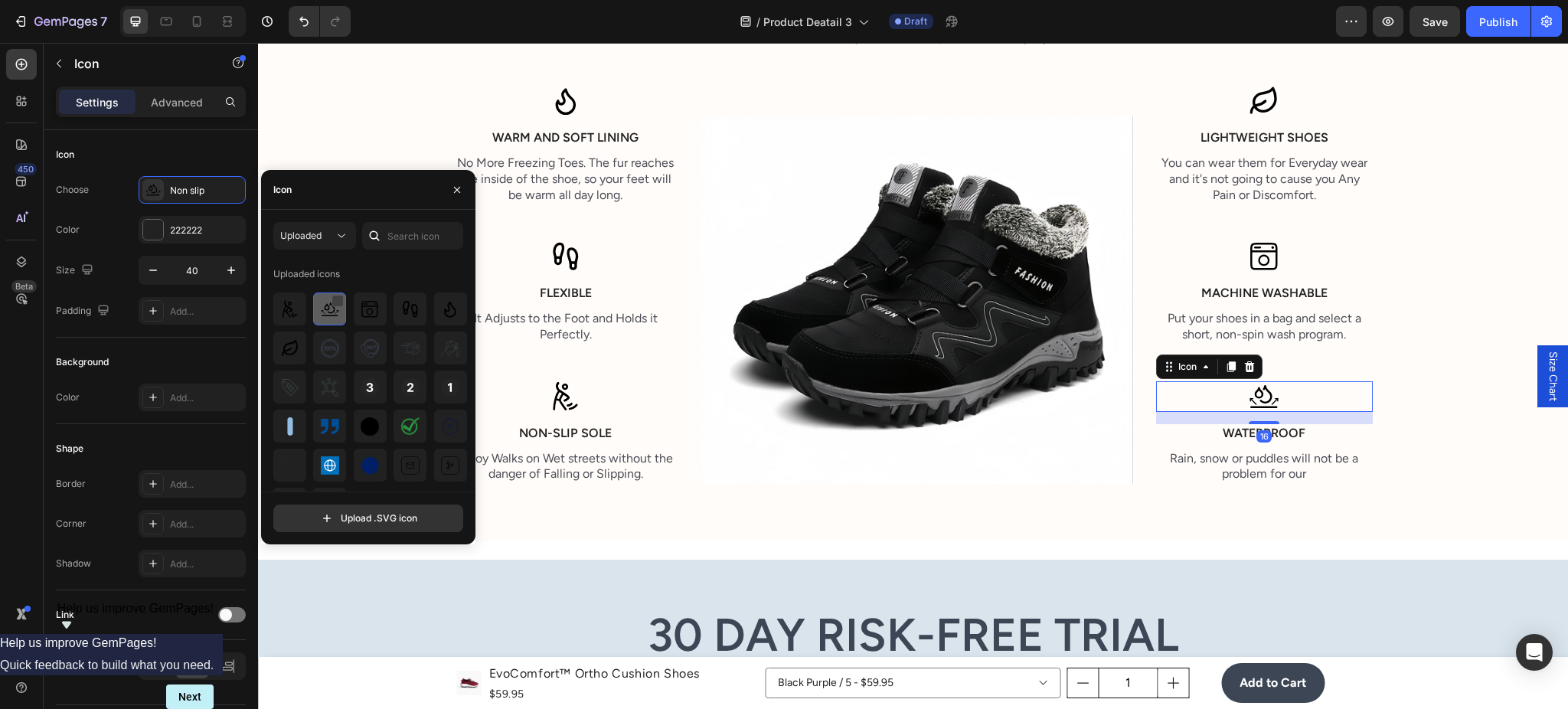
click at [335, 300] on div at bounding box center [337, 300] width 12 height 12
click at [434, 537] on div "Delete icon Are you sure you want to delete this icon? This action can't be und…" at bounding box center [368, 490] width 214 height 108
click at [434, 532] on div "Delete icon Are you sure you want to delete this icon? This action can't be und…" at bounding box center [368, 490] width 214 height 108
click at [436, 528] on div "Delete" at bounding box center [436, 520] width 28 height 19
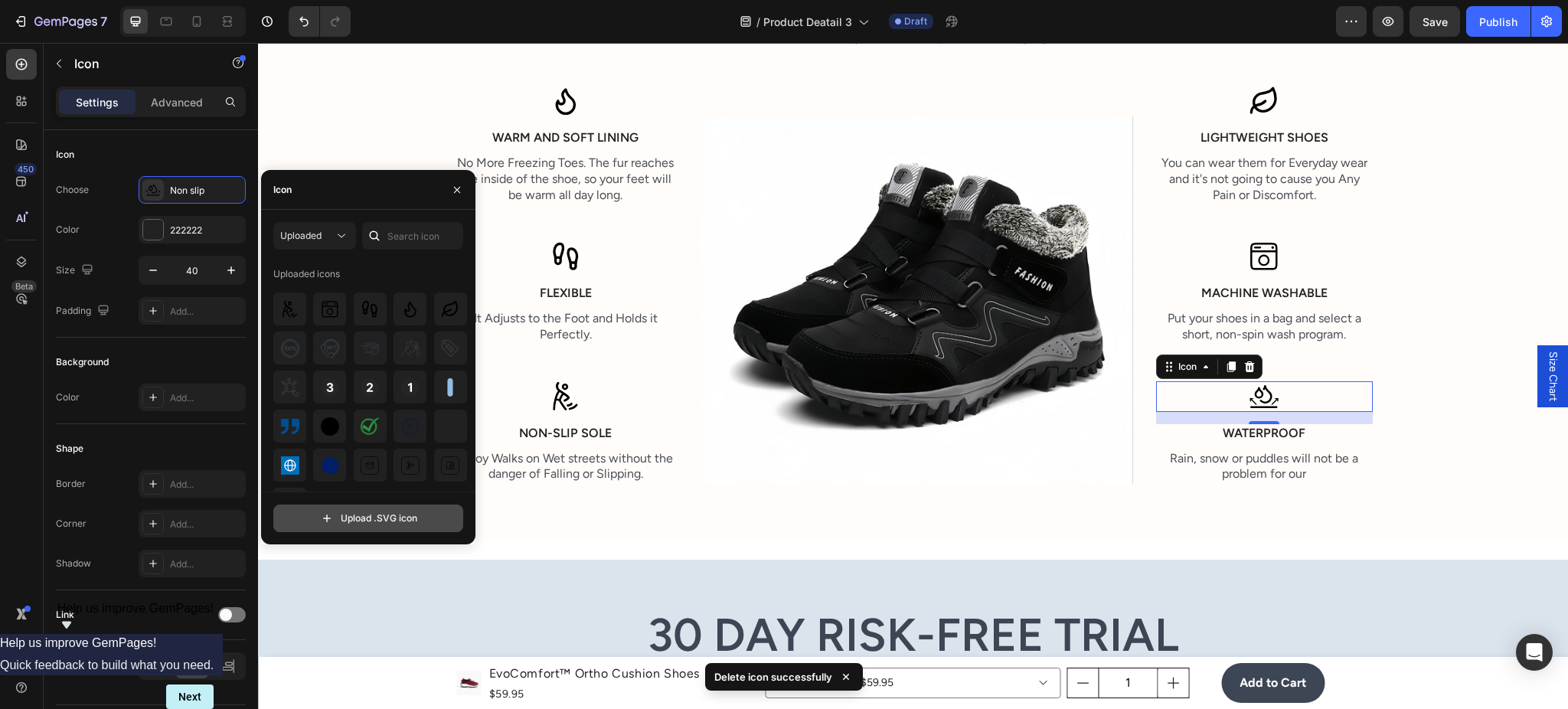
click at [394, 522] on input "file" at bounding box center [368, 518] width 188 height 26
type input "C:\fakepath\Non slip.svg"
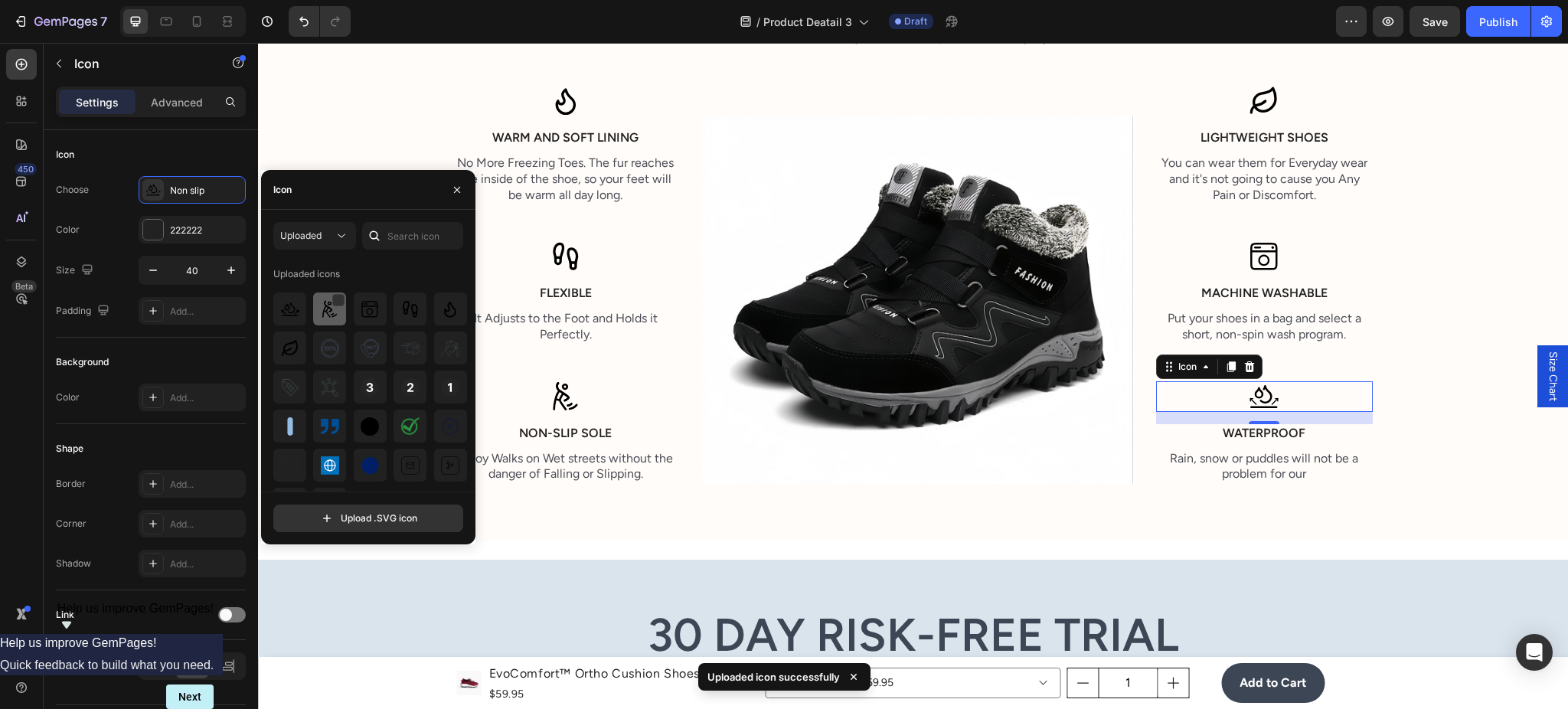
click at [294, 317] on img at bounding box center [290, 310] width 19 height 19
click at [298, 316] on img at bounding box center [290, 310] width 19 height 19
click at [1116, 485] on div "Designed with Care and Precision Heading These shoes are very comfortable, perf…" at bounding box center [913, 213] width 1287 height 565
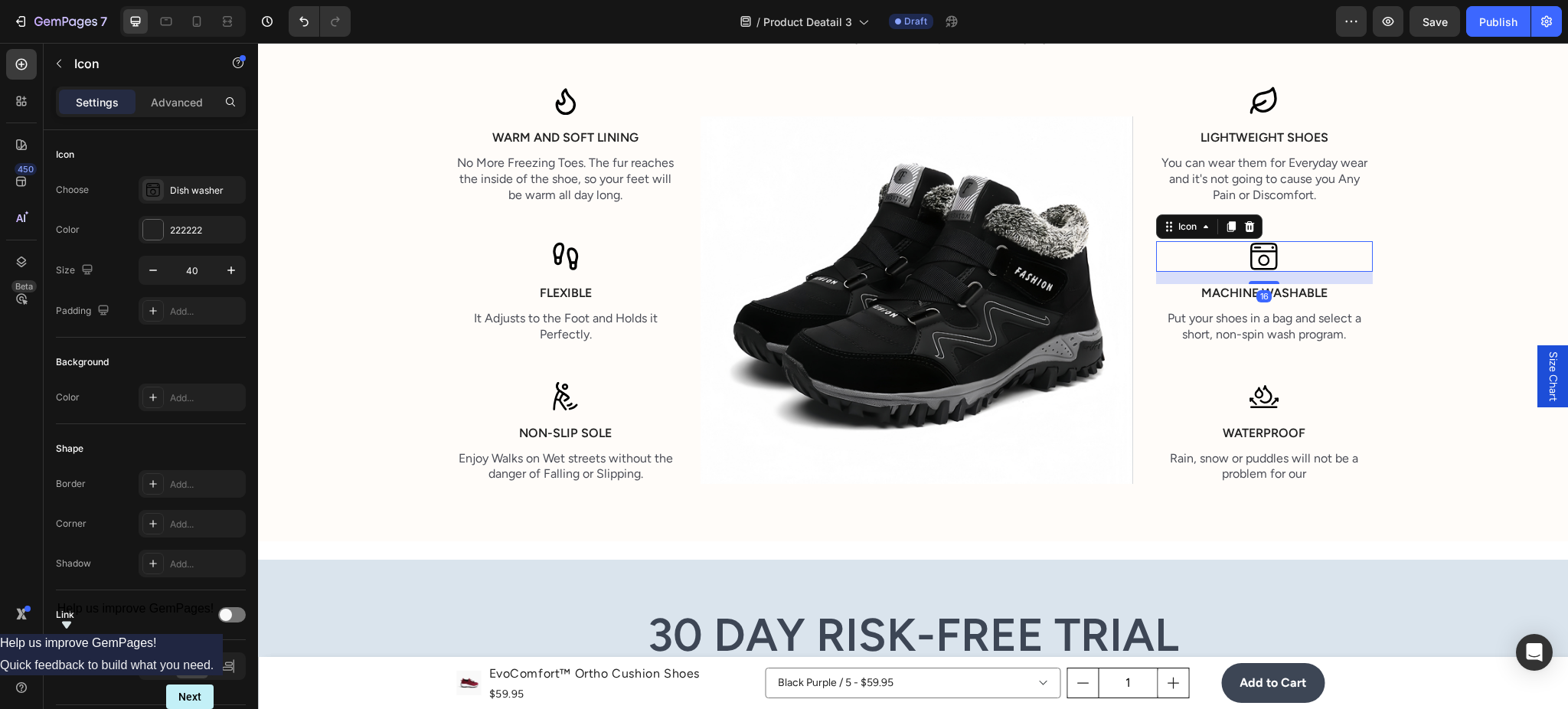
click at [1253, 262] on icon at bounding box center [1264, 256] width 31 height 31
click at [173, 183] on div "Dish washer" at bounding box center [206, 190] width 72 height 14
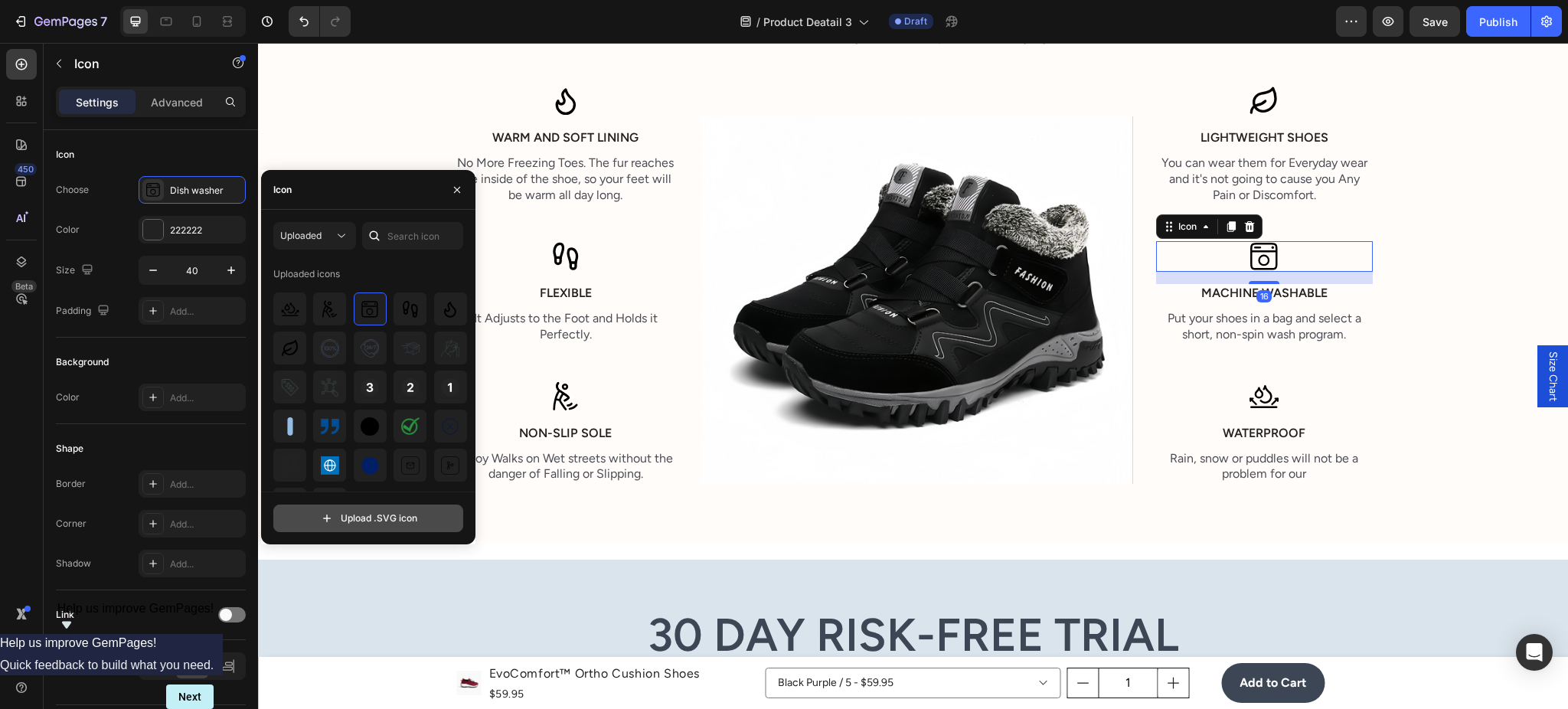
click at [356, 516] on input "file" at bounding box center [368, 518] width 188 height 26
type input "C:\fakepath\Wash_2.svg"
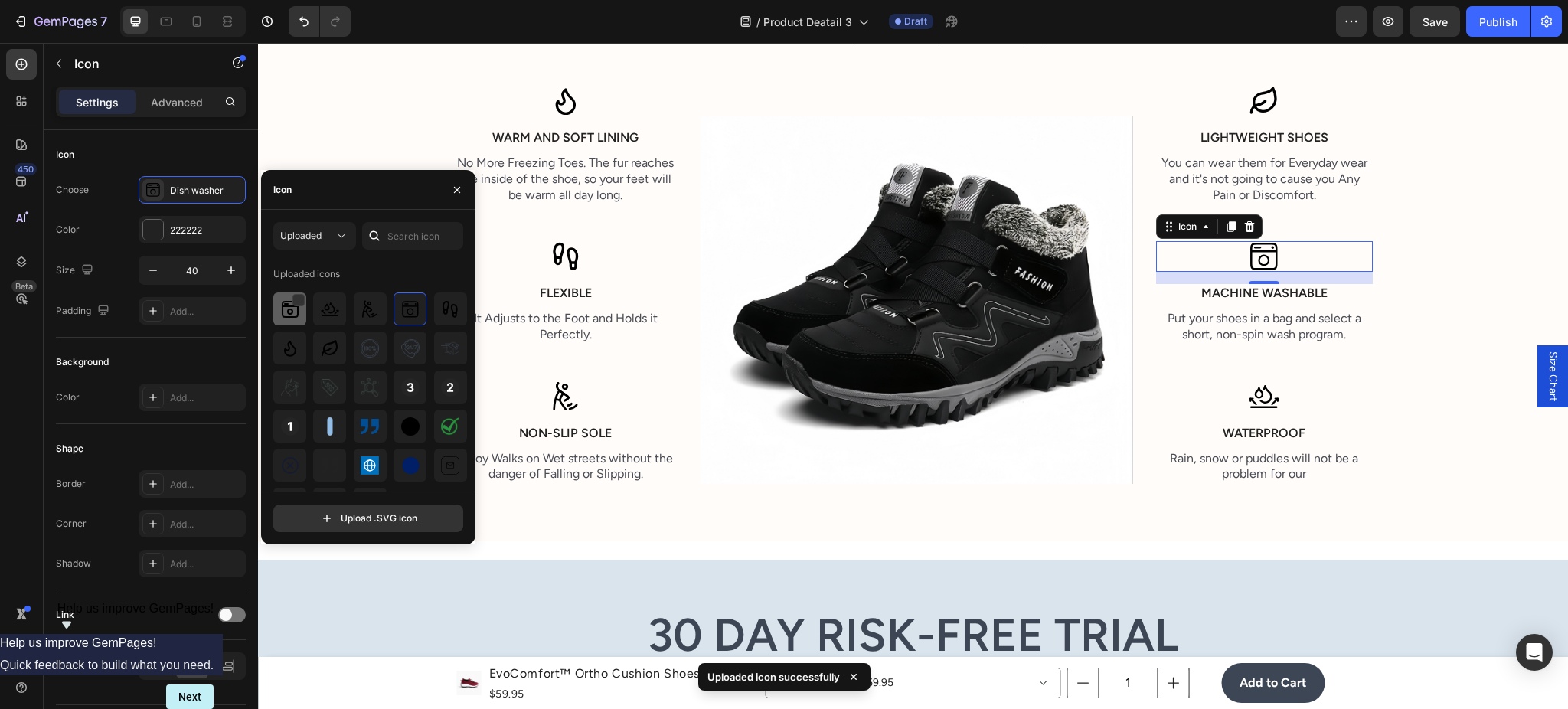
click at [293, 311] on img at bounding box center [290, 310] width 19 height 19
click at [1166, 439] on p "Waterproof" at bounding box center [1264, 433] width 213 height 16
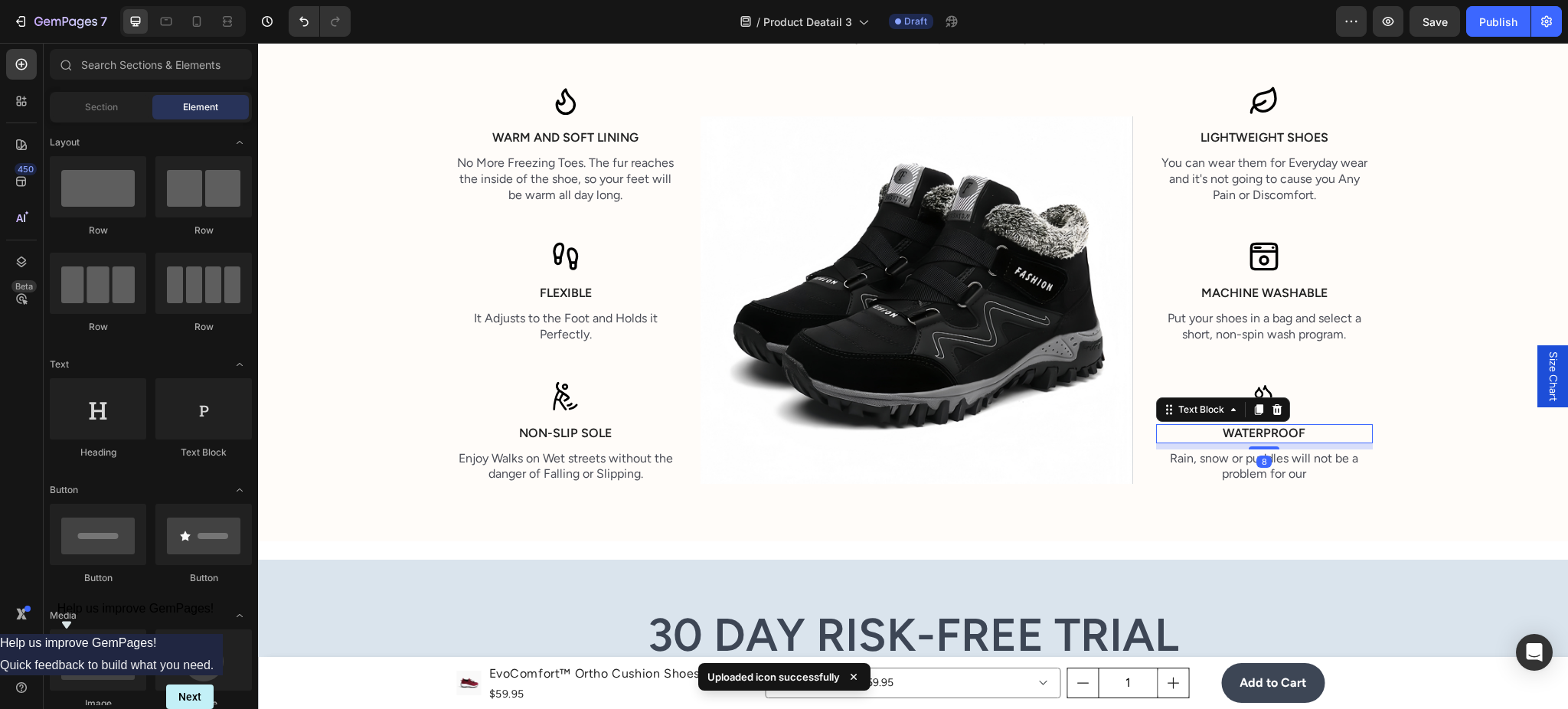
click at [1423, 554] on div "Product Images EvoComfort™ Ortho Cushion Shoes Product Title $59.95 Product Pri…" at bounding box center [913, 676] width 1310 height 6215
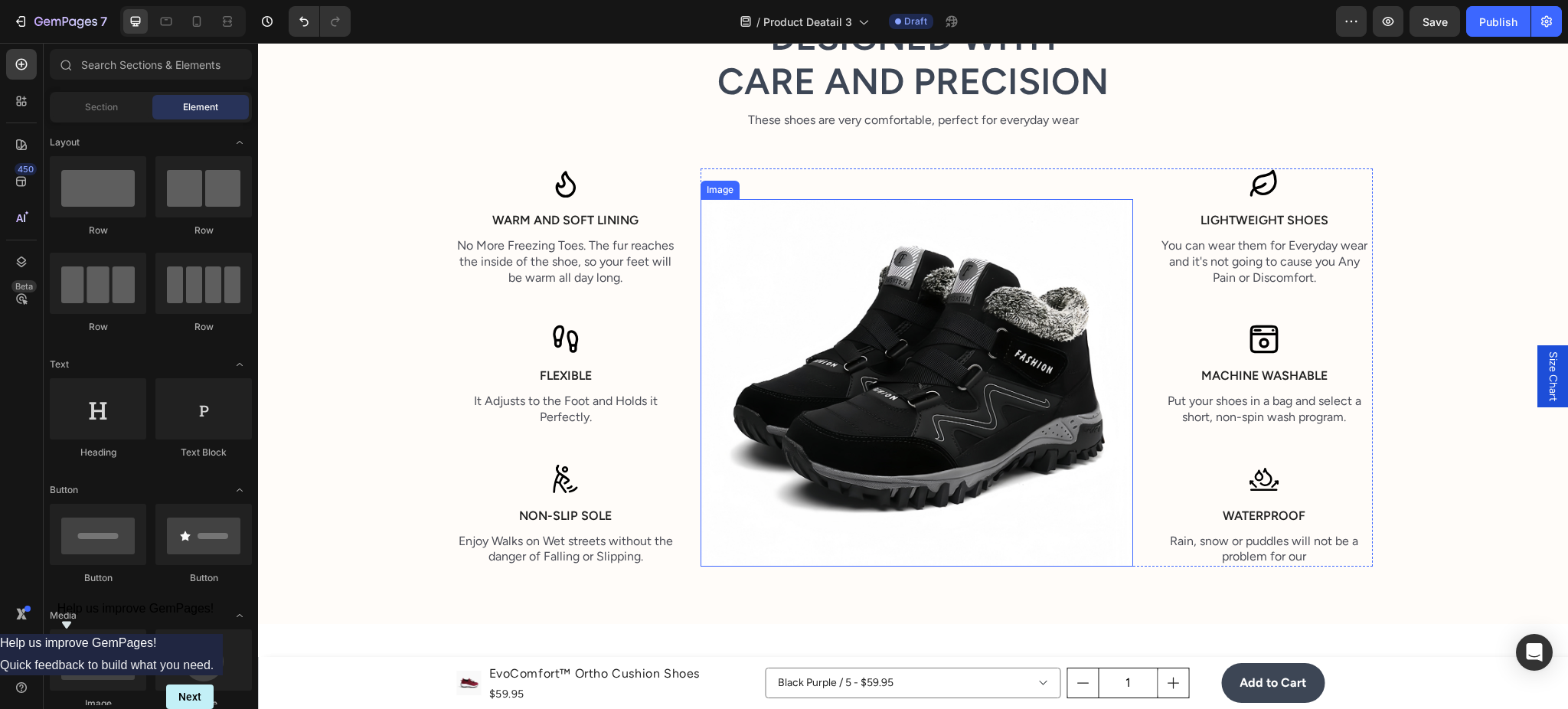
scroll to position [2233, 0]
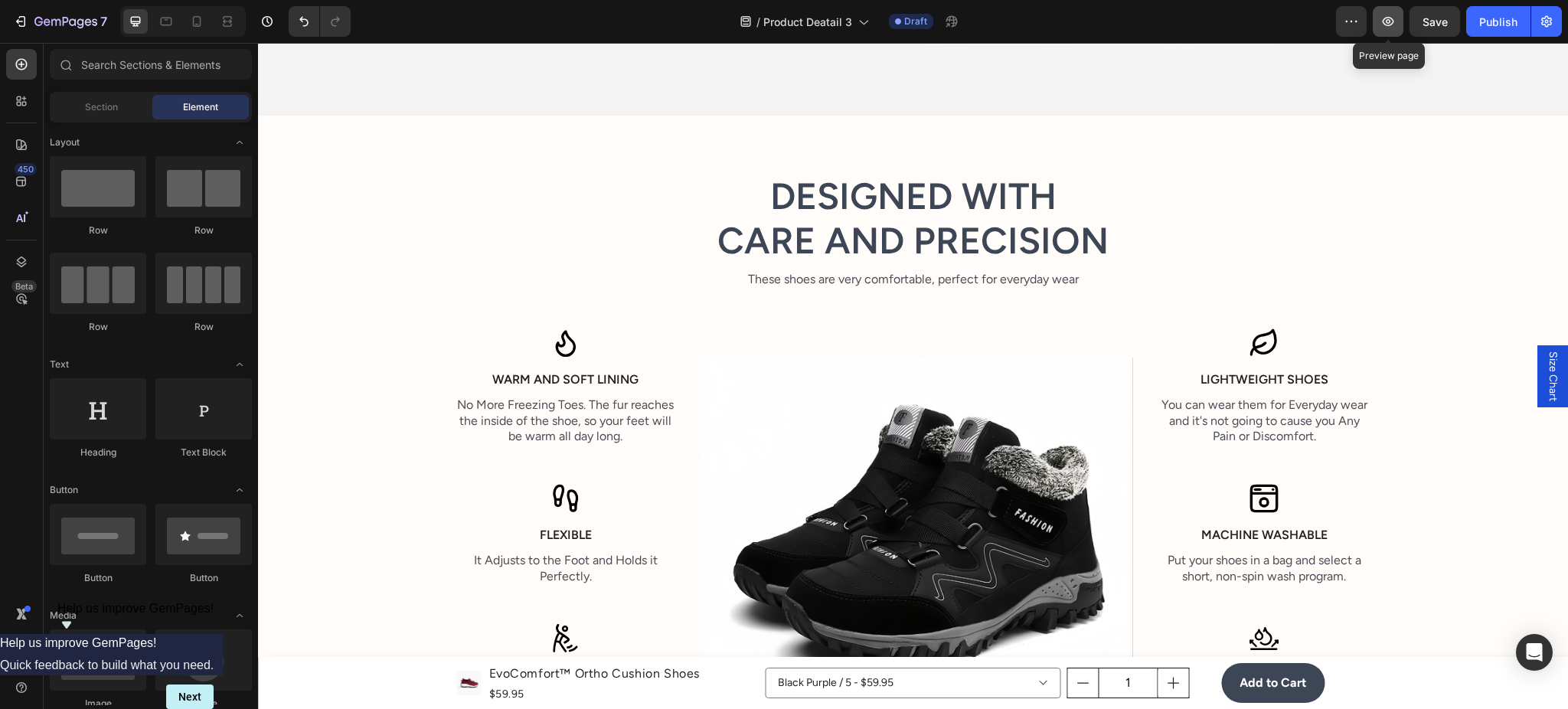
click at [1392, 22] on icon "button" at bounding box center [1387, 22] width 15 height 15
